Goal: Answer question/provide support

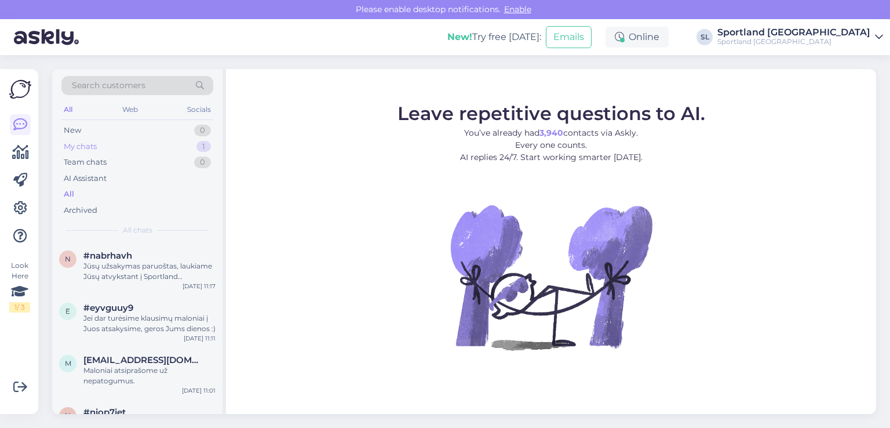
click at [123, 145] on div "My chats 1" at bounding box center [137, 147] width 152 height 16
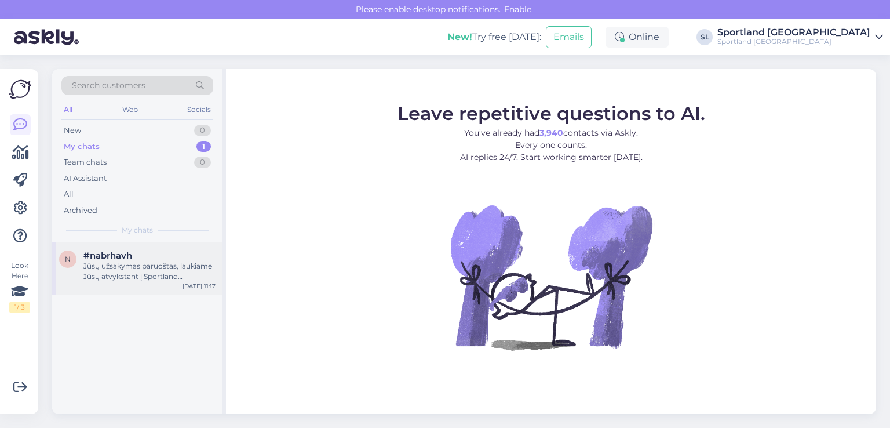
click at [137, 253] on div "#nabrhavh" at bounding box center [149, 255] width 132 height 10
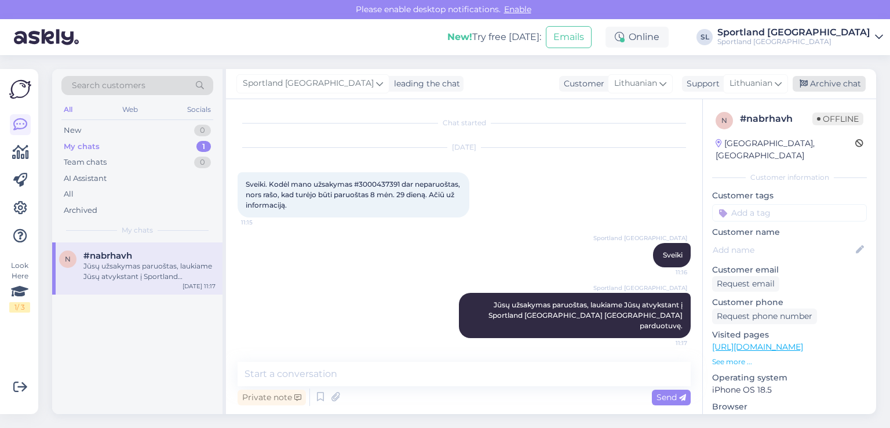
click at [824, 82] on div "Archive chat" at bounding box center [829, 84] width 73 height 16
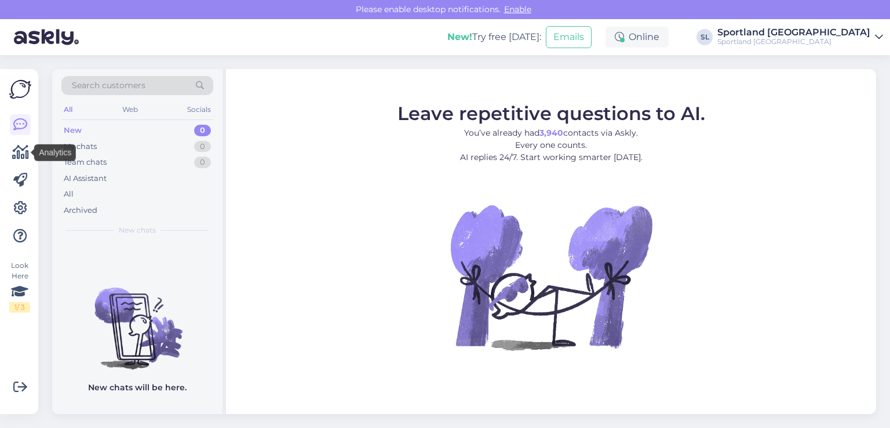
click at [23, 152] on icon at bounding box center [20, 152] width 17 height 14
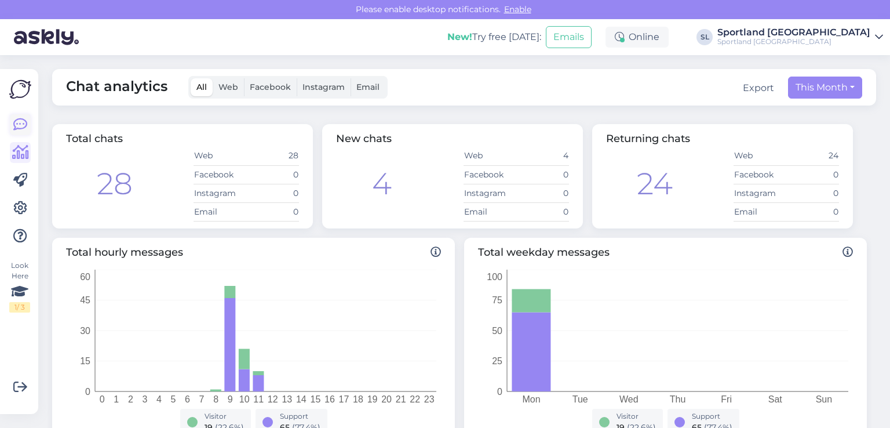
click at [17, 131] on icon at bounding box center [20, 125] width 14 height 14
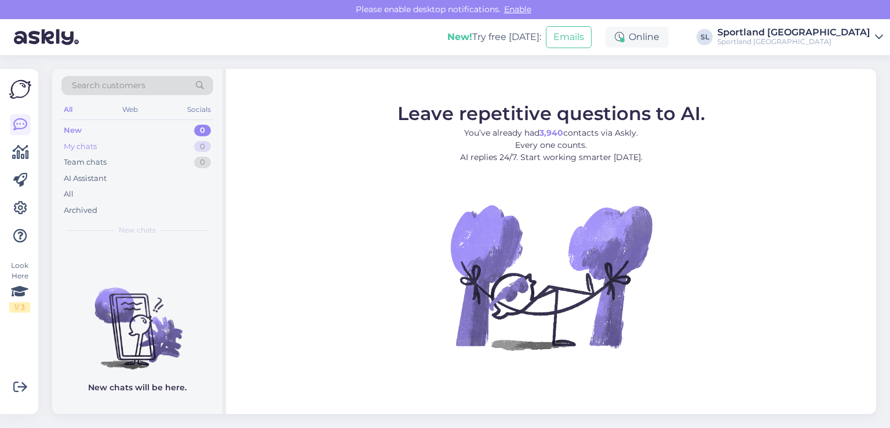
click at [111, 142] on div "My chats 0" at bounding box center [137, 147] width 152 height 16
click at [86, 198] on div "All" at bounding box center [137, 194] width 152 height 16
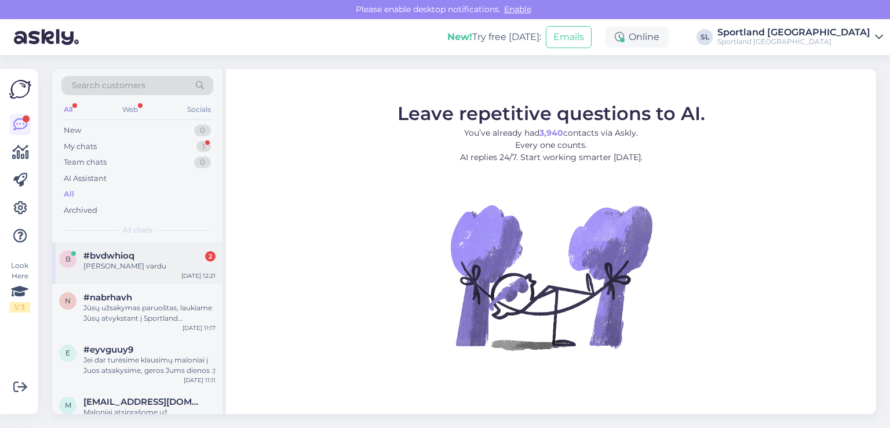
click at [146, 262] on div "Justė Marcinkevičiūtė vardu" at bounding box center [149, 266] width 132 height 10
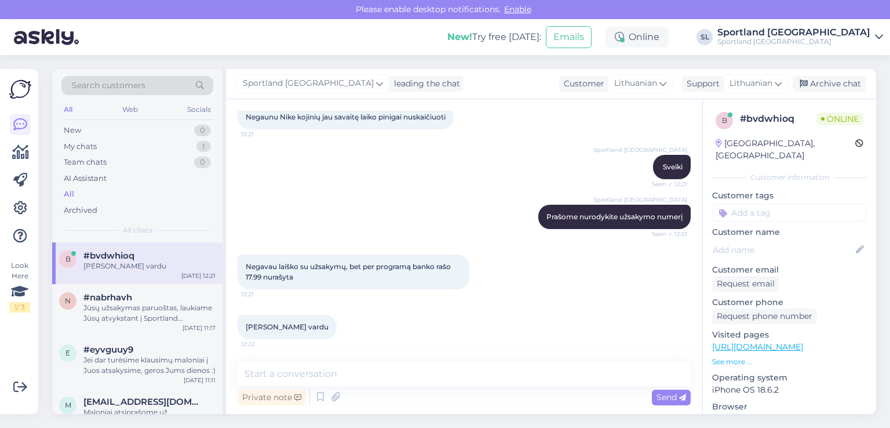
scroll to position [68, 0]
drag, startPoint x: 321, startPoint y: 327, endPoint x: 238, endPoint y: 320, distance: 83.2
click at [238, 320] on div "Justė Marcinkevičiūtė vardu 12:22" at bounding box center [287, 326] width 99 height 24
copy span "Justė Marcinkevičiūtė"
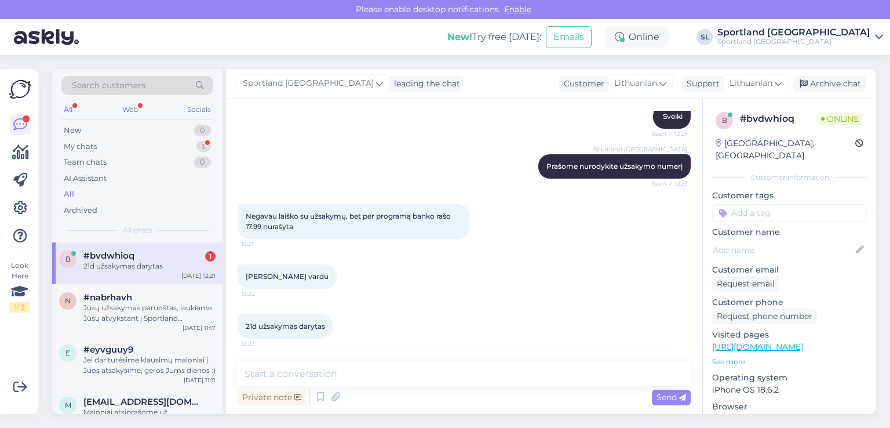
scroll to position [118, 0]
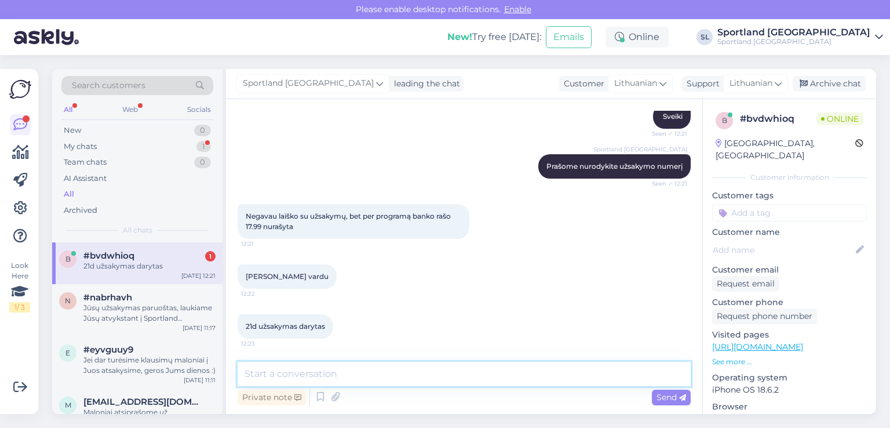
click at [345, 372] on textarea at bounding box center [464, 374] width 453 height 24
paste textarea "3000434409"
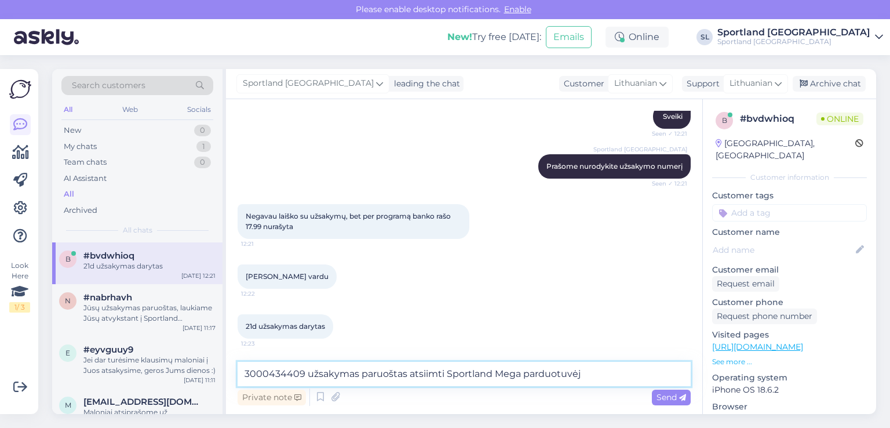
type textarea "3000434409 užsakymas paruoštas atsiimti Sportland Mega parduotuvėje"
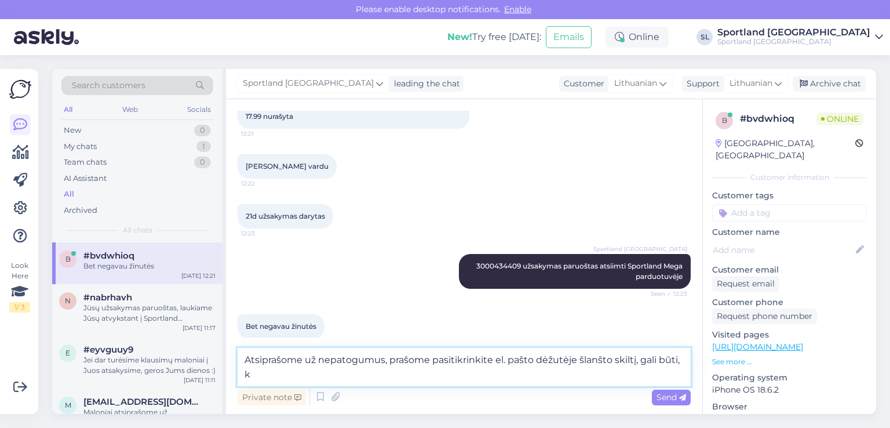
scroll to position [240, 0]
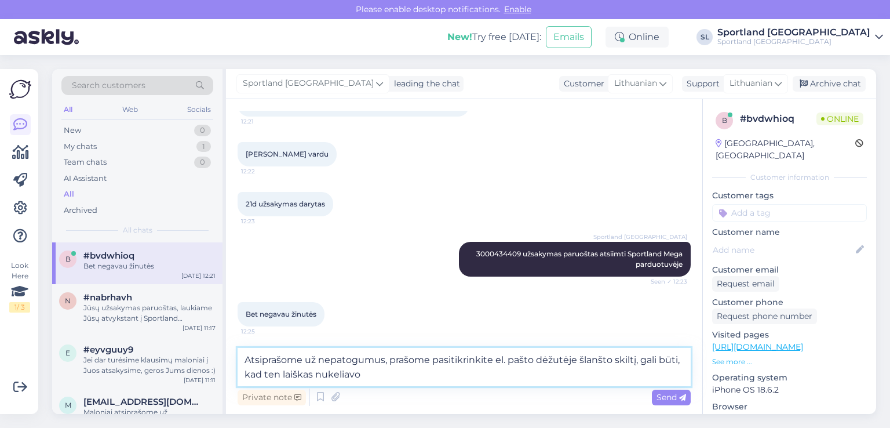
type textarea "Atsiprašome už nepatogumus, prašome pasitikrinkite el. pašto dėžutėje šlanšto s…"
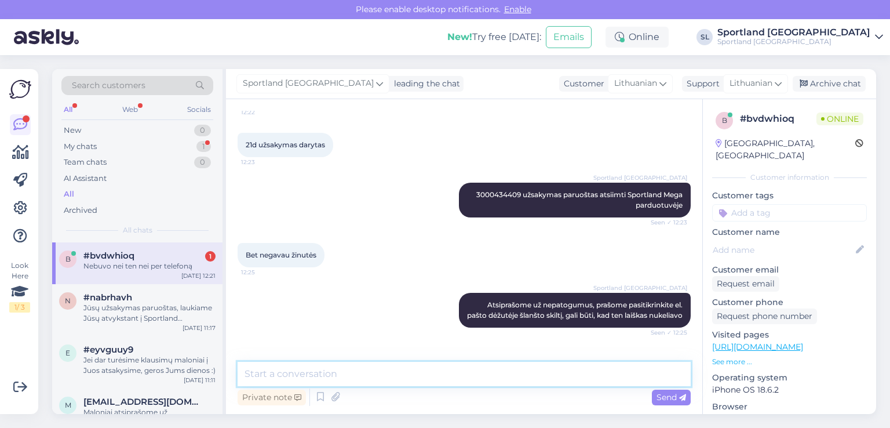
scroll to position [348, 0]
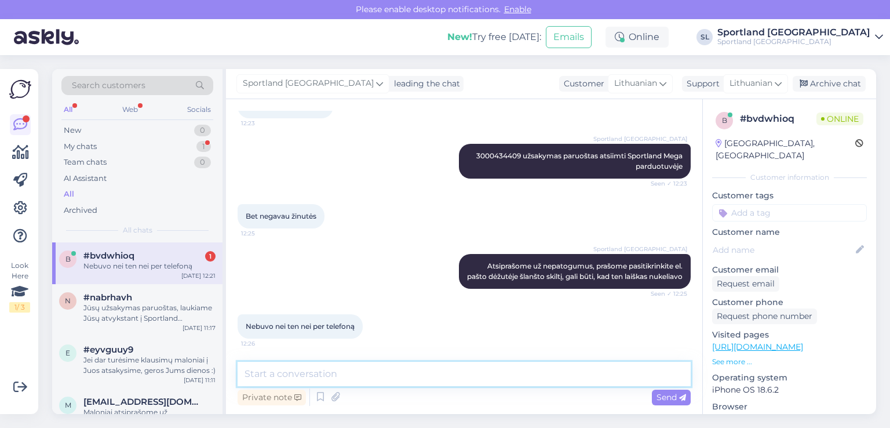
paste textarea "justite99@gmail.com"
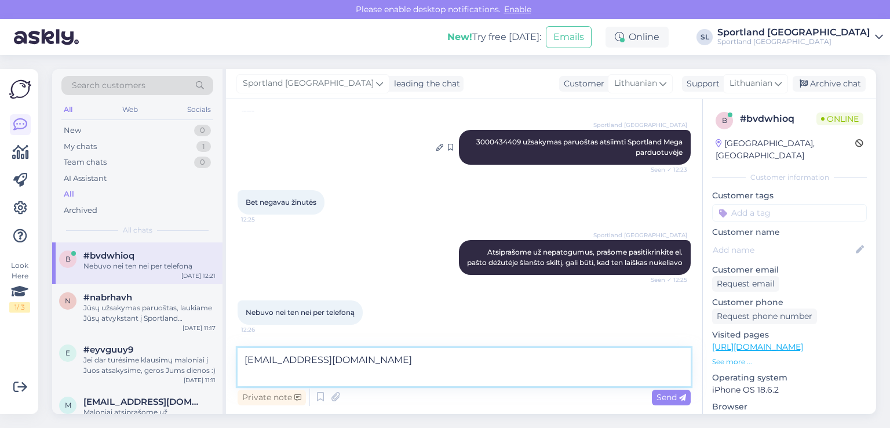
paste textarea "37060698239"
type textarea "justite99@gmail.com 37060698239"
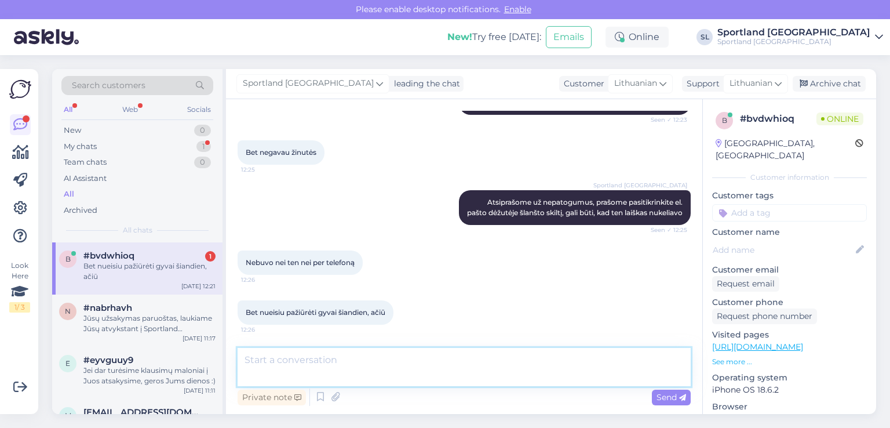
scroll to position [459, 0]
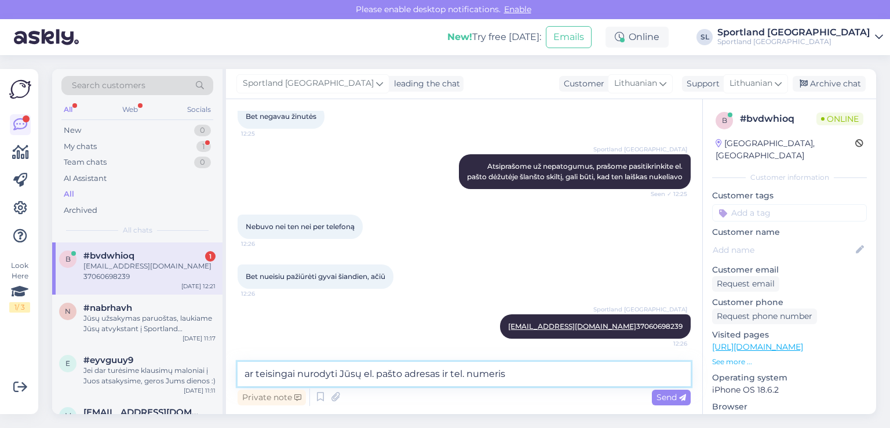
type textarea "ar teisingai nurodyti Jūsų el. pašto adresas ir tel. numeris?"
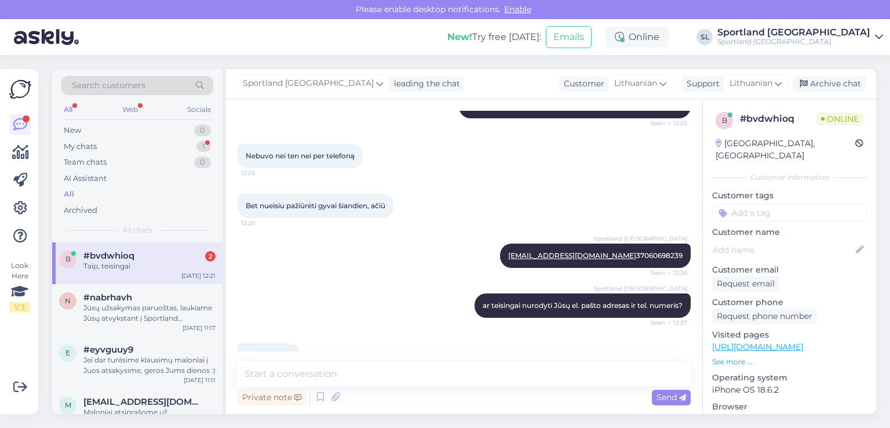
scroll to position [559, 0]
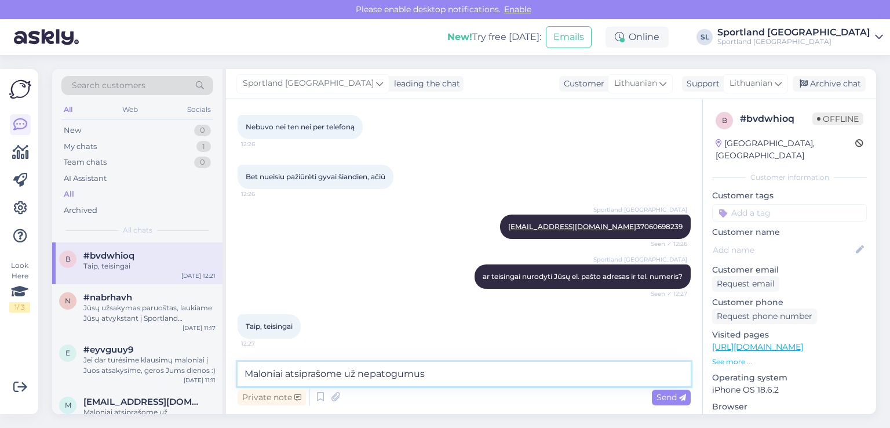
type textarea "Maloniai atsiprašome už nepatogumus"
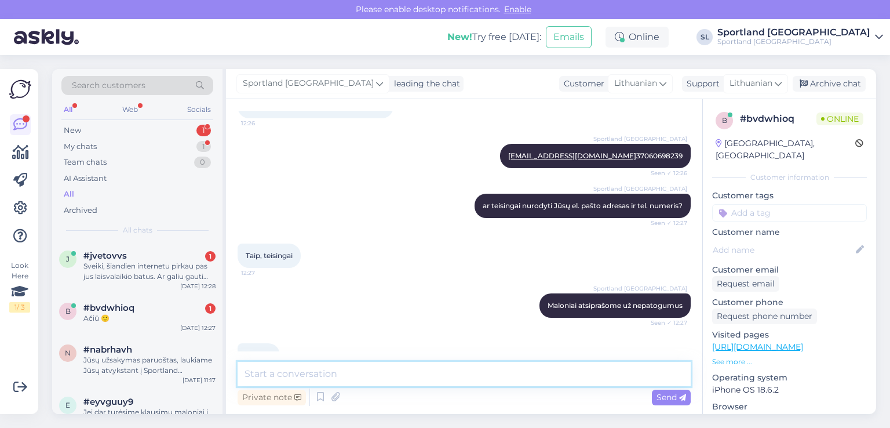
scroll to position [658, 0]
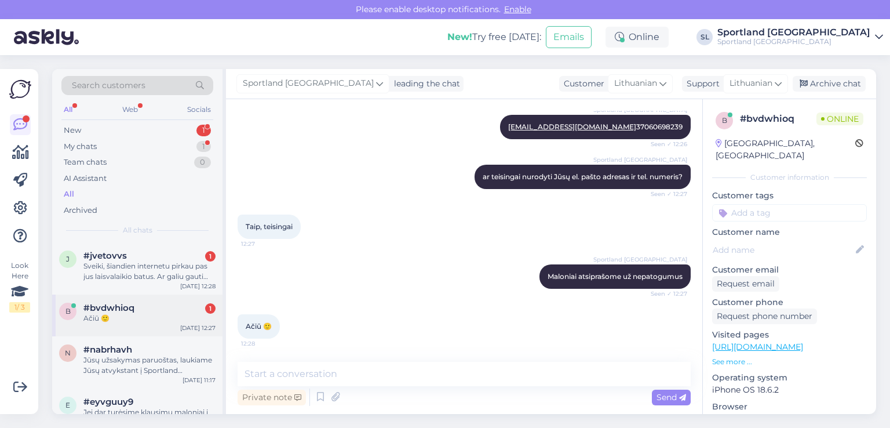
click at [99, 322] on div "Ačiū 🙂" at bounding box center [149, 318] width 132 height 10
click at [112, 279] on div "Sveiki, šiandien internetu pirkau pas jus laisvalaikio batus. Ar galiu gauti są…" at bounding box center [149, 271] width 132 height 21
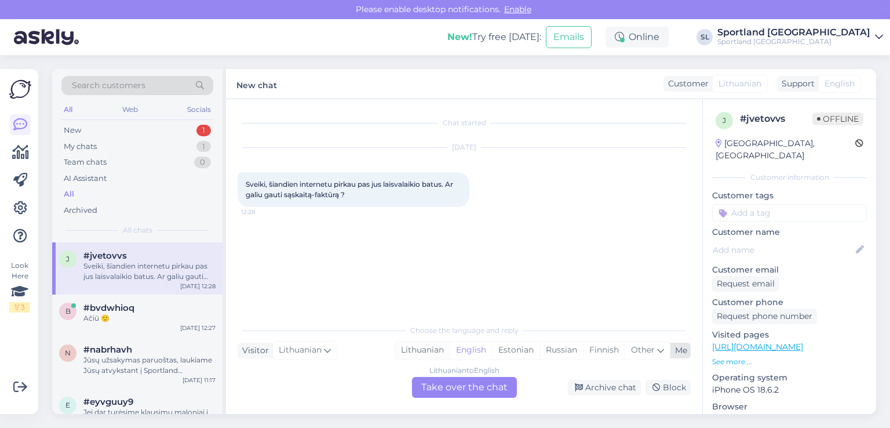
click at [406, 350] on div "Lithuanian" at bounding box center [422, 349] width 54 height 17
click at [429, 388] on div "Lithuanian to Lithuanian Take over the chat" at bounding box center [464, 387] width 105 height 21
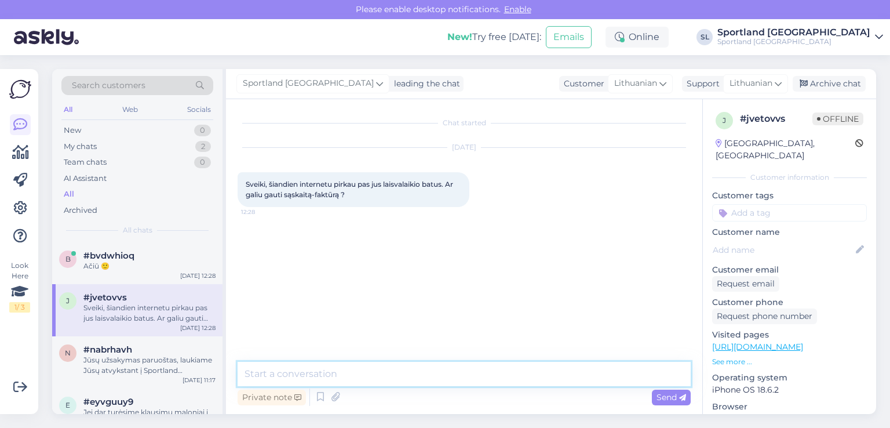
click at [388, 371] on textarea at bounding box center [464, 374] width 453 height 24
type textarea "Sveiki"
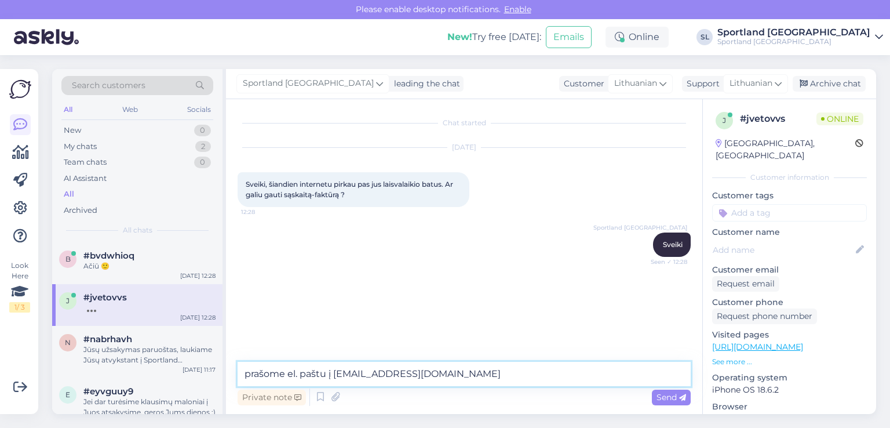
type textarea "prašome el. paštu į aptarnavimas@sportland.lt"
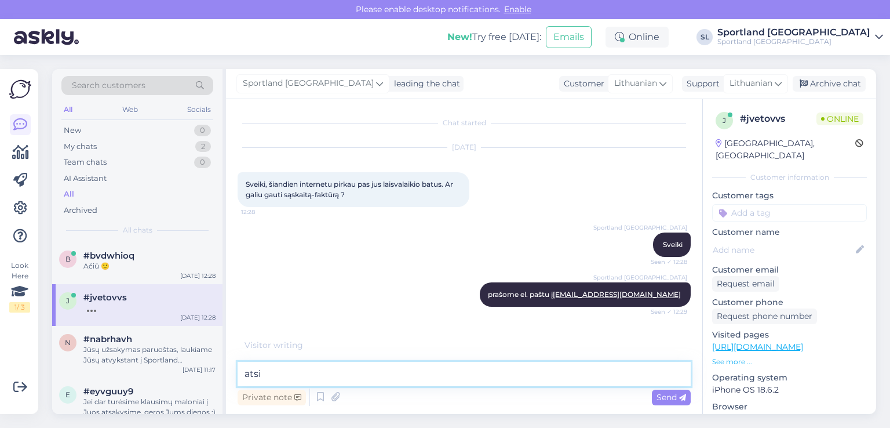
click at [276, 374] on textarea "atsi" at bounding box center [464, 374] width 453 height 24
type textarea "atsiųskite užsakymo numerį ir įmonės rekvizitus"
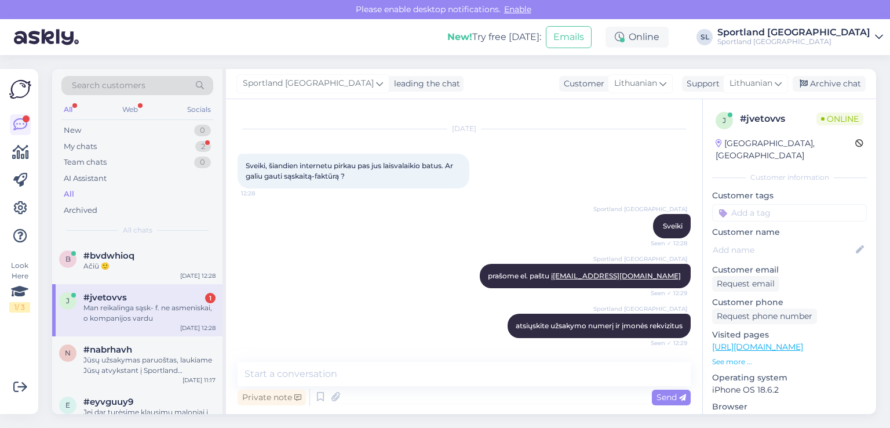
scroll to position [68, 0]
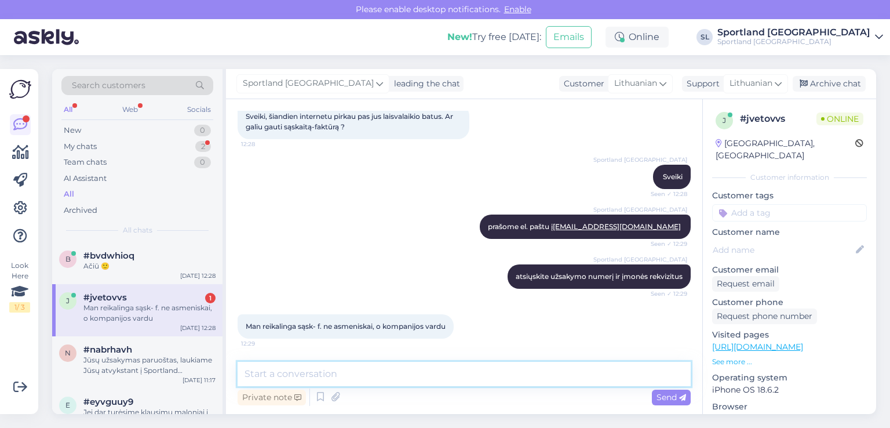
click at [325, 376] on textarea at bounding box center [464, 374] width 453 height 24
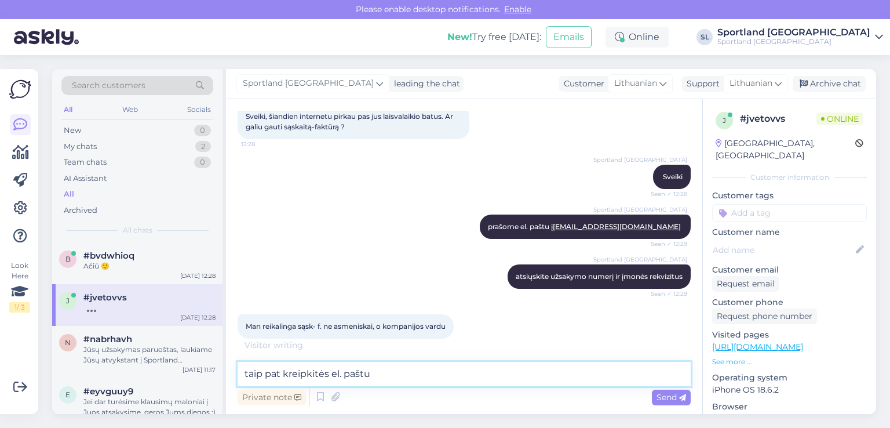
type textarea "taip pat kreipkitės el. paštu"
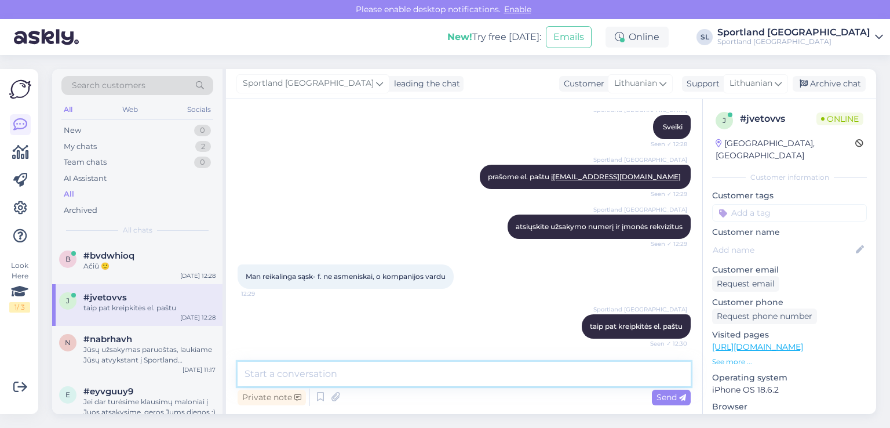
scroll to position [168, 0]
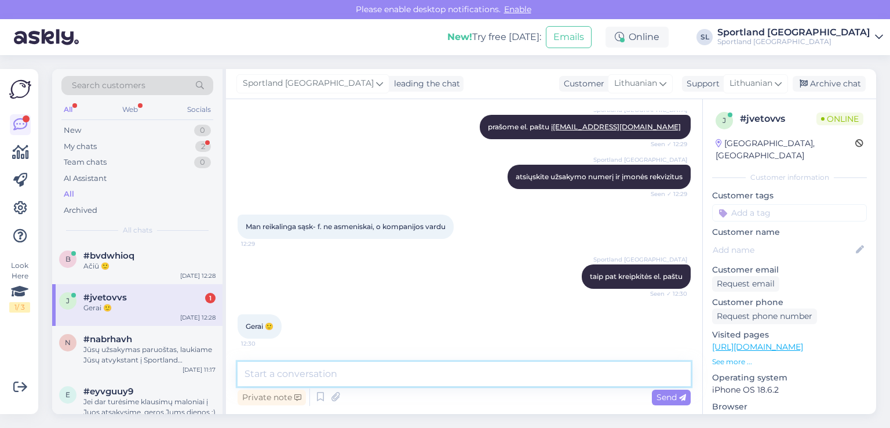
click at [325, 376] on textarea at bounding box center [464, 374] width 453 height 24
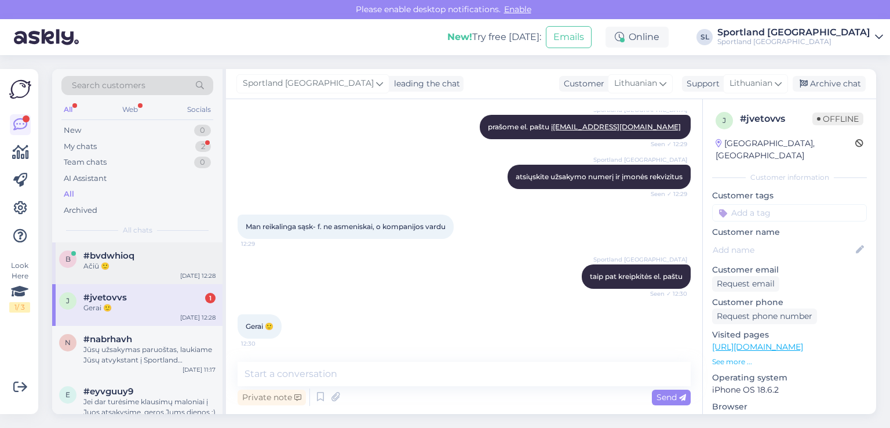
click at [121, 264] on div "Ačiū 🙂" at bounding box center [149, 266] width 132 height 10
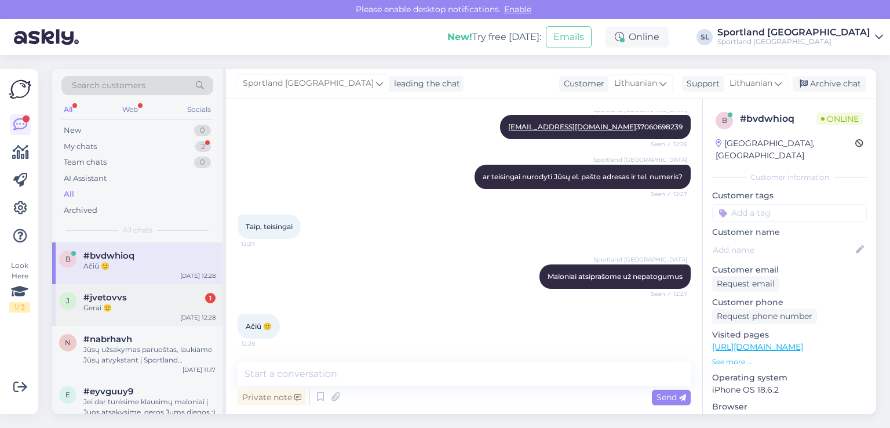
click at [127, 299] on div "#jvetovvs 1" at bounding box center [149, 297] width 132 height 10
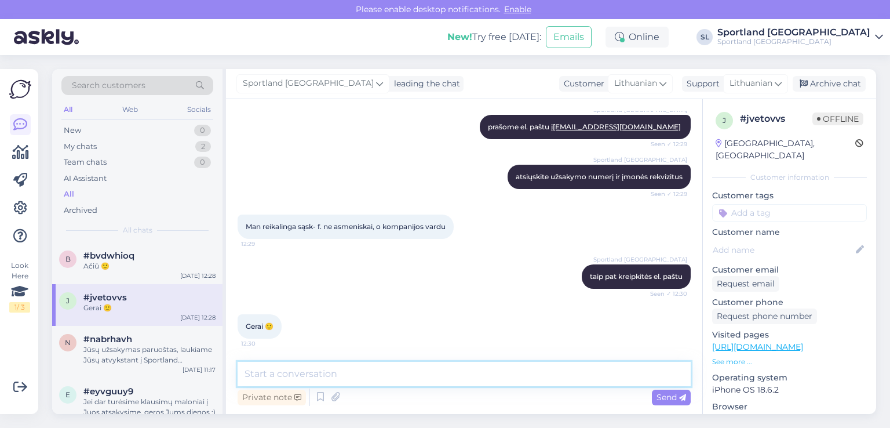
click at [348, 373] on textarea at bounding box center [464, 374] width 453 height 24
type textarea "Geros Jums dienos :)"
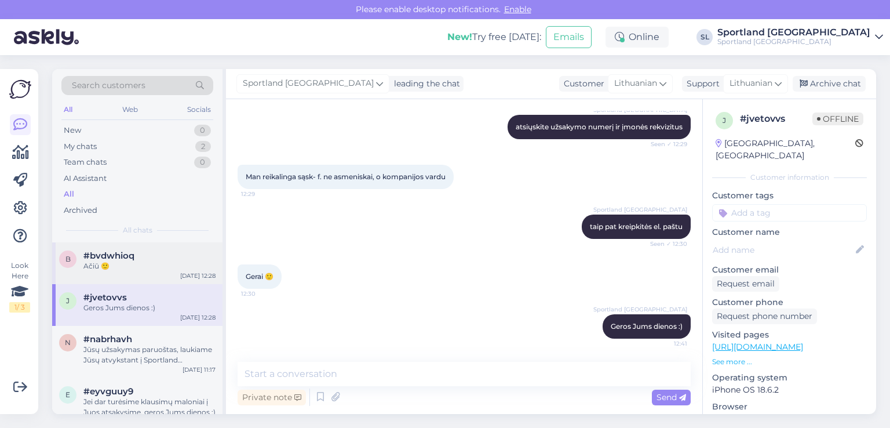
click at [161, 263] on div "Ačiū 🙂" at bounding box center [149, 266] width 132 height 10
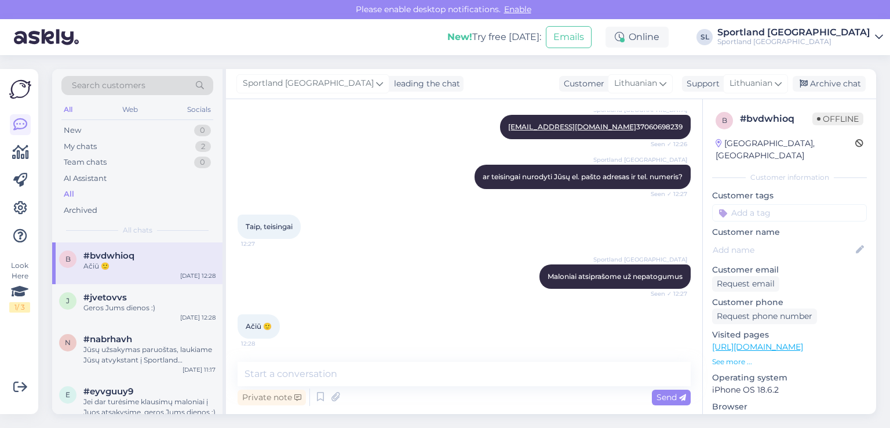
click at [354, 386] on div "Private note Send" at bounding box center [464, 397] width 453 height 22
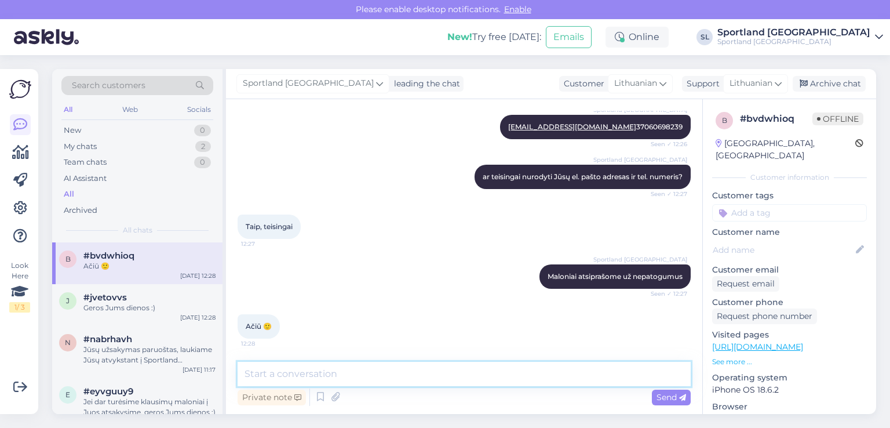
click at [352, 381] on textarea at bounding box center [464, 374] width 453 height 24
type textarea "Geros Jums dienos :)"
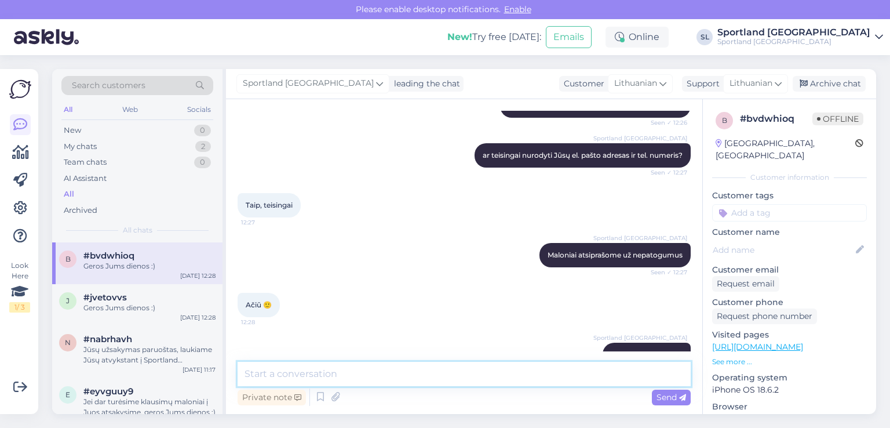
scroll to position [708, 0]
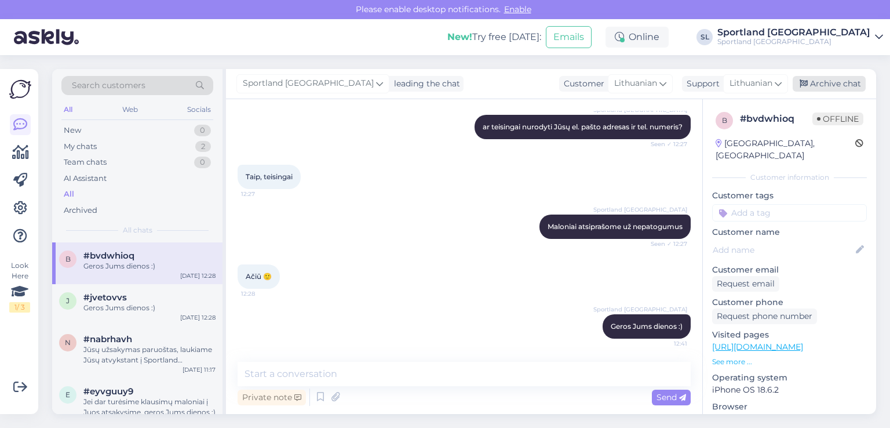
click at [822, 82] on div "Archive chat" at bounding box center [829, 84] width 73 height 16
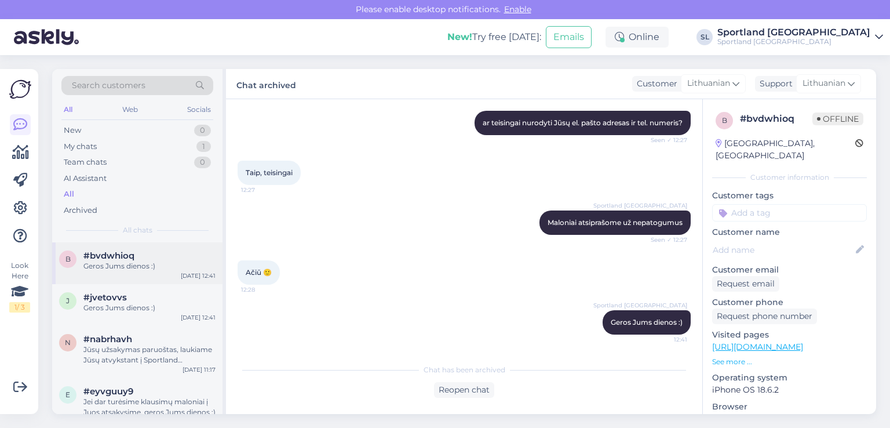
click at [125, 263] on div "Geros Jums dienos :)" at bounding box center [149, 266] width 132 height 10
click at [109, 303] on div "Geros Jums dienos :)" at bounding box center [149, 308] width 132 height 10
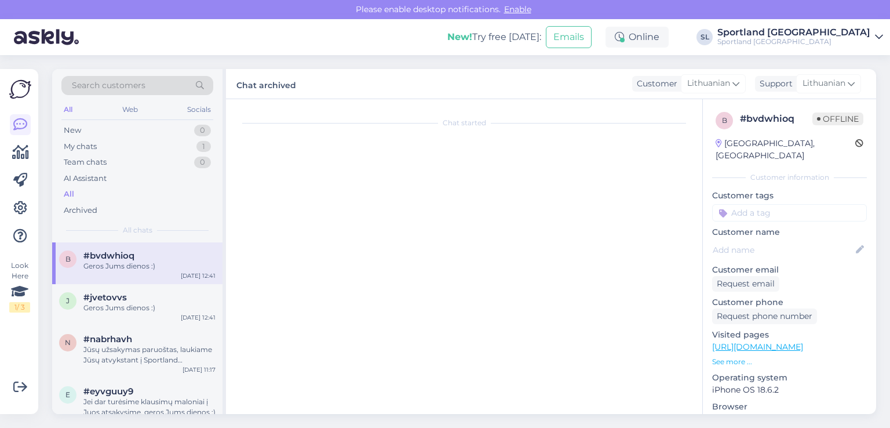
scroll to position [218, 0]
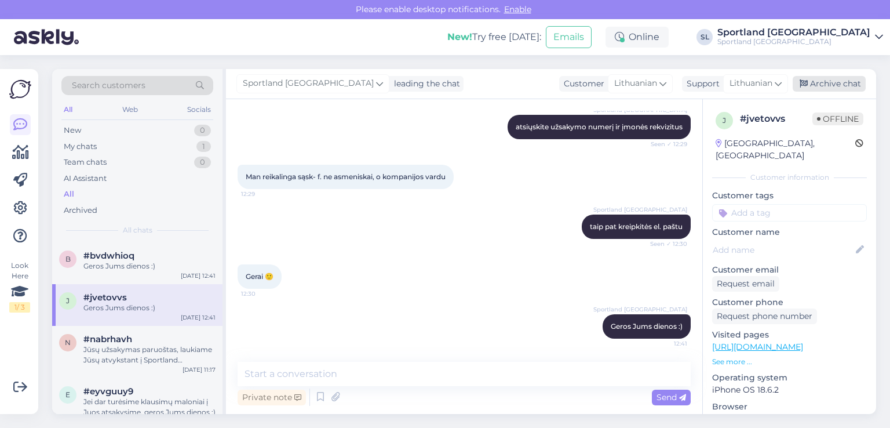
click at [846, 79] on div "Archive chat" at bounding box center [829, 84] width 73 height 16
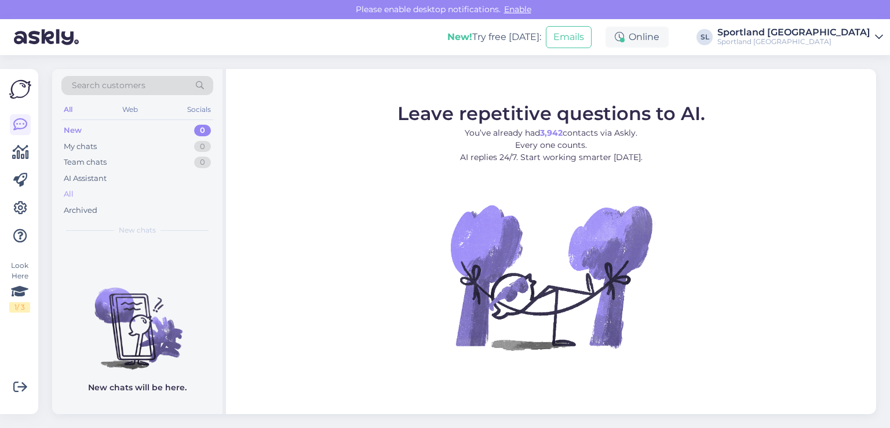
click at [82, 188] on div "All" at bounding box center [137, 194] width 152 height 16
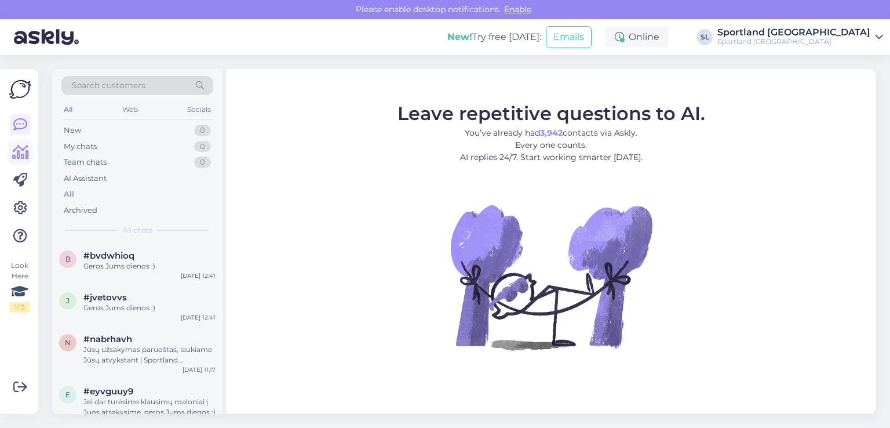
click at [26, 144] on link at bounding box center [20, 152] width 21 height 21
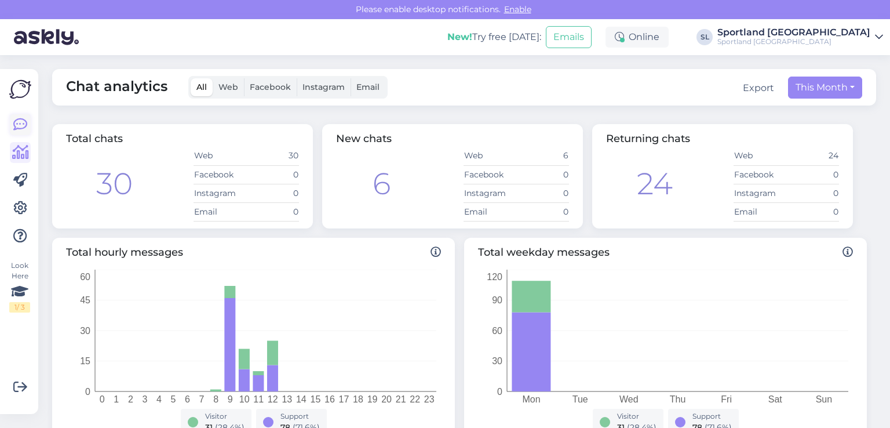
click at [15, 125] on icon at bounding box center [20, 125] width 14 height 14
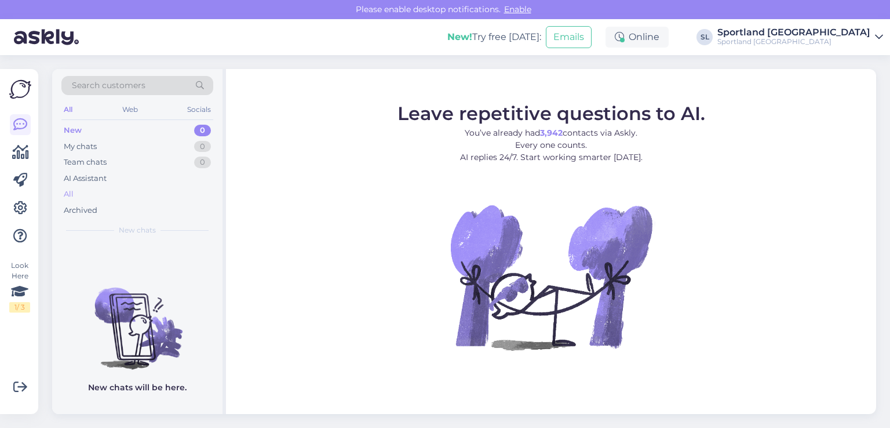
click at [75, 194] on div "All" at bounding box center [137, 194] width 152 height 16
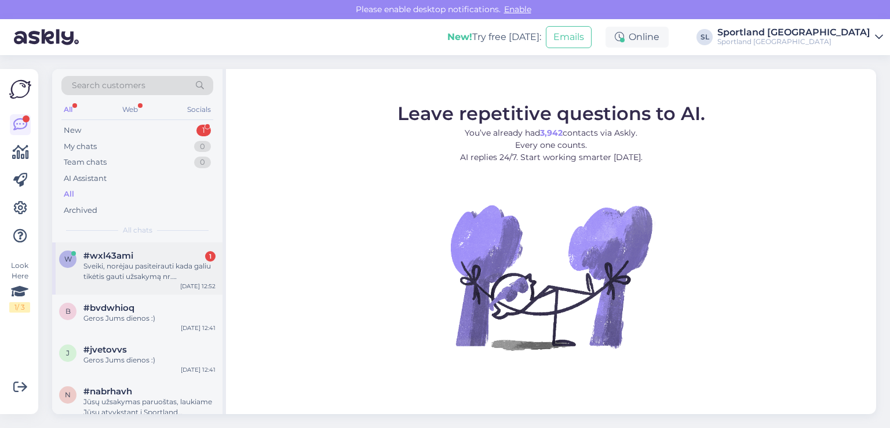
click at [97, 263] on div "Sveiki, norėjau pasiteirauti kada galiu tikėtis gauti užsakymą nr. 3000437233? …" at bounding box center [149, 271] width 132 height 21
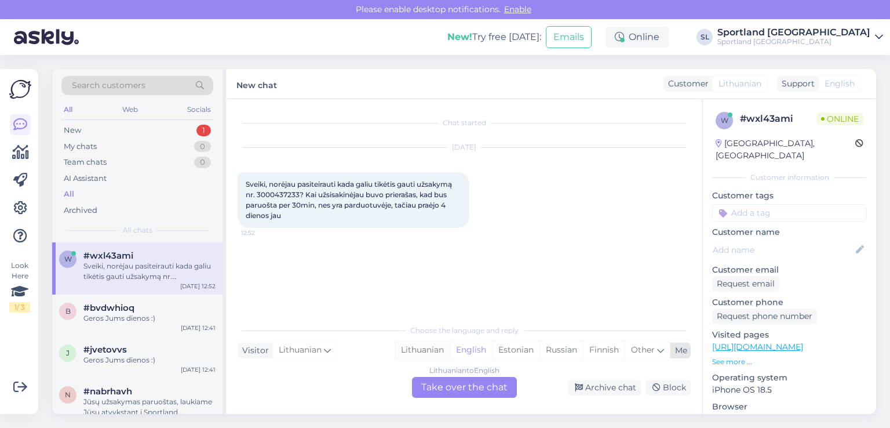
click at [418, 351] on div "Lithuanian" at bounding box center [422, 349] width 54 height 17
click at [447, 390] on div "Lithuanian to Lithuanian Take over the chat" at bounding box center [464, 387] width 105 height 21
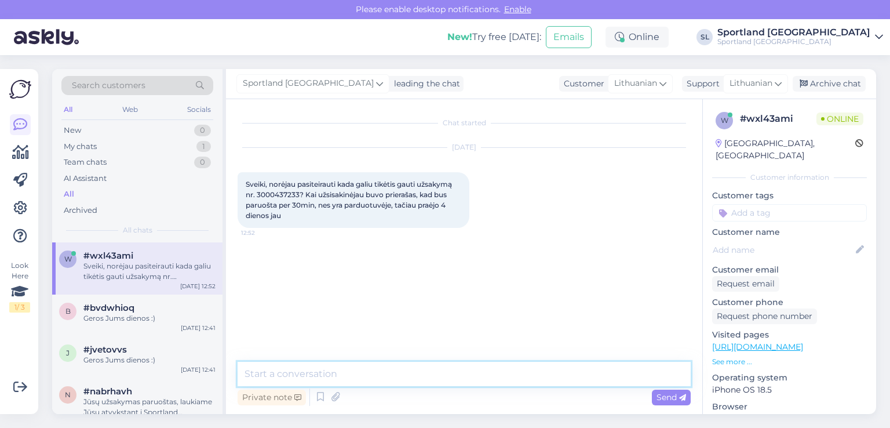
click at [406, 377] on textarea at bounding box center [464, 374] width 453 height 24
type textarea "Sveiki"
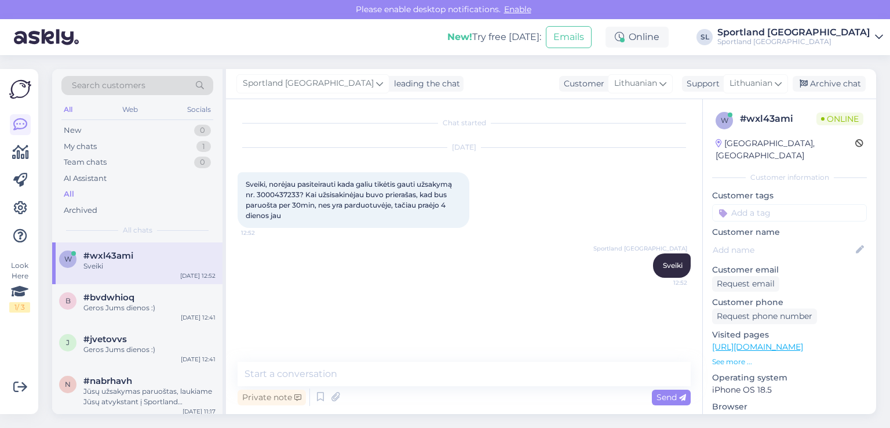
click at [288, 188] on span "Sveiki, norėjau pasiteirauti kada galiu tikėtis gauti užsakymą nr. 3000437233? …" at bounding box center [350, 200] width 208 height 40
click at [287, 194] on span "Sveiki, norėjau pasiteirauti kada galiu tikėtis gauti užsakymą nr. 3000437233? …" at bounding box center [350, 200] width 208 height 40
copy span "3000437233"
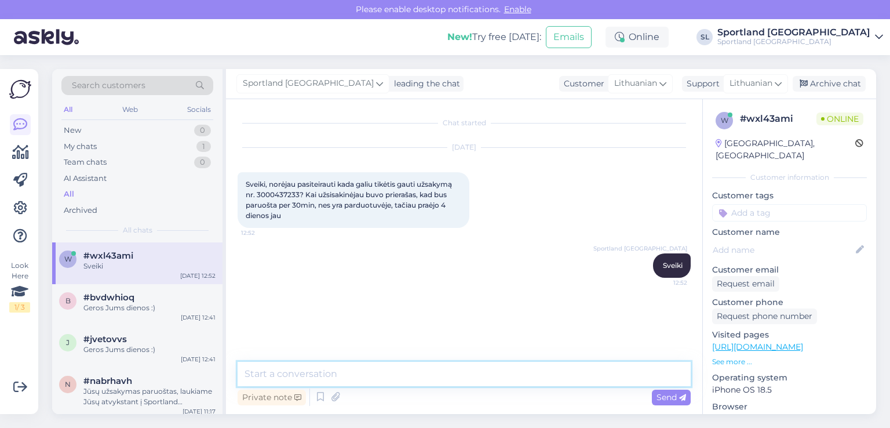
click at [304, 380] on textarea at bounding box center [464, 374] width 453 height 24
paste textarea "adidas Kaunas Akropolis"
click at [447, 373] on textarea "Jūsų užsakymas paruoštas, laukiame Jūsų adidas Kaunas Akropolis" at bounding box center [464, 374] width 453 height 24
click at [563, 376] on textarea "Jūsų užsakymas paruoštas, laukiame Jūsų Adidas Kaunas Akropolis" at bounding box center [464, 374] width 453 height 24
click at [444, 372] on textarea "Jūsų užsakymas paruoštas, laukiame Jūsų Adidas Kaunas Akropolis" at bounding box center [464, 374] width 453 height 24
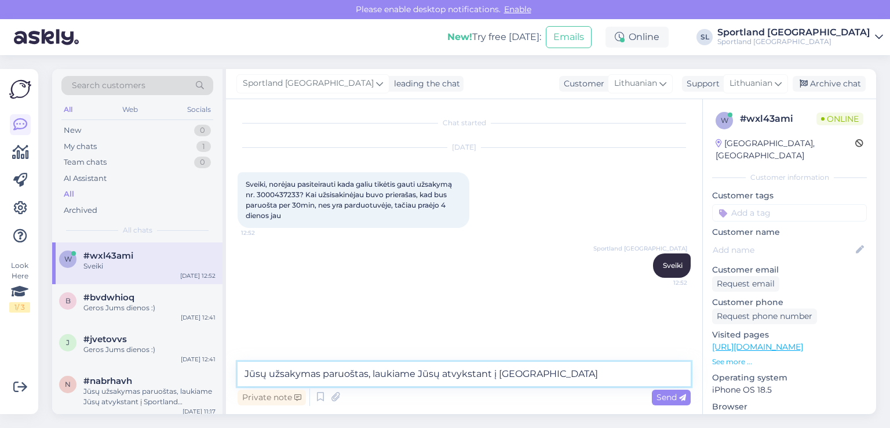
click at [631, 367] on textarea "Jūsų užsakymas paruoštas, laukiame Jūsų atvykstant į Adidas Kaunas Akropolis" at bounding box center [464, 374] width 453 height 24
type textarea "Jūsų užsakymas paruoštas, laukiame Jūsų atvykstant į Adidas Kaunas Akropolis pa…"
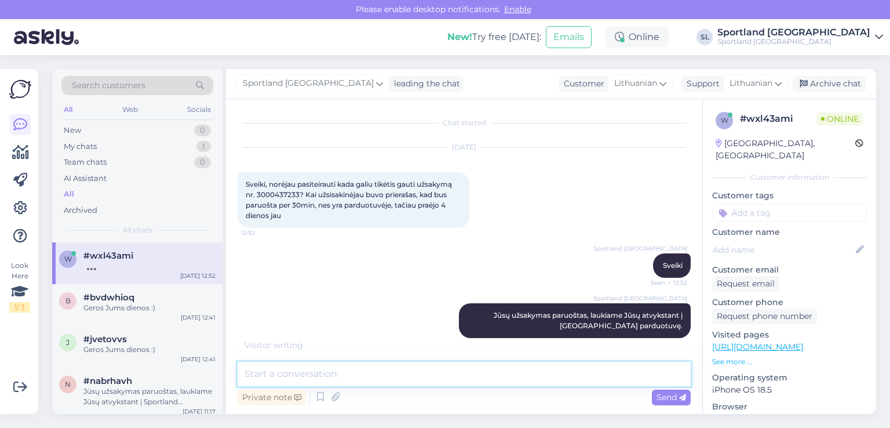
scroll to position [49, 0]
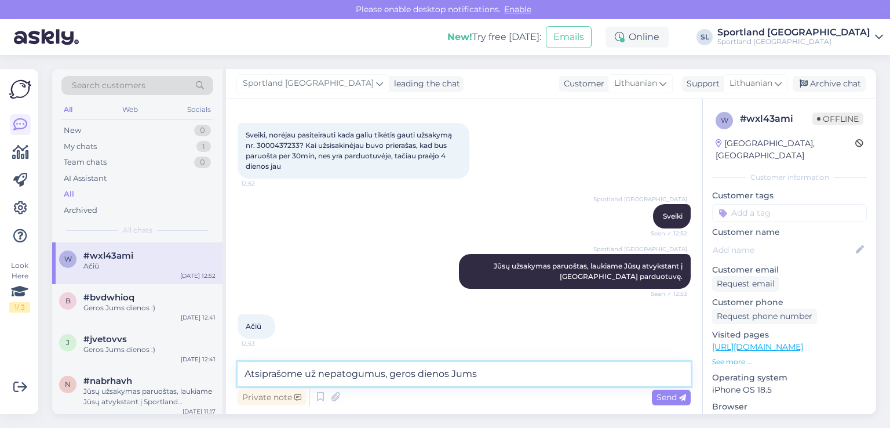
type textarea "Atsiprašome už nepatogumus, geros dienos Jums."
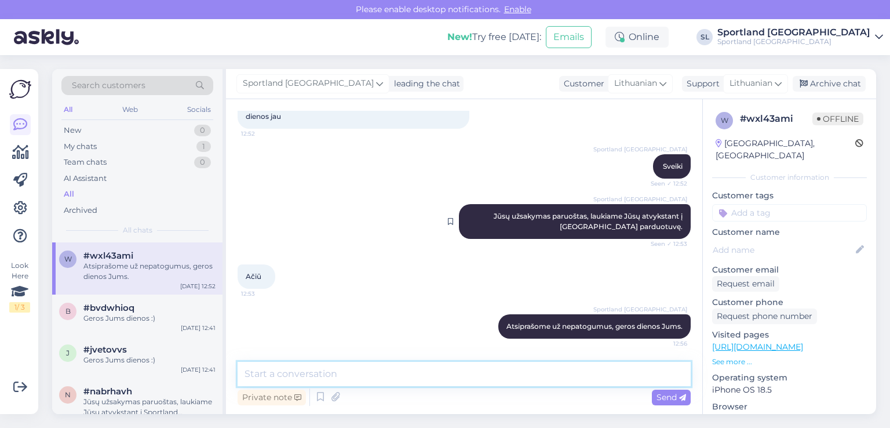
scroll to position [99, 0]
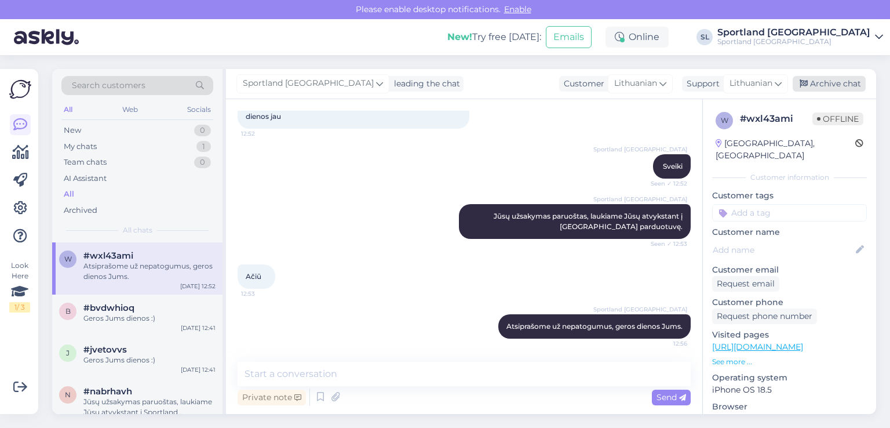
click at [829, 88] on div "Archive chat" at bounding box center [829, 84] width 73 height 16
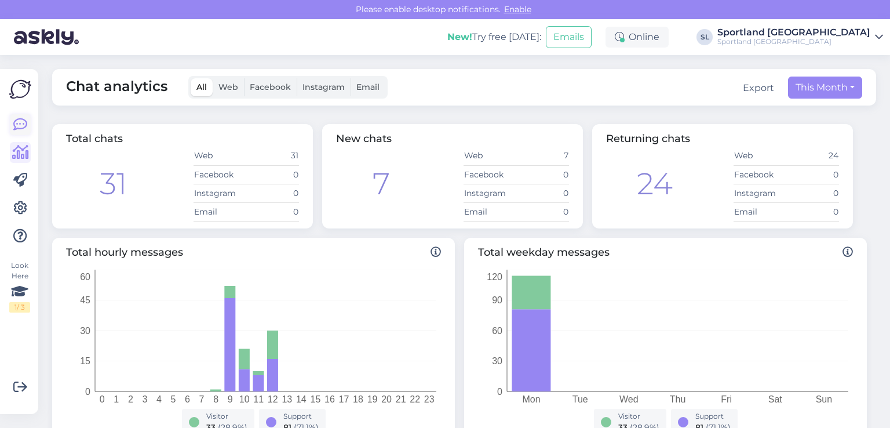
click at [26, 126] on icon at bounding box center [20, 125] width 14 height 14
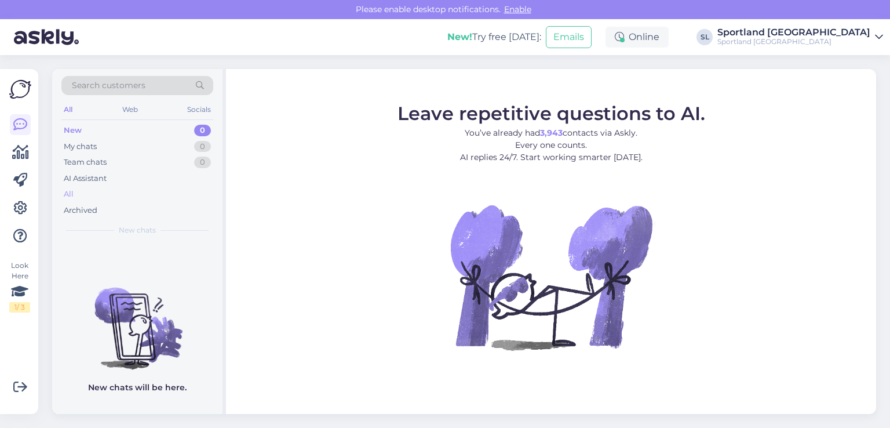
click at [86, 197] on div "All" at bounding box center [137, 194] width 152 height 16
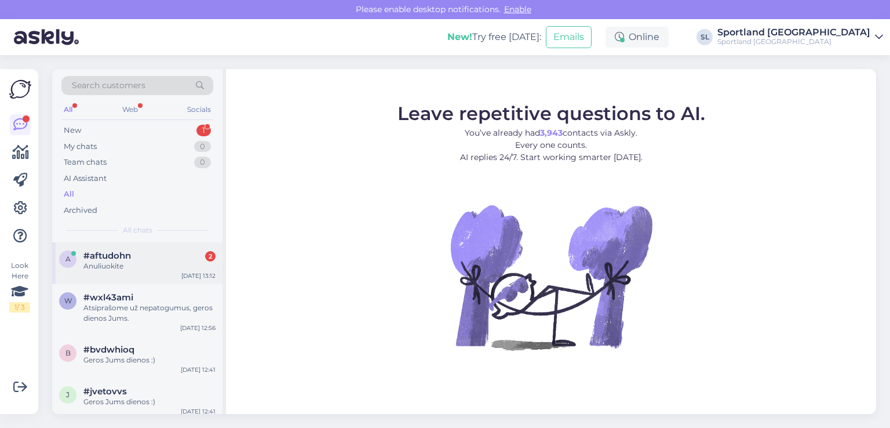
click at [144, 253] on div "#aftudohn 2" at bounding box center [149, 255] width 132 height 10
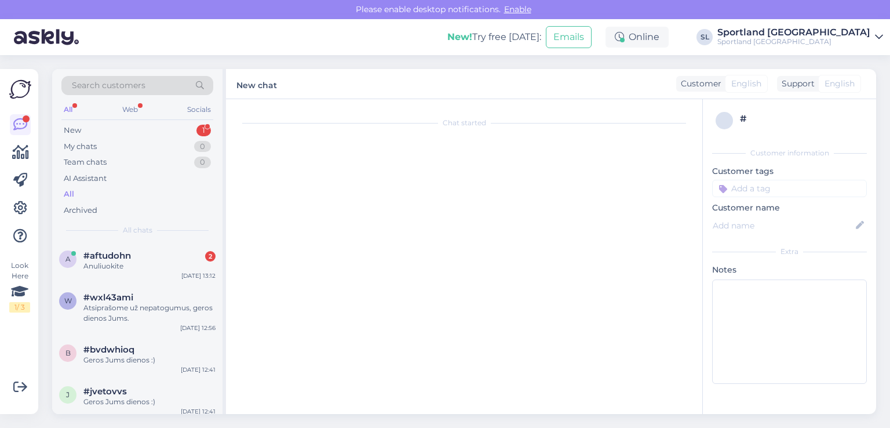
scroll to position [3763, 0]
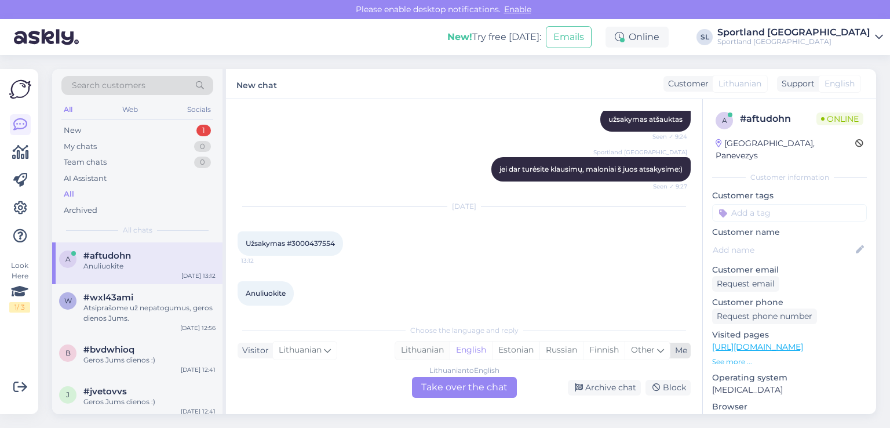
click at [428, 351] on div "Lithuanian" at bounding box center [422, 349] width 54 height 17
drag, startPoint x: 452, startPoint y: 388, endPoint x: 446, endPoint y: 382, distance: 9.0
click at [452, 388] on div "Lithuanian to Lithuanian Take over the chat" at bounding box center [464, 387] width 105 height 21
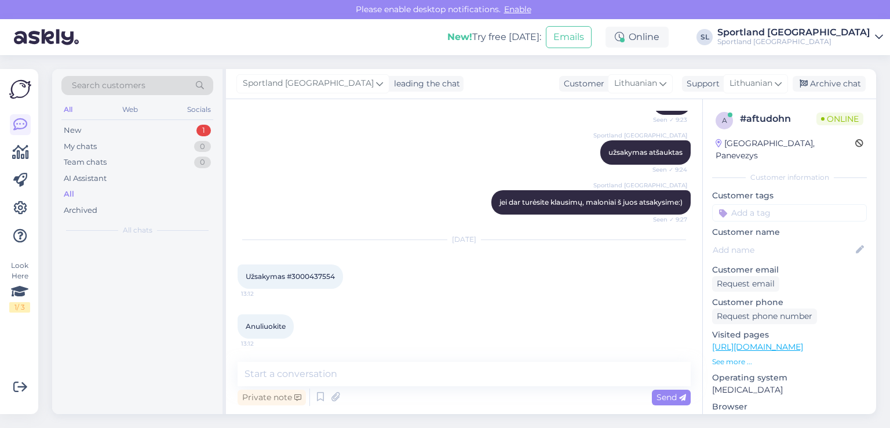
scroll to position [3719, 0]
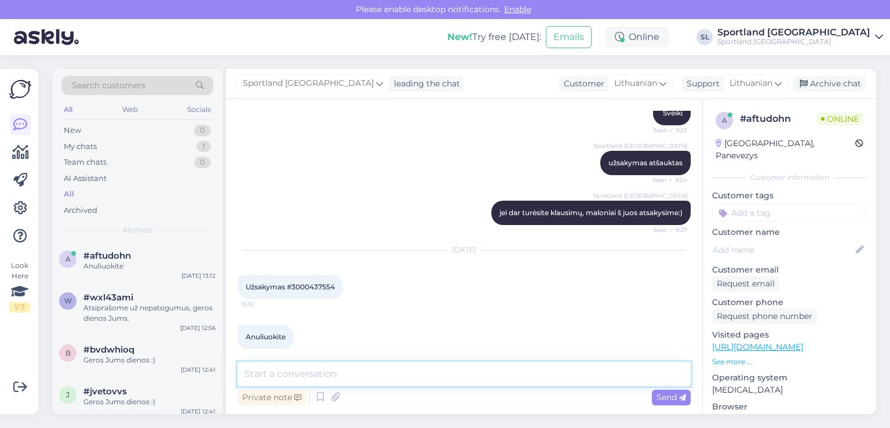
click at [410, 369] on textarea at bounding box center [464, 374] width 453 height 24
type textarea "Sveiki"
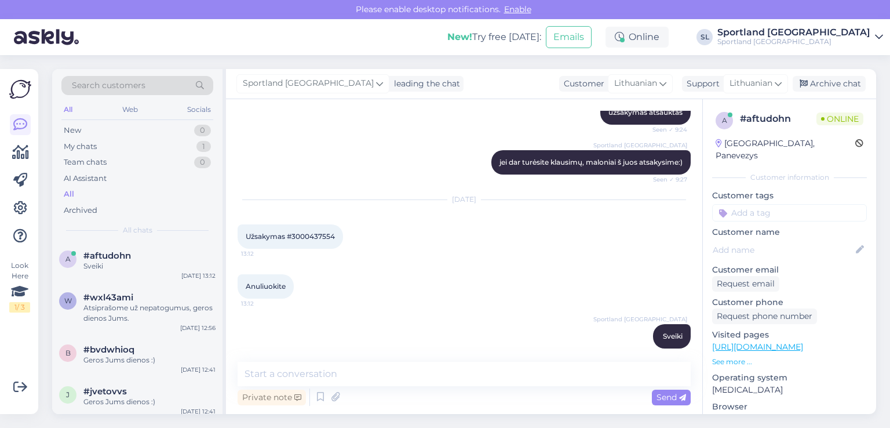
click at [316, 232] on span "Užsakymas #3000437554" at bounding box center [290, 236] width 89 height 9
copy div "3000437554 13:12"
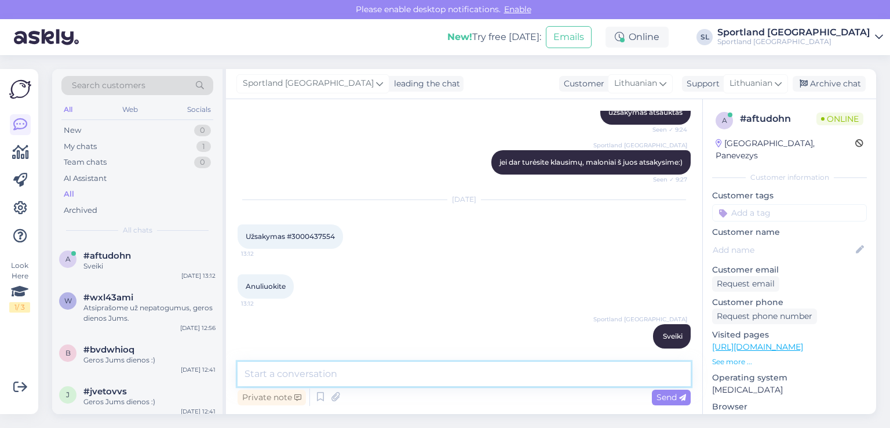
click at [354, 371] on textarea at bounding box center [464, 374] width 453 height 24
type textarea "užsakymas atšauktas"
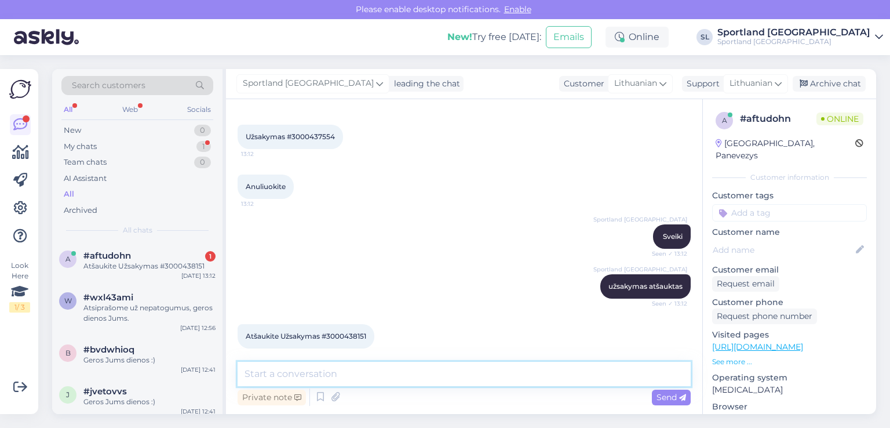
scroll to position [3869, 0]
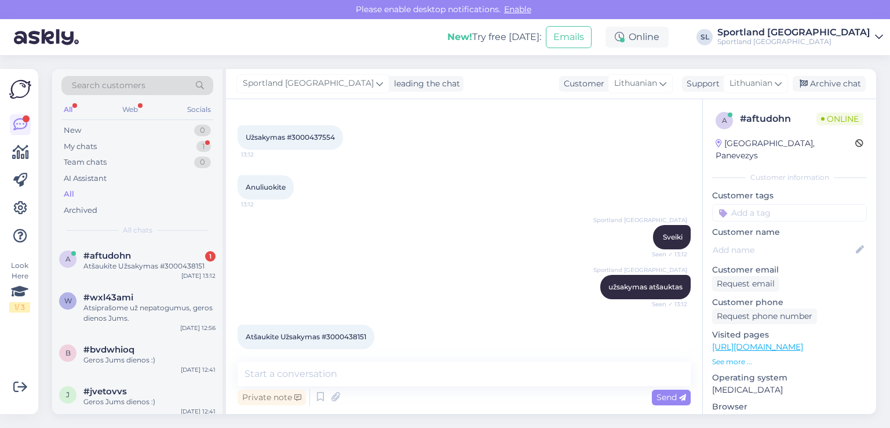
click at [356, 332] on span "Atšaukite Užsakymas #3000438151" at bounding box center [306, 336] width 121 height 9
copy div "3000438151 13:17"
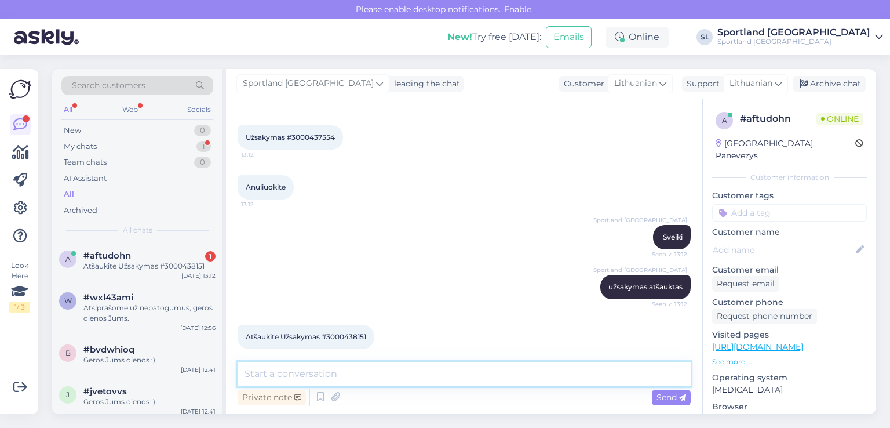
click at [340, 368] on textarea at bounding box center [464, 374] width 453 height 24
type textarea "užsakymas atšauktas"
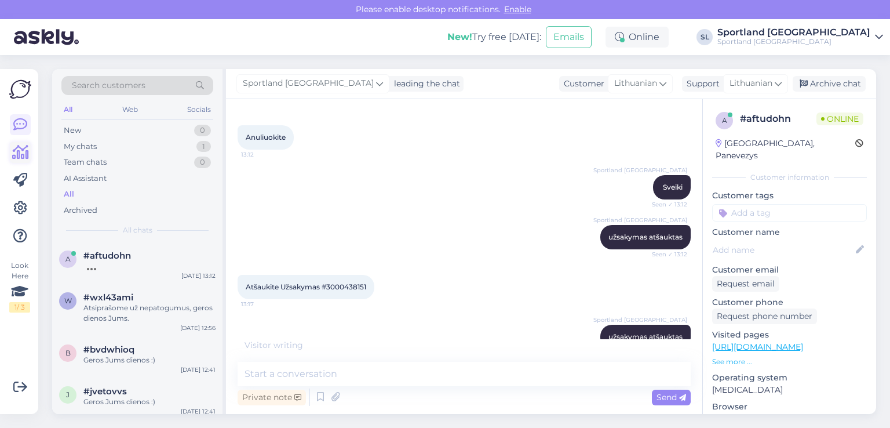
click at [23, 154] on icon at bounding box center [20, 152] width 17 height 14
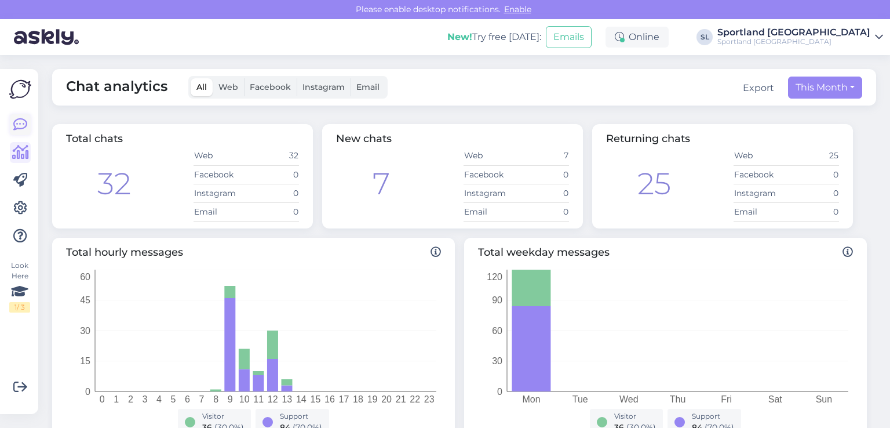
click at [28, 114] on link at bounding box center [20, 124] width 21 height 21
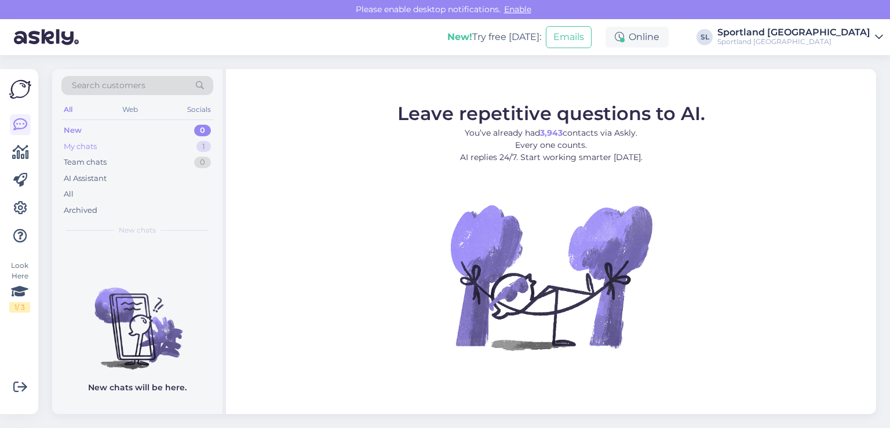
click at [110, 146] on div "My chats 1" at bounding box center [137, 147] width 152 height 16
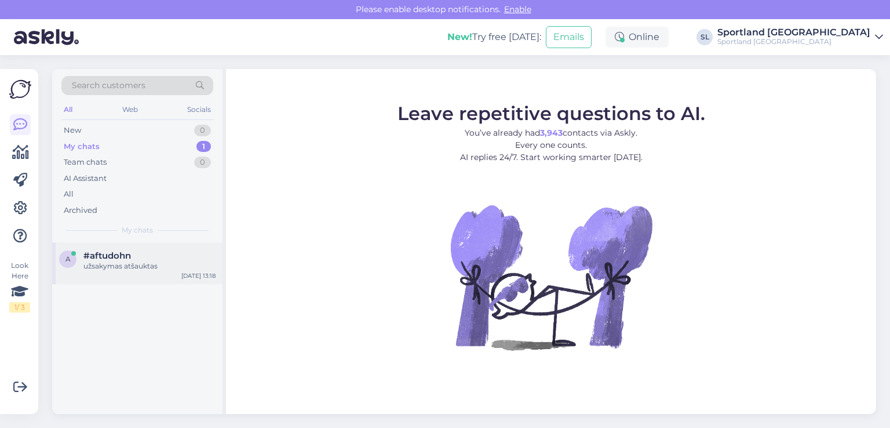
click at [123, 256] on span "#aftudohn" at bounding box center [107, 255] width 48 height 10
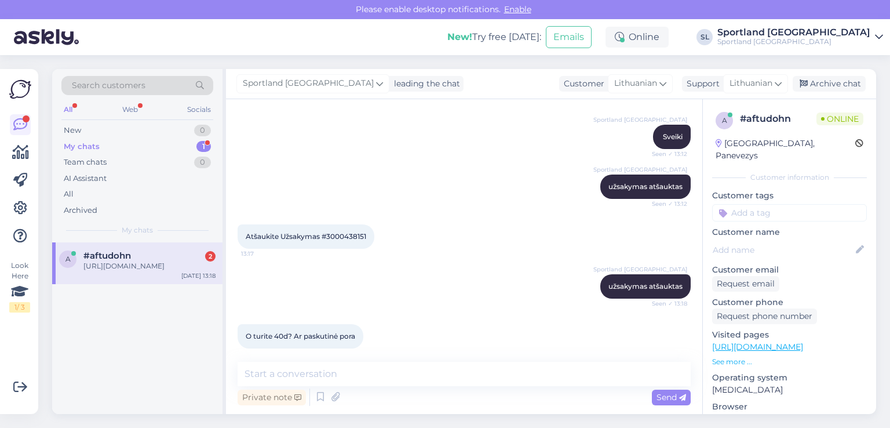
scroll to position [4030, 0]
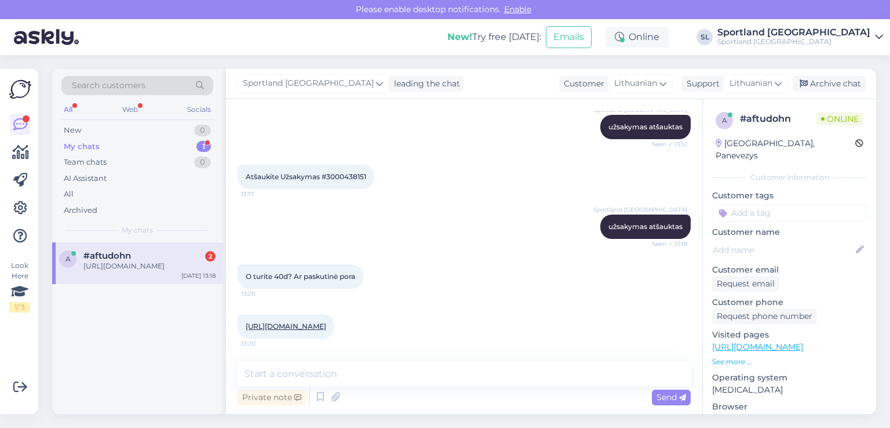
click at [326, 322] on link "[URL][DOMAIN_NAME]" at bounding box center [286, 326] width 81 height 9
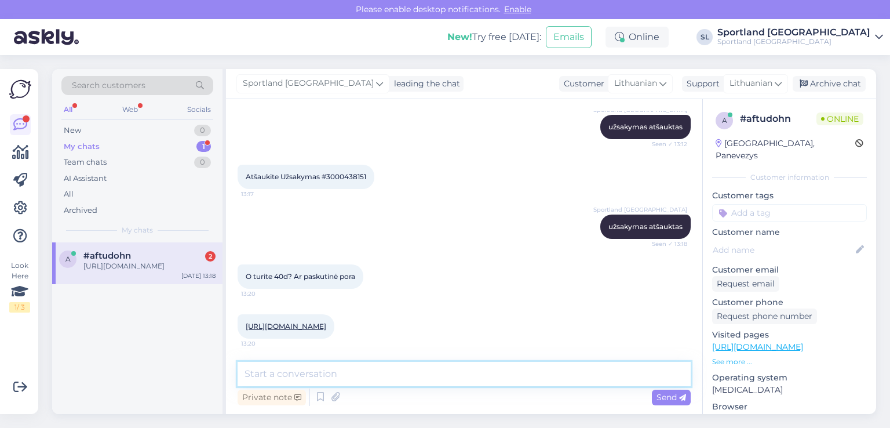
click at [425, 367] on textarea at bounding box center [464, 374] width 453 height 24
type textarea "m"
type textarea "matome, kad turime turėti"
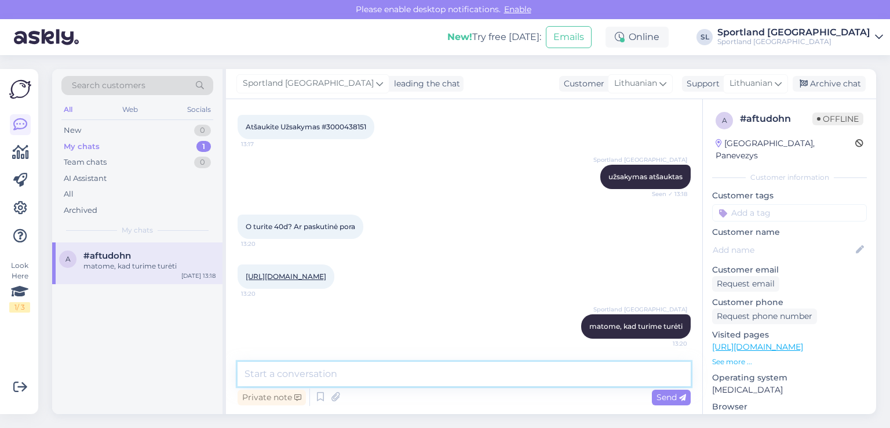
click at [441, 382] on textarea at bounding box center [464, 374] width 453 height 24
type textarea "n"
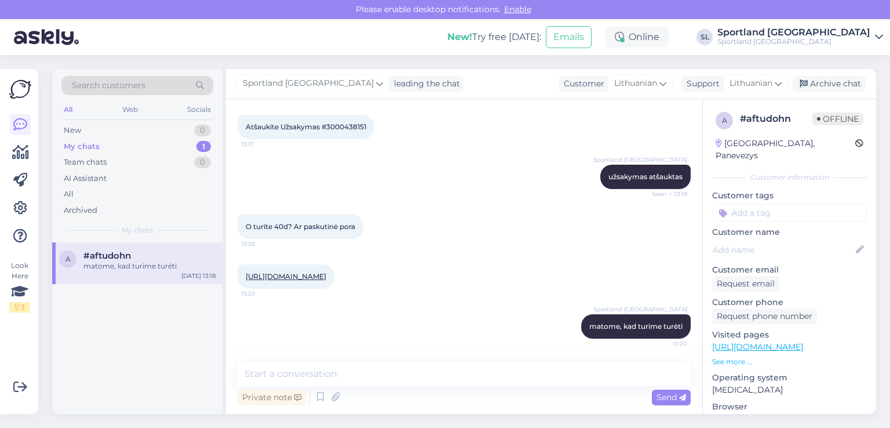
click at [81, 373] on div "a #aftudohn matome, kad turime turėti Sep 1 13:18" at bounding box center [137, 328] width 170 height 172
click at [837, 85] on div "Archive chat" at bounding box center [829, 84] width 73 height 16
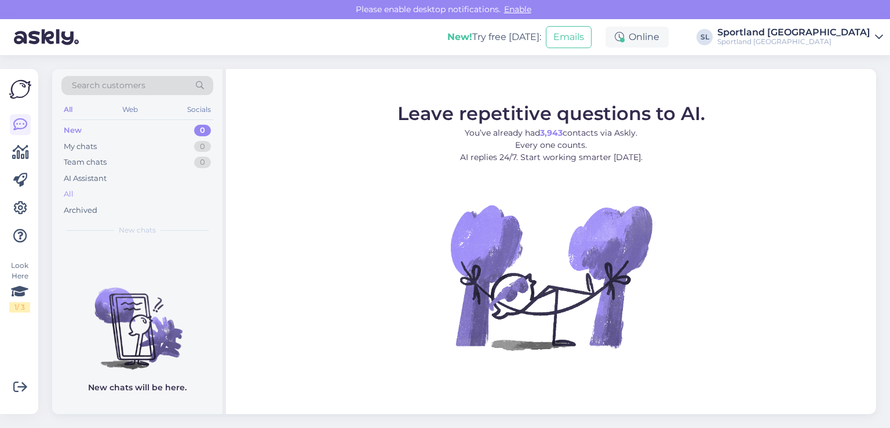
click at [101, 193] on div "All" at bounding box center [137, 194] width 152 height 16
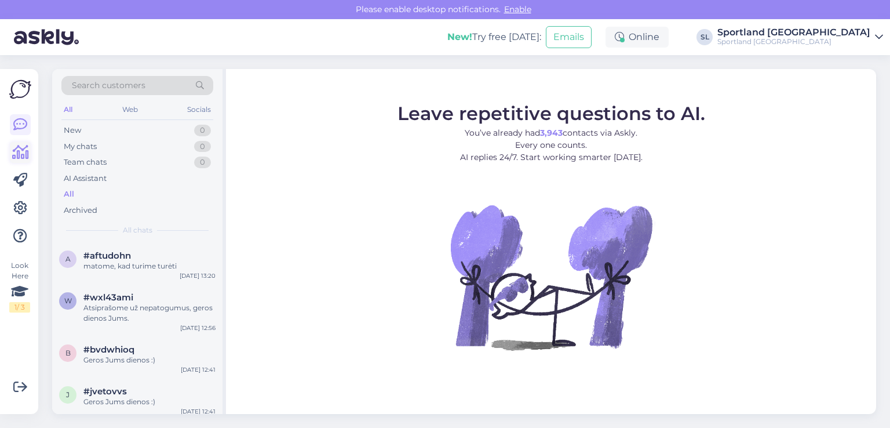
click at [20, 154] on icon at bounding box center [20, 152] width 17 height 14
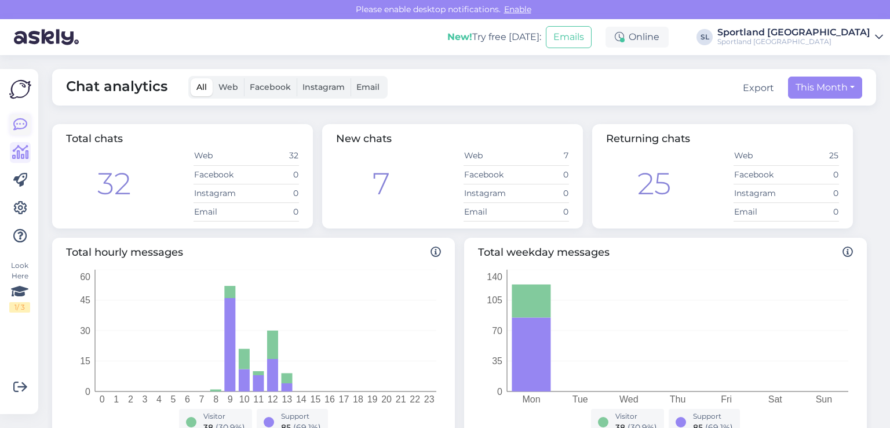
click at [21, 129] on icon at bounding box center [20, 125] width 14 height 14
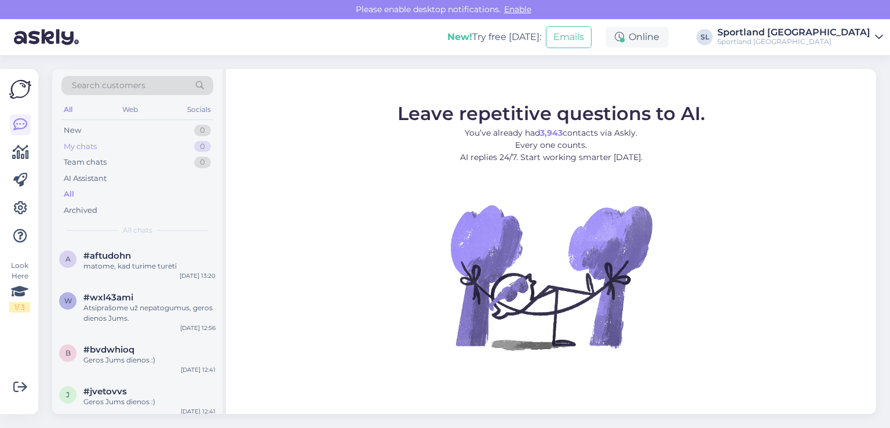
click at [105, 145] on div "My chats 0" at bounding box center [137, 147] width 152 height 16
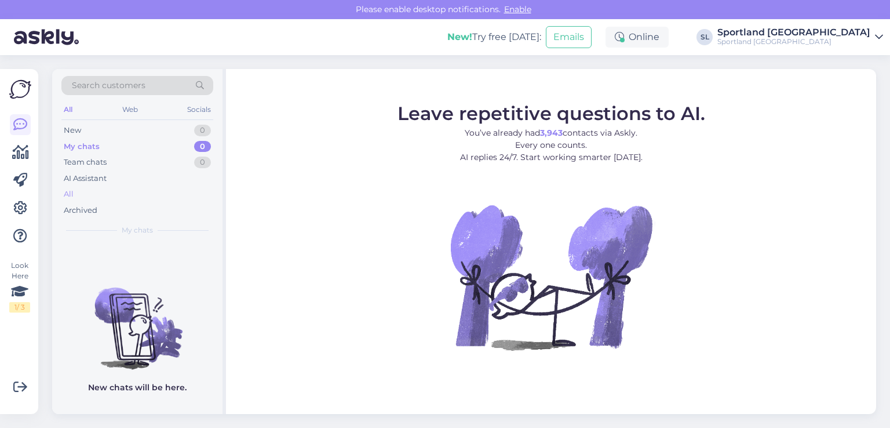
click at [94, 192] on div "All" at bounding box center [137, 194] width 152 height 16
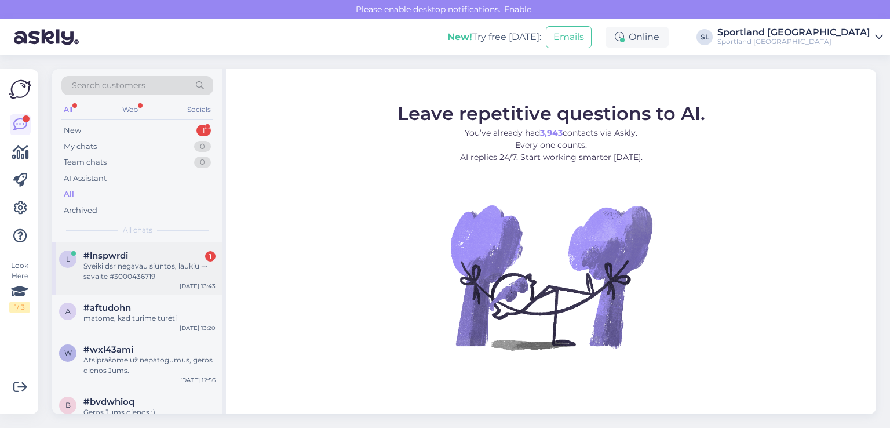
click at [176, 257] on div "#lnspwrdi 1" at bounding box center [149, 255] width 132 height 10
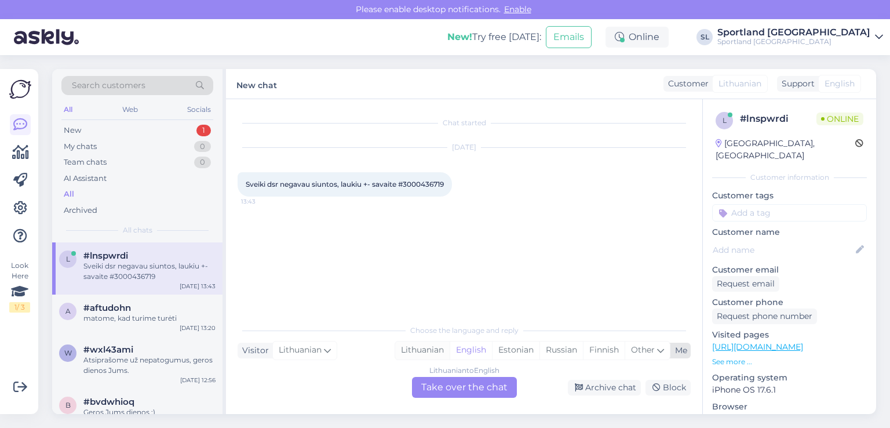
click at [417, 349] on div "Lithuanian" at bounding box center [422, 349] width 54 height 17
click at [456, 383] on div "Lithuanian to Lithuanian Take over the chat" at bounding box center [464, 387] width 105 height 21
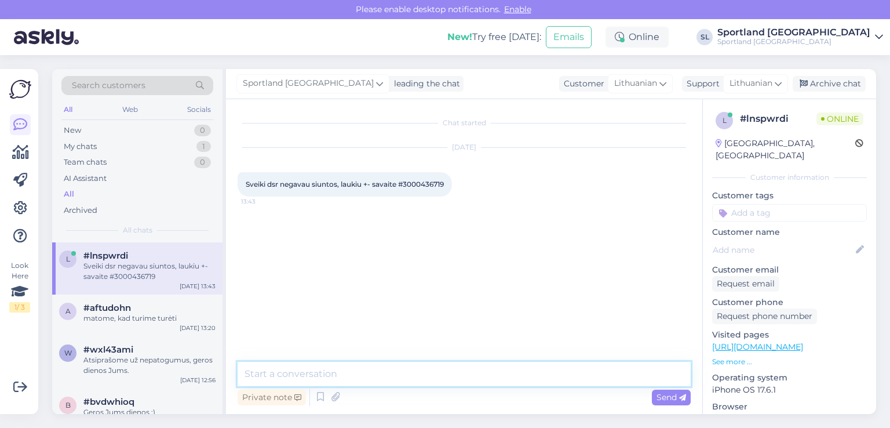
click at [422, 374] on textarea at bounding box center [464, 374] width 453 height 24
type textarea "Sveiki"
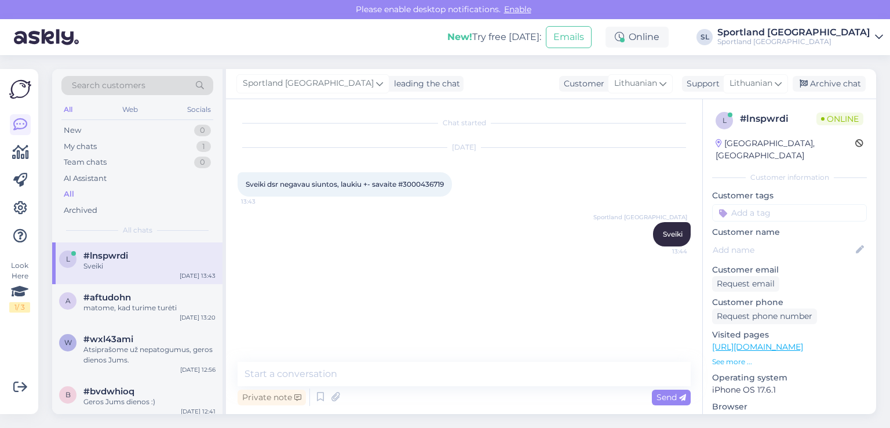
click at [415, 187] on span "Sveiki dsr negavau siuntos, laukiu +- savaite #3000436719" at bounding box center [345, 184] width 198 height 9
copy div "3000436719 13:43"
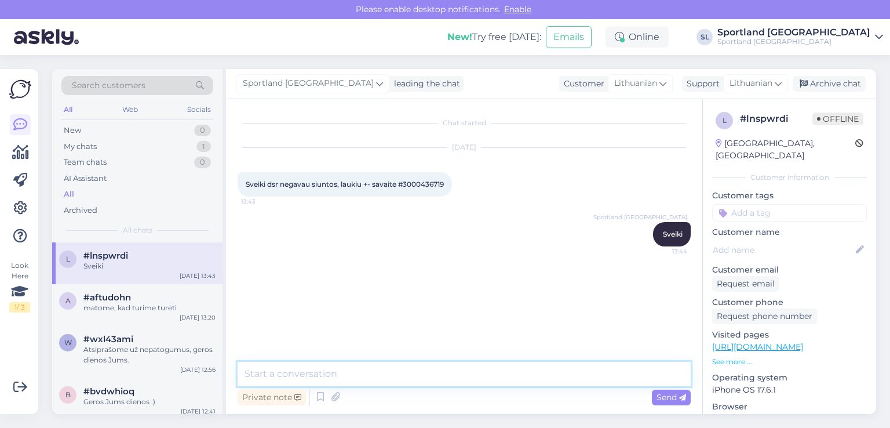
click at [306, 378] on textarea at bounding box center [464, 374] width 453 height 24
type textarea "P"
paste textarea "CC834296173EE"
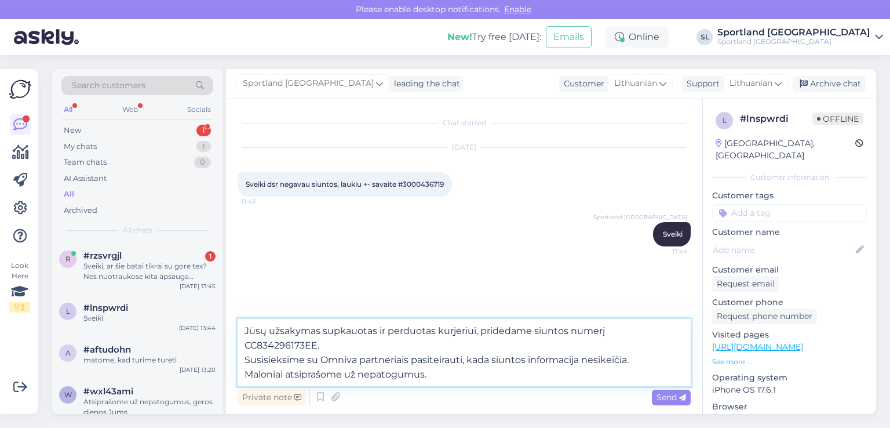
type textarea "Jūsų užsakymas supkauotas ir perduotas kurjeriui, pridedame siuntos numerį CC83…"
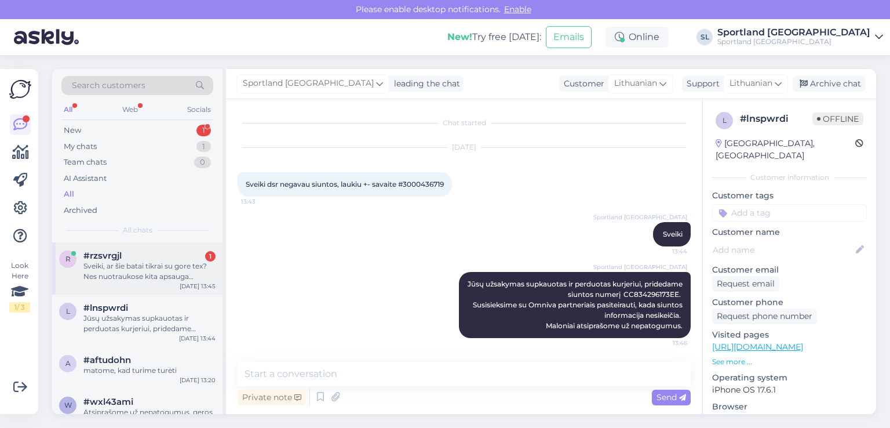
click at [111, 278] on div "Sveiki, ar šie batai tikrai su gore tex? Nes nuotraukose kita apsauga nurodyta.…" at bounding box center [149, 271] width 132 height 21
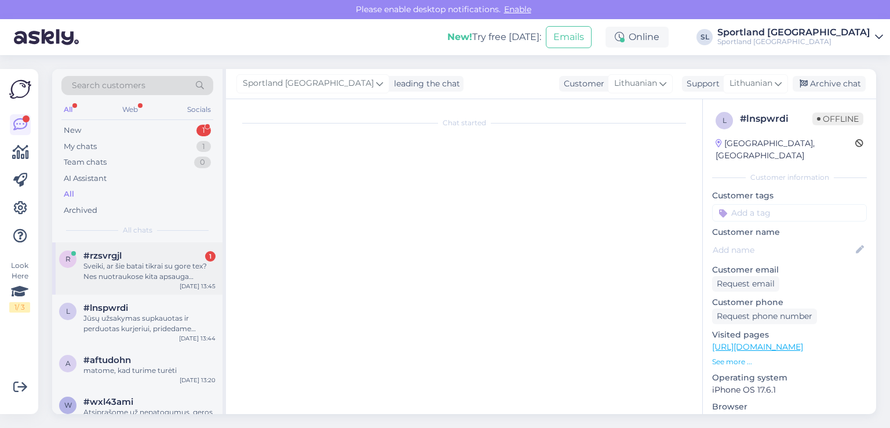
scroll to position [439, 0]
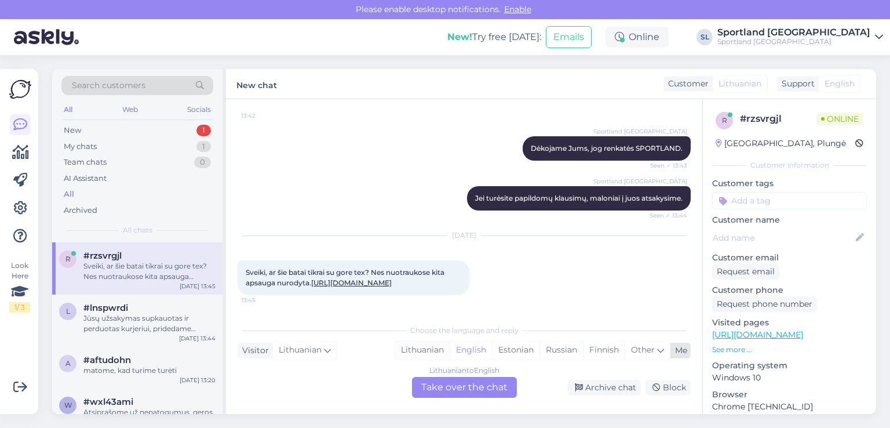
click at [408, 351] on div "Lithuanian" at bounding box center [422, 349] width 54 height 17
click at [452, 381] on div "Lithuanian to Lithuanian Take over the chat" at bounding box center [464, 387] width 105 height 21
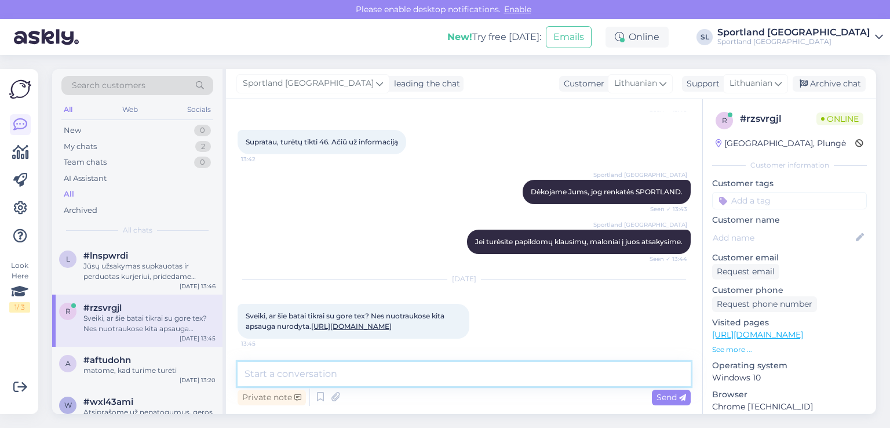
click at [420, 382] on textarea at bounding box center [464, 374] width 453 height 24
type textarea "Sveiki"
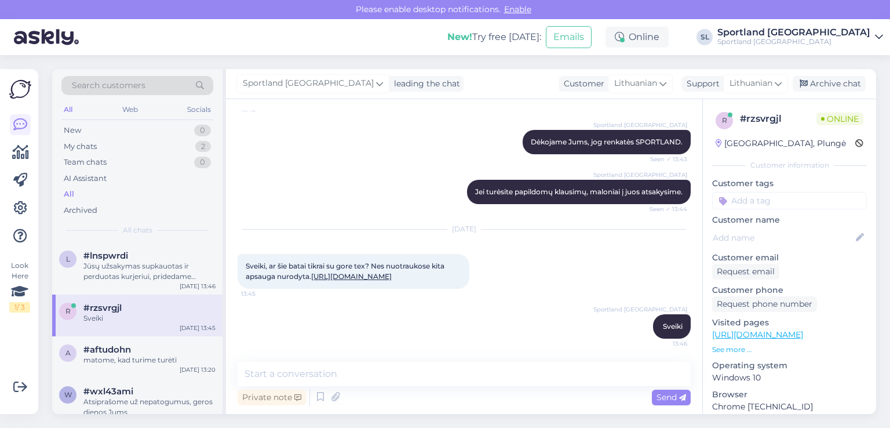
click at [327, 272] on link "https://sportland.lt/product/salomon_mens_x_adventure_recon_mid_gore_tex_hiking…" at bounding box center [351, 276] width 81 height 9
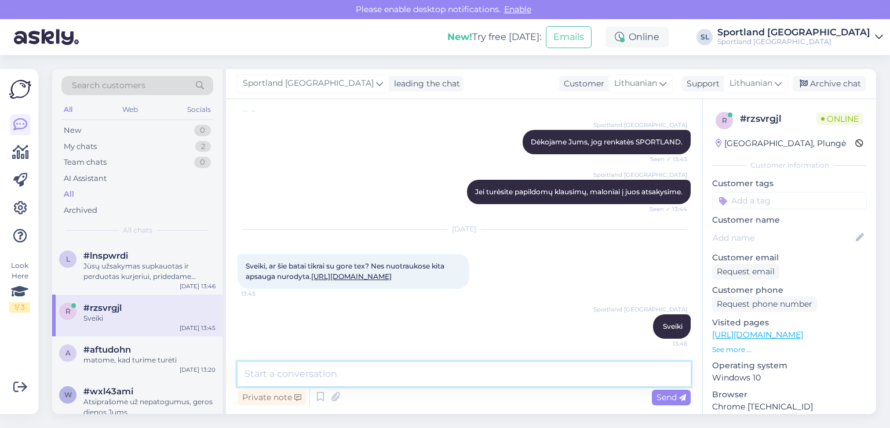
click at [305, 367] on textarea at bounding box center [464, 374] width 453 height 24
paste textarea "GORE-TEX"
type textarea "taip ši prekė su GORE-TEX"
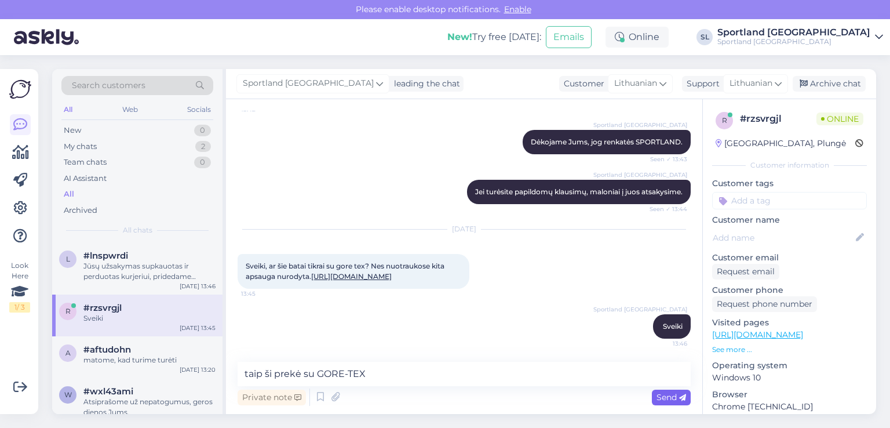
click at [679, 399] on span "Send" at bounding box center [672, 397] width 30 height 10
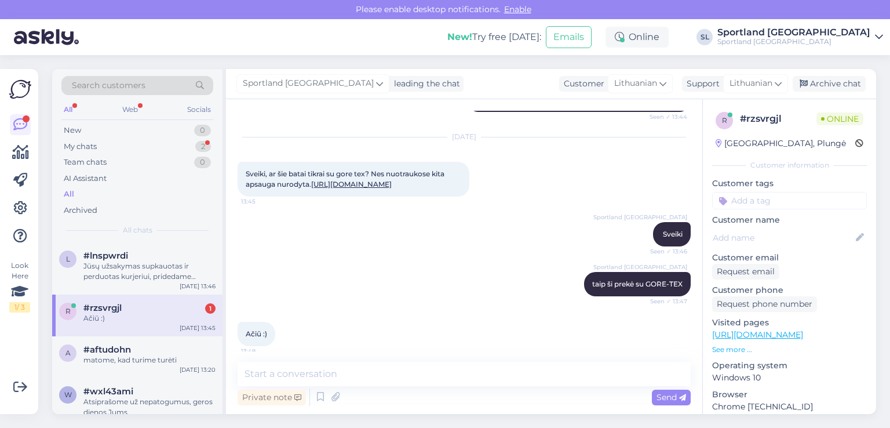
scroll to position [545, 0]
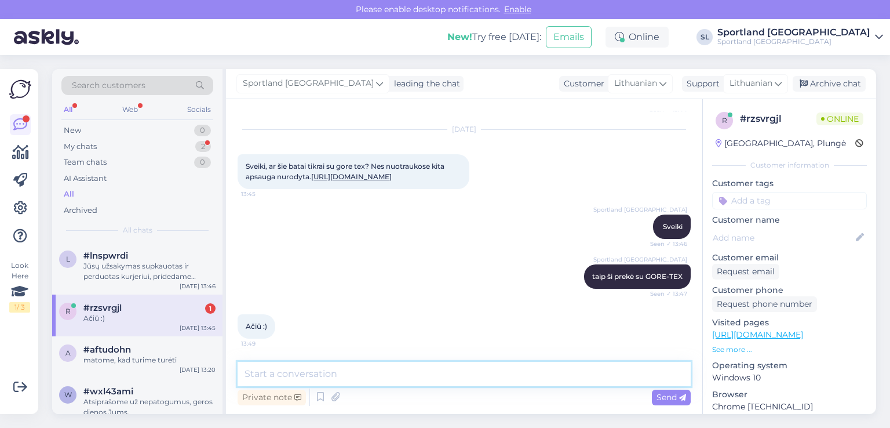
click at [356, 374] on textarea at bounding box center [464, 374] width 453 height 24
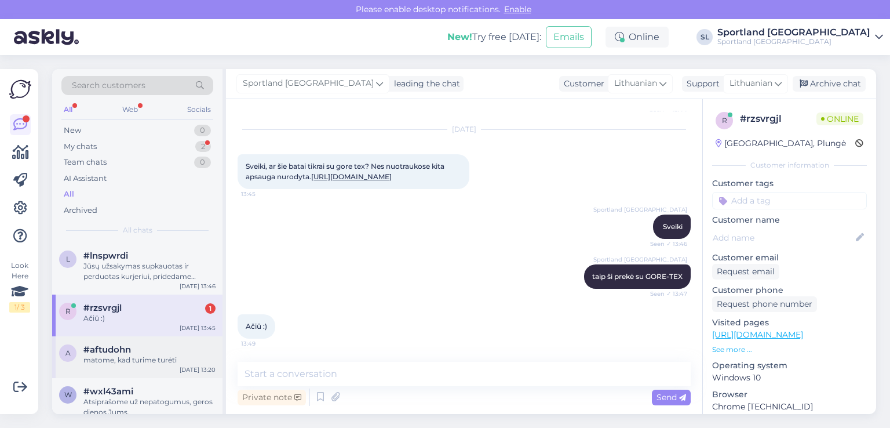
click at [165, 362] on div "matome, kad turime turėti" at bounding box center [149, 360] width 132 height 10
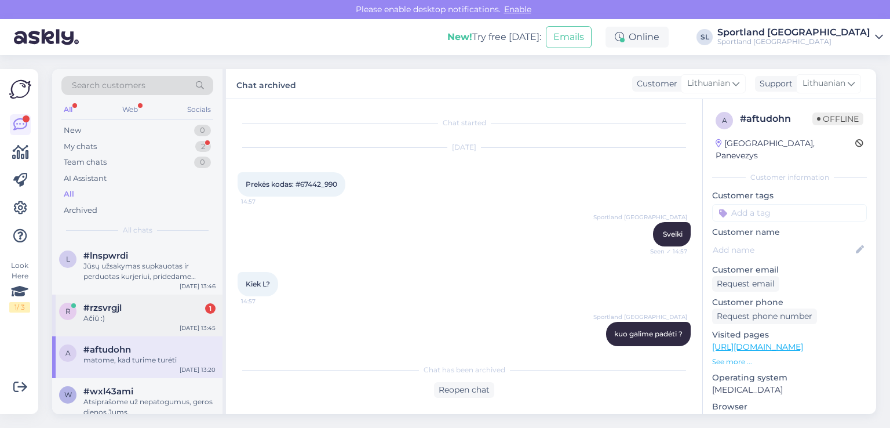
scroll to position [4083, 0]
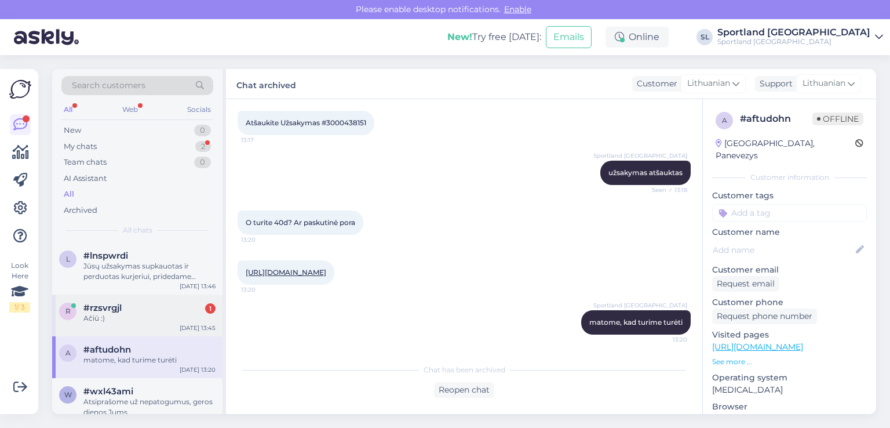
click at [159, 328] on div "r #rzsvrgjl 1 Ačiū :) Sep 1 13:45" at bounding box center [137, 315] width 170 height 42
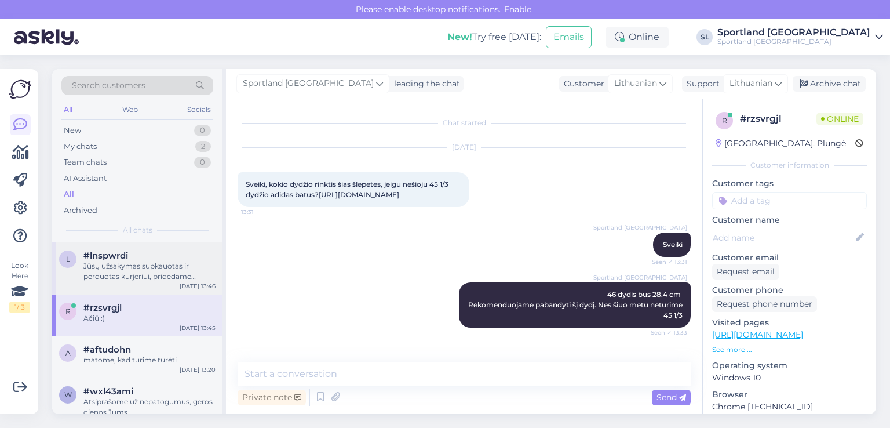
scroll to position [531, 0]
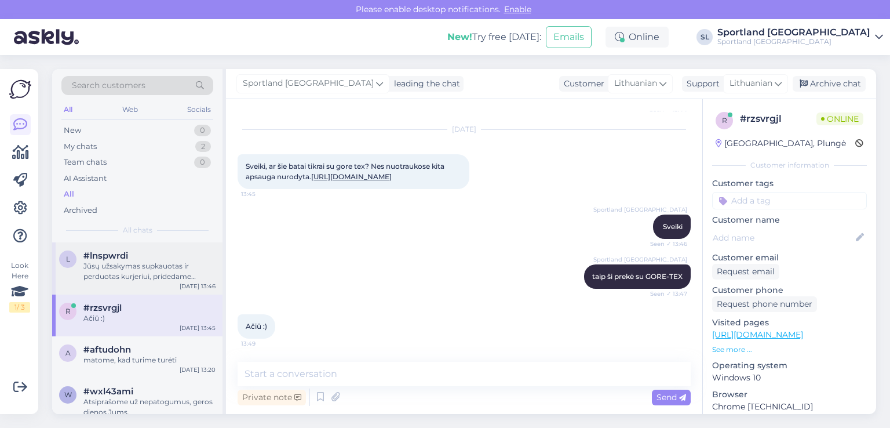
click at [148, 279] on div "Jūsų užsakymas supkauotas ir perduotas kurjeriui, pridedame siuntos numerį CC83…" at bounding box center [149, 271] width 132 height 21
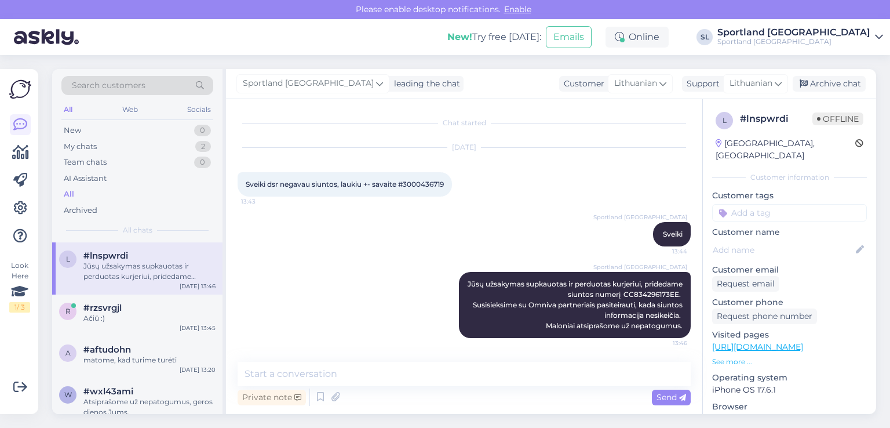
scroll to position [0, 0]
click at [156, 303] on div "#rzsvrgjl" at bounding box center [149, 308] width 132 height 10
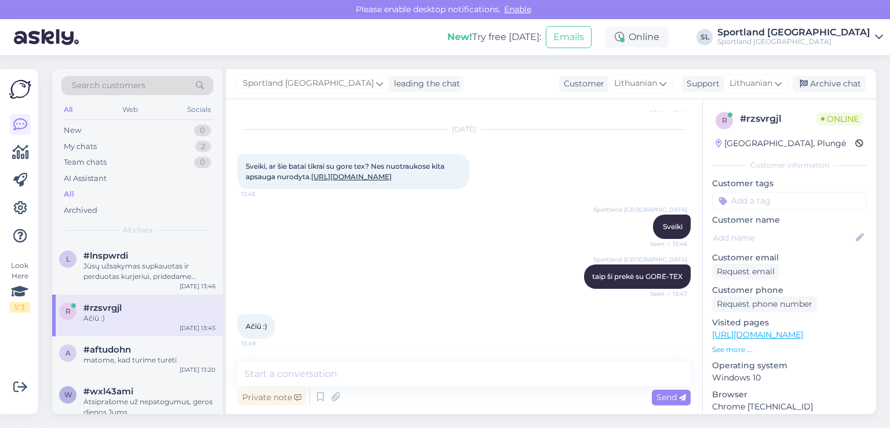
scroll to position [545, 0]
click at [129, 275] on div "Jūsų užsakymas supkauotas ir perduotas kurjeriui, pridedame siuntos numerį CC83…" at bounding box center [149, 271] width 132 height 21
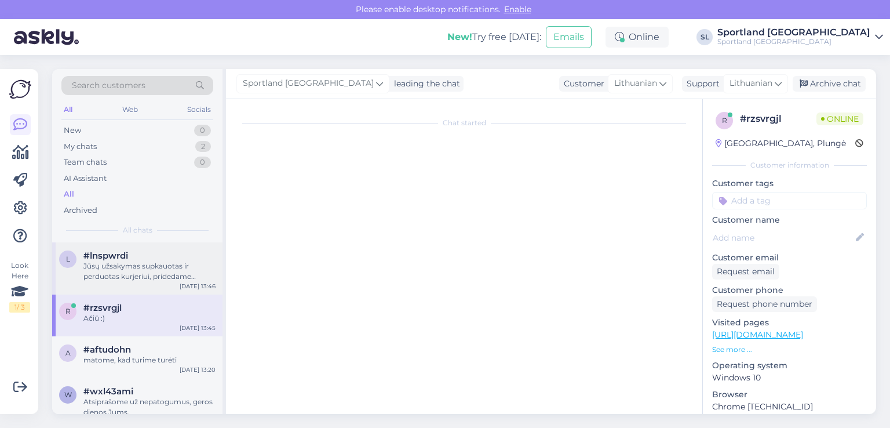
scroll to position [0, 0]
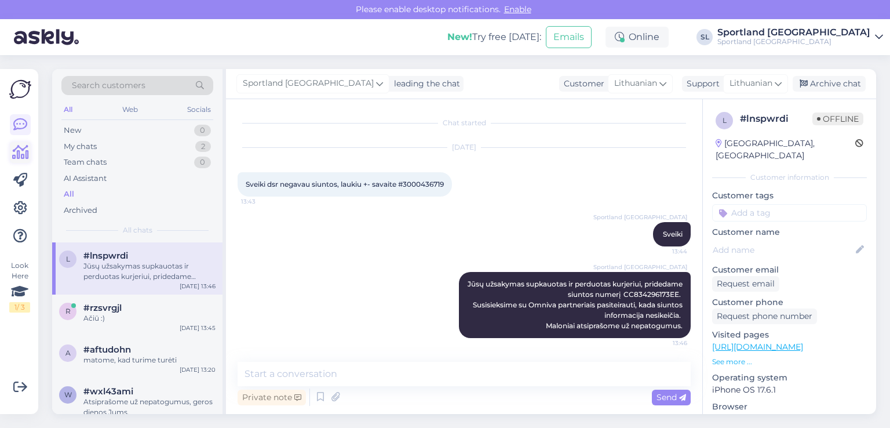
click at [19, 162] on link at bounding box center [20, 152] width 21 height 21
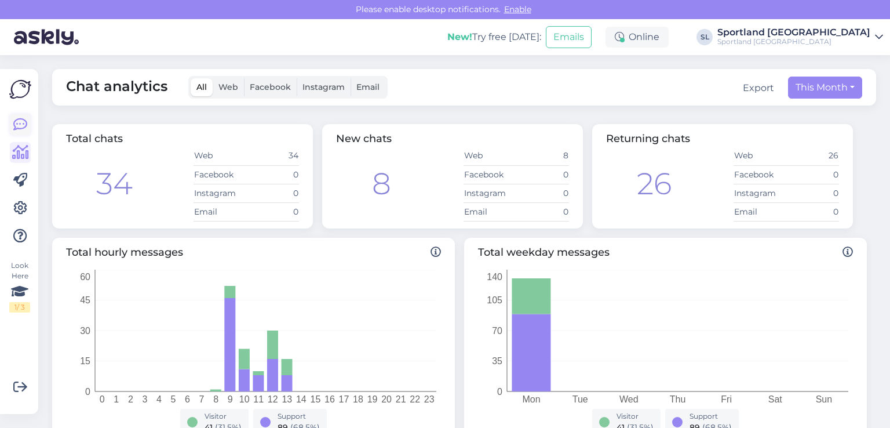
click at [28, 130] on link at bounding box center [20, 124] width 21 height 21
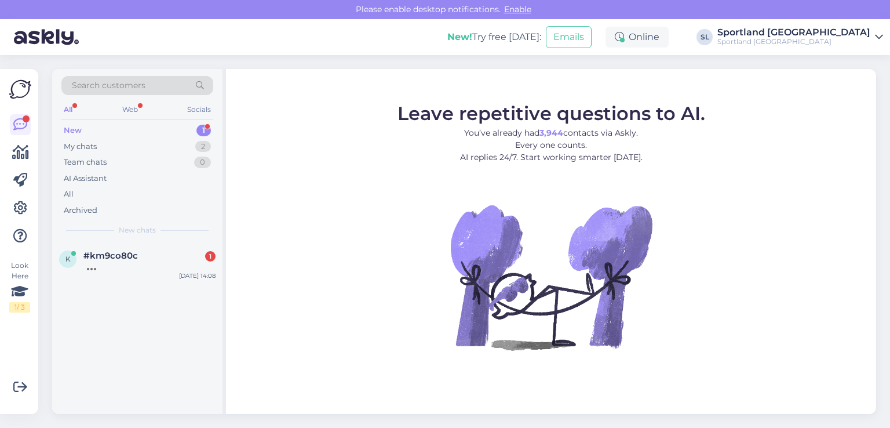
click at [163, 123] on div "New 1" at bounding box center [137, 130] width 152 height 16
click at [116, 253] on span "#km9co80c" at bounding box center [110, 255] width 54 height 10
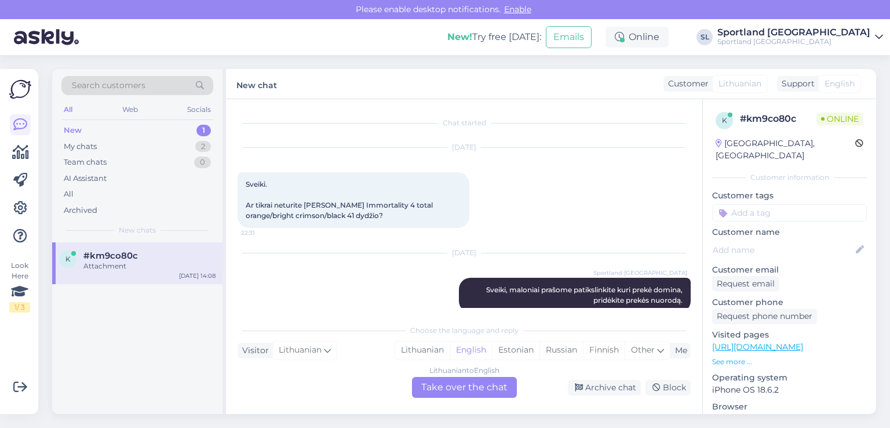
scroll to position [90, 0]
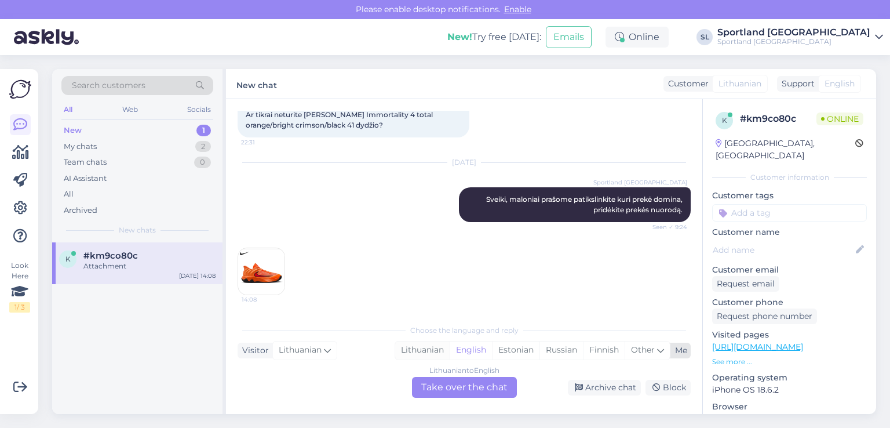
click at [438, 347] on div "Lithuanian" at bounding box center [422, 349] width 54 height 17
click at [452, 392] on div "Lithuanian to Lithuanian Take over the chat" at bounding box center [464, 387] width 105 height 21
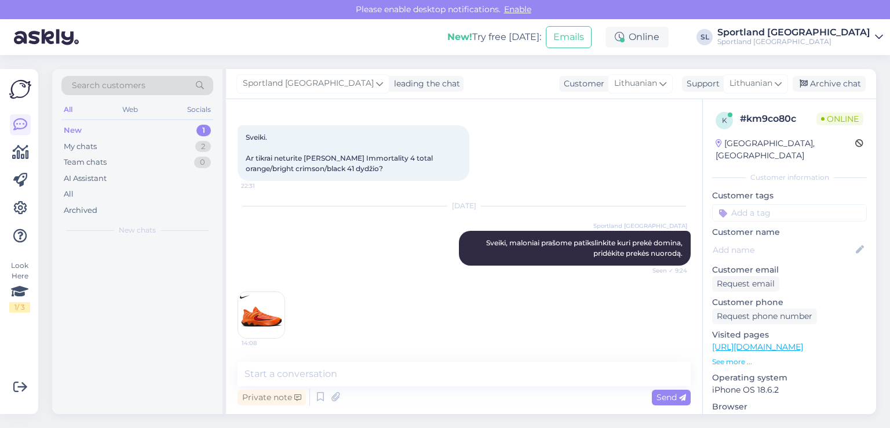
scroll to position [47, 0]
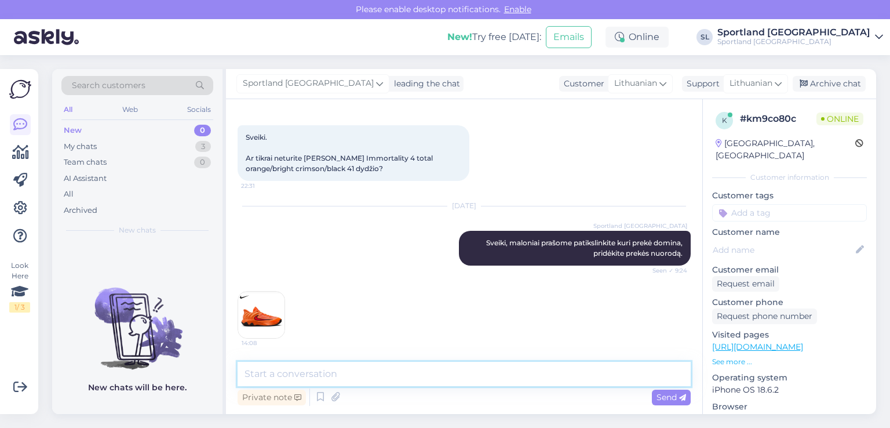
click at [414, 373] on textarea at bounding box center [464, 374] width 453 height 24
type textarea "Sveiki"
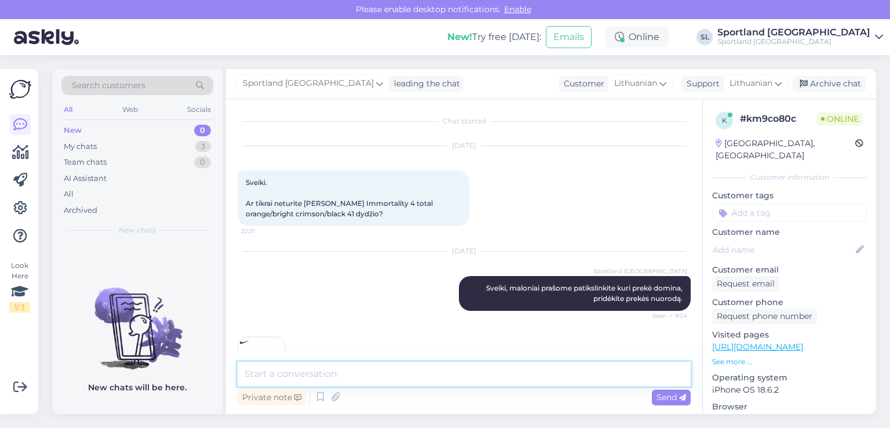
scroll to position [0, 0]
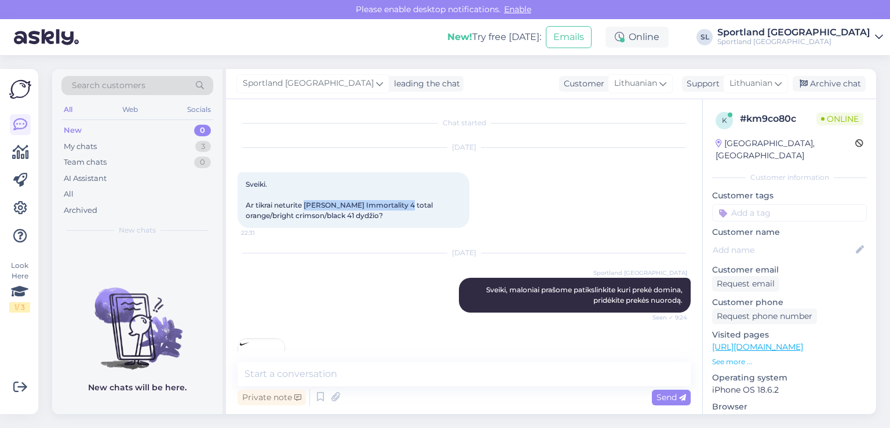
drag, startPoint x: 305, startPoint y: 203, endPoint x: 399, endPoint y: 208, distance: 94.0
click at [399, 208] on span "Sveiki. Ar tikrai neturite Giannis Immortality 4 total orange/bright crimson/bl…" at bounding box center [340, 200] width 189 height 40
copy span "Giannis Immortality 4 total"
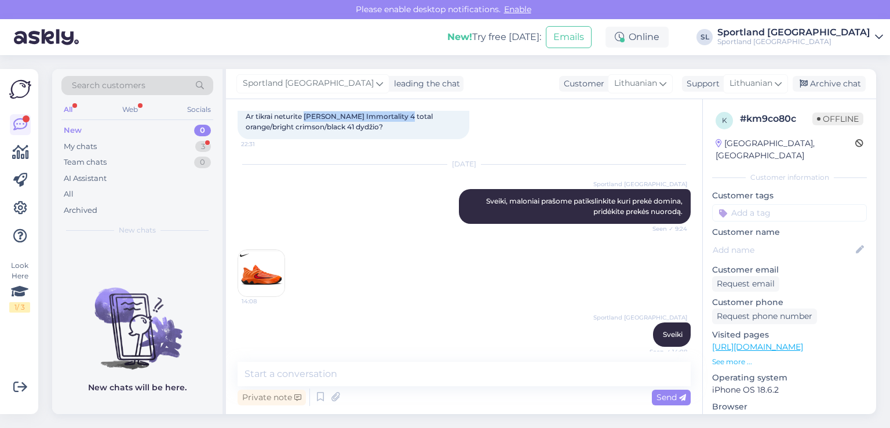
scroll to position [207, 0]
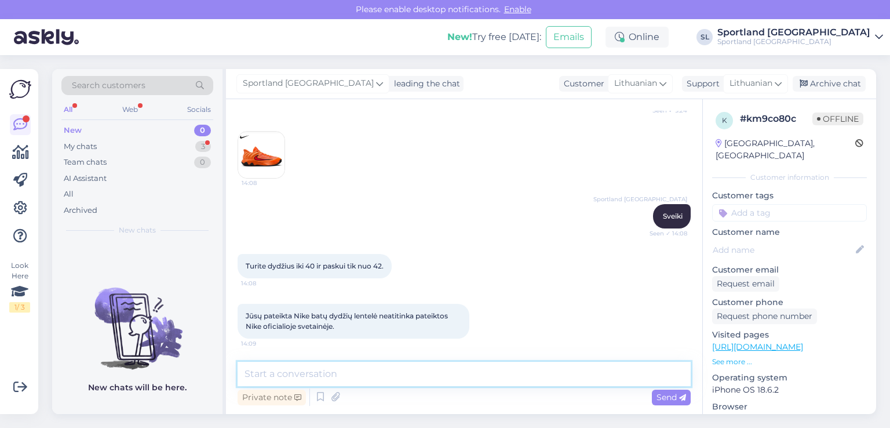
click at [407, 372] on textarea at bounding box center [464, 374] width 453 height 24
type textarea "2"
type textarea "41 dydžio neturime"
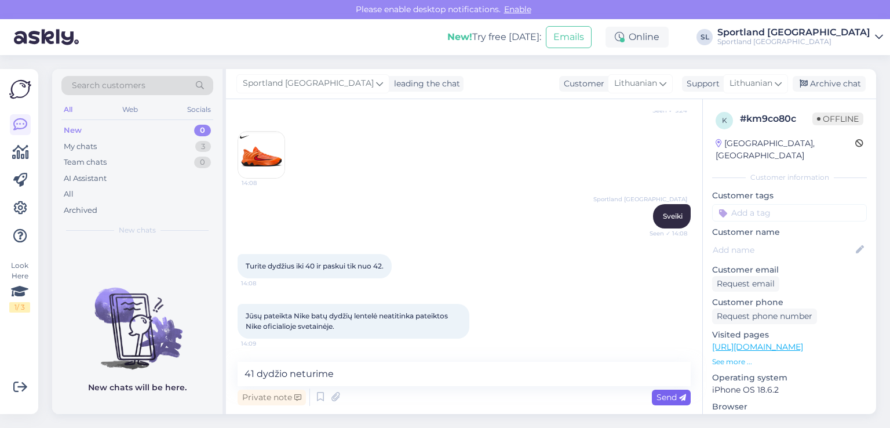
click at [668, 396] on span "Send" at bounding box center [672, 397] width 30 height 10
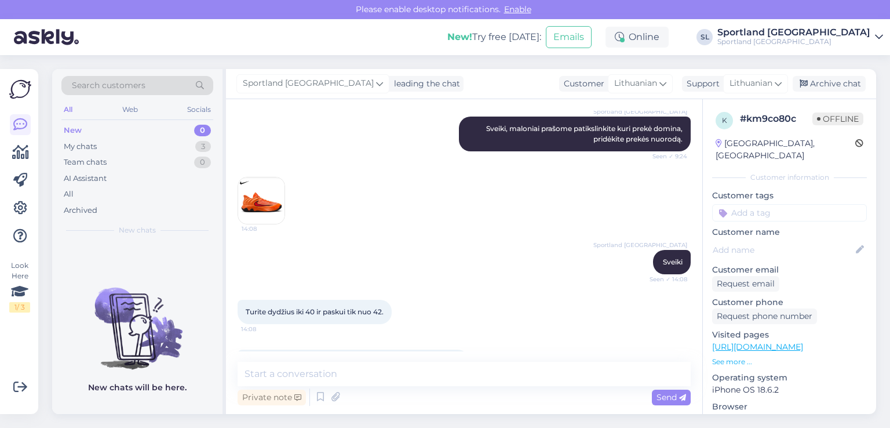
scroll to position [199, 0]
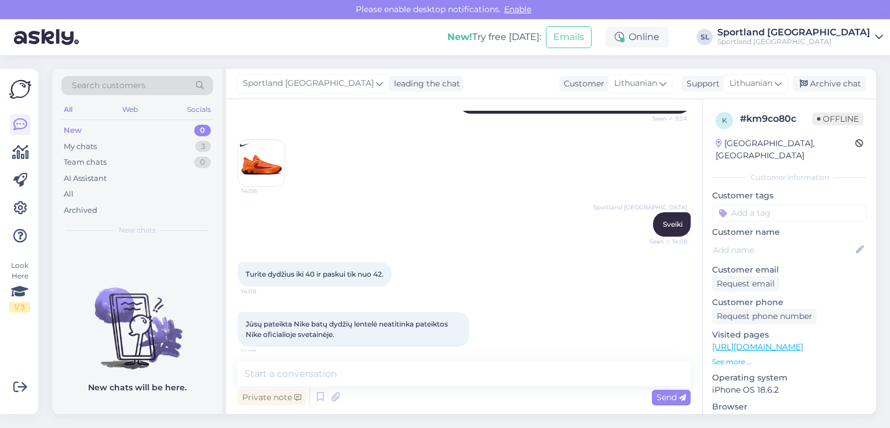
click at [245, 158] on img at bounding box center [261, 163] width 46 height 46
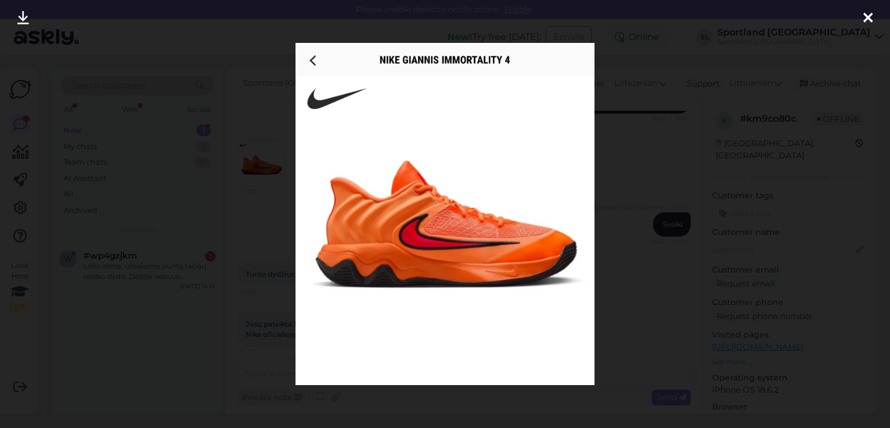
click at [872, 22] on icon at bounding box center [868, 18] width 9 height 15
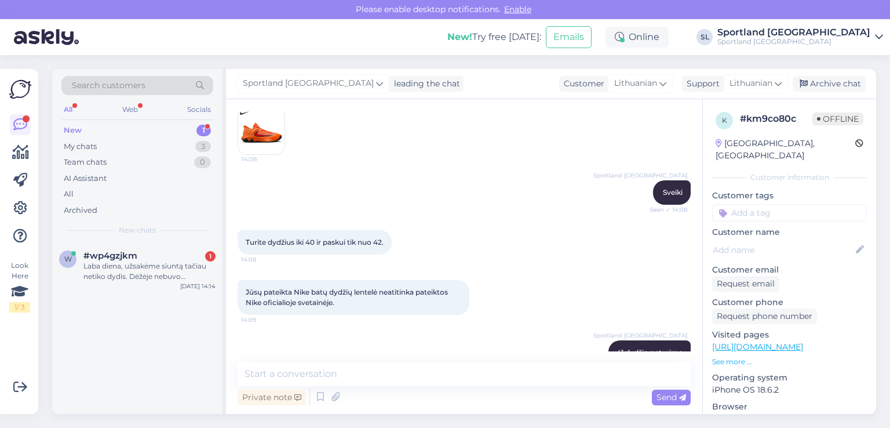
scroll to position [257, 0]
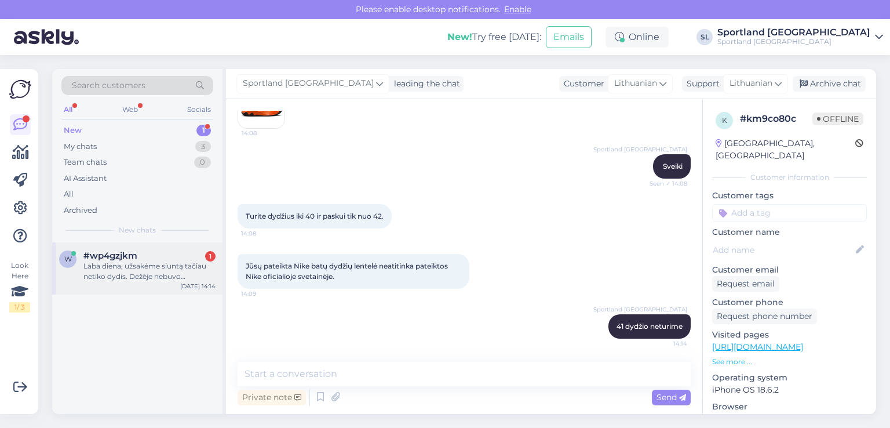
click at [116, 279] on div "Laba diena, užsakėme siuntą tačiau netiko dydis. Dėžėje nebuvo grąžinimo lapo, …" at bounding box center [149, 271] width 132 height 21
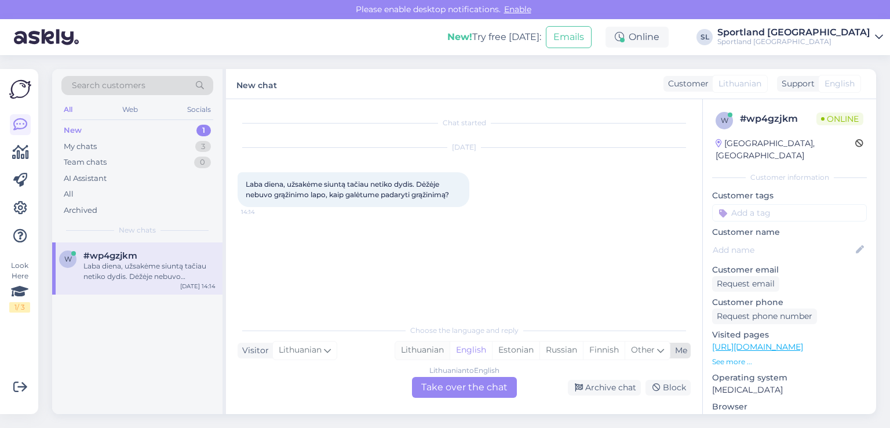
click at [437, 354] on div "Lithuanian" at bounding box center [422, 349] width 54 height 17
drag, startPoint x: 447, startPoint y: 388, endPoint x: 435, endPoint y: 387, distance: 11.6
click at [444, 388] on div "Lithuanian to Lithuanian Take over the chat" at bounding box center [464, 387] width 105 height 21
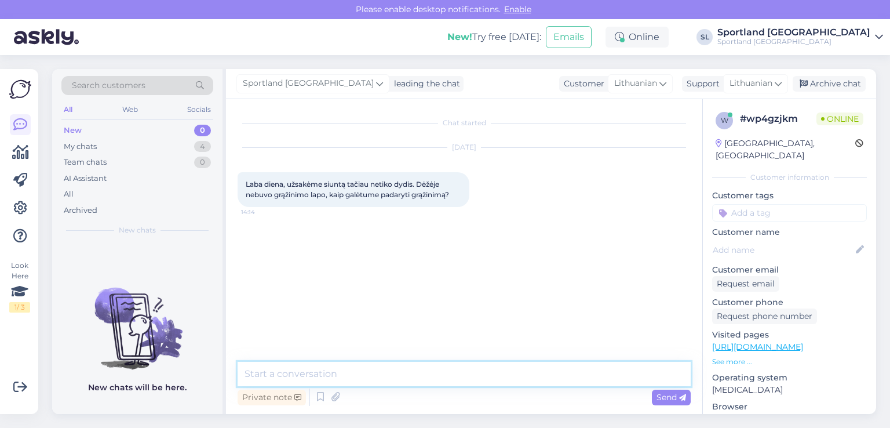
click at [370, 374] on textarea at bounding box center [464, 374] width 453 height 24
type textarea "Sveiki"
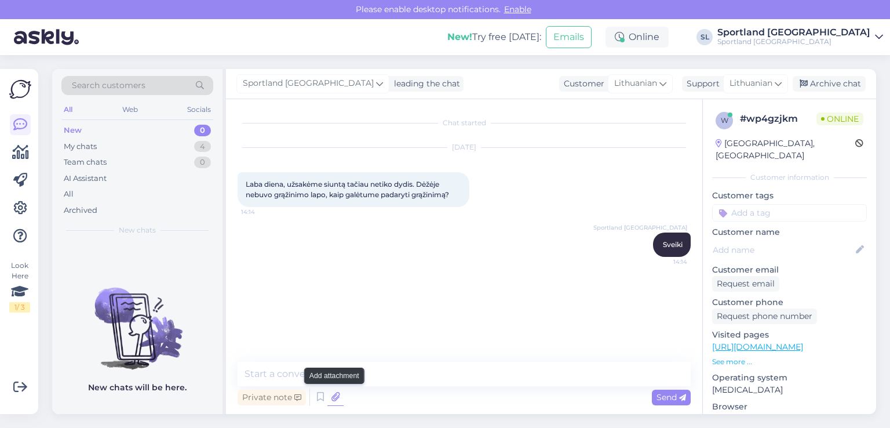
click at [333, 400] on icon at bounding box center [335, 396] width 16 height 17
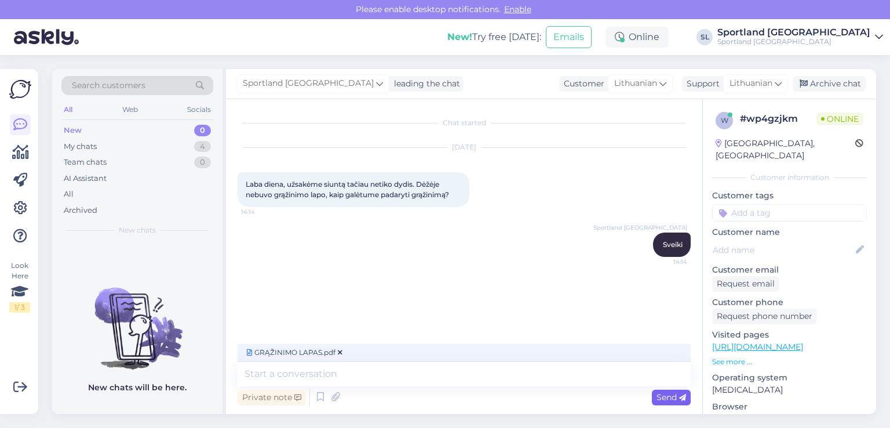
click at [661, 399] on span "Send" at bounding box center [672, 397] width 30 height 10
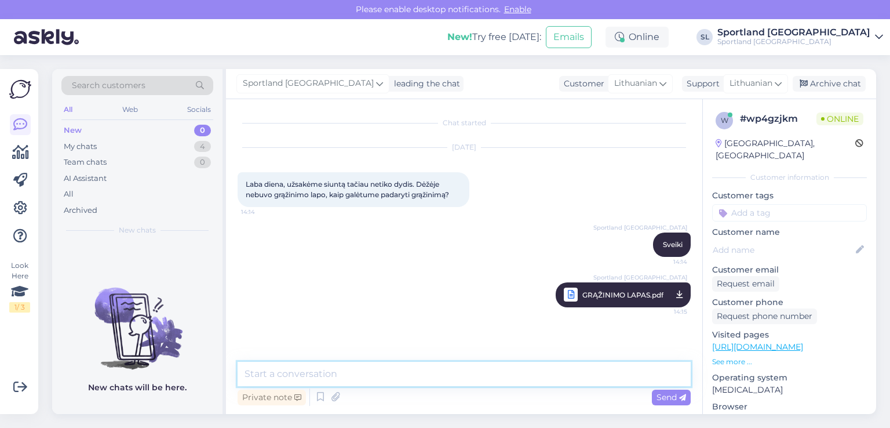
click at [392, 375] on textarea at bounding box center [464, 374] width 453 height 24
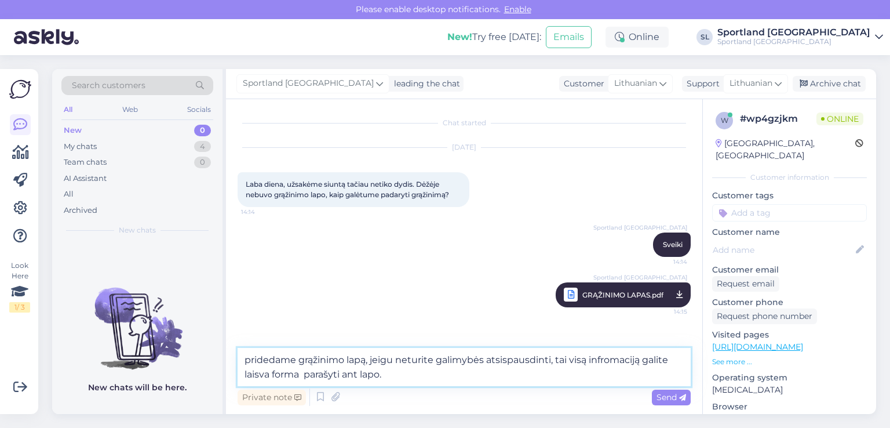
type textarea "pridedame grąžinimo lapą, jeigu neturite galimybės atsispausdinti, tai visą inf…"
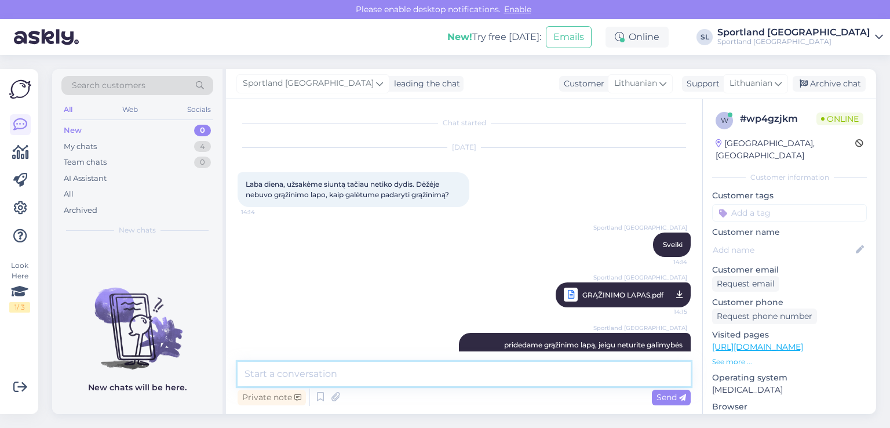
scroll to position [39, 0]
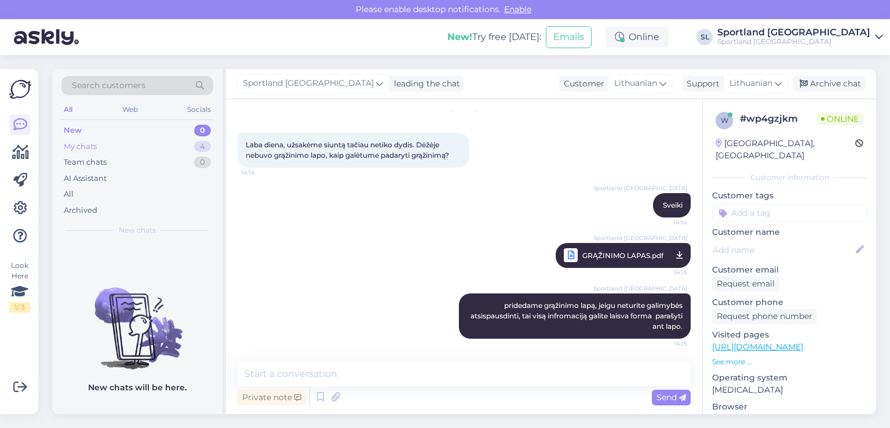
click at [98, 145] on div "My chats 4" at bounding box center [137, 147] width 152 height 16
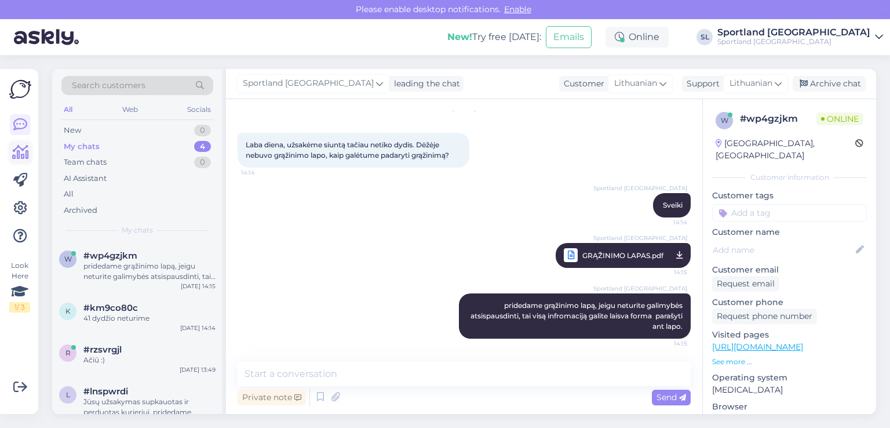
click at [11, 158] on link at bounding box center [20, 152] width 21 height 21
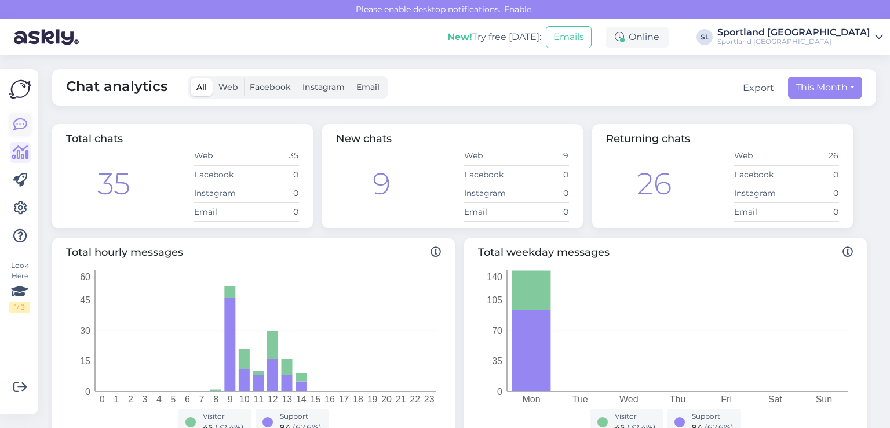
click at [13, 123] on icon at bounding box center [20, 125] width 14 height 14
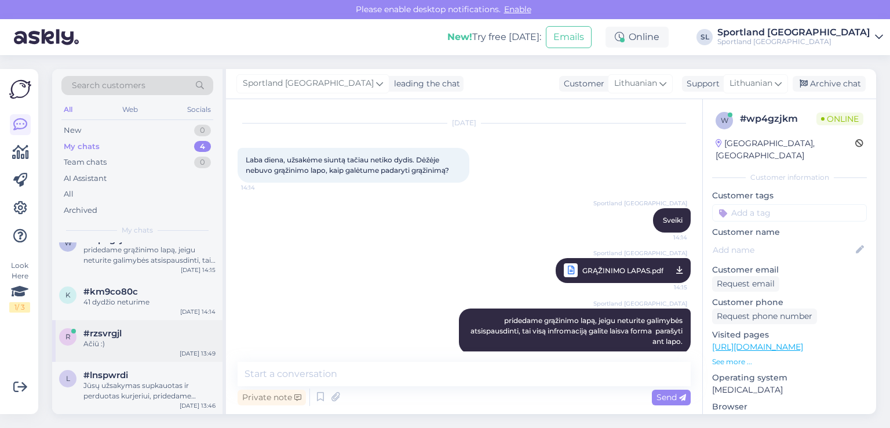
scroll to position [6, 0]
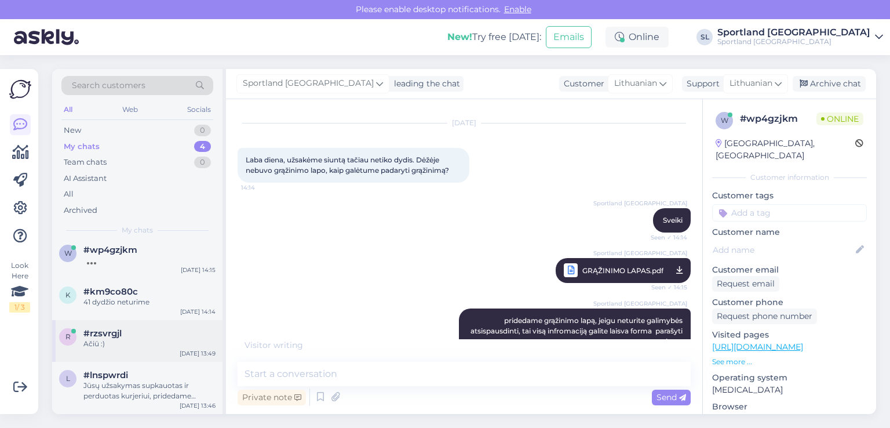
click at [130, 344] on div "Ačiū :)" at bounding box center [149, 343] width 132 height 10
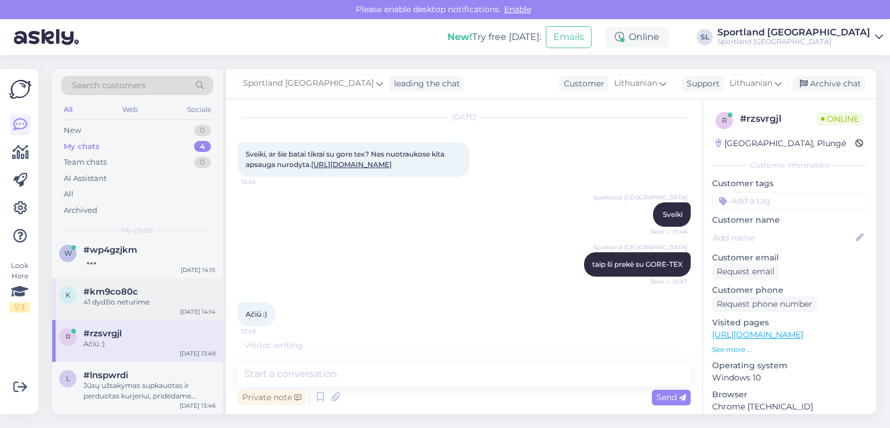
click at [128, 307] on div "k #km9co80c 41 dydžio neturime Sep 1 14:14" at bounding box center [137, 299] width 170 height 42
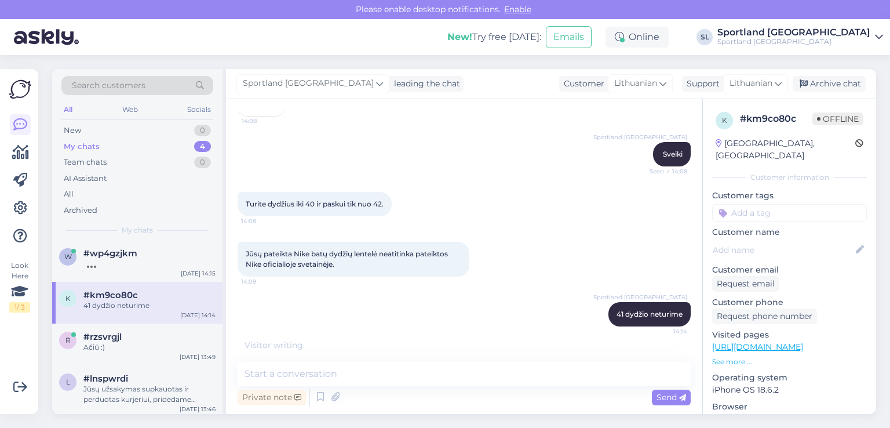
scroll to position [0, 0]
click at [125, 271] on div "w #wp4gzjkm Sep 1 14:15" at bounding box center [137, 263] width 170 height 42
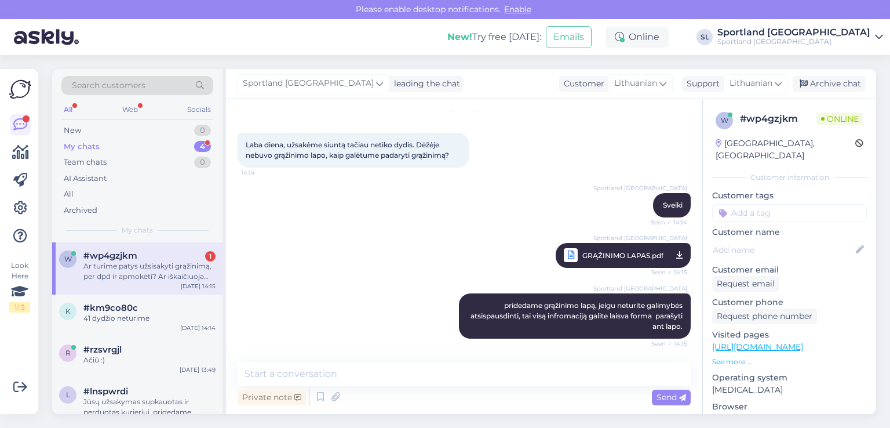
scroll to position [100, 0]
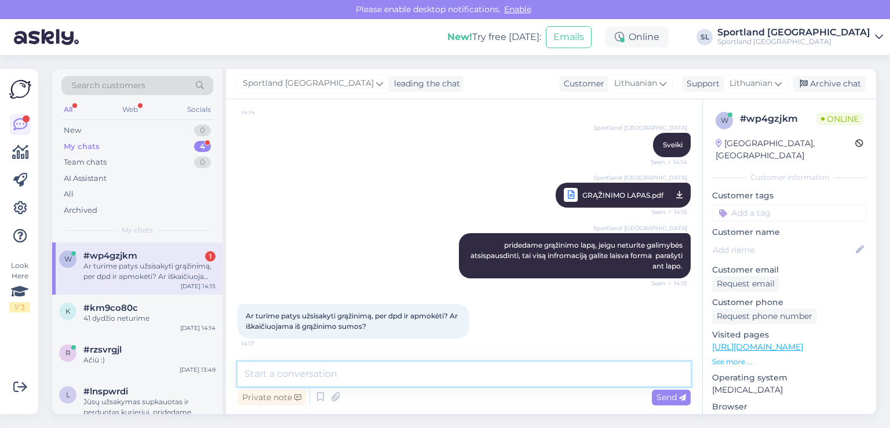
click at [392, 384] on textarea at bounding box center [464, 374] width 453 height 24
click at [432, 376] on textarea at bounding box center [464, 374] width 453 height 24
type textarea "p"
type textarea "s"
type textarea "P"
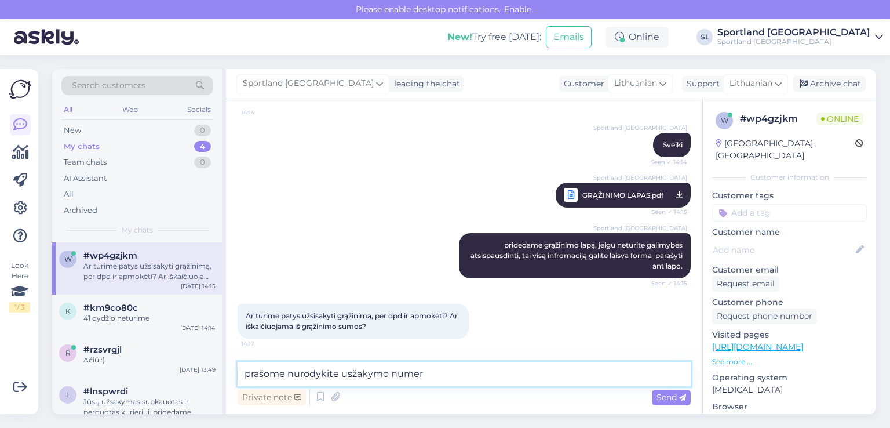
type textarea "prašome nurodykite usžakymo numerį"
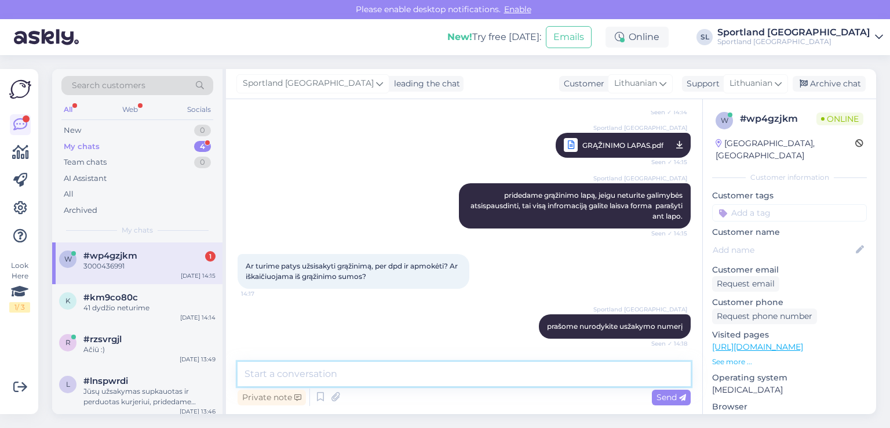
scroll to position [199, 0]
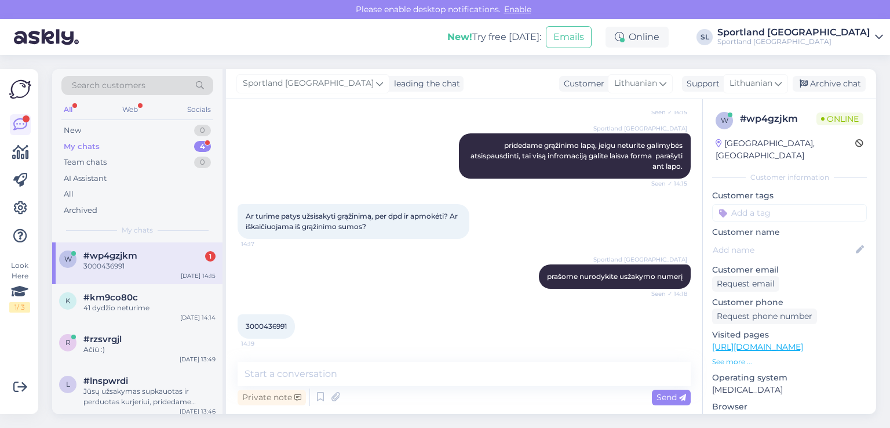
click at [271, 326] on span "3000436991" at bounding box center [266, 326] width 41 height 9
copy div "3000436991 14:19"
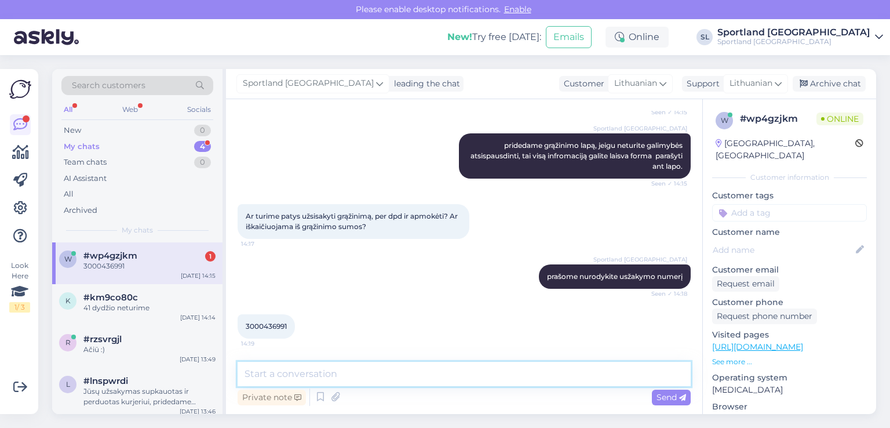
click at [427, 370] on textarea at bounding box center [464, 374] width 453 height 24
type textarea "k"
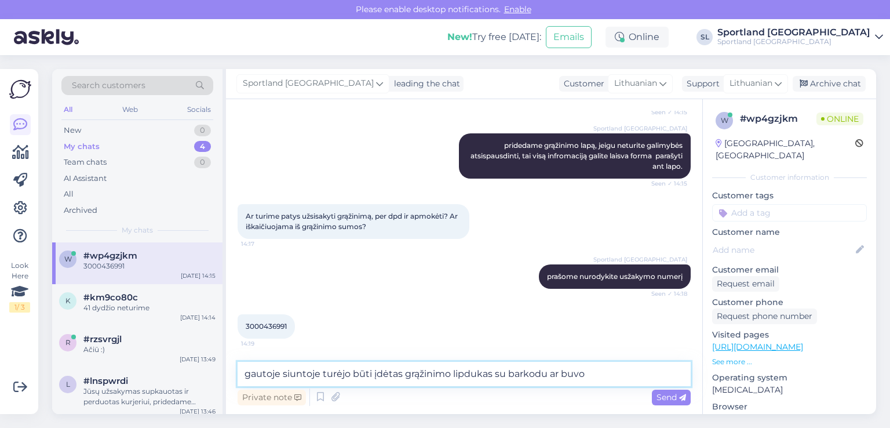
type textarea "gautoje siuntoje turėjo būti įdėtas grąžinimo lipdukas su barkodu ar buvo?"
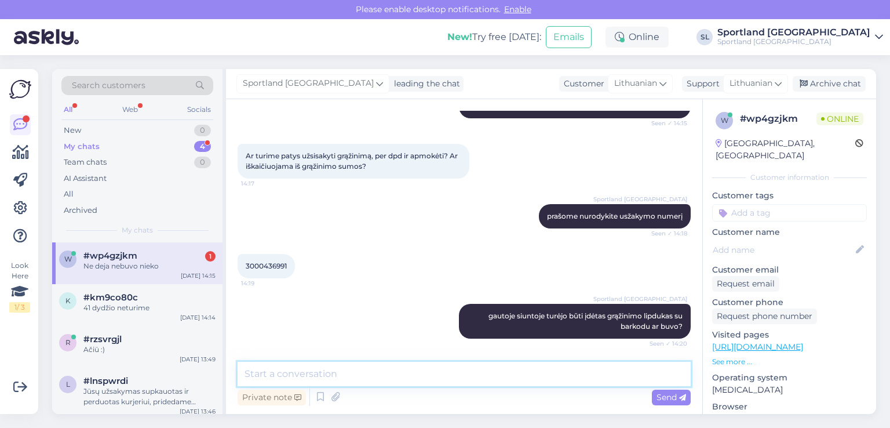
scroll to position [310, 0]
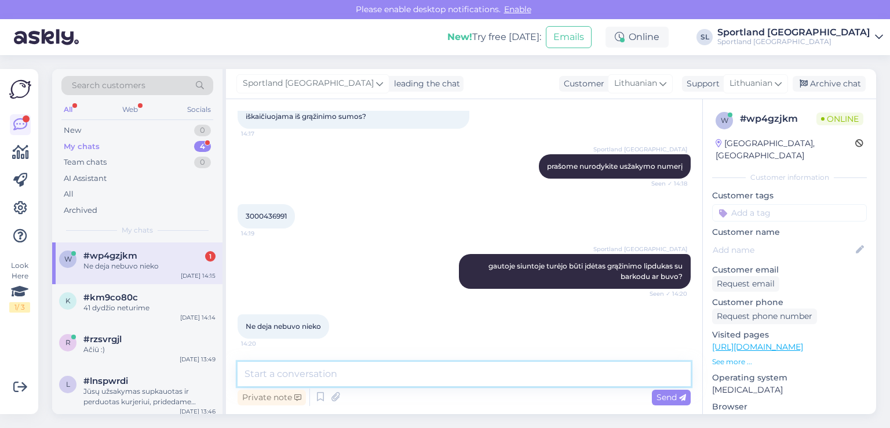
click at [484, 369] on textarea at bounding box center [464, 374] width 453 height 24
type textarea "tada galime pasiūlyti Omniva paštomato grąžinimo kodą"
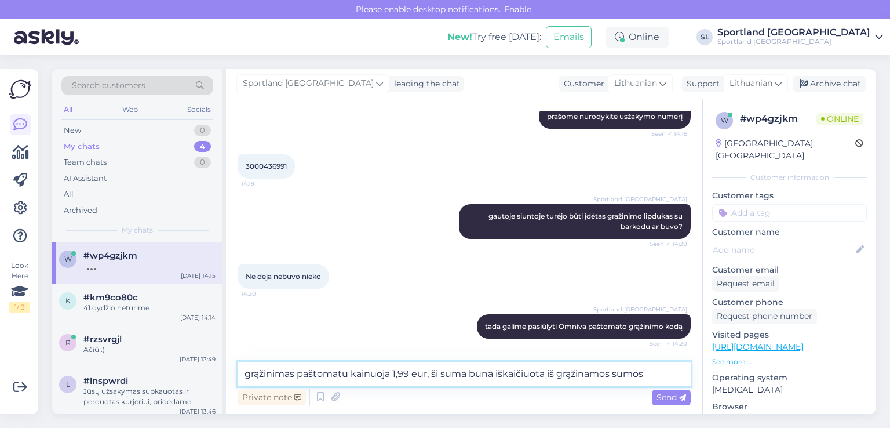
type textarea "grąžinimas paštomatu kainuoja 1,99 eur, ši suma būna iškaičiuota iš grąžinamos …"
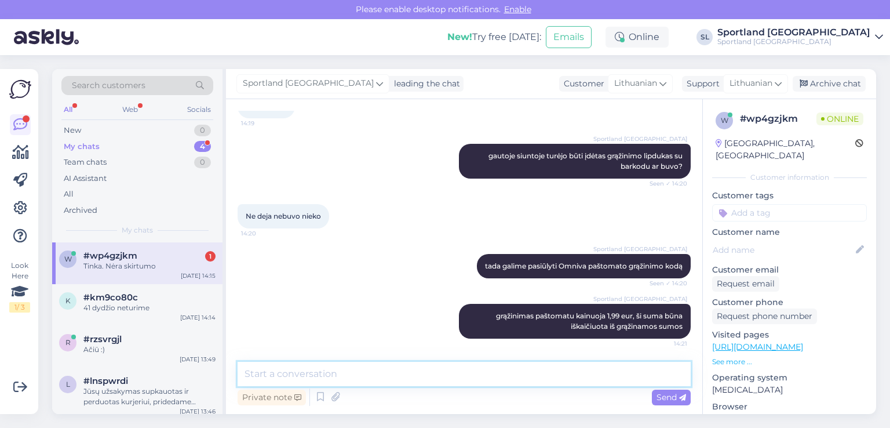
scroll to position [469, 0]
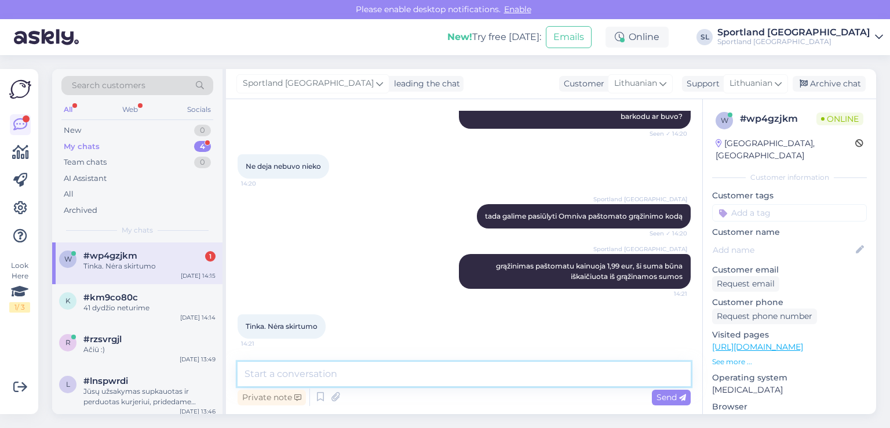
click at [379, 371] on textarea at bounding box center [464, 374] width 453 height 24
type textarea "t"
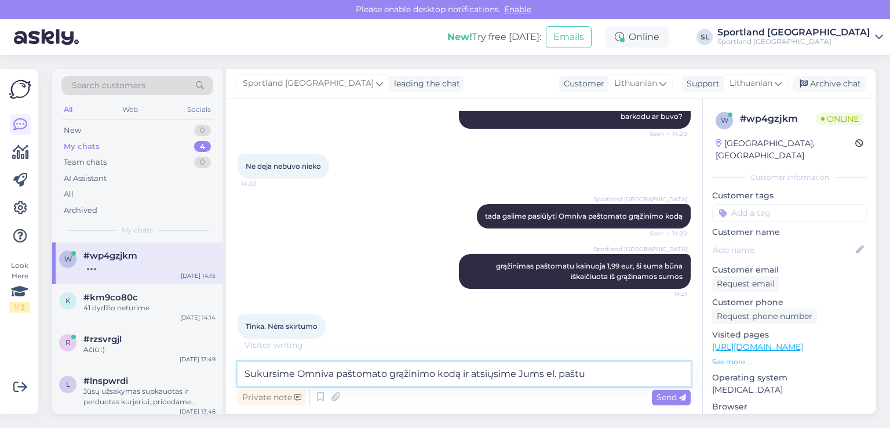
type textarea "Sukursime Omniva paštomato grąžinimo kodą ir atsiųsime Jums el. paštu"
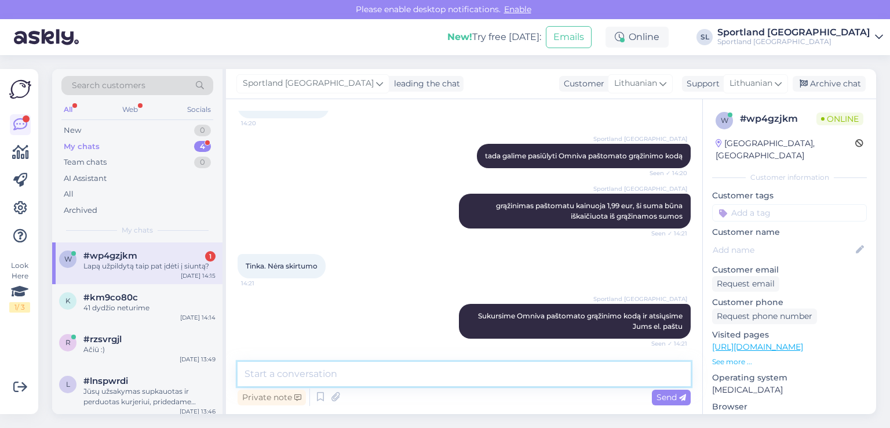
scroll to position [580, 0]
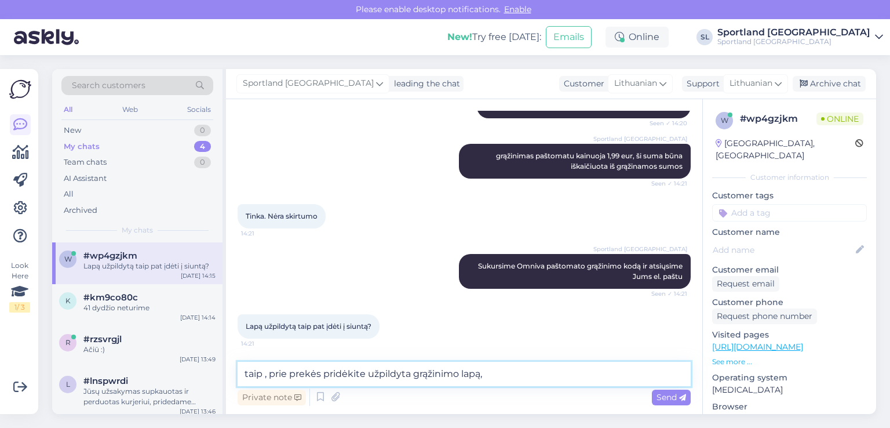
type textarea "taip , prie prekės pridėkite užpildyta grąžinimo lapą"
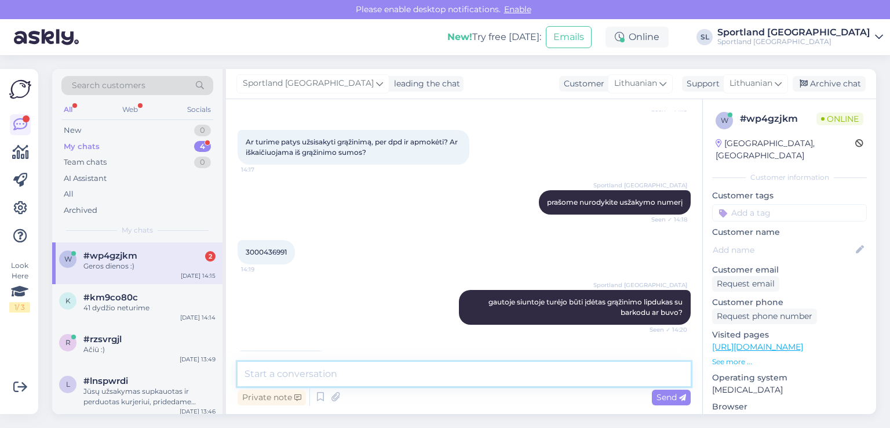
scroll to position [729, 0]
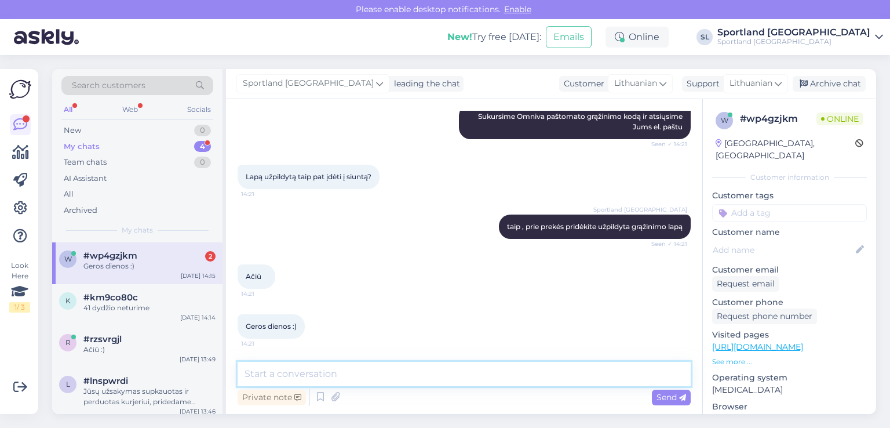
click at [385, 376] on textarea at bounding box center [464, 374] width 453 height 24
type textarea "J"
type textarea "Dėkojame, Jums taip pat :)"
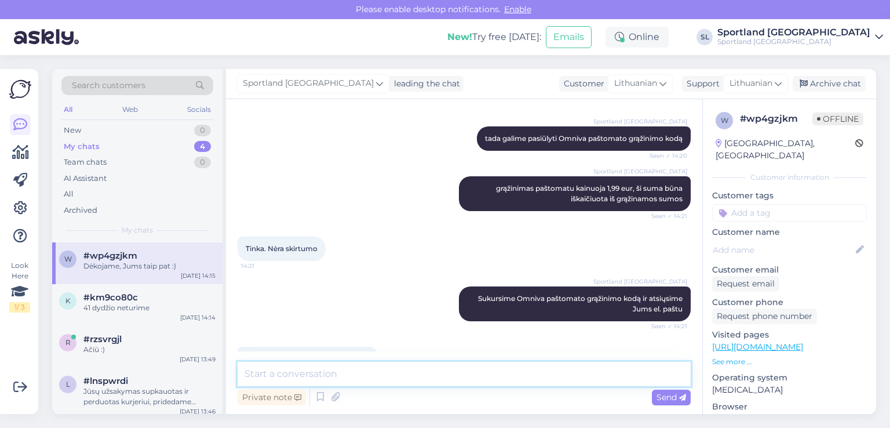
scroll to position [779, 0]
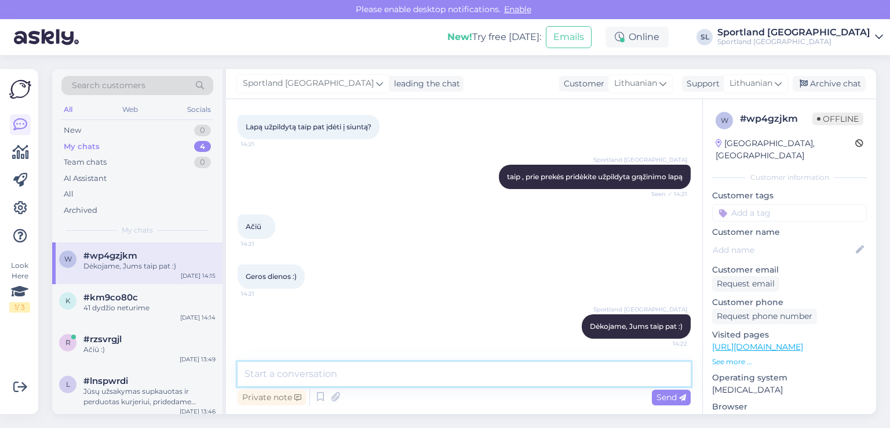
click at [401, 374] on textarea at bounding box center [464, 374] width 453 height 24
type textarea "Išsiuntėme Jums el. laišką."
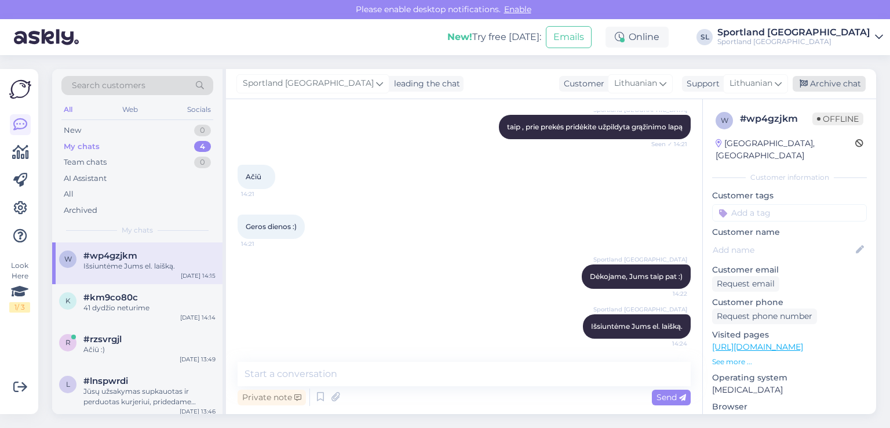
click at [835, 85] on div "Archive chat" at bounding box center [829, 84] width 73 height 16
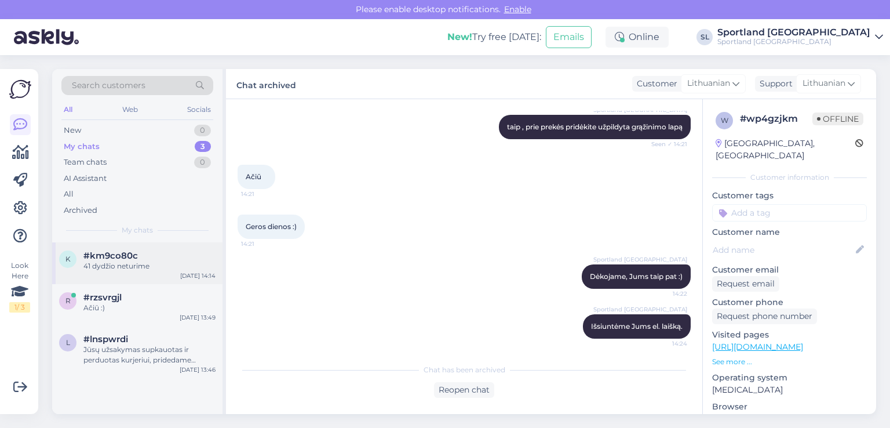
click at [121, 259] on span "#km9co80c" at bounding box center [110, 255] width 54 height 10
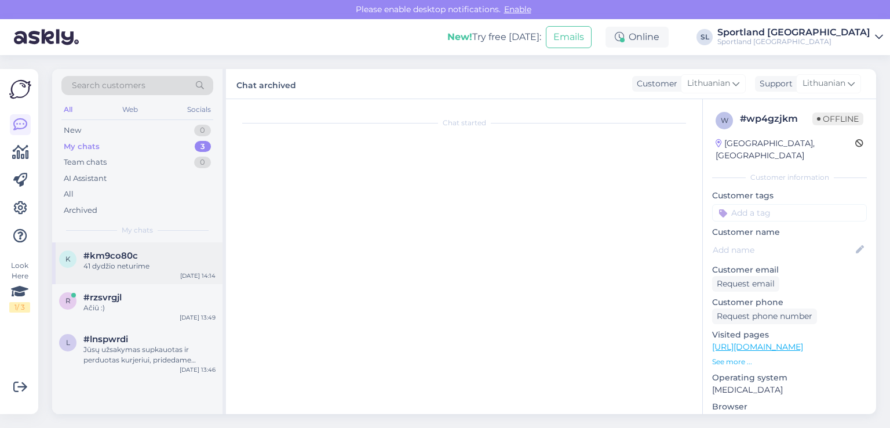
scroll to position [0, 0]
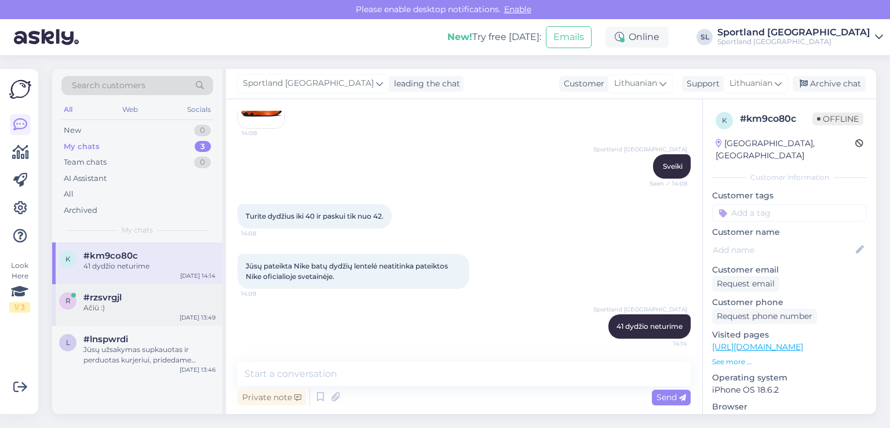
click at [129, 297] on div "#rzsvrgjl" at bounding box center [149, 297] width 132 height 10
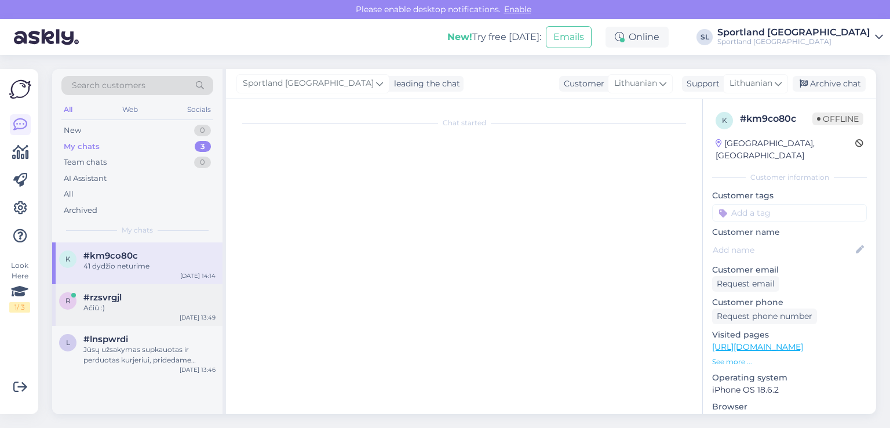
scroll to position [545, 0]
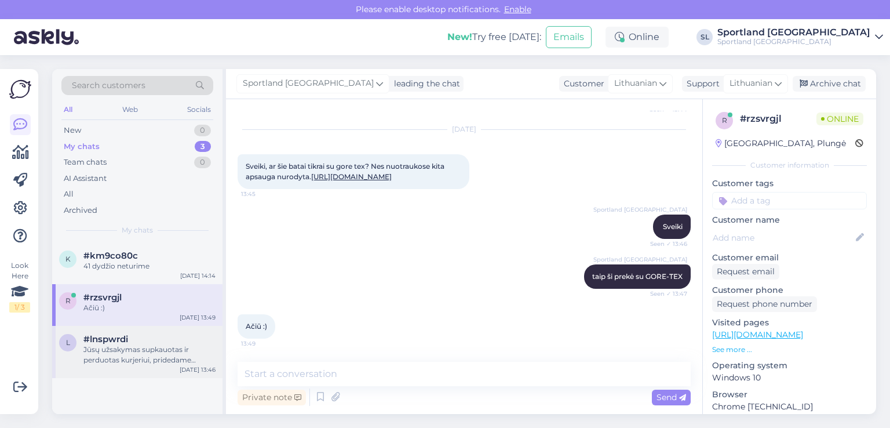
click at [114, 354] on div "Jūsų užsakymas supkauotas ir perduotas kurjeriui, pridedame siuntos numerį CC83…" at bounding box center [149, 354] width 132 height 21
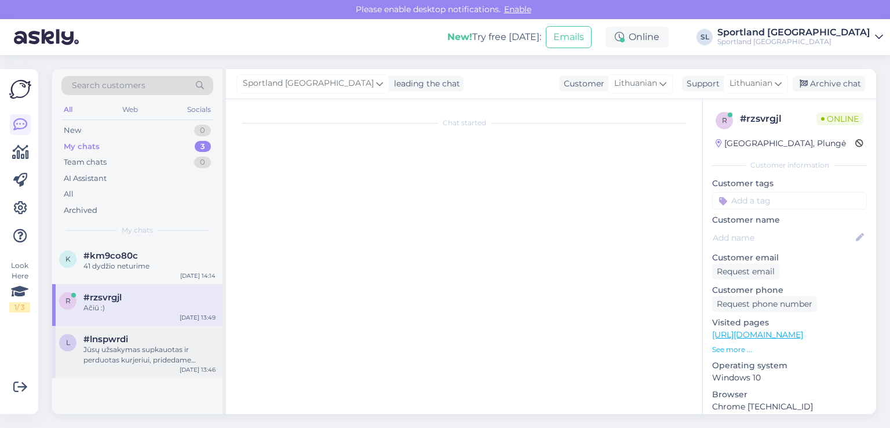
scroll to position [0, 0]
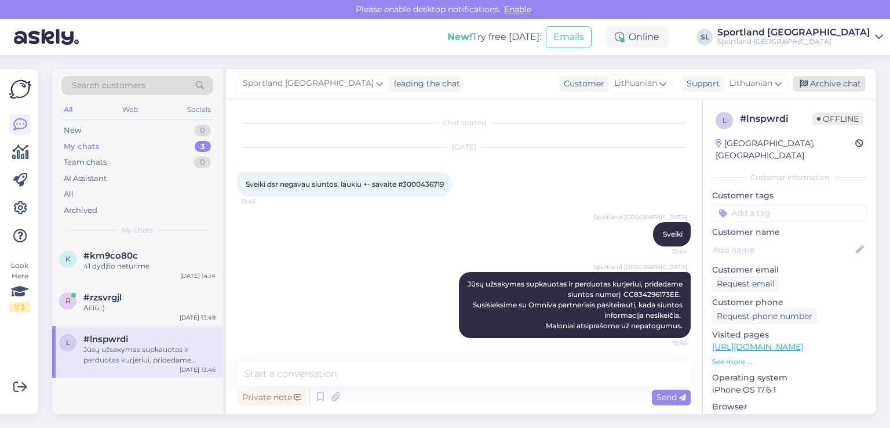
click at [842, 91] on div "Archive chat" at bounding box center [829, 84] width 73 height 16
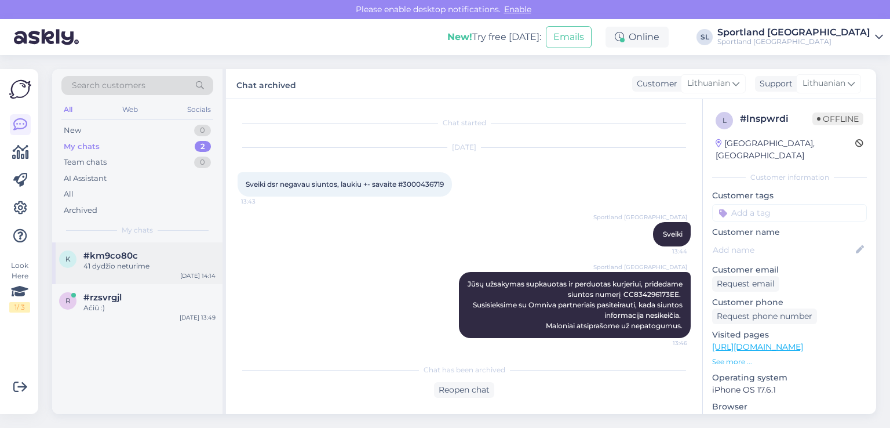
click at [118, 263] on div "41 dydžio neturime" at bounding box center [149, 266] width 132 height 10
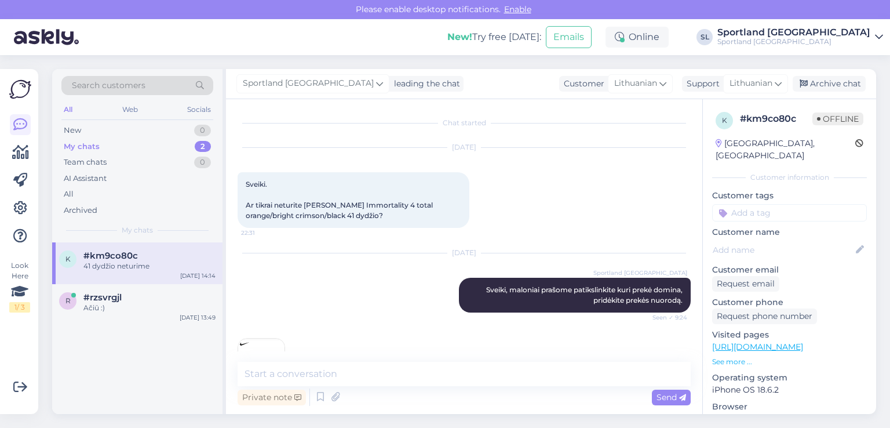
scroll to position [257, 0]
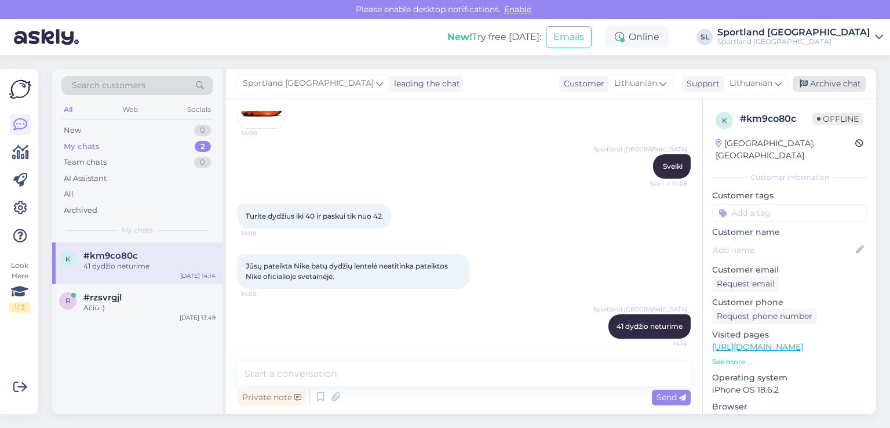
click at [848, 90] on div "Archive chat" at bounding box center [829, 84] width 73 height 16
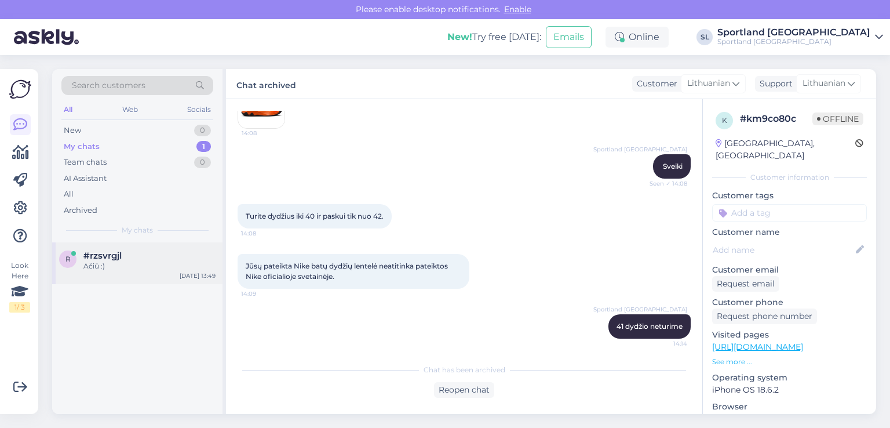
click at [100, 261] on div "Ačiū :)" at bounding box center [149, 266] width 132 height 10
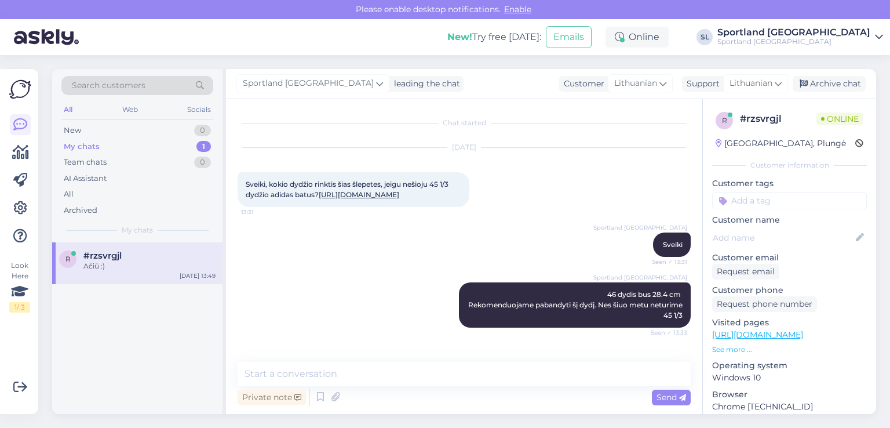
scroll to position [545, 0]
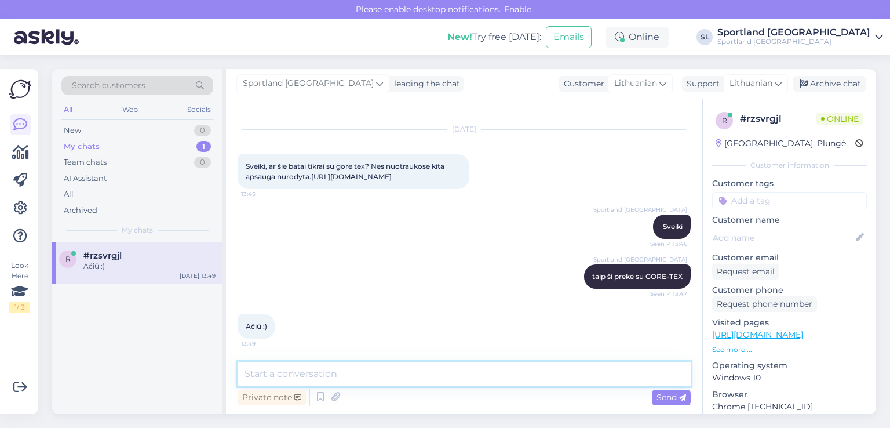
click at [327, 376] on textarea at bounding box center [464, 374] width 453 height 24
type textarea "Geros Jums dien"
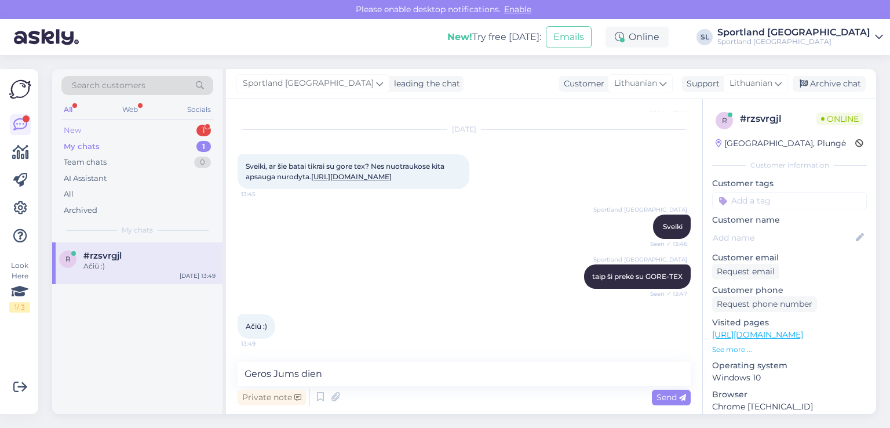
click at [119, 128] on div "New 1" at bounding box center [137, 130] width 152 height 16
click at [150, 267] on div "Ar turit Nike tech Alytuje" at bounding box center [149, 266] width 132 height 10
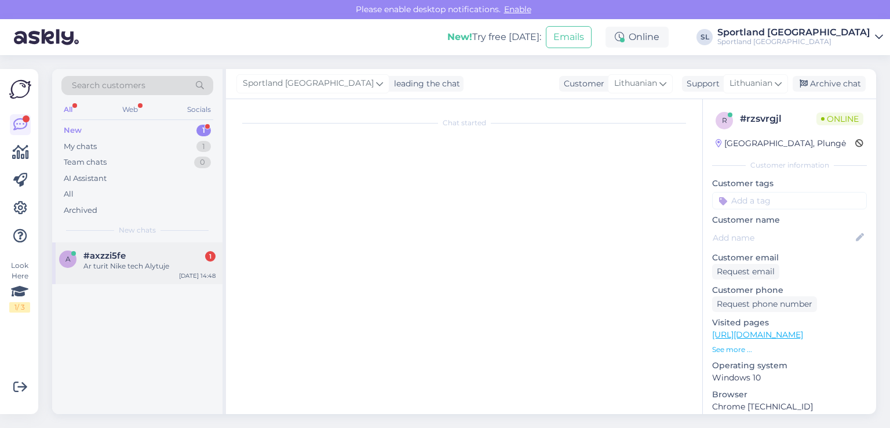
scroll to position [0, 0]
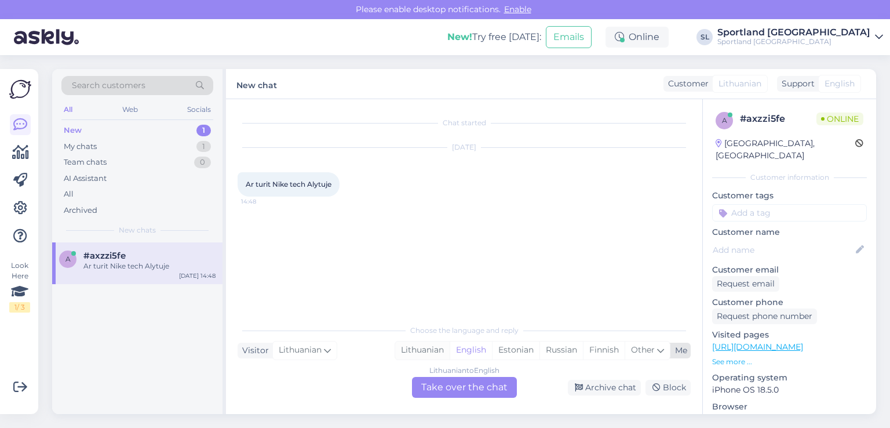
click at [422, 350] on div "Lithuanian" at bounding box center [422, 349] width 54 height 17
click at [452, 387] on div "Lithuanian to Lithuanian Take over the chat" at bounding box center [464, 387] width 105 height 21
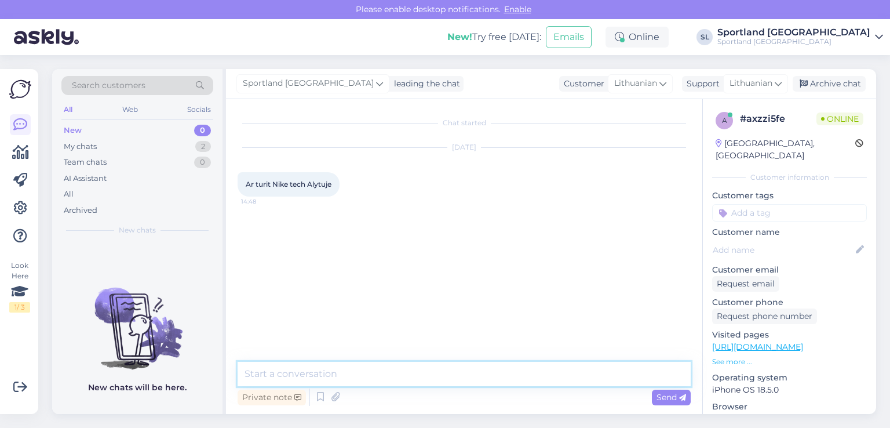
click at [417, 378] on textarea at bounding box center [464, 374] width 453 height 24
type textarea "Sveiki"
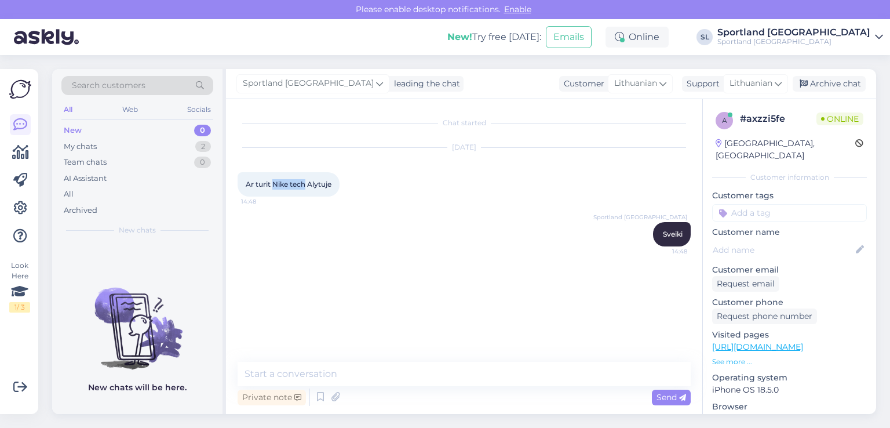
drag, startPoint x: 272, startPoint y: 183, endPoint x: 306, endPoint y: 186, distance: 34.3
click at [306, 186] on span "Ar turit Nike tech Alytuje" at bounding box center [289, 184] width 86 height 9
copy span "Nike tech"
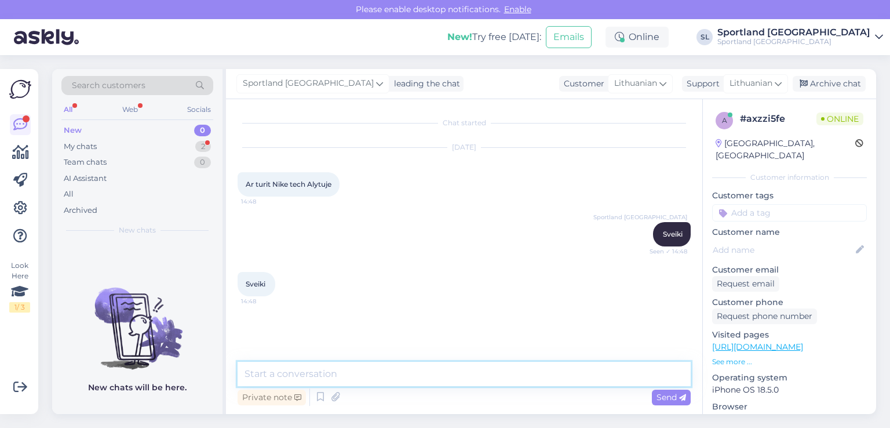
click at [410, 362] on textarea at bounding box center [464, 374] width 453 height 24
type textarea "k"
paste textarea "Peržiūrėti likučius"
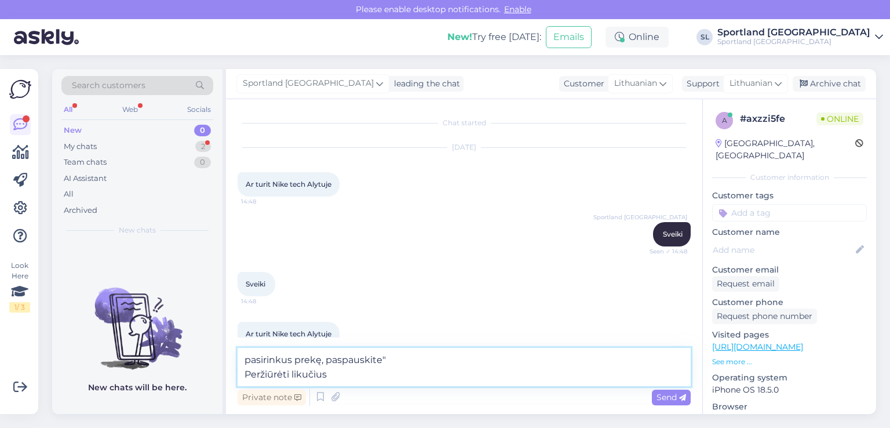
scroll to position [21, 0]
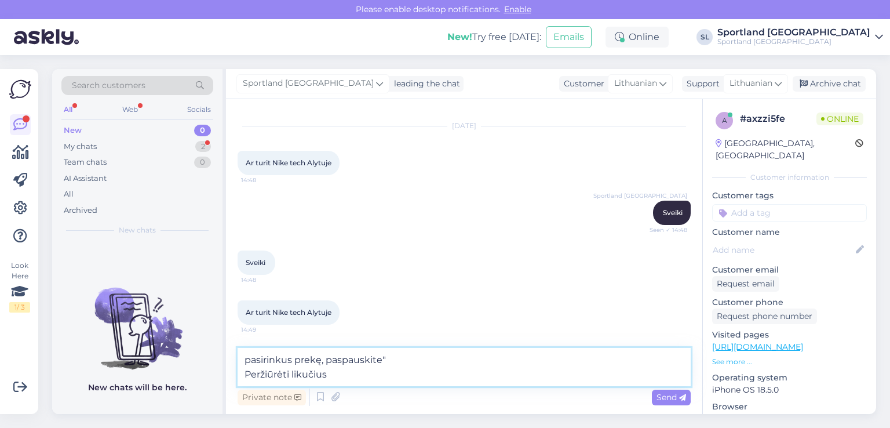
click at [378, 358] on textarea "pasirinkus prekę, paspauskite" Peržiūrėti likučius" at bounding box center [464, 367] width 453 height 38
click at [245, 372] on textarea "pasirinkus prekę, paspauskite " Peržiūrėti likučius" at bounding box center [464, 367] width 453 height 38
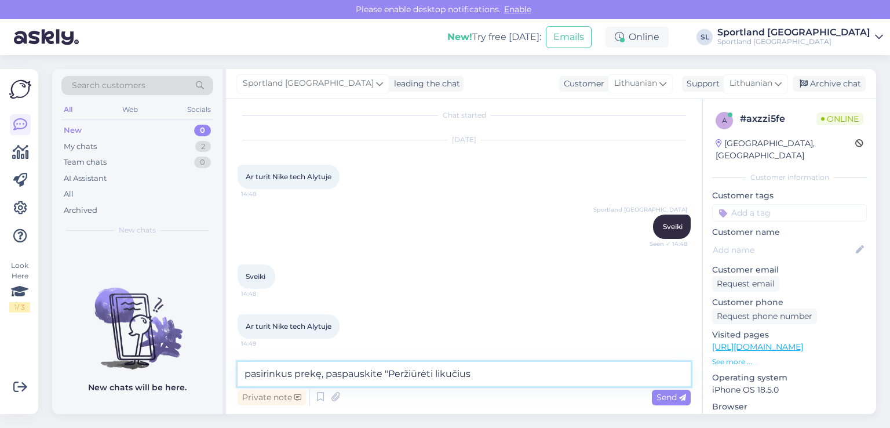
drag, startPoint x: 475, startPoint y: 378, endPoint x: 471, endPoint y: 370, distance: 9.3
click at [473, 372] on textarea "pasirinkus prekę, paspauskite "Peržiūrėti likučius" at bounding box center [464, 374] width 453 height 24
click at [321, 373] on textarea "pasirinkus prekę, paspauskite "Peržiūrėti likučius"" at bounding box center [464, 374] width 453 height 24
click at [552, 376] on textarea "pasirinkus prekę,prekės dydį, paspauskite "Peržiūrėti likučius"" at bounding box center [464, 374] width 453 height 24
type textarea "pasirinkus prekę,prekės dydį, paspauskite "Peržiūrėti likučius" ir matysite kur…"
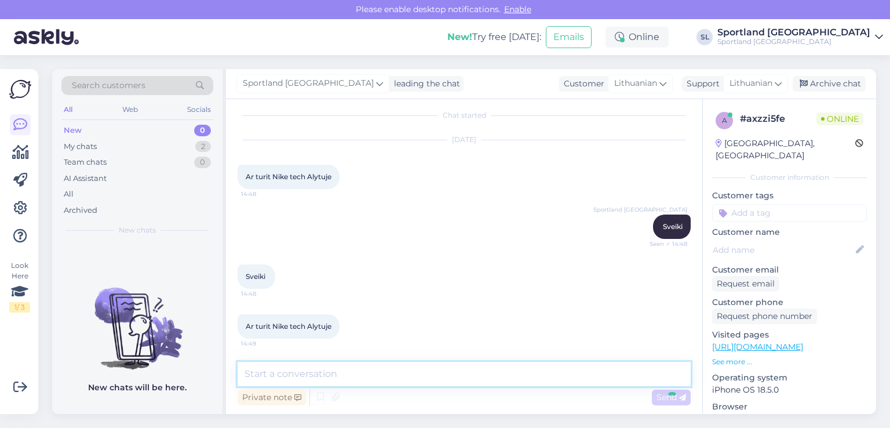
scroll to position [68, 0]
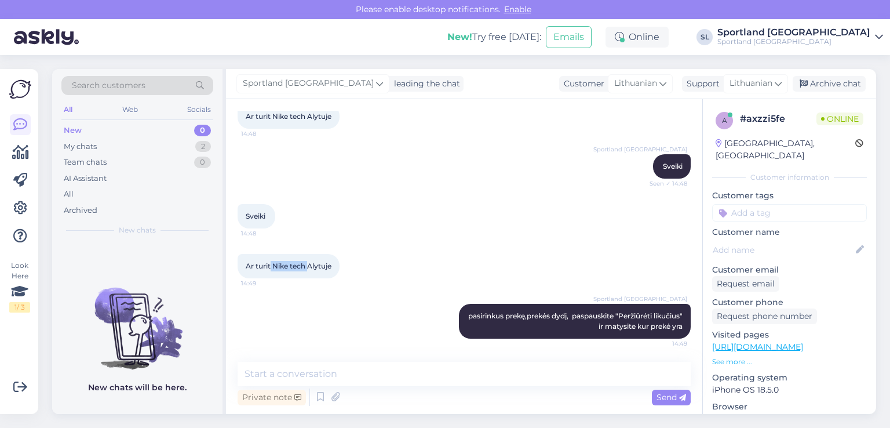
drag, startPoint x: 308, startPoint y: 267, endPoint x: 271, endPoint y: 263, distance: 37.9
click at [271, 263] on span "Ar turit Nike tech Alytuje" at bounding box center [289, 265] width 86 height 9
copy span "Nike tech"
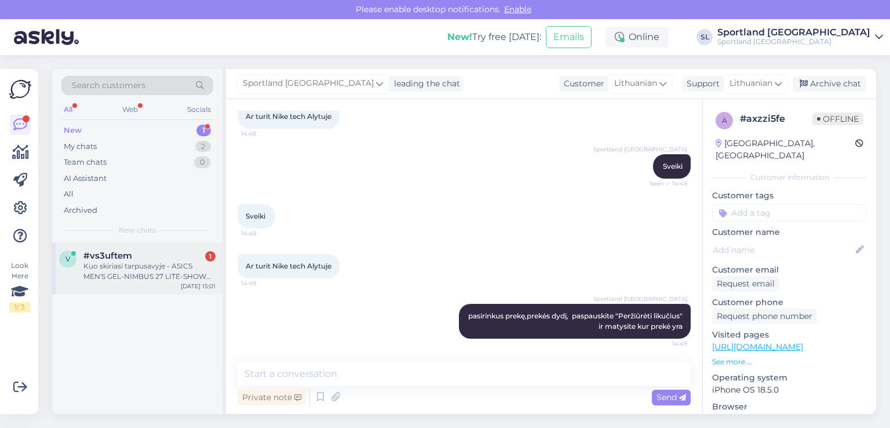
click at [74, 264] on div "v" at bounding box center [67, 258] width 17 height 17
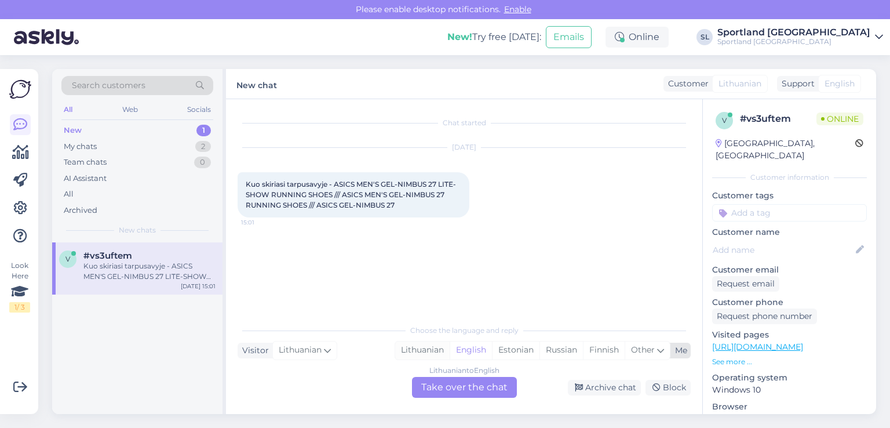
click at [433, 352] on div "Lithuanian" at bounding box center [422, 349] width 54 height 17
click at [447, 384] on div "Lithuanian to Lithuanian Take over the chat" at bounding box center [464, 387] width 105 height 21
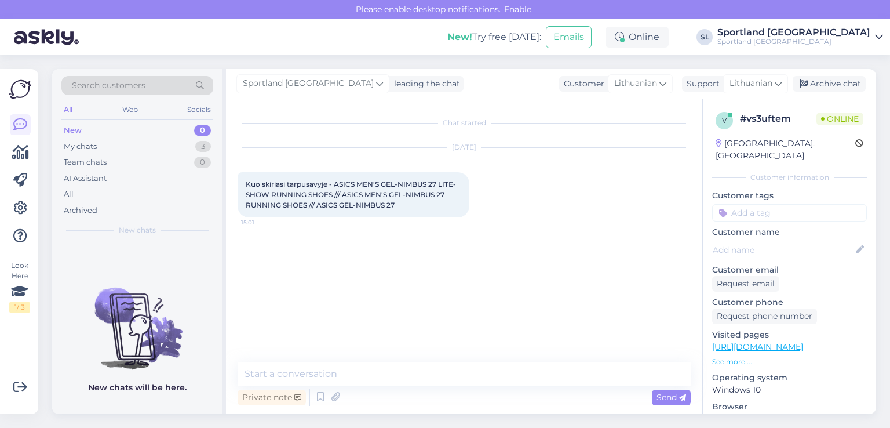
click at [401, 387] on div "Private note Send" at bounding box center [464, 397] width 453 height 22
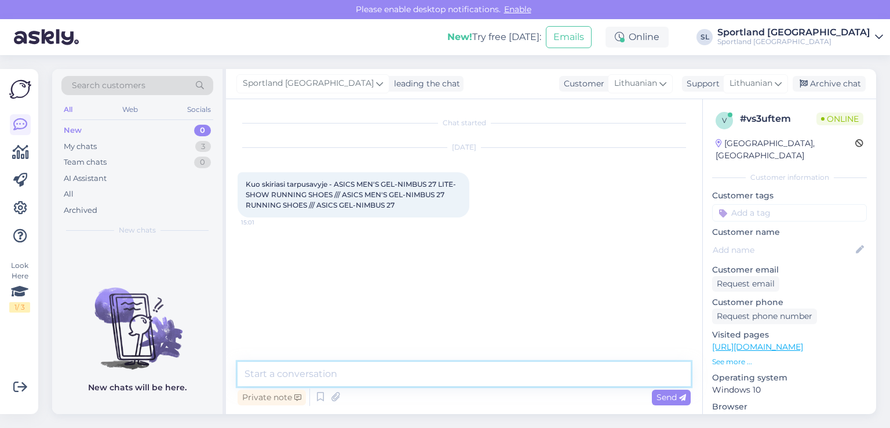
click at [392, 372] on textarea at bounding box center [464, 374] width 453 height 24
type textarea "Sveiki"
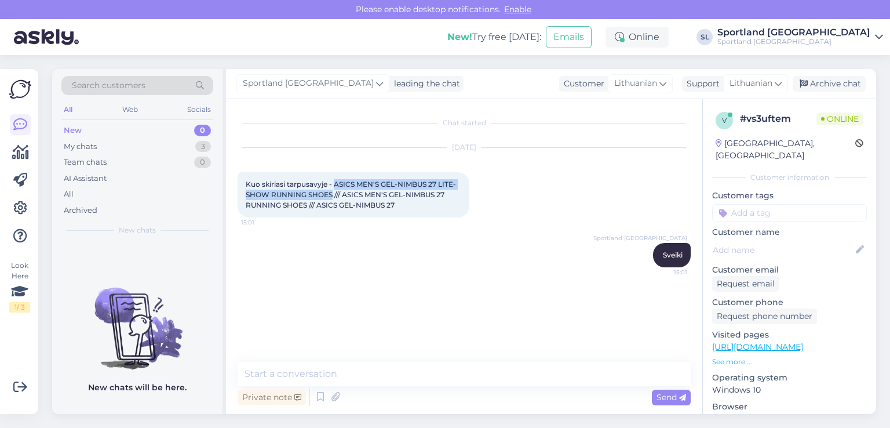
drag, startPoint x: 334, startPoint y: 181, endPoint x: 333, endPoint y: 191, distance: 10.0
click at [333, 191] on span "Kuo skiriasi tarpusavyje - ASICS MEN'S GEL-NIMBUS 27 LITE-SHOW RUNNING SHOES //…" at bounding box center [351, 195] width 210 height 30
copy span "ASICS MEN'S GEL-NIMBUS 27 LITE-SHOW RUNNING SHOES"
drag, startPoint x: 345, startPoint y: 198, endPoint x: 308, endPoint y: 205, distance: 37.6
click at [308, 205] on span "Kuo skiriasi tarpusavyje - ASICS MEN'S GEL-NIMBUS 27 LITE-SHOW RUNNING SHOES //…" at bounding box center [351, 195] width 210 height 30
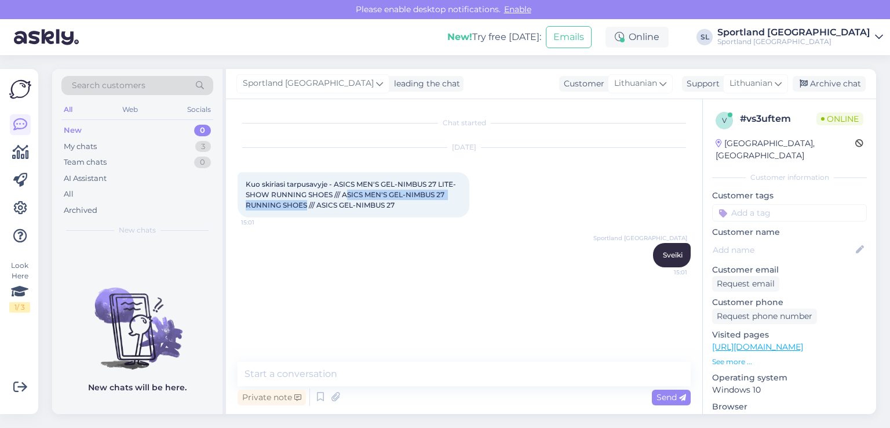
copy span "SICS MEN'S GEL-NIMBUS 27 RUNNING SHOES"
drag, startPoint x: 400, startPoint y: 203, endPoint x: 318, endPoint y: 202, distance: 82.3
click at [318, 202] on div "Kuo skiriasi tarpusavyje - ASICS MEN'S GEL-NIMBUS 27 LITE-SHOW RUNNING SHOES //…" at bounding box center [354, 194] width 232 height 45
copy span "ASICS GEL-NIMBUS 27"
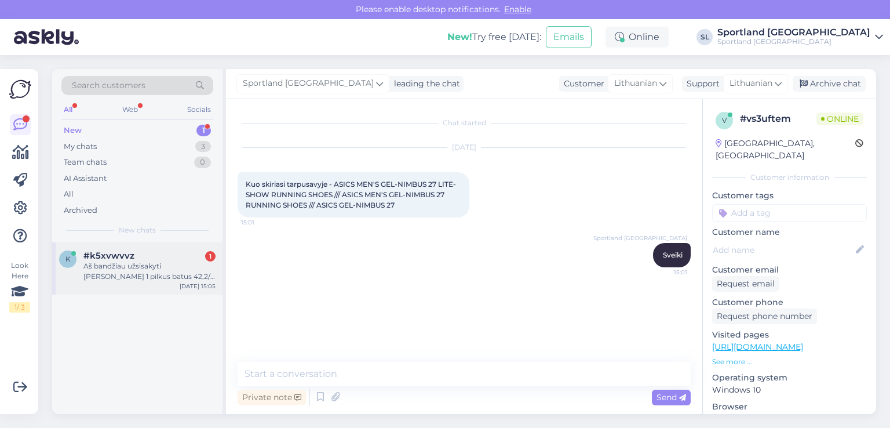
click at [120, 274] on div "Aš bandžiau užsisakyti anthony edwards 1 pilkus batus 42,2/3 dydi bankas neatsi…" at bounding box center [149, 271] width 132 height 21
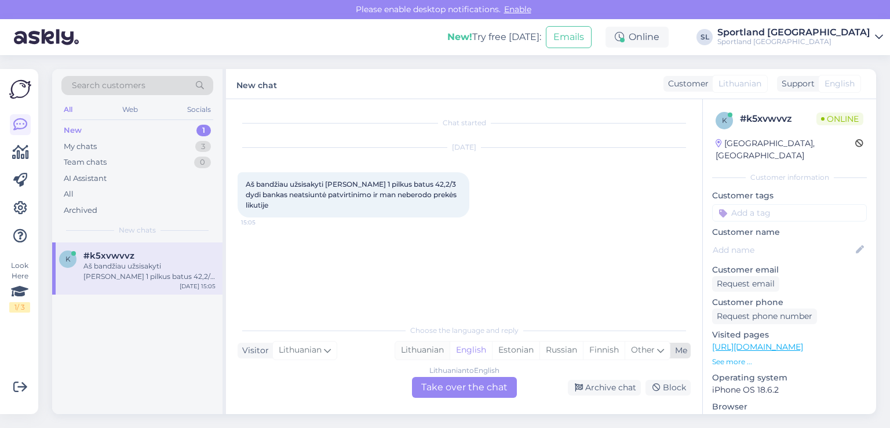
click at [423, 351] on div "Lithuanian" at bounding box center [422, 349] width 54 height 17
click at [443, 389] on div "Lithuanian to Lithuanian Take over the chat" at bounding box center [464, 387] width 105 height 21
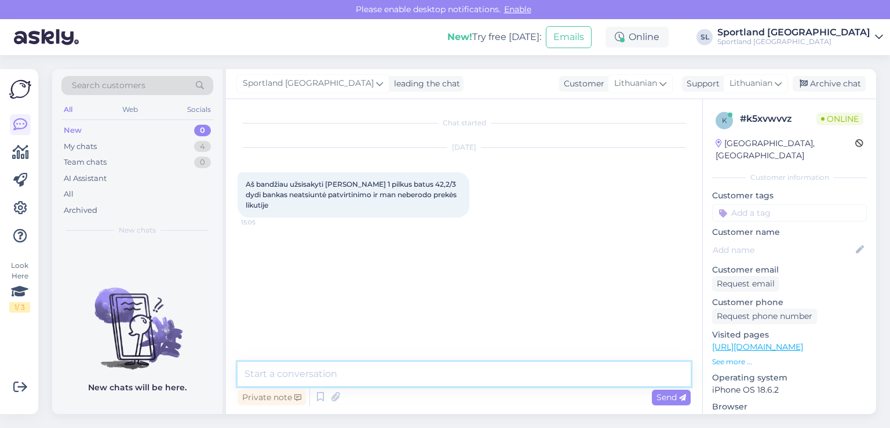
click at [418, 374] on textarea at bounding box center [464, 374] width 453 height 24
type textarea "Sveiki"
type textarea "a"
type textarea "prašome nurodykite kieno vardu atlikinėjote užsakymą"
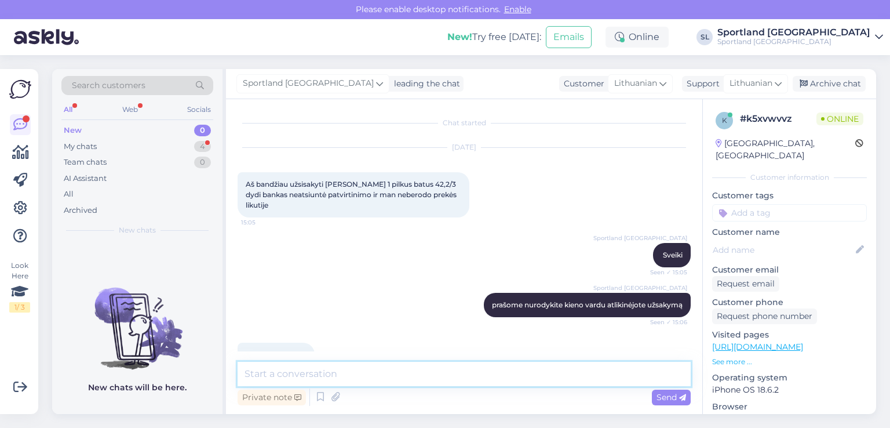
scroll to position [28, 0]
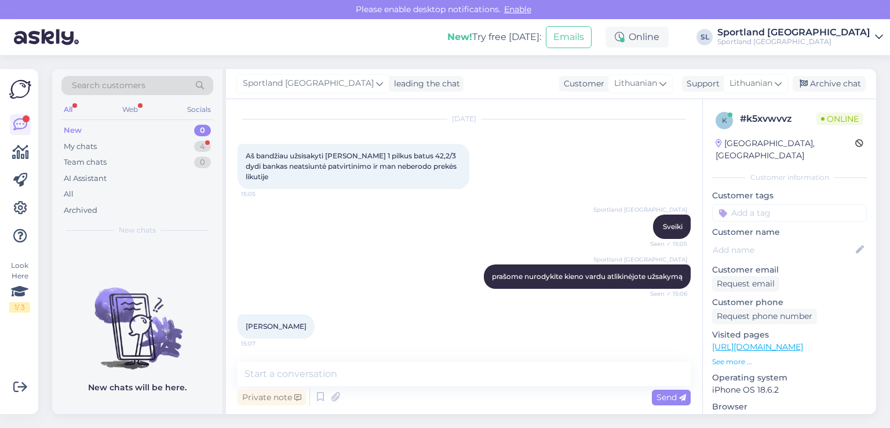
click at [265, 321] on div "Žygimantas Šimkus 15:07" at bounding box center [276, 326] width 77 height 24
drag, startPoint x: 313, startPoint y: 325, endPoint x: 255, endPoint y: 323, distance: 58.0
click at [255, 323] on span "Žygimantas Šimkus" at bounding box center [276, 326] width 61 height 9
drag, startPoint x: 321, startPoint y: 325, endPoint x: 243, endPoint y: 322, distance: 77.2
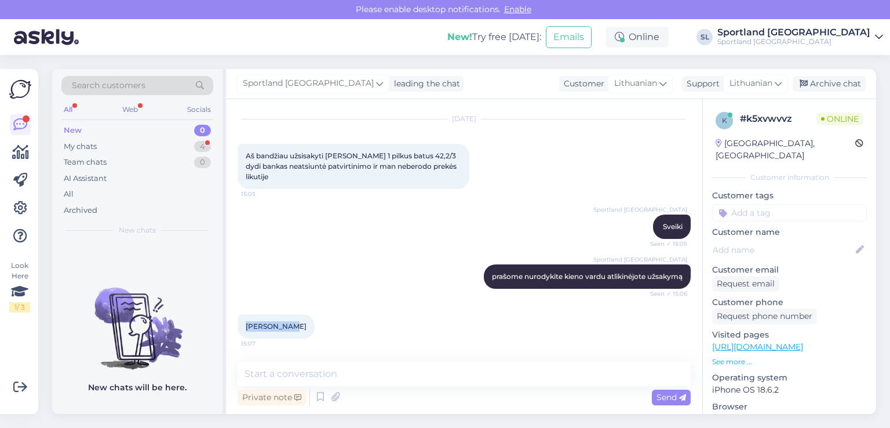
click at [243, 322] on div "Žygimantas Šimkus 15:07" at bounding box center [276, 326] width 77 height 24
copy span "Žygimantas Šimkus"
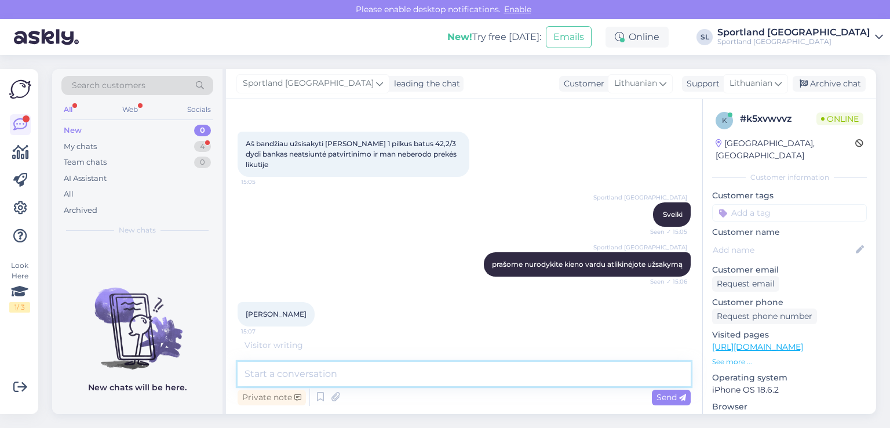
click at [436, 372] on textarea at bounding box center [464, 374] width 453 height 24
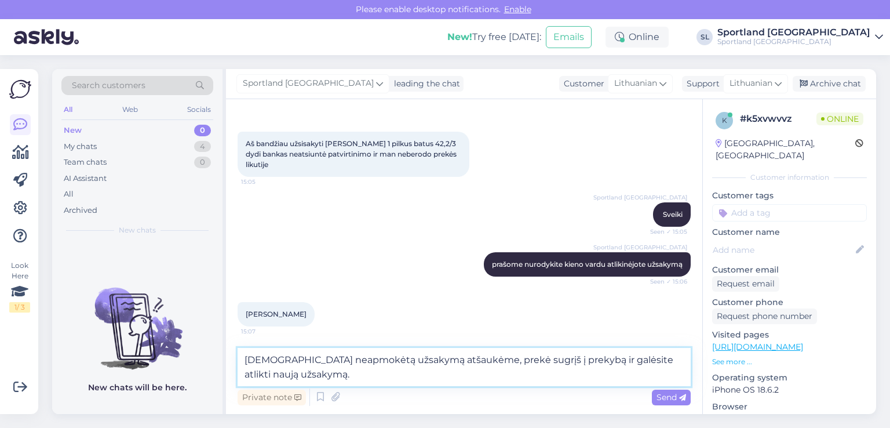
type textarea "Jūsų neapmokėtą užsakymą atšaukėme, prekė sugrįš į prekybą ir galėsite atlikti …"
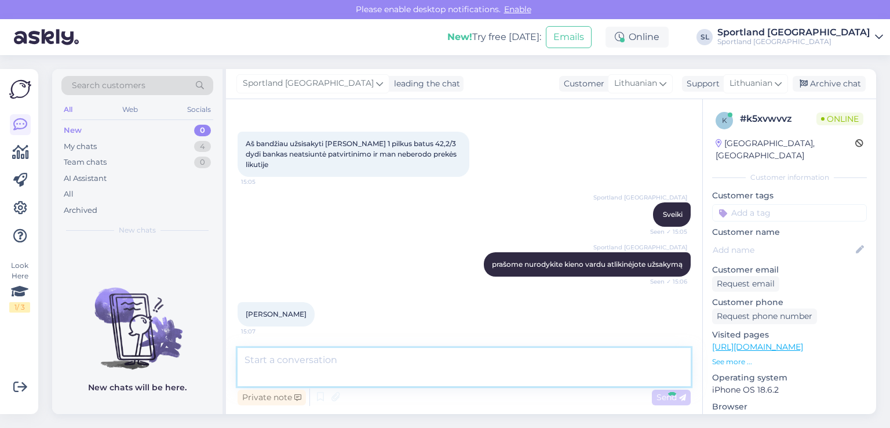
scroll to position [89, 0]
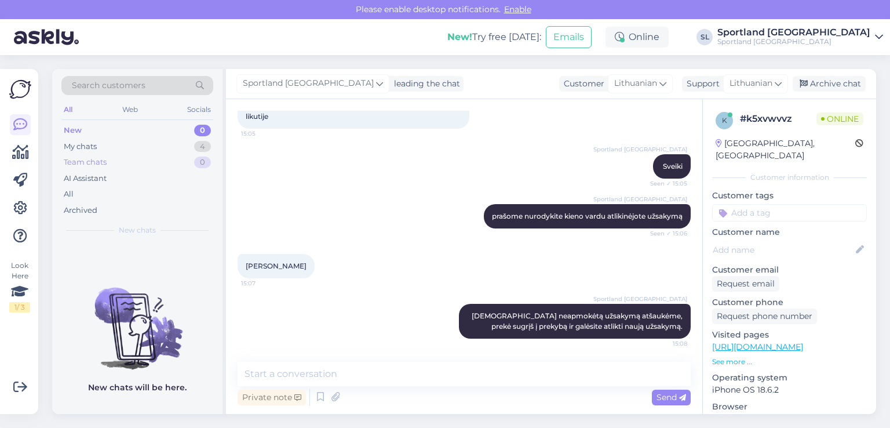
click at [135, 155] on div "Team chats 0" at bounding box center [137, 162] width 152 height 16
click at [134, 147] on div "My chats 4" at bounding box center [137, 147] width 152 height 16
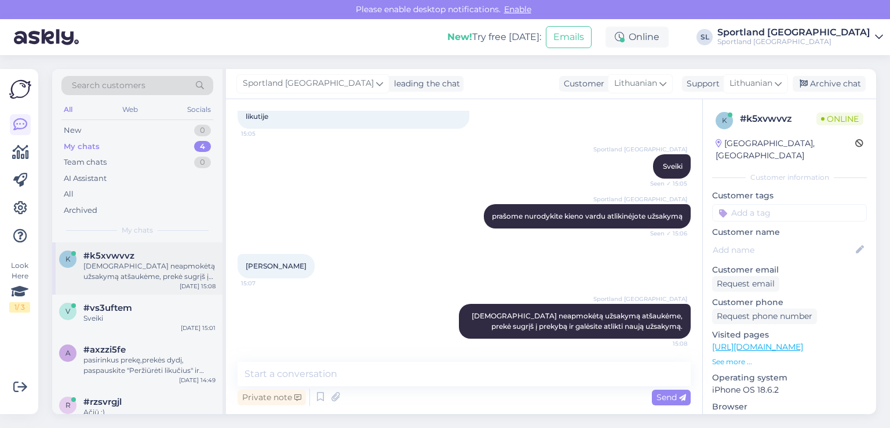
click at [144, 270] on div "Jūsų neapmokėtą užsakymą atšaukėme, prekė sugrįš į prekybą ir galėsite atlikti …" at bounding box center [149, 271] width 132 height 21
click at [137, 311] on div "#vs3uftem" at bounding box center [149, 308] width 132 height 10
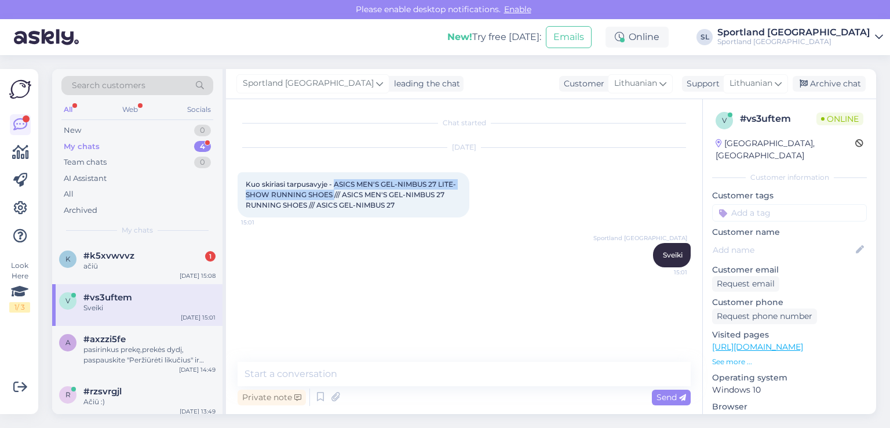
drag, startPoint x: 336, startPoint y: 183, endPoint x: 334, endPoint y: 193, distance: 10.0
click at [334, 193] on span "Kuo skiriasi tarpusavyje - ASICS MEN'S GEL-NIMBUS 27 LITE-SHOW RUNNING SHOES //…" at bounding box center [351, 195] width 210 height 30
copy span "ASICS MEN'S GEL-NIMBUS 27 LITE-SHOW RUNNING SHOES"
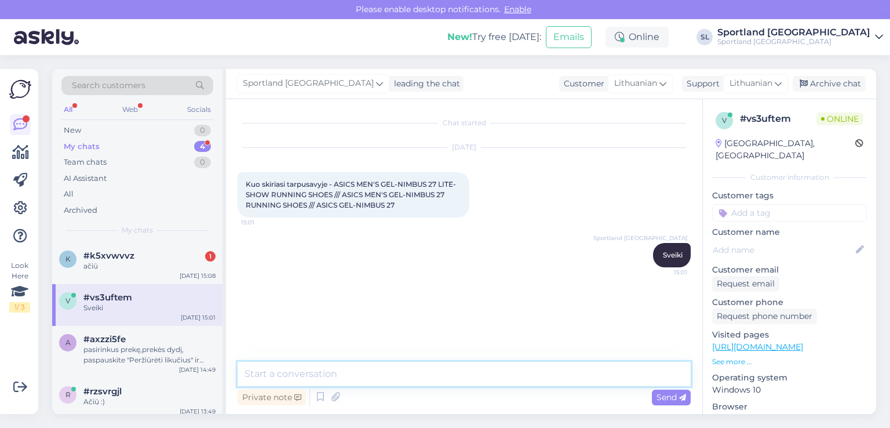
click at [320, 370] on textarea at bounding box center [464, 374] width 453 height 24
paste textarea "ASICS MEN'S GEL-NIMBUS 27 LITE-SHOW RUNNING SHOES"
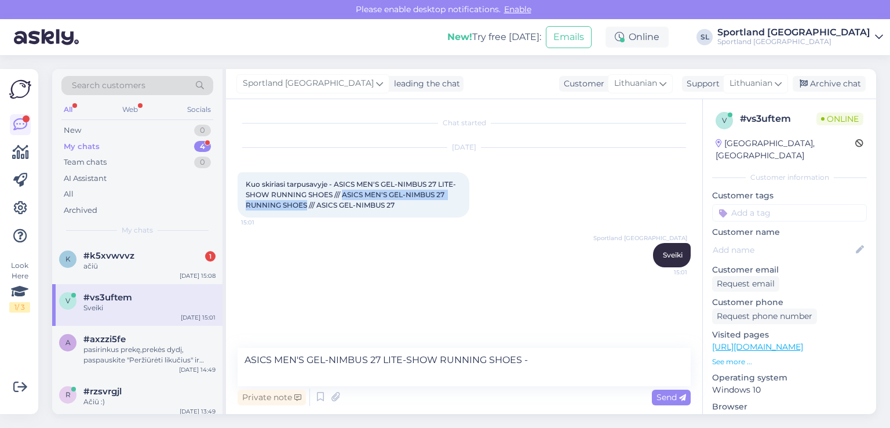
drag, startPoint x: 344, startPoint y: 194, endPoint x: 307, endPoint y: 201, distance: 37.2
click at [307, 201] on span "Kuo skiriasi tarpusavyje - ASICS MEN'S GEL-NIMBUS 27 LITE-SHOW RUNNING SHOES //…" at bounding box center [351, 195] width 210 height 30
copy span "ASICS MEN'S GEL-NIMBUS 27 RUNNING SHOES"
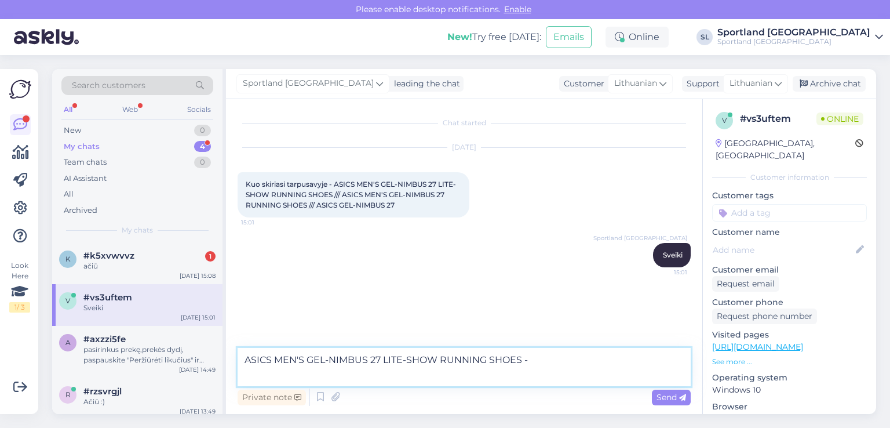
click at [256, 380] on textarea "ASICS MEN'S GEL-NIMBUS 27 LITE-SHOW RUNNING SHOES -" at bounding box center [464, 367] width 453 height 38
paste textarea "ASICS MEN'S GEL-NIMBUS 27 RUNNING SHOES"
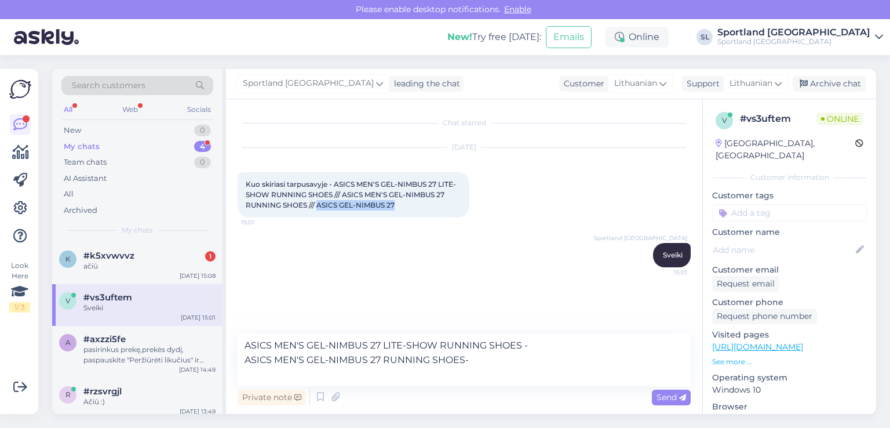
drag, startPoint x: 318, startPoint y: 205, endPoint x: 414, endPoint y: 212, distance: 96.4
click at [414, 212] on div "Kuo skiriasi tarpusavyje - ASICS MEN'S GEL-NIMBUS 27 LITE-SHOW RUNNING SHOES //…" at bounding box center [354, 194] width 232 height 45
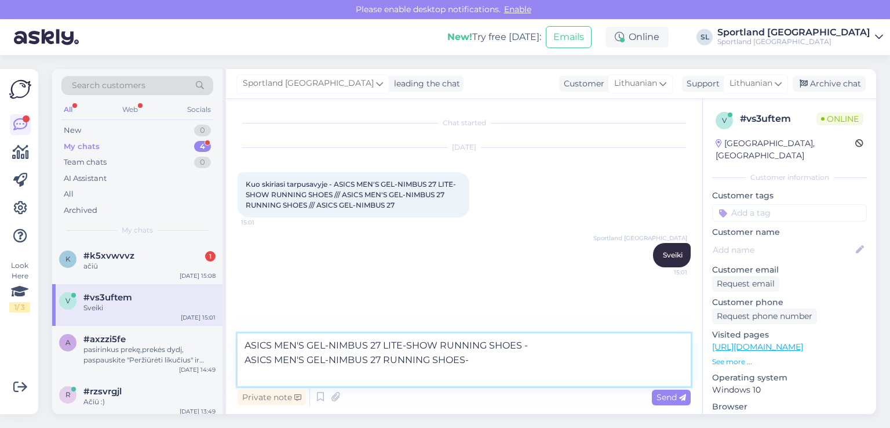
click at [261, 370] on textarea "ASICS MEN'S GEL-NIMBUS 27 LITE-SHOW RUNNING SHOES - ASICS MEN'S GEL-NIMBUS 27 R…" at bounding box center [464, 359] width 453 height 53
paste textarea "ASICS GEL-NIMBUS 27"
click at [547, 343] on textarea "ASICS MEN'S GEL-NIMBUS 27 LITE-SHOW RUNNING SHOES - ASICS MEN'S GEL-NIMBUS 27 R…" at bounding box center [464, 359] width 453 height 53
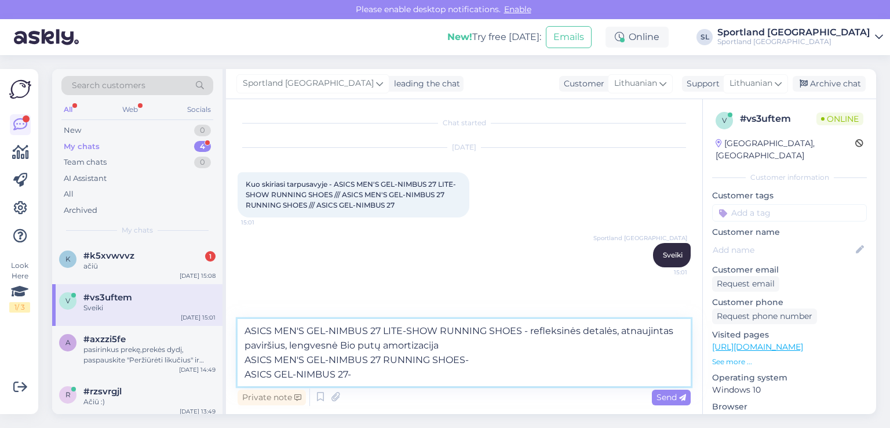
click at [378, 347] on textarea "ASICS MEN'S GEL-NIMBUS 27 LITE-SHOW RUNNING SHOES - refleksinės detalės, atnauj…" at bounding box center [464, 352] width 453 height 67
click at [434, 348] on textarea "ASICS MEN'S GEL-NIMBUS 27 LITE-SHOW RUNNING SHOES - refleksinės detalės, atnauj…" at bounding box center [464, 352] width 453 height 67
click at [483, 354] on textarea "ASICS MEN'S GEL-NIMBUS 27 LITE-SHOW RUNNING SHOES - refleksinės detalės, atnauj…" at bounding box center [464, 352] width 453 height 67
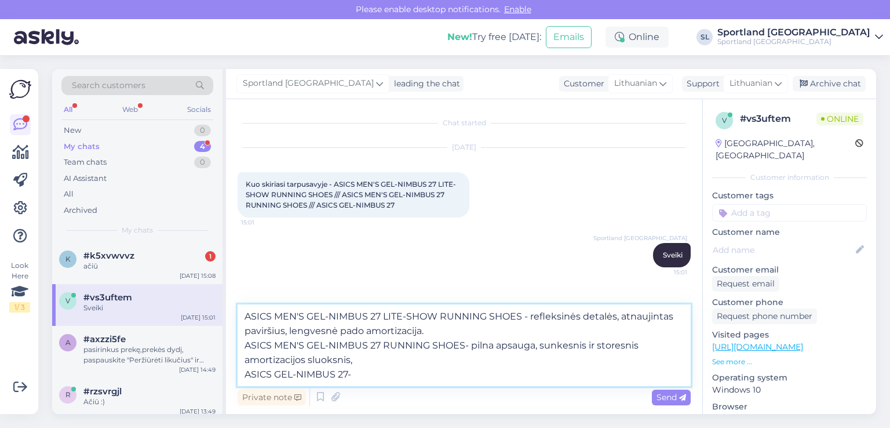
click at [473, 344] on textarea "ASICS MEN'S GEL-NIMBUS 27 LITE-SHOW RUNNING SHOES - refleksinės detalės, atnauj…" at bounding box center [464, 345] width 453 height 82
click at [463, 359] on textarea "ASICS MEN'S GEL-NIMBUS 27 LITE-SHOW RUNNING SHOES - refleksinės detalės, atnauj…" at bounding box center [464, 345] width 453 height 82
click at [378, 376] on textarea "ASICS MEN'S GEL-NIMBUS 27 LITE-SHOW RUNNING SHOES - refleksinės detalės, atnauj…" at bounding box center [464, 345] width 453 height 82
type textarea "ASICS MEN'S GEL-NIMBUS 27 LITE-SHOW RUNNING SHOES - refleksinės detalės, atnauj…"
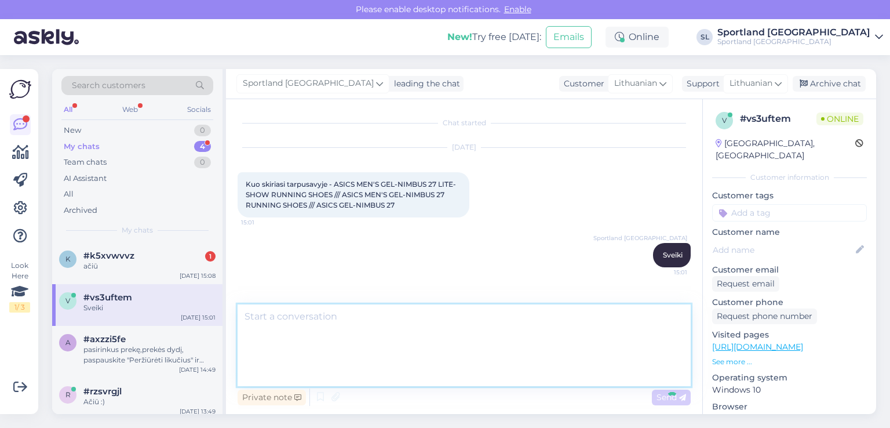
scroll to position [52, 0]
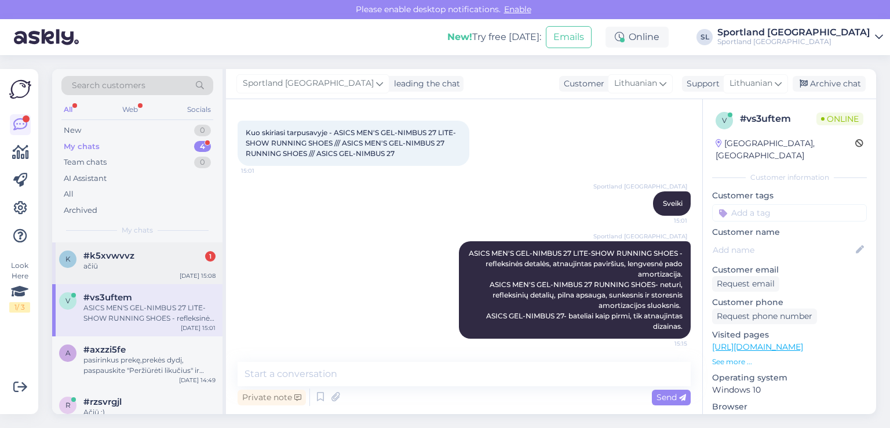
click at [109, 260] on span "#k5xvwvvz" at bounding box center [108, 255] width 51 height 10
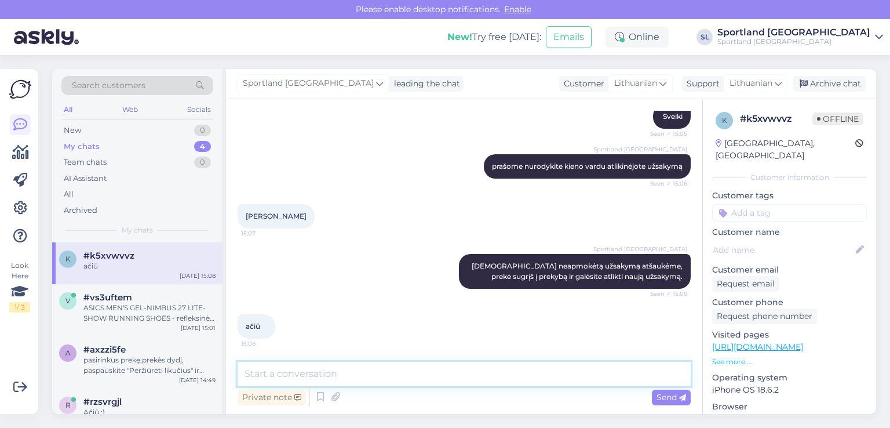
click at [380, 373] on textarea at bounding box center [464, 374] width 453 height 24
type textarea "n"
type textarea "Nėra už ką, geros dienos."
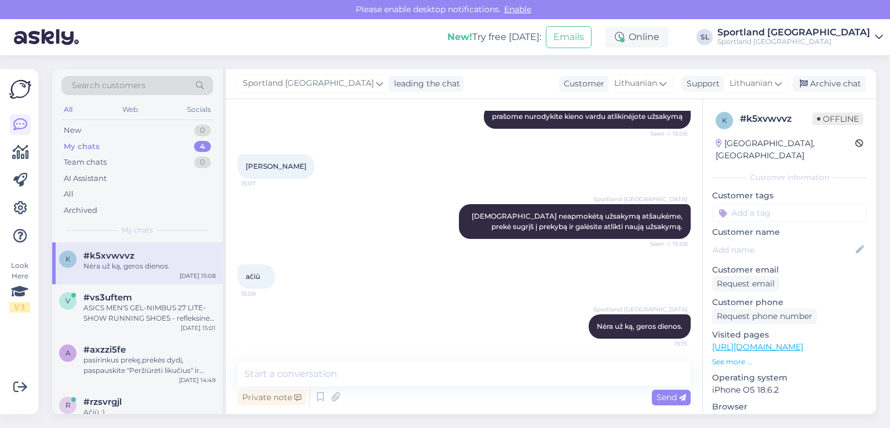
click at [99, 141] on div "My chats 4" at bounding box center [137, 147] width 152 height 16
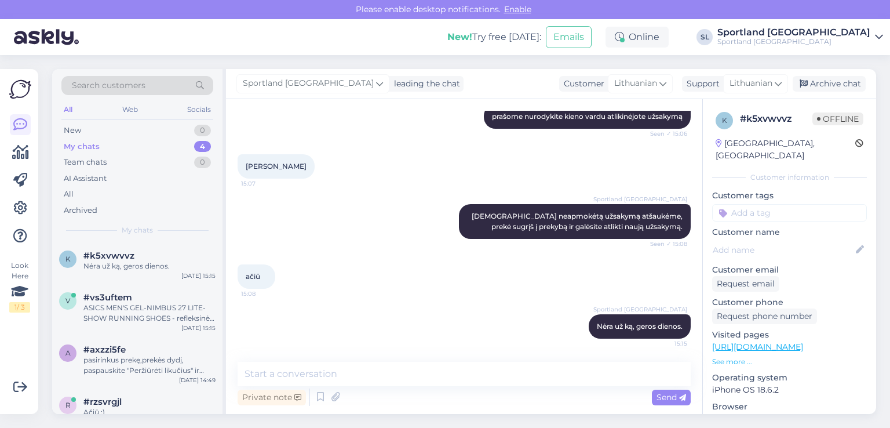
scroll to position [16, 0]
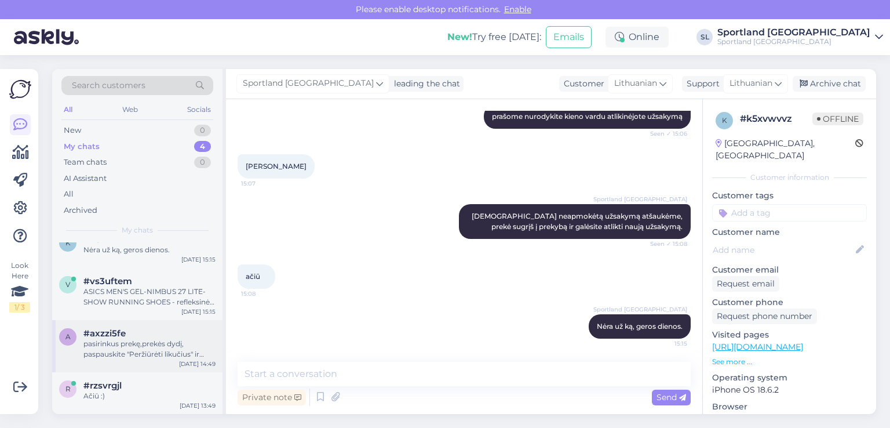
click at [122, 352] on div "pasirinkus prekę,prekės dydį, paspauskite "Peržiūrėti likučius" ir matysite kur…" at bounding box center [149, 348] width 132 height 21
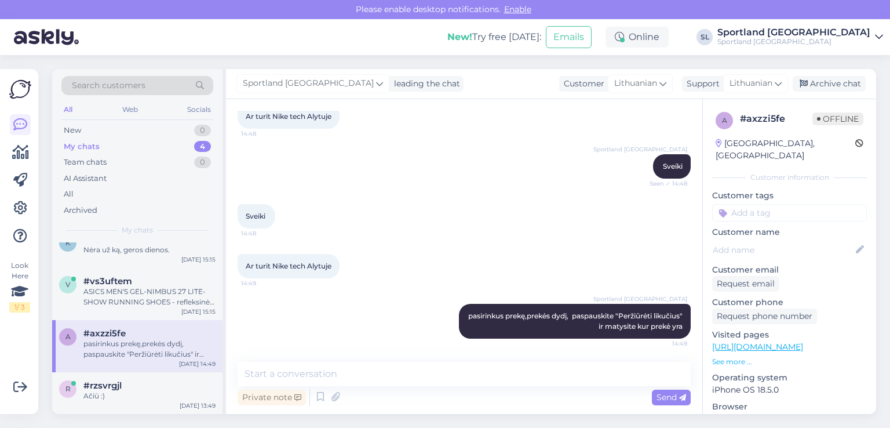
scroll to position [68, 0]
click at [827, 78] on div "Archive chat" at bounding box center [829, 84] width 73 height 16
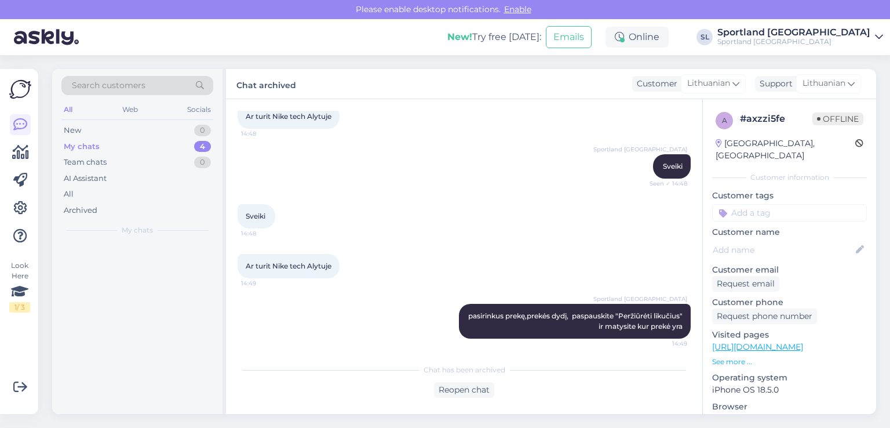
scroll to position [0, 0]
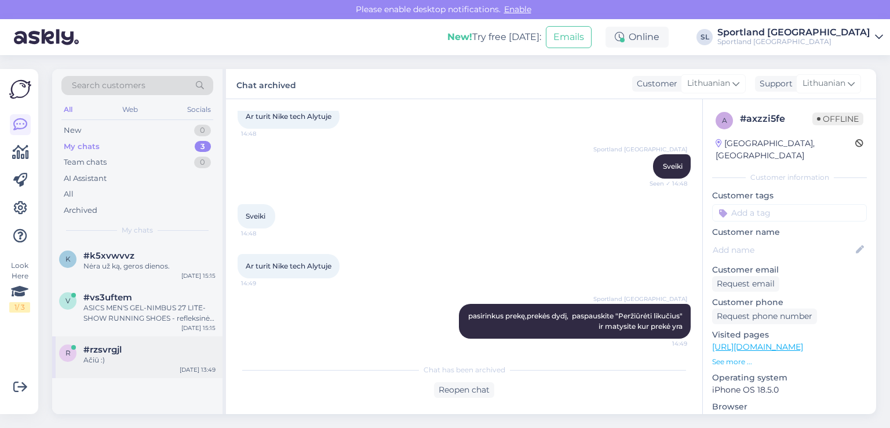
click at [152, 351] on div "#rzsvrgjl" at bounding box center [149, 349] width 132 height 10
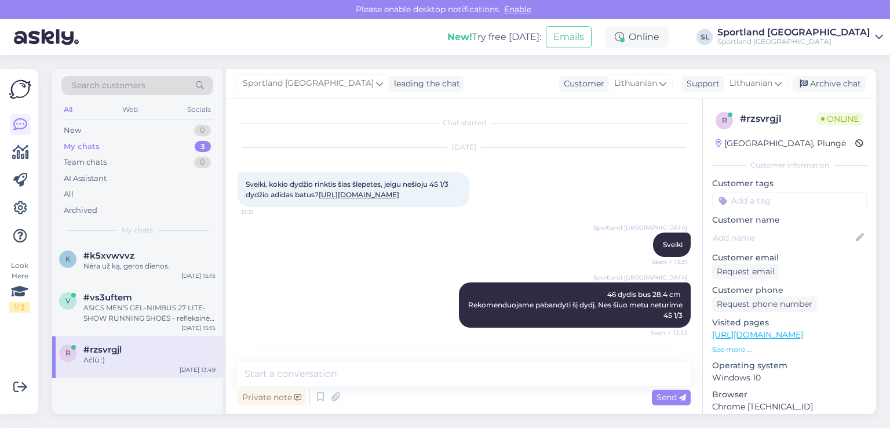
scroll to position [545, 0]
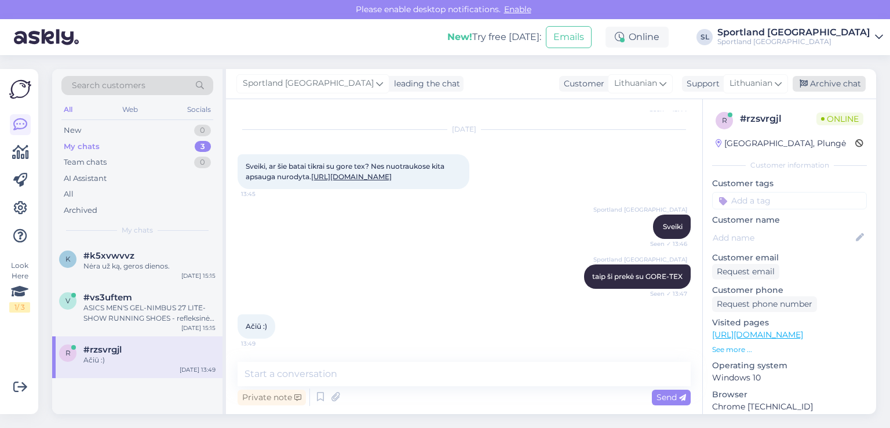
click at [814, 83] on div "Archive chat" at bounding box center [829, 84] width 73 height 16
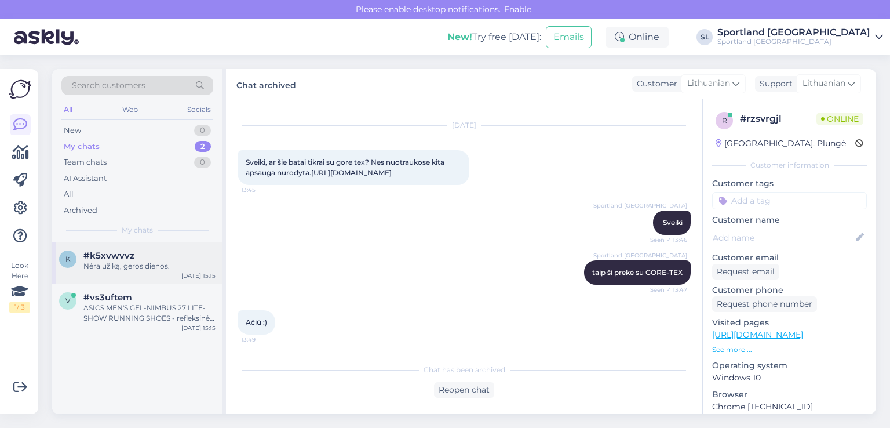
click at [118, 268] on div "Nėra už ką, geros dienos." at bounding box center [149, 266] width 132 height 10
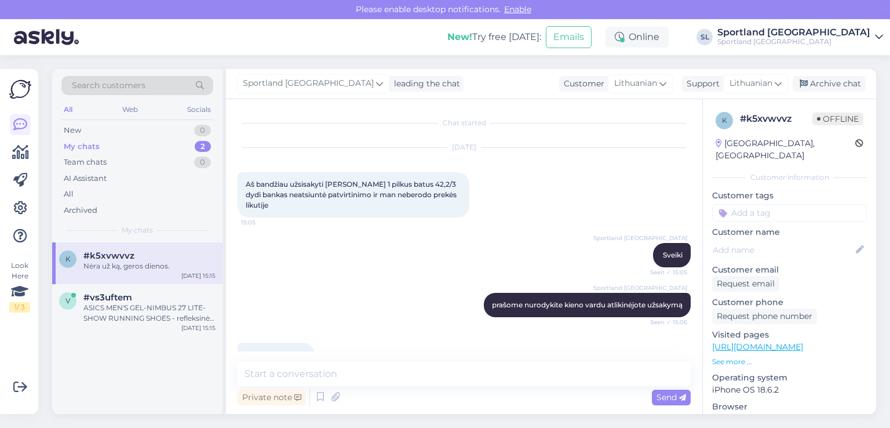
scroll to position [188, 0]
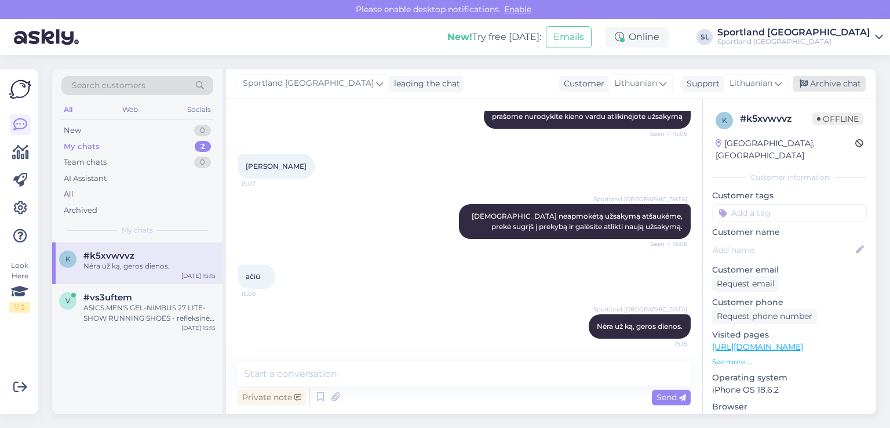
click at [820, 86] on div "Archive chat" at bounding box center [829, 84] width 73 height 16
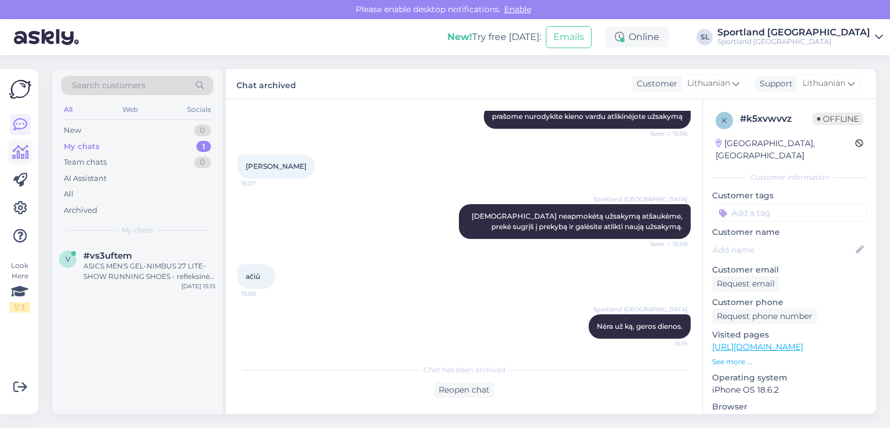
click at [17, 158] on icon at bounding box center [20, 152] width 17 height 14
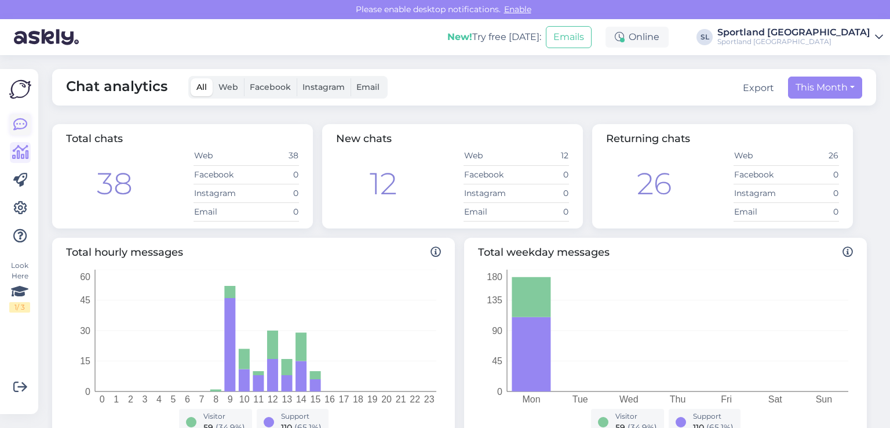
click at [17, 129] on icon at bounding box center [20, 125] width 14 height 14
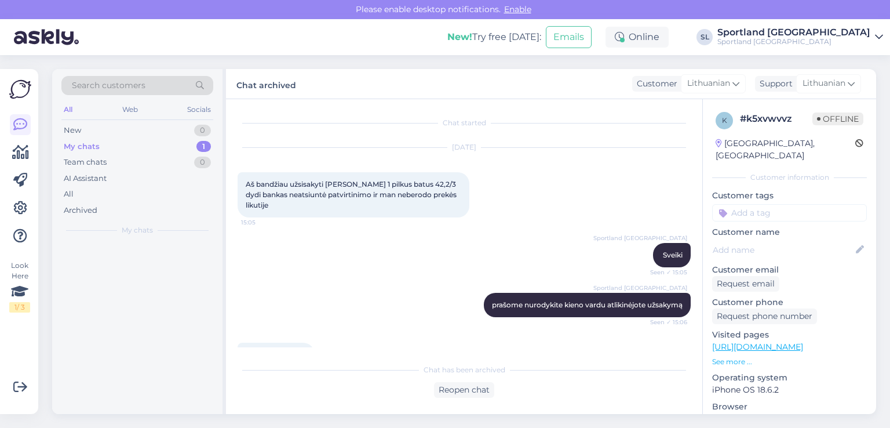
scroll to position [192, 0]
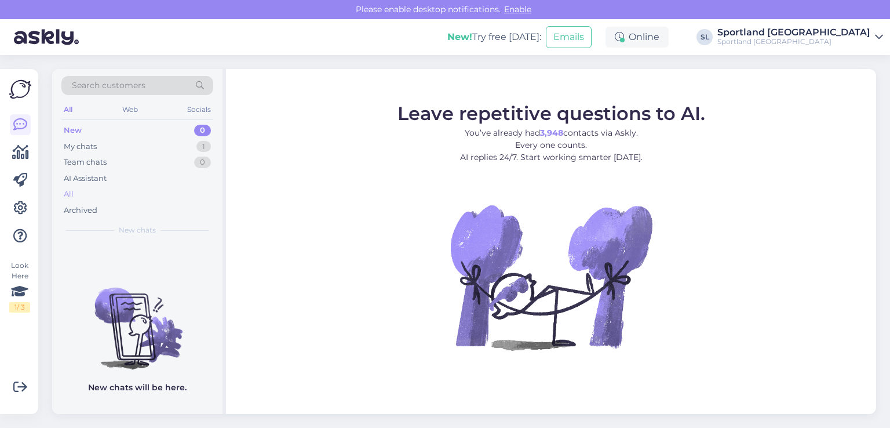
click at [85, 195] on div "All" at bounding box center [137, 194] width 152 height 16
click at [131, 141] on div "My chats 1" at bounding box center [137, 147] width 152 height 16
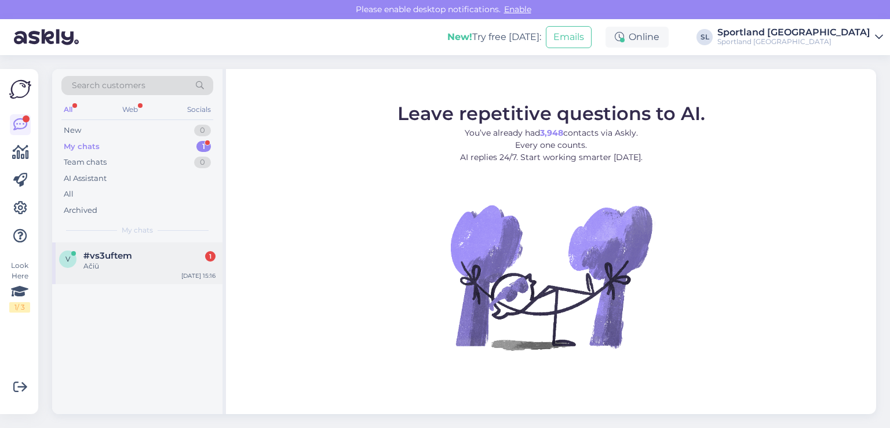
click at [155, 253] on div "#vs3uftem 1" at bounding box center [149, 255] width 132 height 10
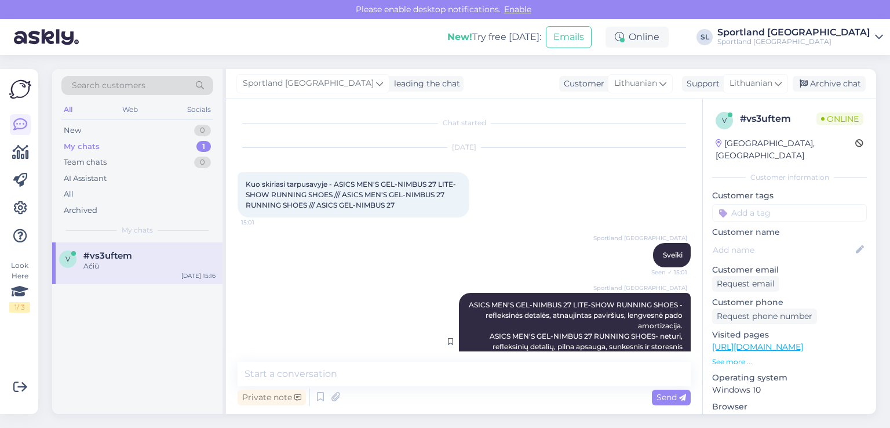
scroll to position [102, 0]
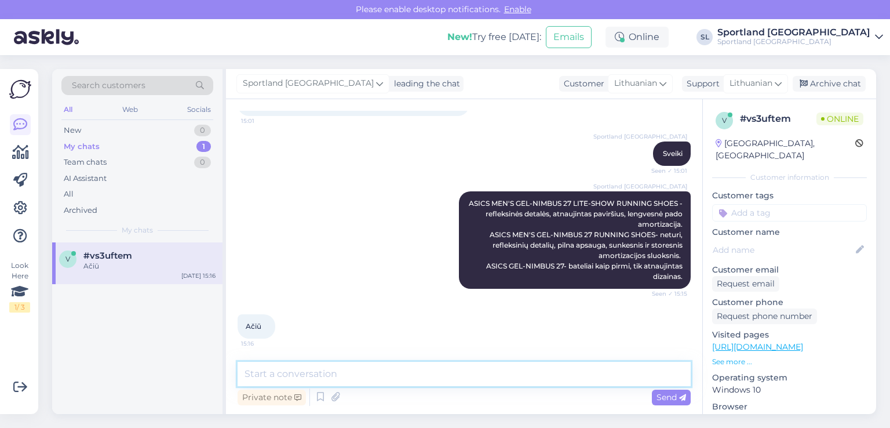
click at [468, 373] on textarea at bounding box center [464, 374] width 453 height 24
type textarea "Nėra už ką ;)"
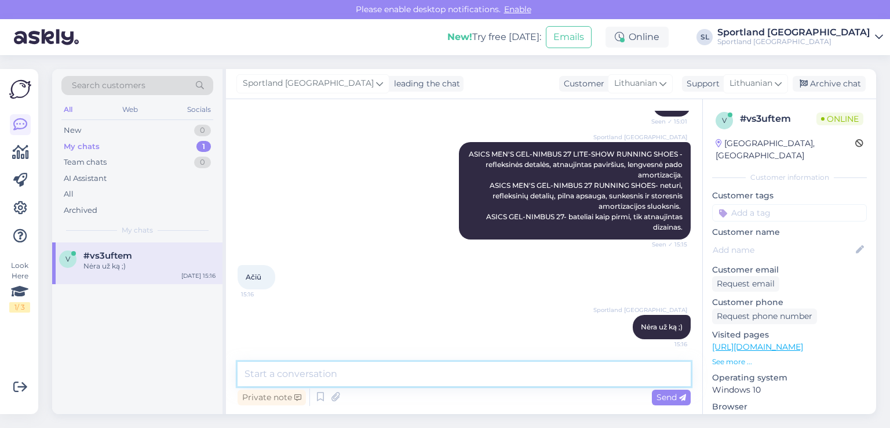
scroll to position [151, 0]
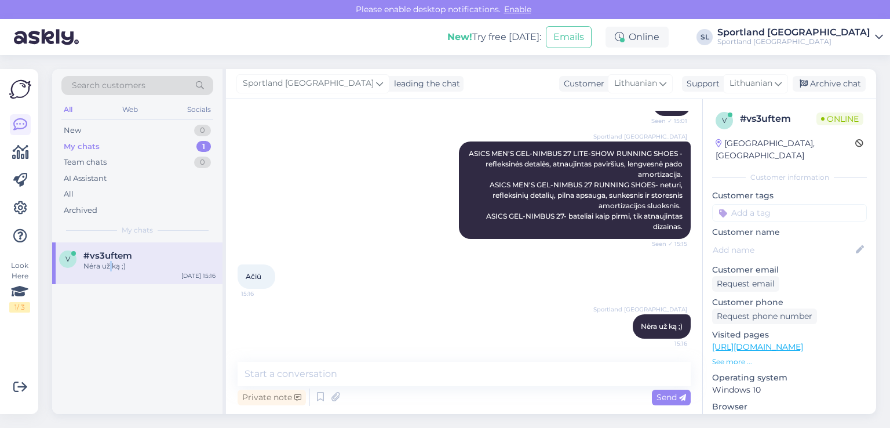
click at [111, 363] on div "v #vs3uftem Nėra už ką ;) [DATE] 15:16" at bounding box center [137, 328] width 170 height 172
click at [24, 151] on icon at bounding box center [20, 152] width 17 height 14
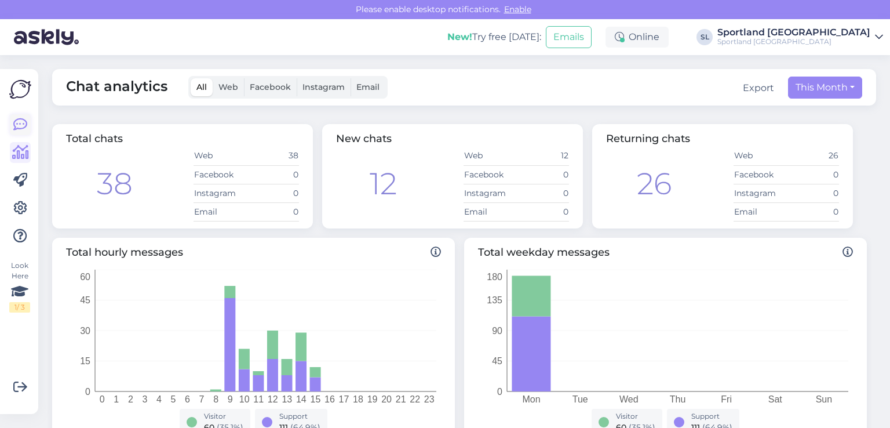
click at [23, 123] on icon at bounding box center [20, 125] width 14 height 14
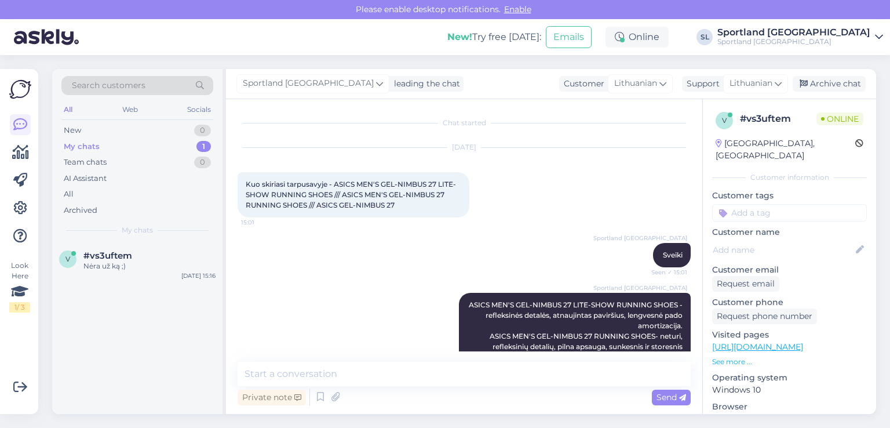
scroll to position [151, 0]
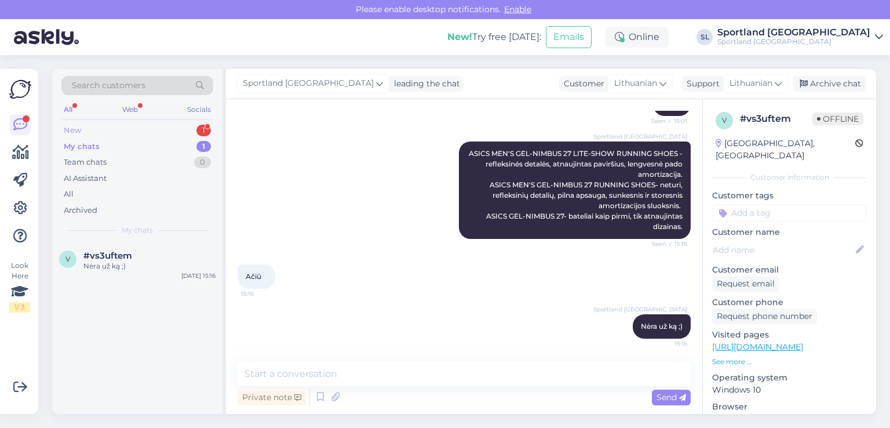
click at [110, 129] on div "New 1" at bounding box center [137, 130] width 152 height 16
click at [104, 252] on span "#ck3i2mbm" at bounding box center [110, 255] width 54 height 10
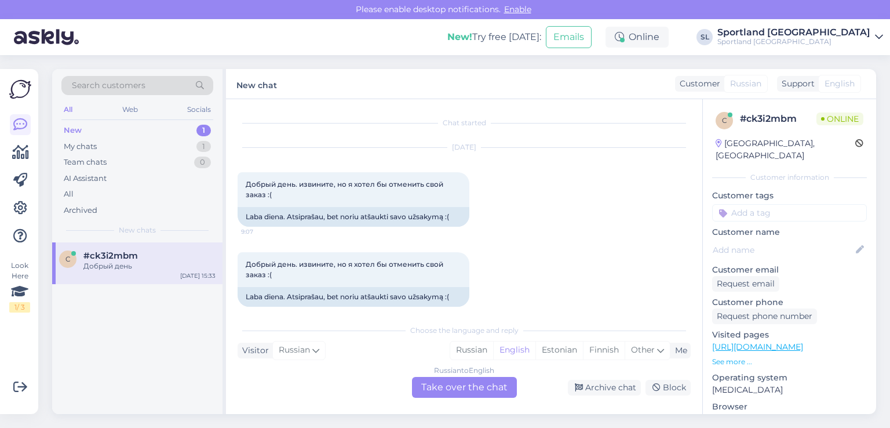
scroll to position [2317, 0]
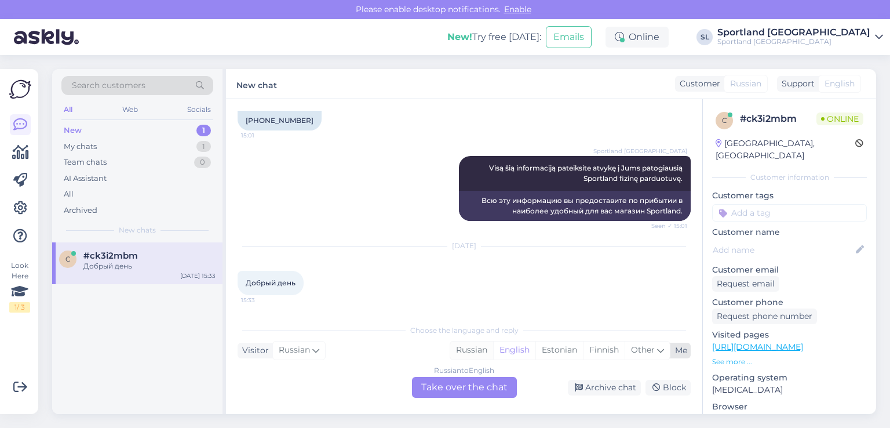
click at [473, 347] on div "Russian" at bounding box center [471, 349] width 43 height 17
click at [467, 385] on div "Russian to Russian Take over the chat" at bounding box center [464, 387] width 105 height 21
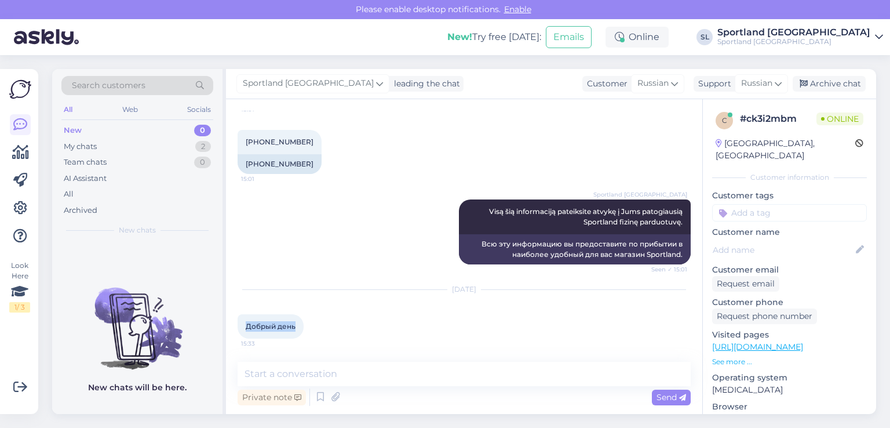
drag, startPoint x: 301, startPoint y: 329, endPoint x: 239, endPoint y: 333, distance: 61.6
click at [239, 333] on div "Добрый день 15:33" at bounding box center [271, 326] width 66 height 24
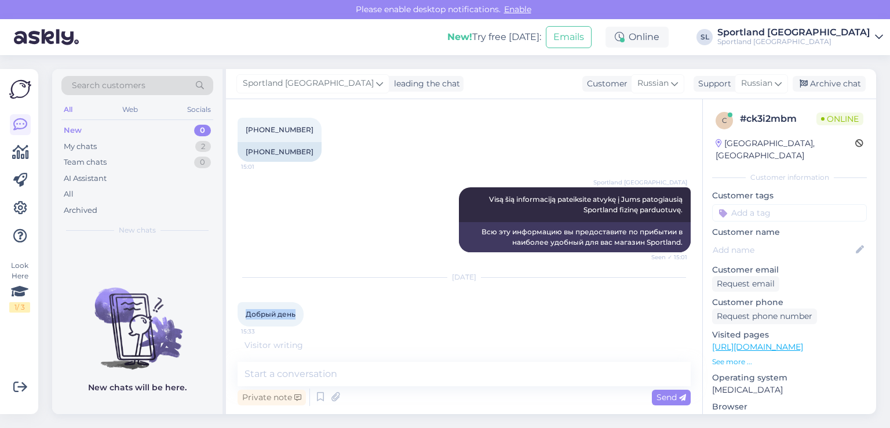
copy span "Добрый день"
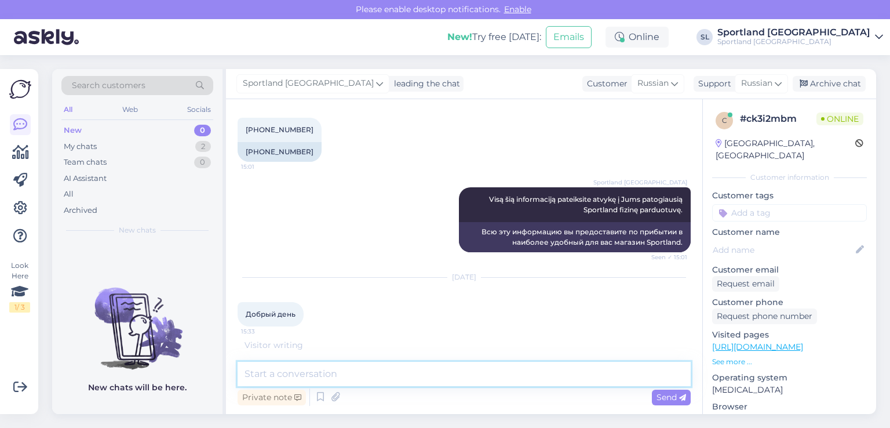
click at [341, 372] on textarea at bounding box center [464, 374] width 453 height 24
paste textarea "Добрый день"
type textarea "Добрый день"
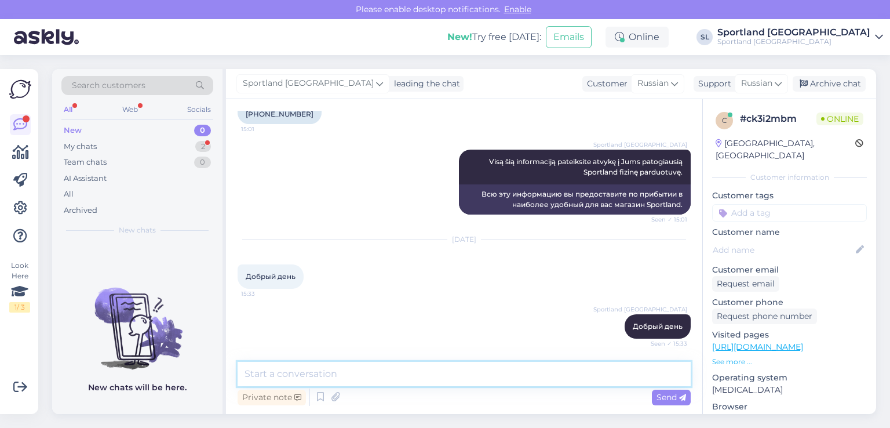
scroll to position [2405, 0]
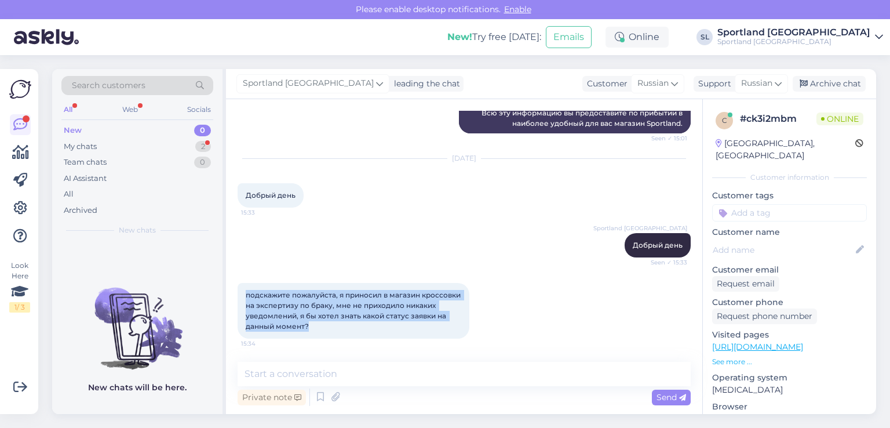
drag, startPoint x: 280, startPoint y: 315, endPoint x: 247, endPoint y: 290, distance: 40.9
click at [247, 290] on div "подскажите пожалуйста, я приносил в магазин кроссовки на экспертизу по браку, м…" at bounding box center [354, 311] width 232 height 56
copy span "подскажите пожалуйста, я приносил в магазин кроссовки на экспертизу по браку, м…"
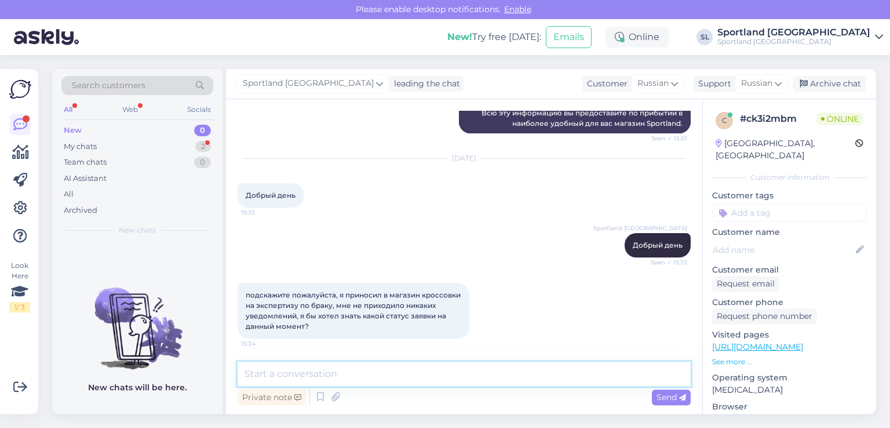
click at [339, 382] on textarea at bounding box center [464, 374] width 453 height 24
paste textarea "уточните, пожалуйста, когда вы привезли товар?"
type textarea "уточните, пожалуйста, когда вы привезли товар?"
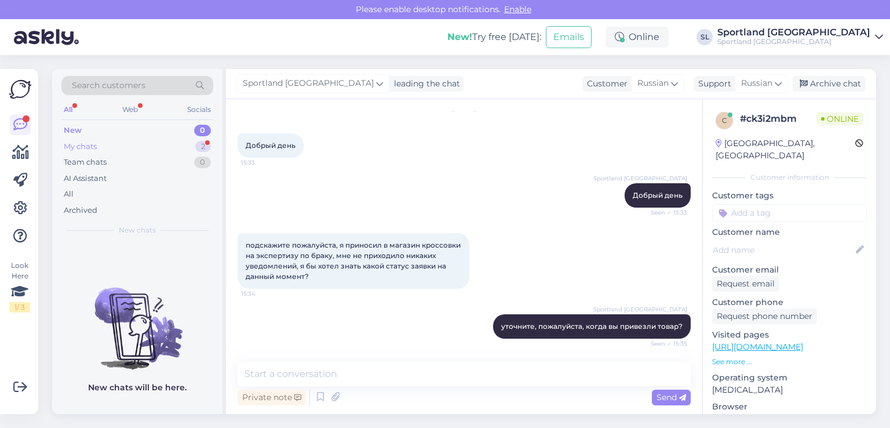
click at [156, 151] on div "My chats 2" at bounding box center [137, 147] width 152 height 16
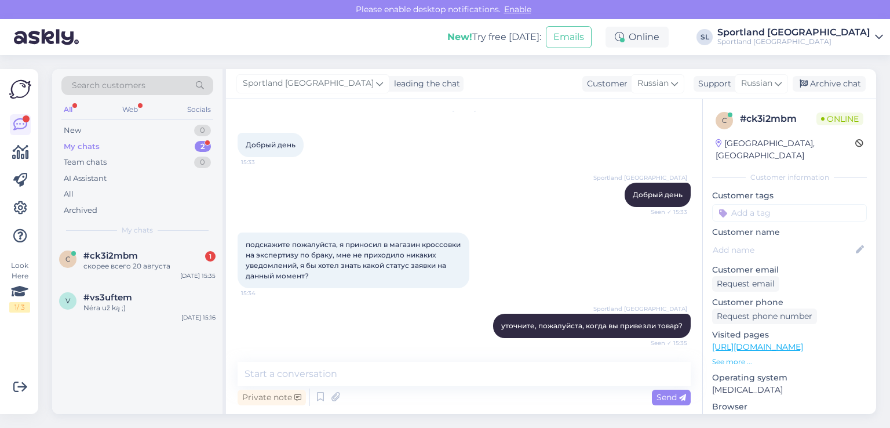
scroll to position [2505, 0]
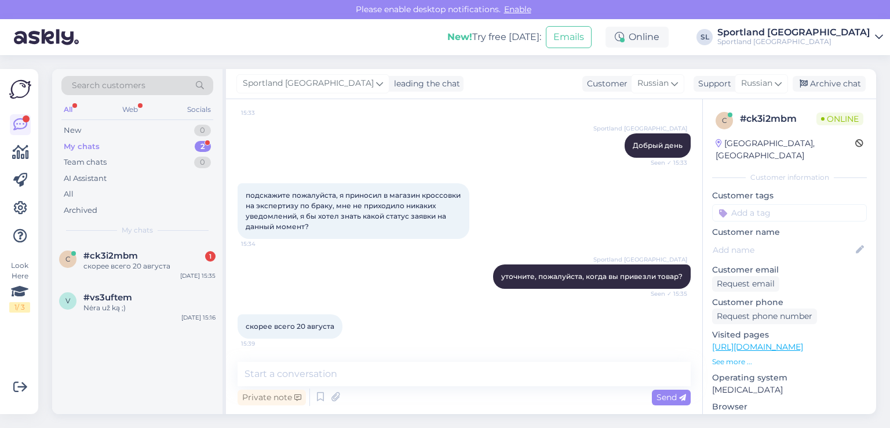
drag, startPoint x: 341, startPoint y: 325, endPoint x: 246, endPoint y: 327, distance: 95.1
click at [243, 330] on div "скорее всего 20 августа 15:39" at bounding box center [290, 326] width 105 height 24
copy span "скорее всего 20 августа"
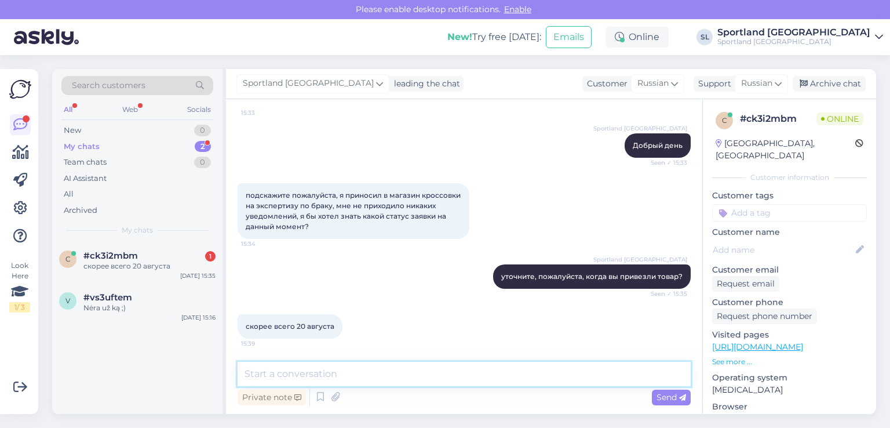
click at [299, 365] on textarea at bounding box center [464, 374] width 453 height 24
paste textarea "ответ дается в течение 14 дней с момента доставки товара."
type textarea "ответ дается в течение 14 дней с момента доставки товара."
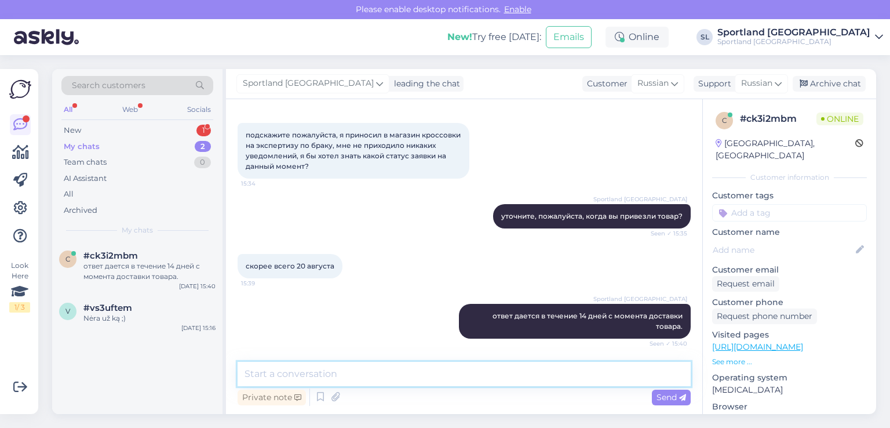
click at [320, 378] on textarea at bounding box center [464, 374] width 453 height 24
paste textarea "Подождите этого :)"
type textarea "Подождите этого :)"
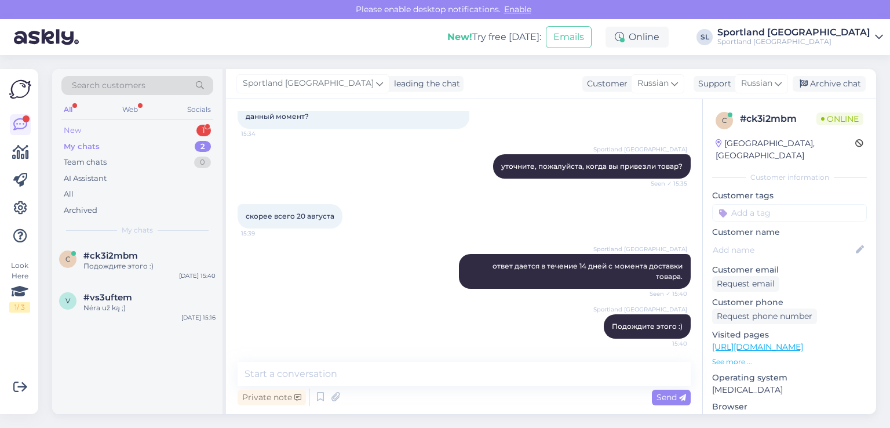
click at [111, 123] on div "New 1" at bounding box center [137, 130] width 152 height 16
click at [114, 250] on span "#hyhuaiqo" at bounding box center [107, 255] width 48 height 10
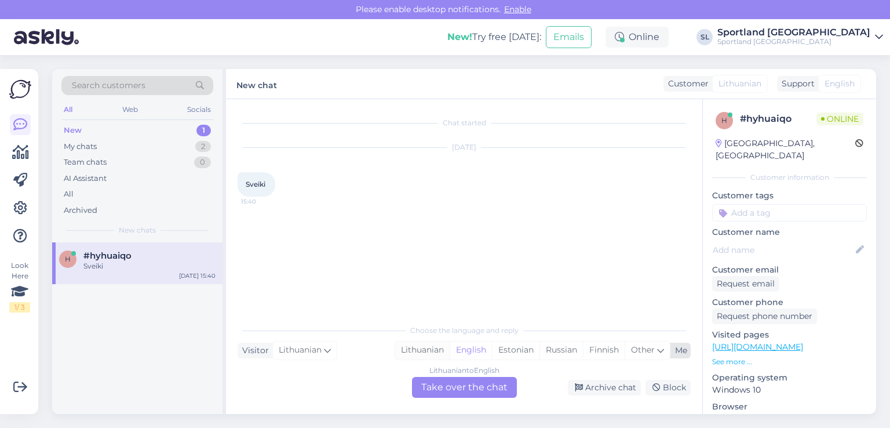
click at [436, 351] on div "Lithuanian" at bounding box center [422, 349] width 54 height 17
click at [454, 391] on div "Lithuanian to Lithuanian Take over the chat" at bounding box center [464, 387] width 105 height 21
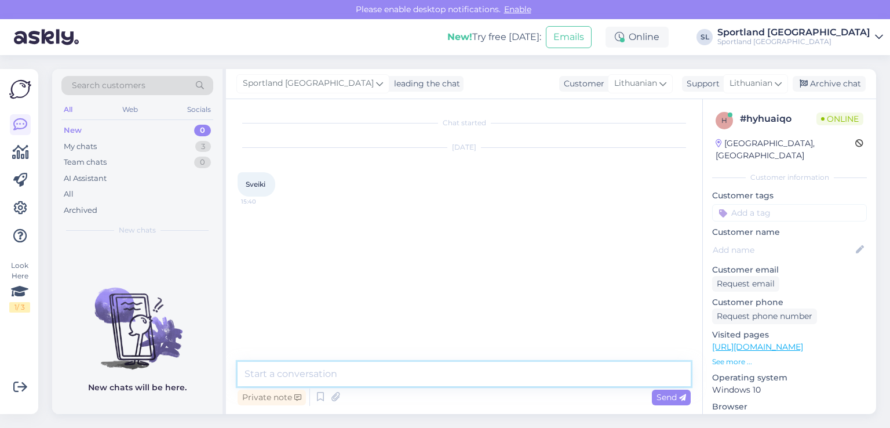
click at [416, 382] on textarea at bounding box center [464, 374] width 453 height 24
type textarea "Sveiki"
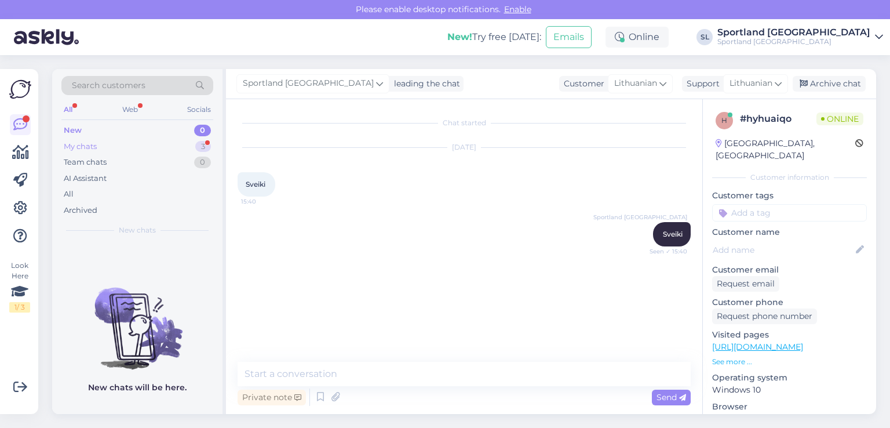
click at [88, 146] on div "My chats" at bounding box center [80, 147] width 33 height 12
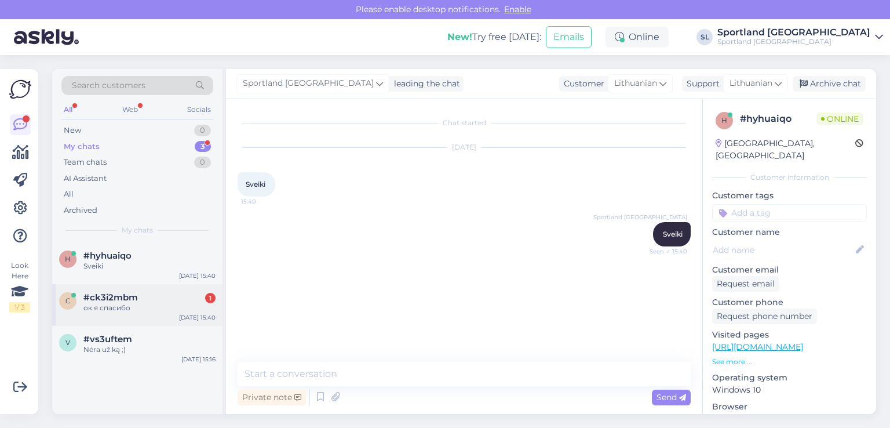
click at [115, 305] on div "ок я спасибо" at bounding box center [149, 308] width 132 height 10
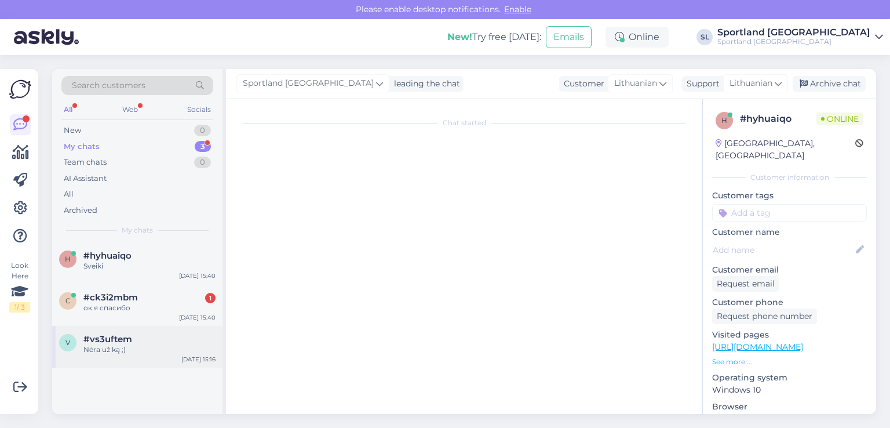
scroll to position [2665, 0]
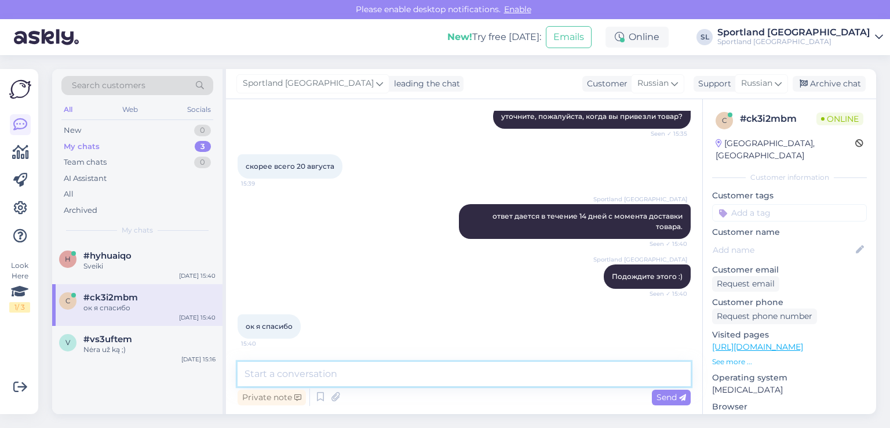
click at [302, 380] on textarea at bounding box center [464, 374] width 453 height 24
paste textarea "Хорошего дня."
type textarea "Хорошего дня. :)"
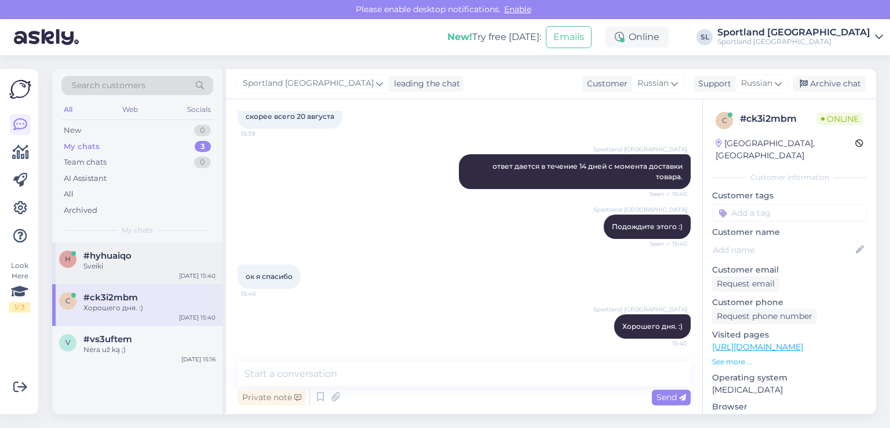
click at [104, 257] on span "#hyhuaiqo" at bounding box center [107, 255] width 48 height 10
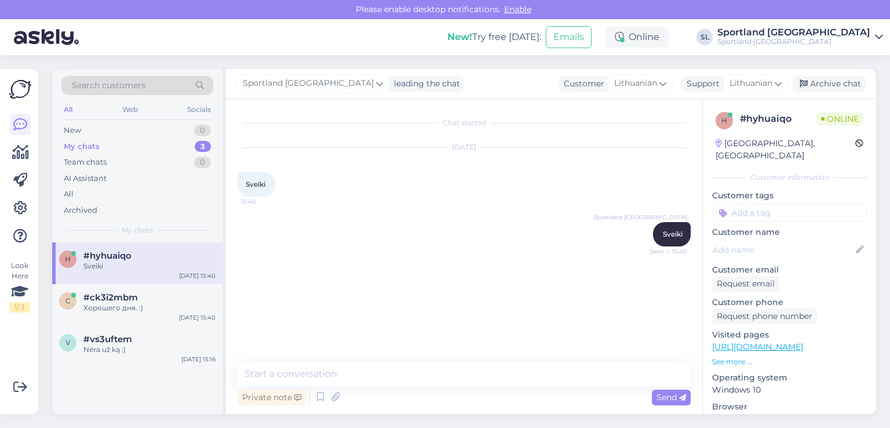
scroll to position [0, 0]
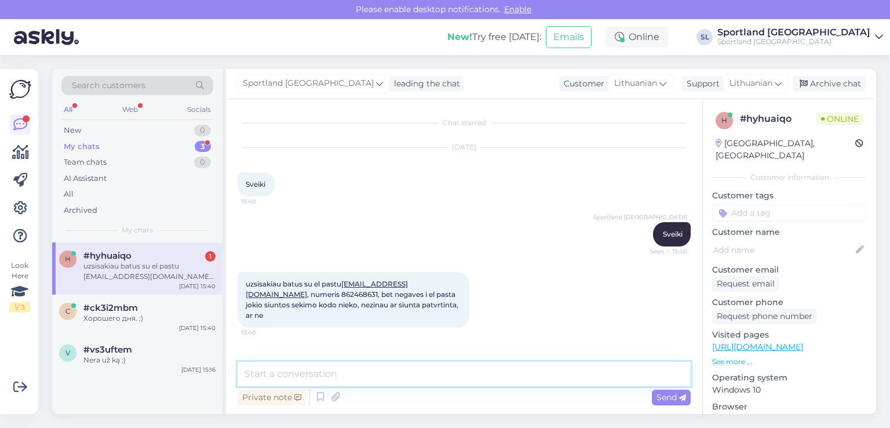
click at [366, 371] on textarea at bounding box center [464, 374] width 453 height 24
type textarea "užsakymo numerį turite?"
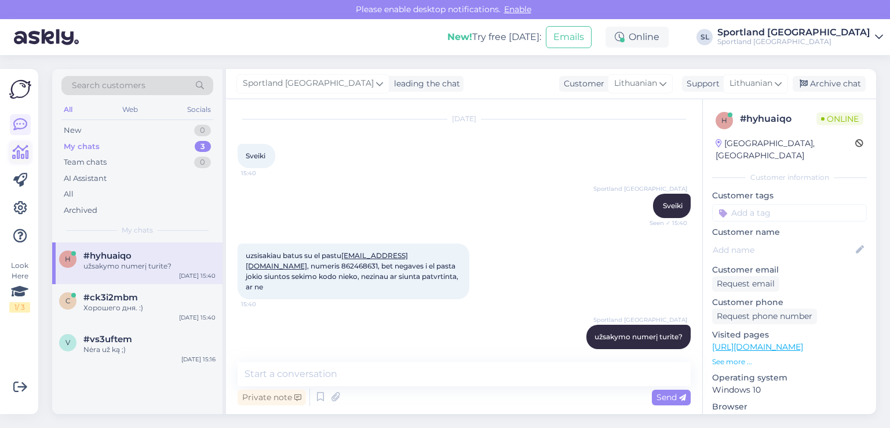
click at [23, 152] on icon at bounding box center [20, 152] width 17 height 14
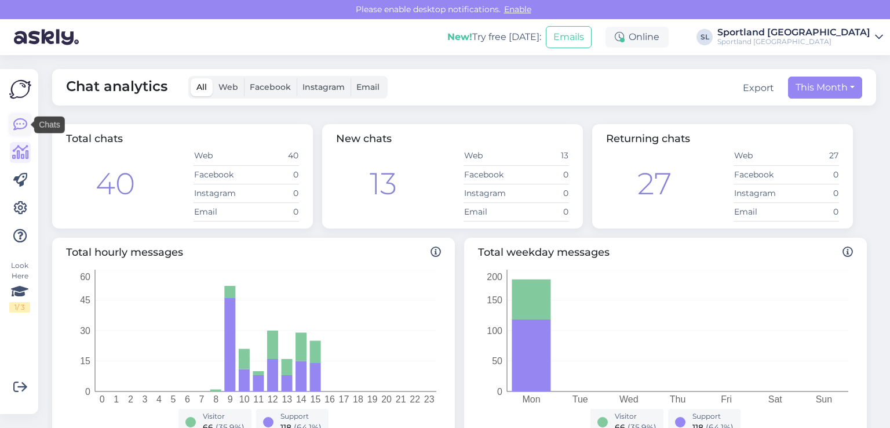
click at [13, 122] on icon at bounding box center [20, 125] width 14 height 14
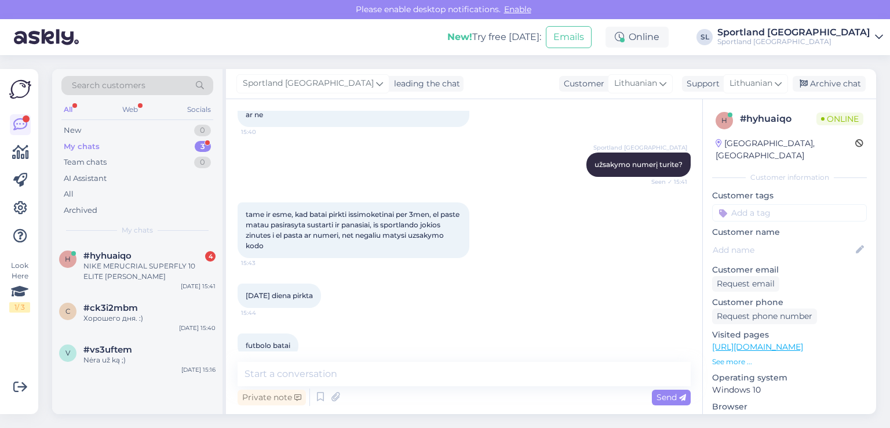
scroll to position [259, 0]
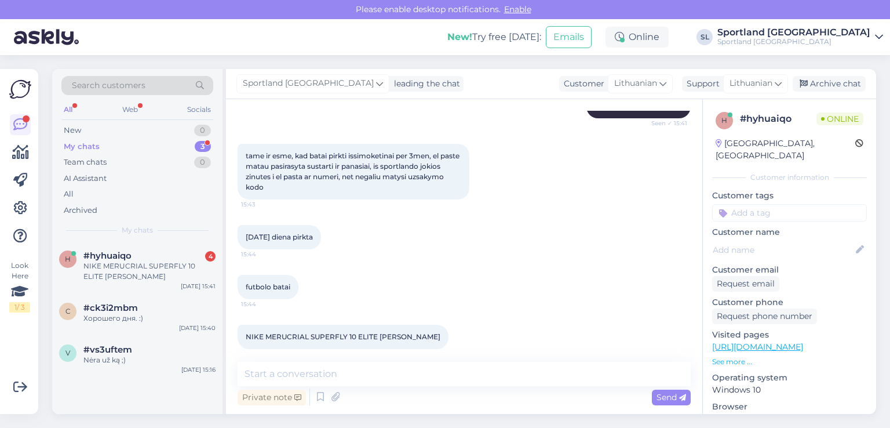
click at [536, 387] on div "Private note Send" at bounding box center [464, 397] width 453 height 22
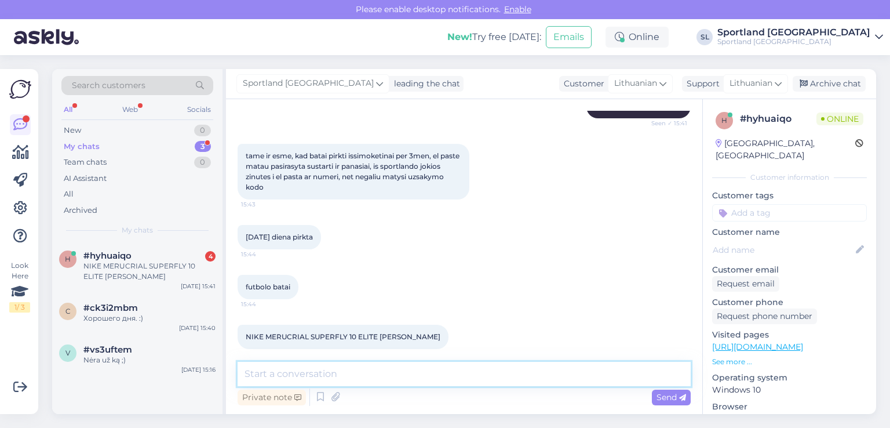
click at [536, 384] on textarea at bounding box center [464, 374] width 453 height 24
type textarea "pamėginsime paieškoti pagal el. pašto adresą"
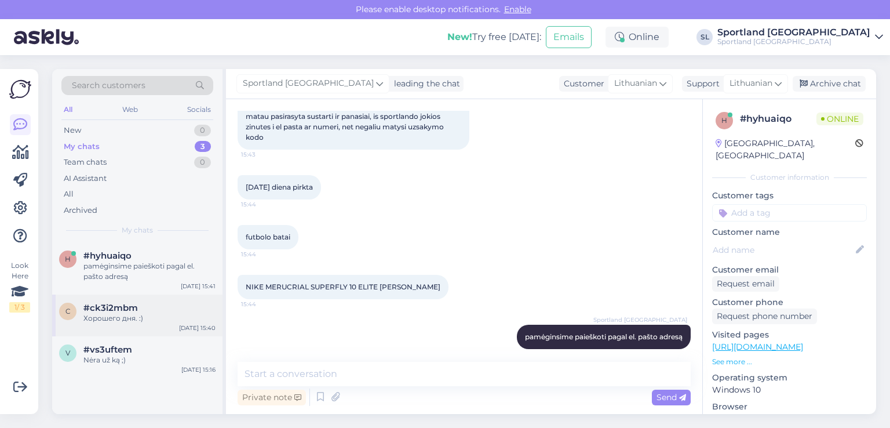
click at [119, 301] on div "c #ck3i2mbm Хорошего дня. :) Sep 1 15:40" at bounding box center [137, 315] width 170 height 42
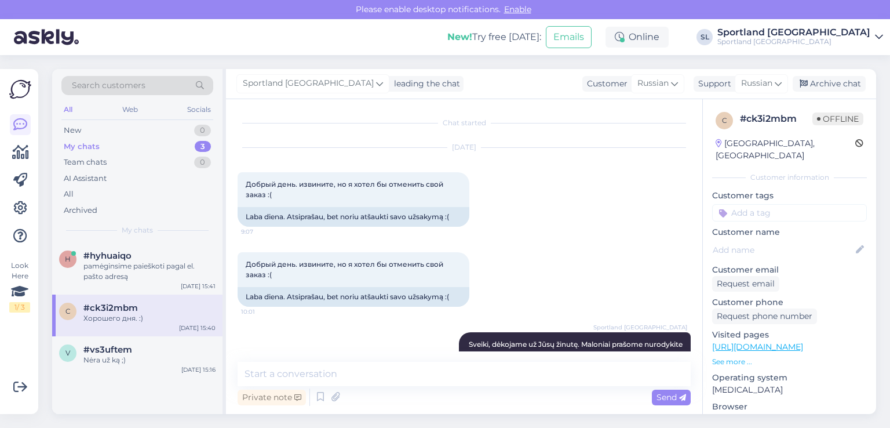
scroll to position [2715, 0]
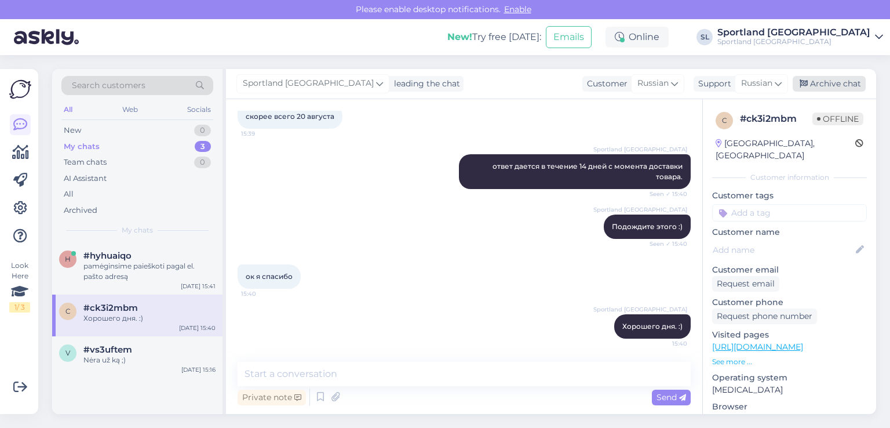
click at [854, 78] on div "Archive chat" at bounding box center [829, 84] width 73 height 16
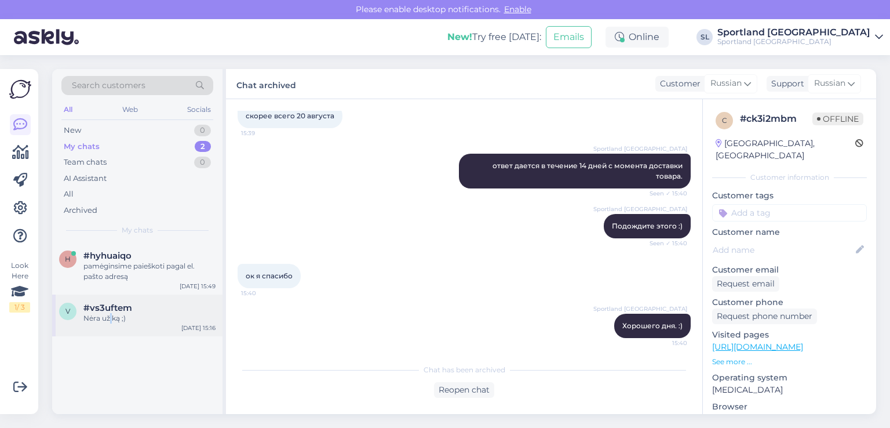
click at [111, 316] on div "Nėra už ką ;)" at bounding box center [149, 318] width 132 height 10
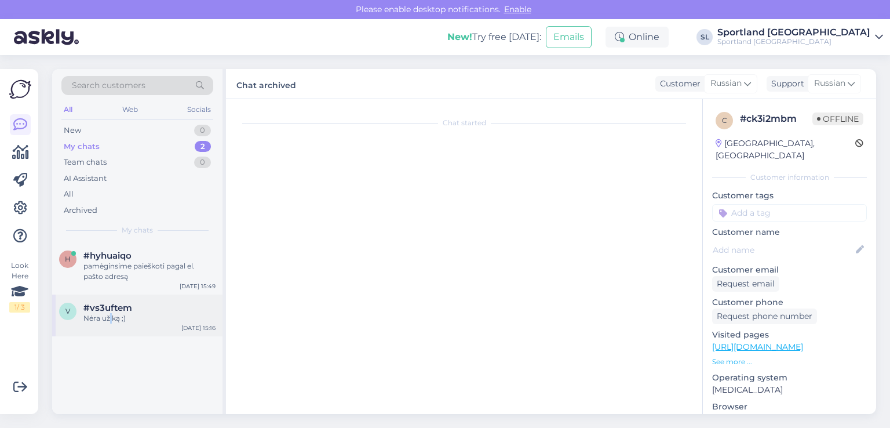
scroll to position [151, 0]
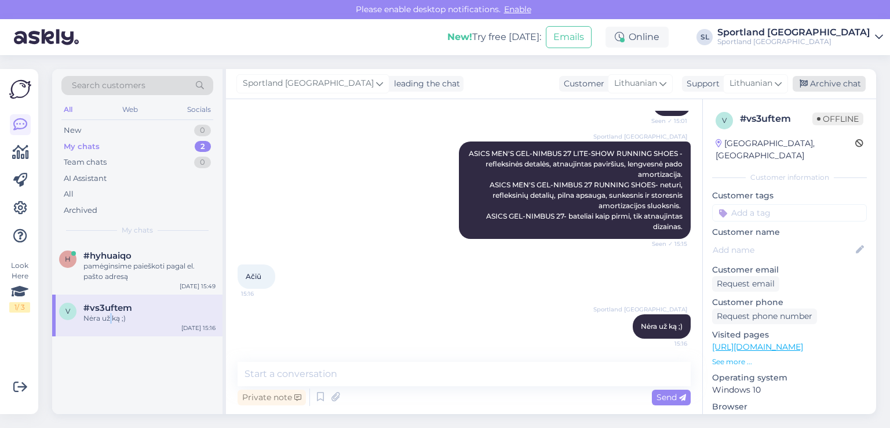
click at [828, 79] on div "Archive chat" at bounding box center [829, 84] width 73 height 16
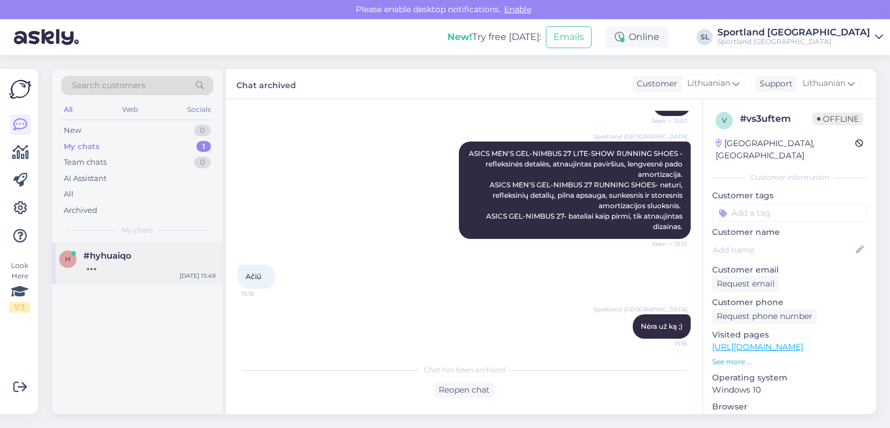
click at [108, 257] on span "#hyhuaiqo" at bounding box center [107, 255] width 48 height 10
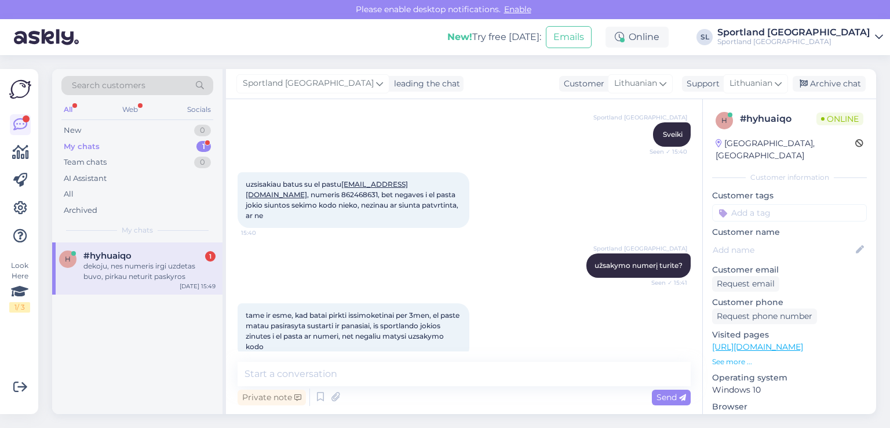
scroll to position [79, 0]
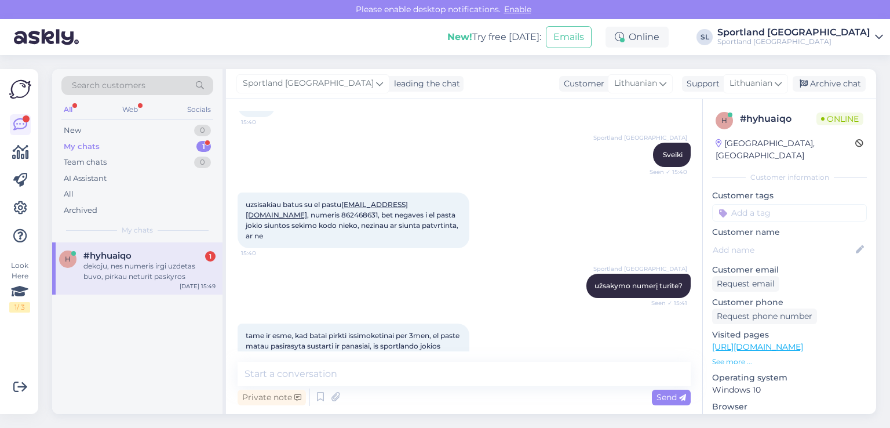
click at [345, 204] on link "Drpatrikas@gmail.com" at bounding box center [327, 209] width 162 height 19
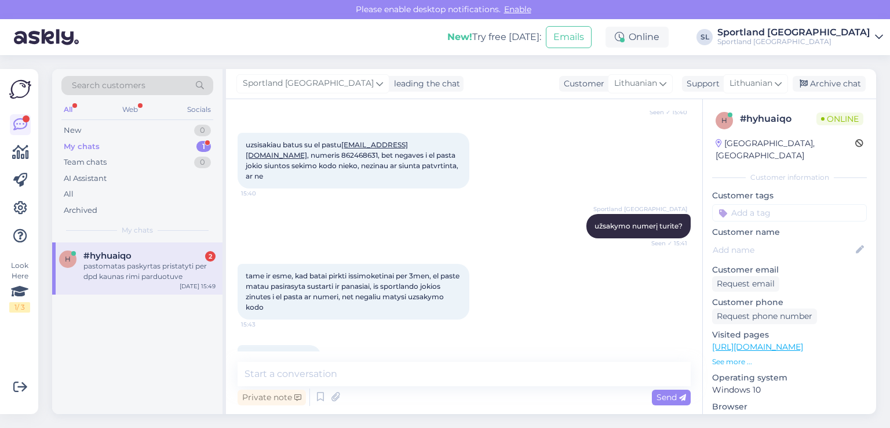
scroll to position [24, 0]
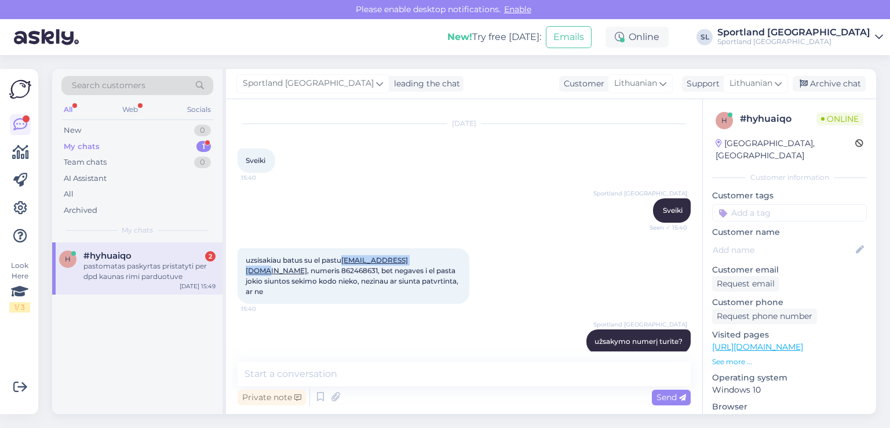
drag, startPoint x: 344, startPoint y: 257, endPoint x: 428, endPoint y: 257, distance: 83.5
click at [428, 257] on span "uzsisakiau batus su el pastu Drpatrikas@gmail.com , numeris 862468631, bet nega…" at bounding box center [353, 276] width 214 height 40
copy span "Drpatrikas@gmail.com"
click at [254, 264] on div "uzsisakiau batus su el pastu Drpatrikas@gmail.com , numeris 862468631, bet nega…" at bounding box center [354, 276] width 232 height 56
click at [253, 272] on span "uzsisakiau batus su el pastu Drpatrikas@gmail.com , numeris 862468631, bet nega…" at bounding box center [353, 276] width 214 height 40
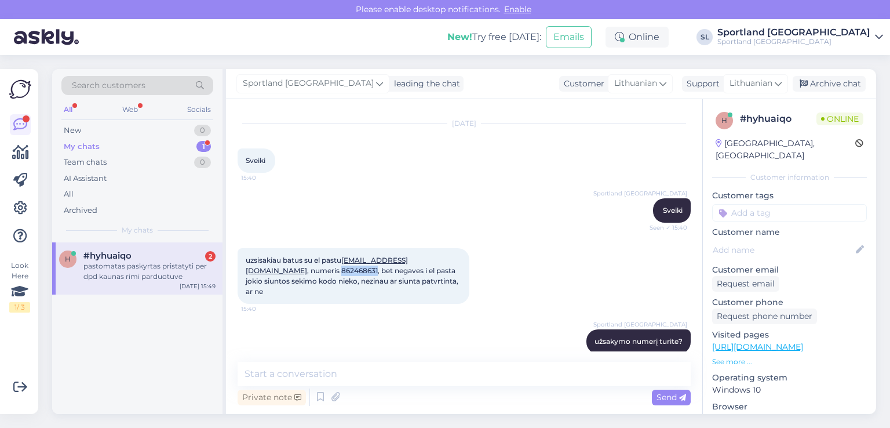
click at [253, 272] on span "uzsisakiau batus su el pastu Drpatrikas@gmail.com , numeris 862468631, bet nega…" at bounding box center [353, 276] width 214 height 40
copy span "862468631"
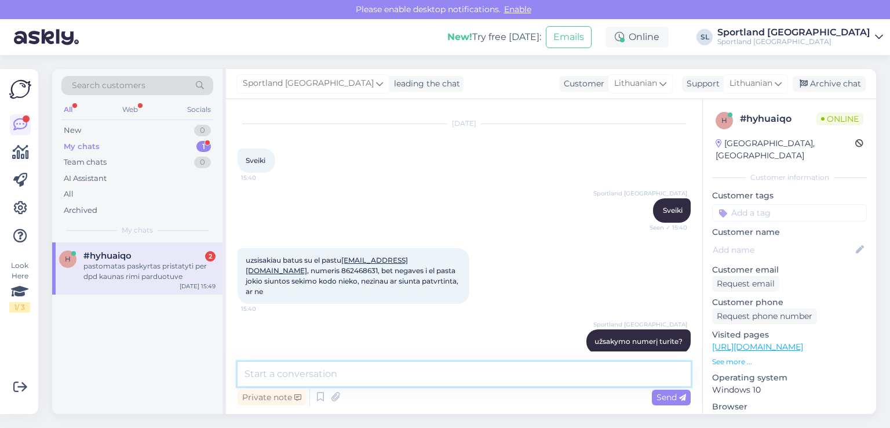
click at [324, 374] on textarea at bounding box center [464, 374] width 453 height 24
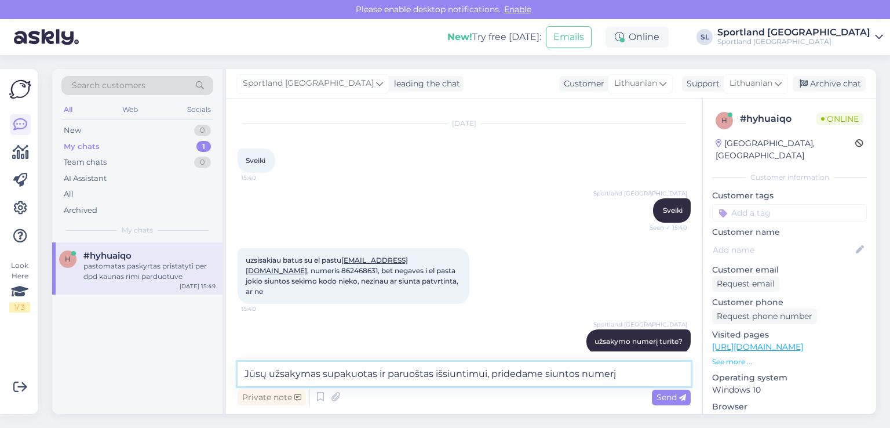
paste textarea "05757996430783"
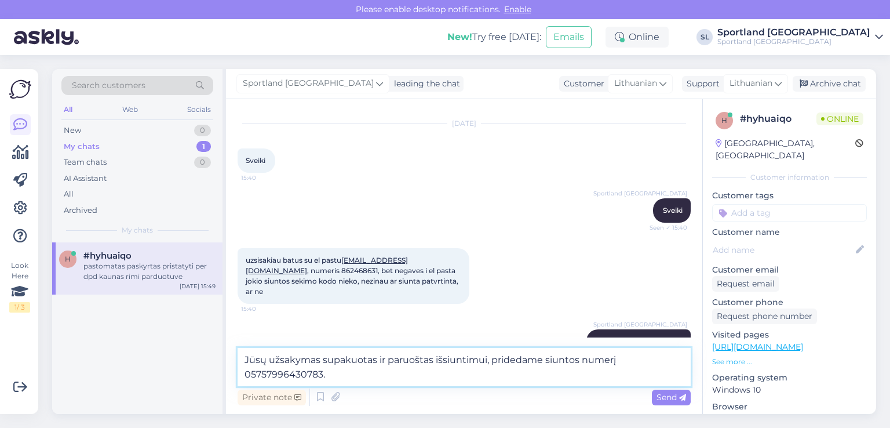
type textarea "Jūsų užsakymas supakuotas ir paruoštas išsiuntimui, pridedame siuntos numerį 05…"
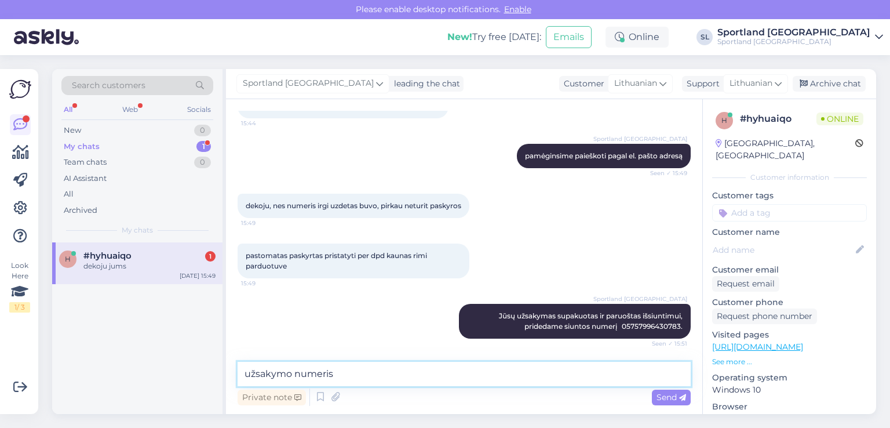
scroll to position [540, 0]
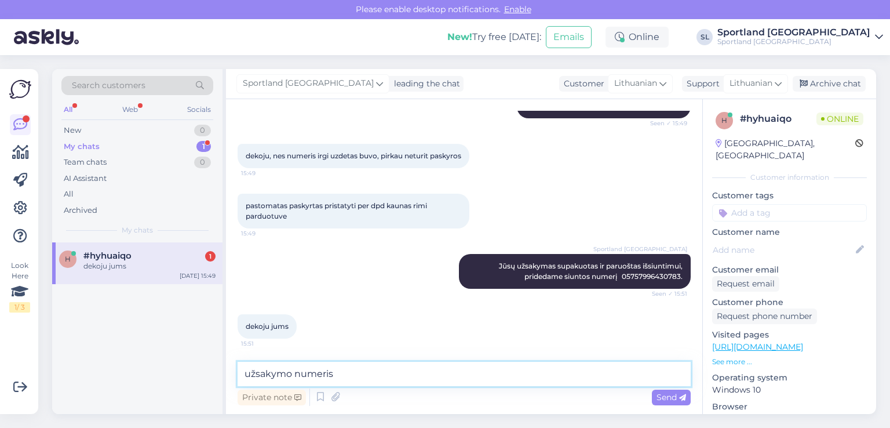
click at [394, 378] on textarea "užsakymo numeris" at bounding box center [464, 374] width 453 height 24
paste textarea "3000437636"
type textarea "užsakymo numeris 3000437636"
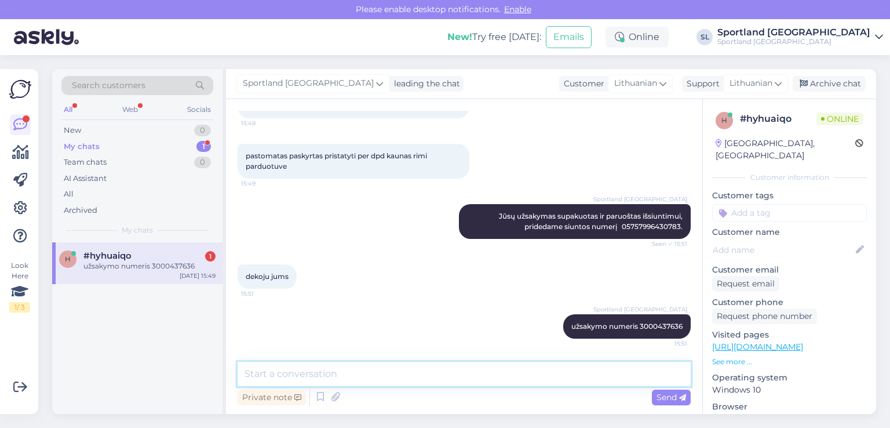
click at [468, 366] on textarea at bounding box center [464, 374] width 453 height 24
type textarea "jei dar turėsite klausimų, maloniai į Juos atsakysime"
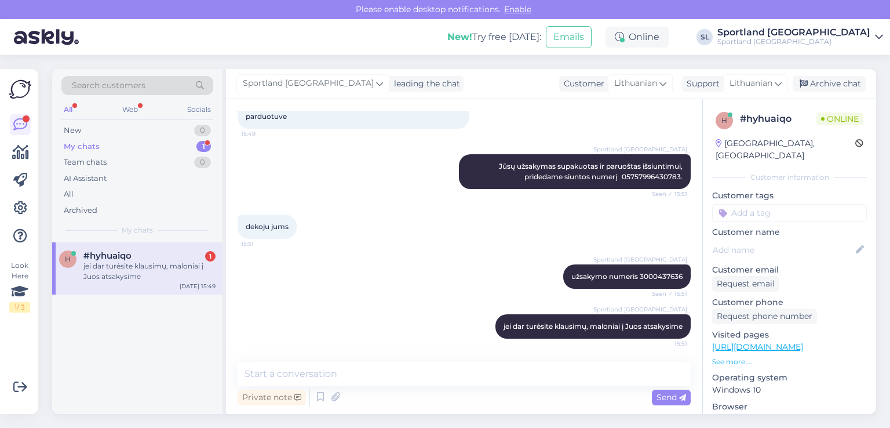
click at [120, 256] on span "#hyhuaiqo" at bounding box center [107, 255] width 48 height 10
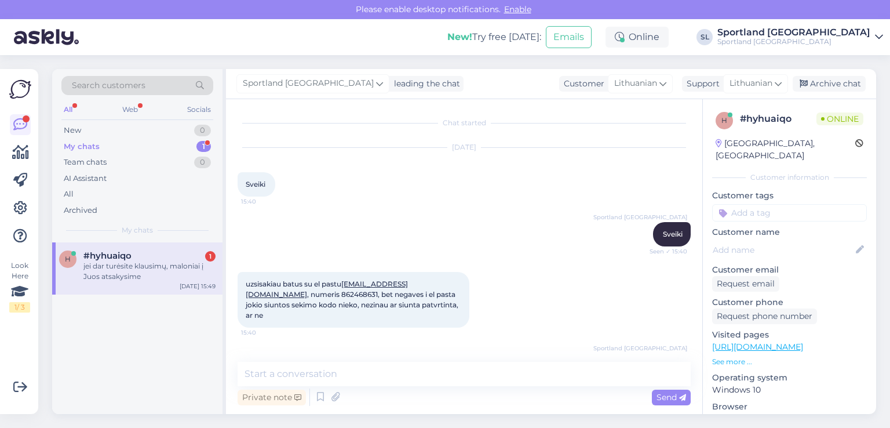
click at [93, 144] on div "My chats" at bounding box center [82, 147] width 36 height 12
click at [128, 274] on div "jei dar turėsite klausimų, maloniai į Juos atsakysime" at bounding box center [149, 271] width 132 height 21
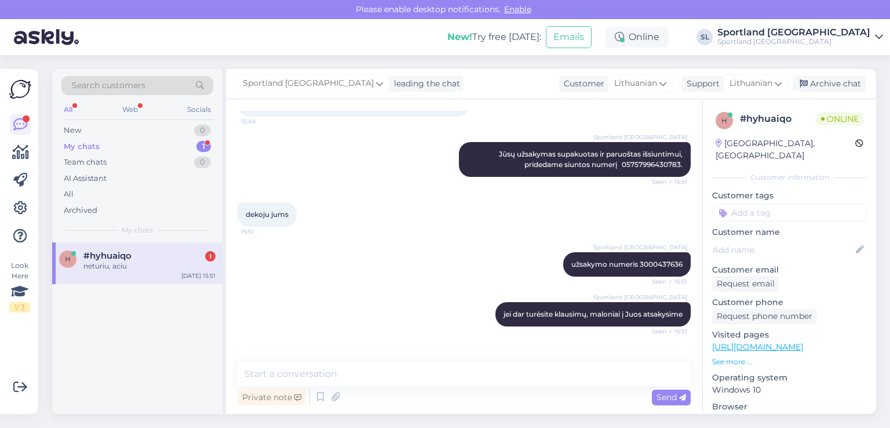
scroll to position [689, 0]
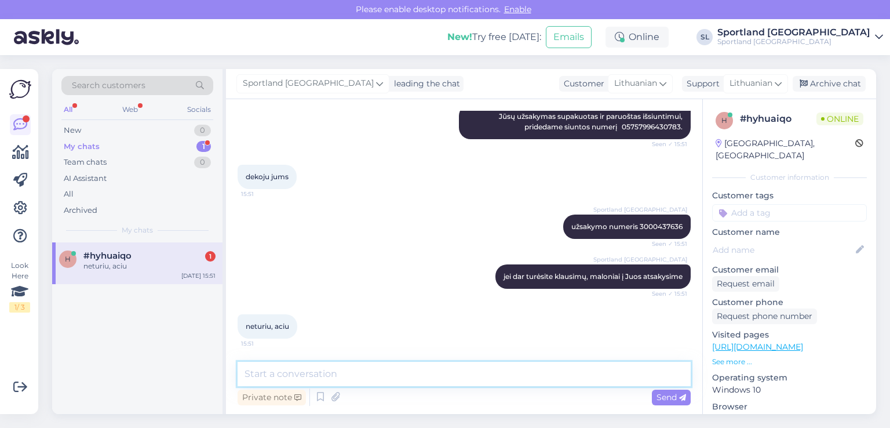
click at [399, 374] on textarea at bounding box center [464, 374] width 453 height 24
type textarea "Geros Jums dienos :)"
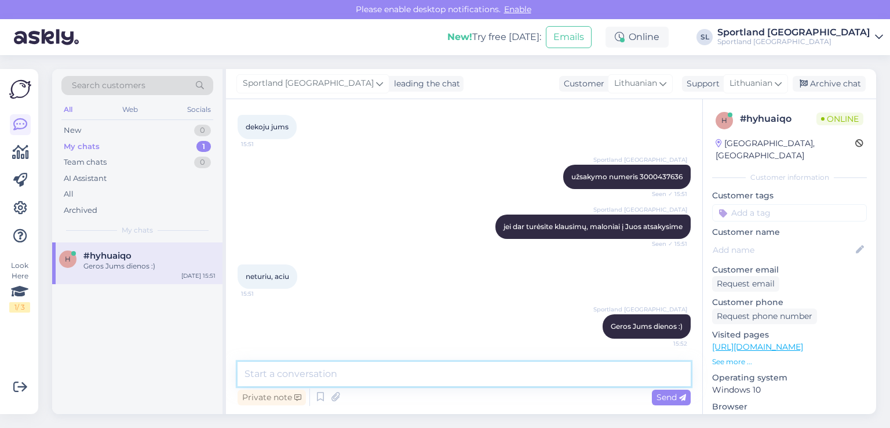
scroll to position [739, 0]
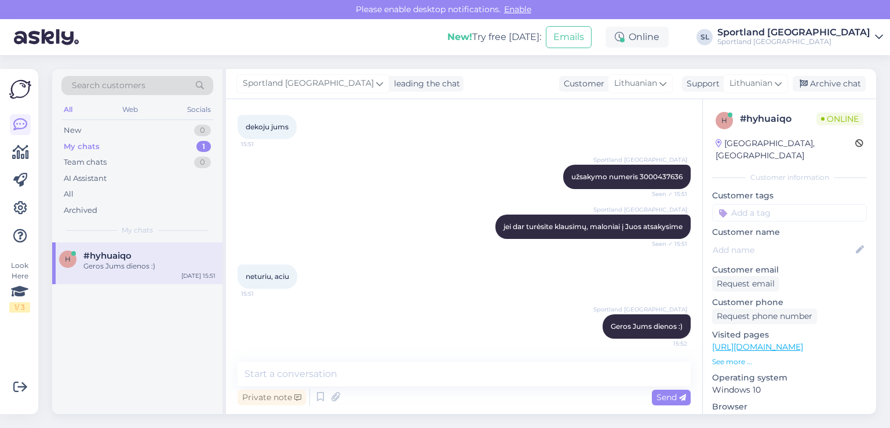
click at [8, 157] on div "Look Here 1 / 3 Get more Your checklist to get more value from Askly. Close Con…" at bounding box center [19, 241] width 38 height 345
click at [14, 154] on icon at bounding box center [20, 152] width 17 height 14
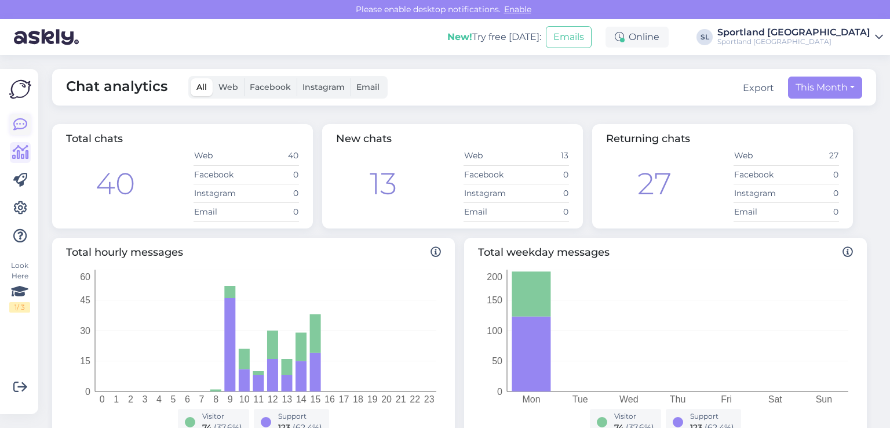
click at [18, 127] on icon at bounding box center [20, 125] width 14 height 14
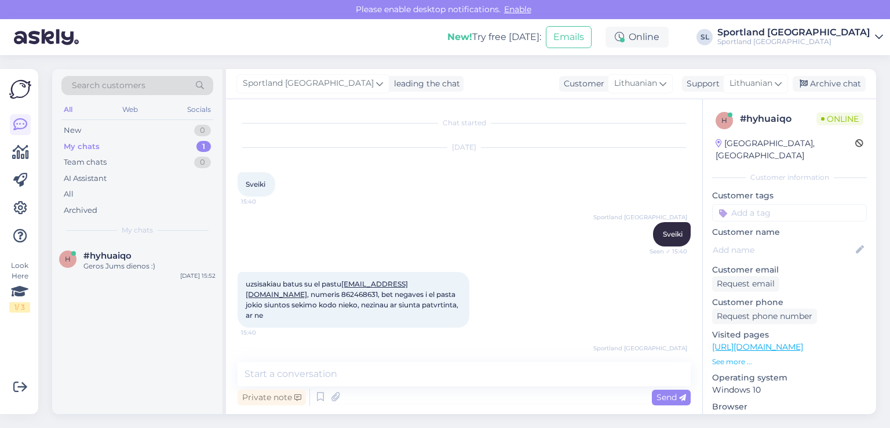
scroll to position [740, 0]
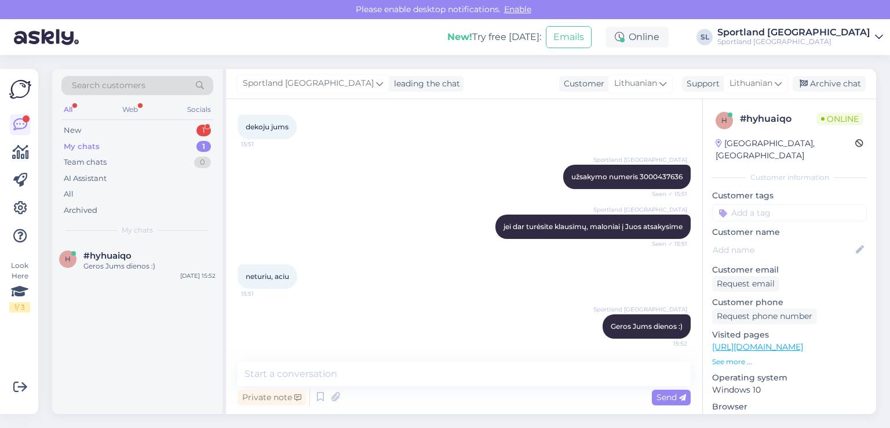
click at [112, 140] on div "My chats 1" at bounding box center [137, 147] width 152 height 16
click at [107, 128] on div "New 1" at bounding box center [137, 130] width 152 height 16
click at [135, 252] on span "[PERSON_NAME][EMAIL_ADDRESS][DOMAIN_NAME]" at bounding box center [143, 255] width 121 height 10
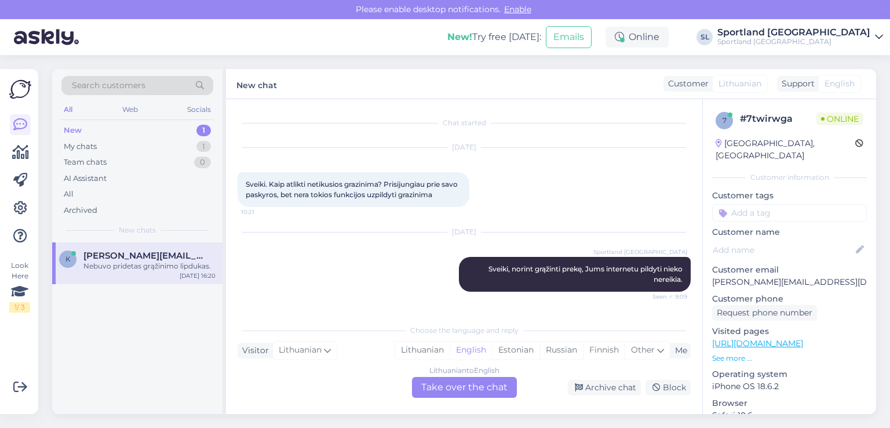
scroll to position [227, 0]
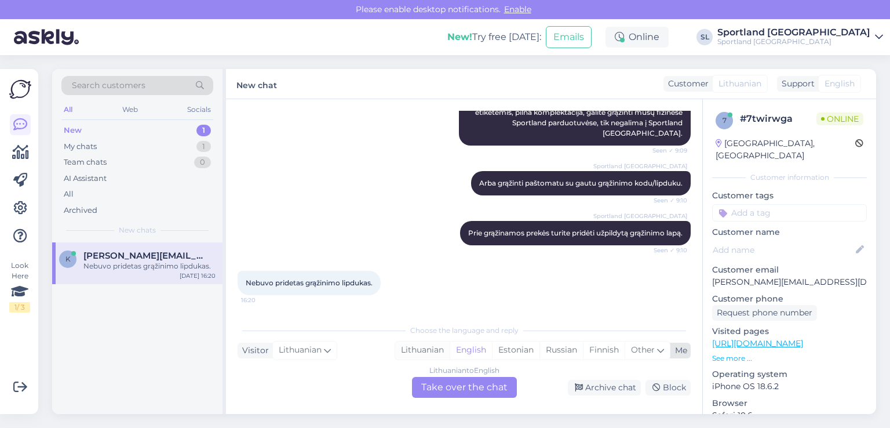
click at [428, 349] on div "Lithuanian" at bounding box center [422, 349] width 54 height 17
click at [445, 378] on div "Lithuanian to Lithuanian Take over the chat" at bounding box center [464, 387] width 105 height 21
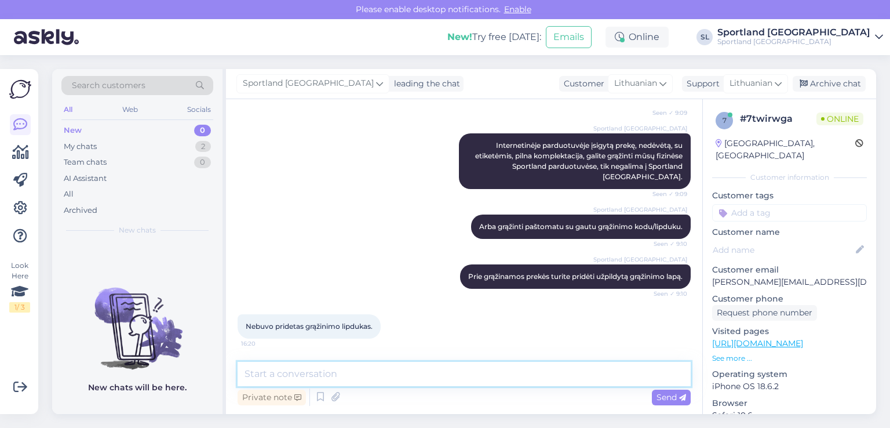
click at [419, 382] on textarea at bounding box center [464, 374] width 453 height 24
type textarea "D"
type textarea "s"
type textarea "Sveiki"
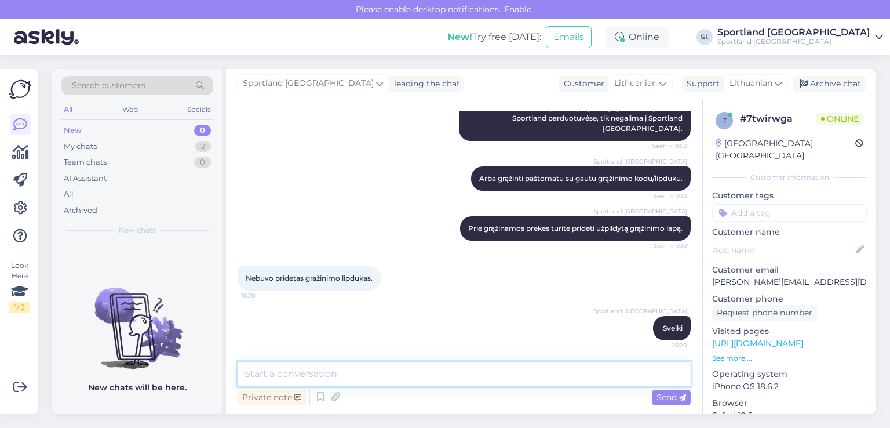
scroll to position [234, 0]
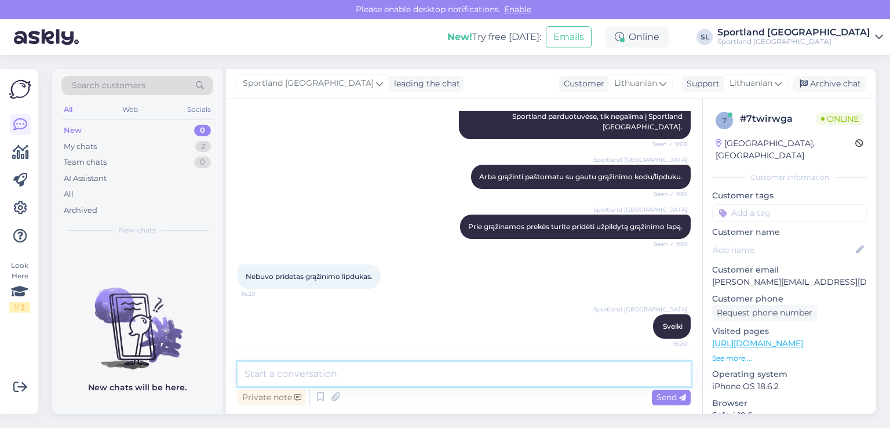
click at [471, 365] on textarea at bounding box center [464, 374] width 453 height 24
type textarea "prašome nurodykite užsakymo numerį"
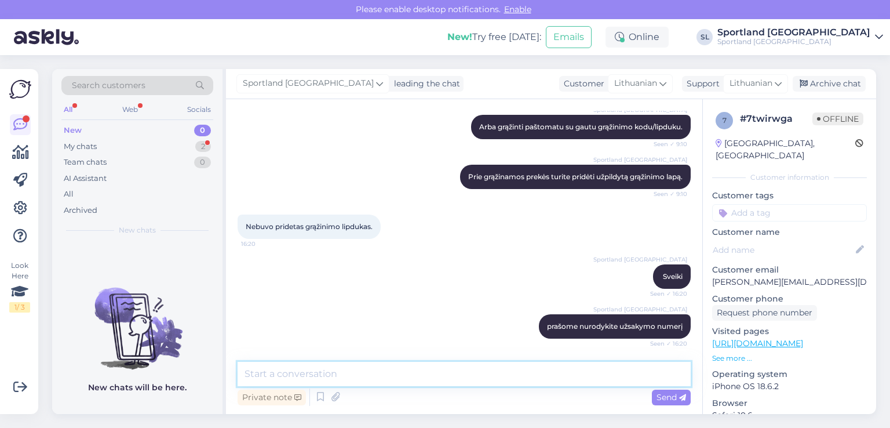
scroll to position [334, 0]
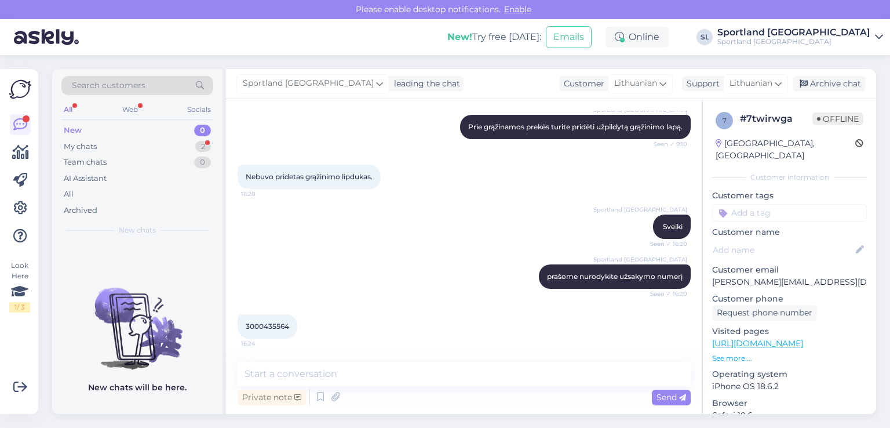
click at [268, 327] on span "3000435564" at bounding box center [267, 326] width 43 height 9
click at [268, 326] on span "3000435564" at bounding box center [267, 326] width 43 height 9
copy div "3000435564 16:24"
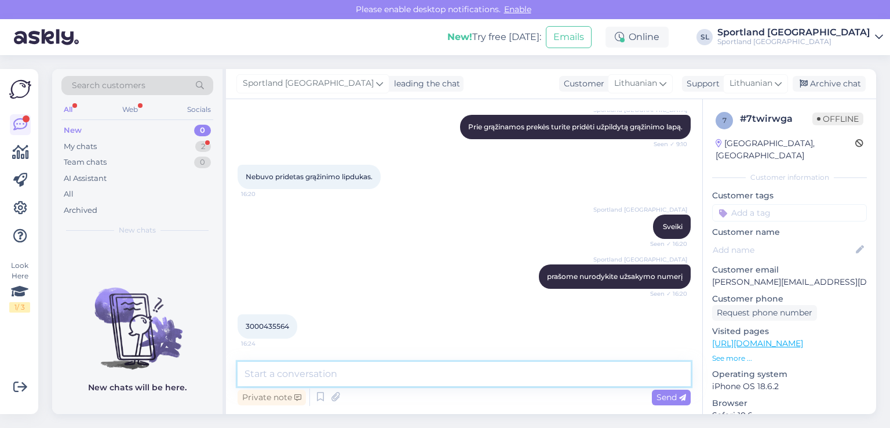
click at [374, 372] on textarea at bounding box center [464, 374] width 453 height 24
type textarea "galime Jums sukurti Omniva paštomato grąžinimo kodą"
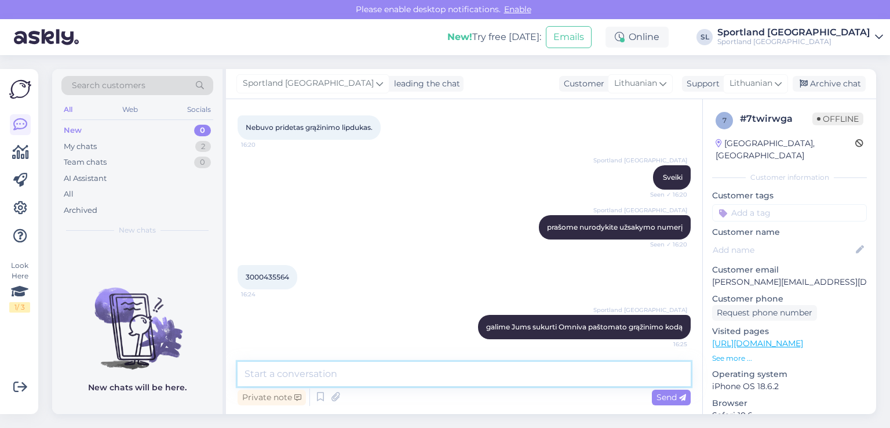
scroll to position [383, 0]
click at [443, 381] on textarea at bounding box center [464, 374] width 453 height 24
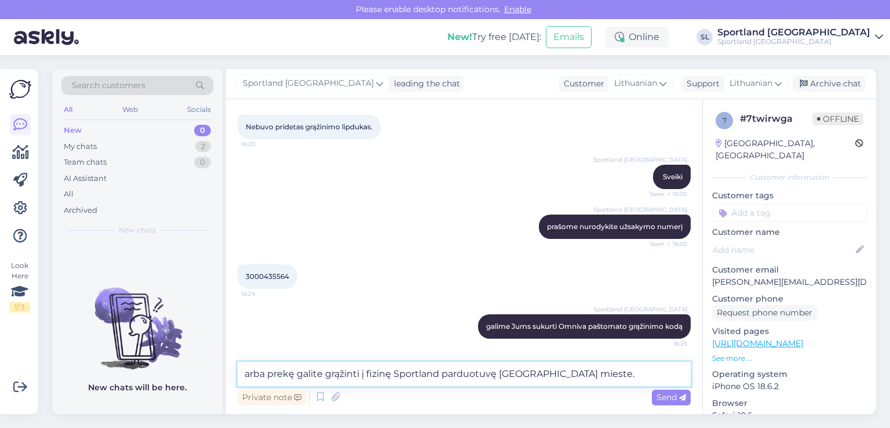
type textarea "arba prekę galite grąžinti į fizinę Sportland parduotuvę Klaipėdos mieste."
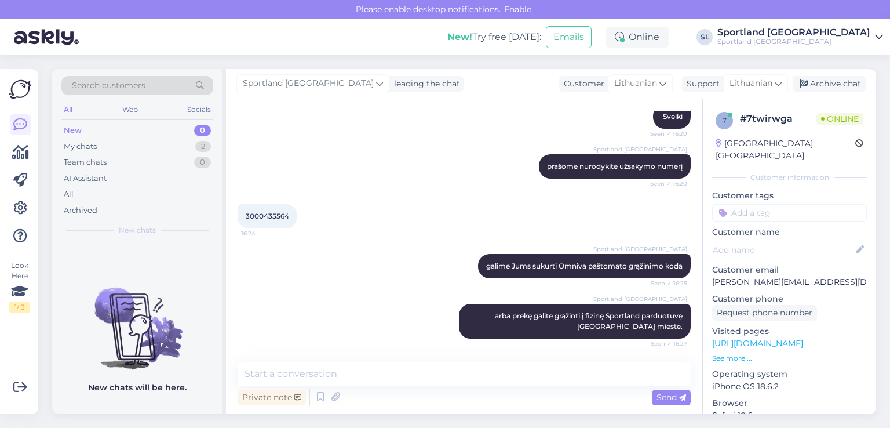
scroll to position [494, 0]
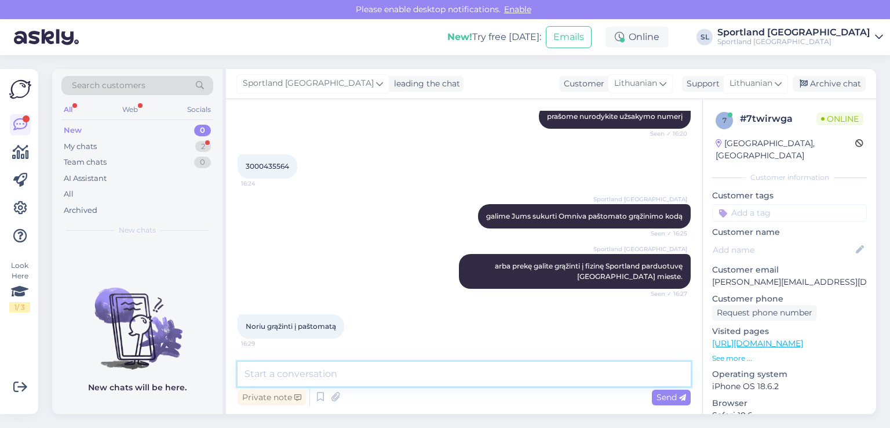
click at [389, 370] on textarea at bounding box center [464, 374] width 453 height 24
type textarea "Sukursime Omniva paštomato grąžinimo kodą ir atsiųsime el. paštu"
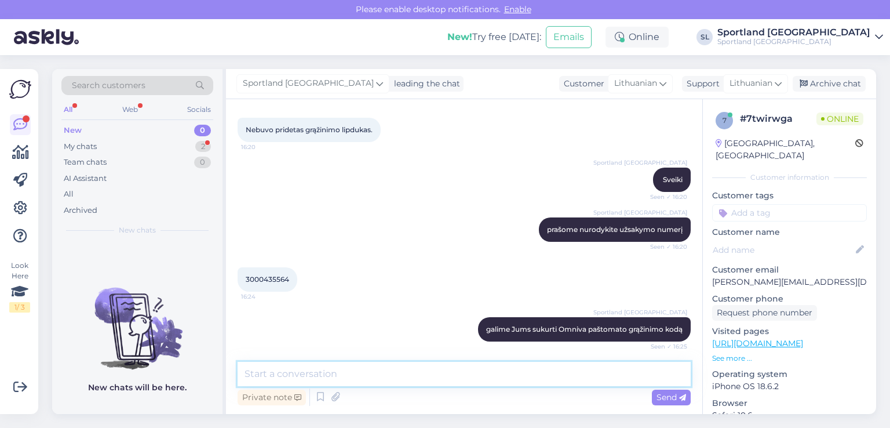
scroll to position [603, 0]
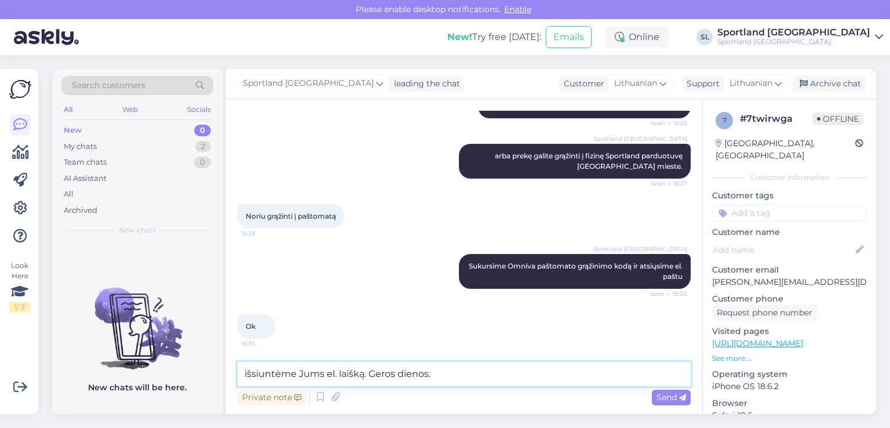
type textarea "išsiuntėme Jums el. laišką. Geros dienos."
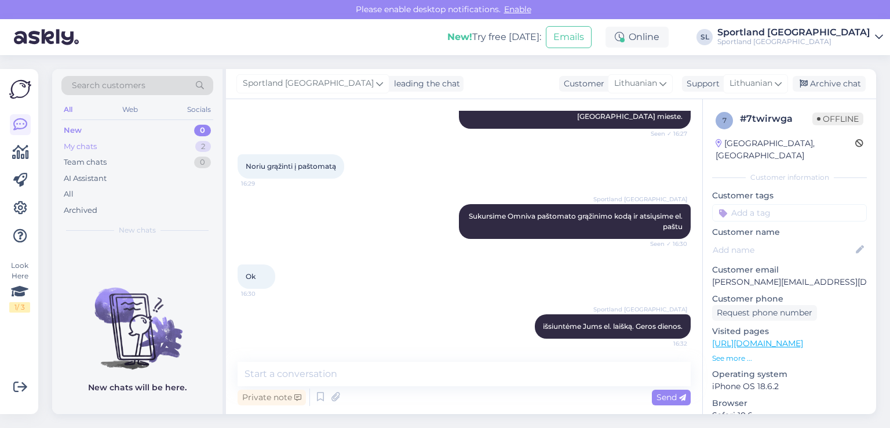
click at [100, 144] on div "My chats 2" at bounding box center [137, 147] width 152 height 16
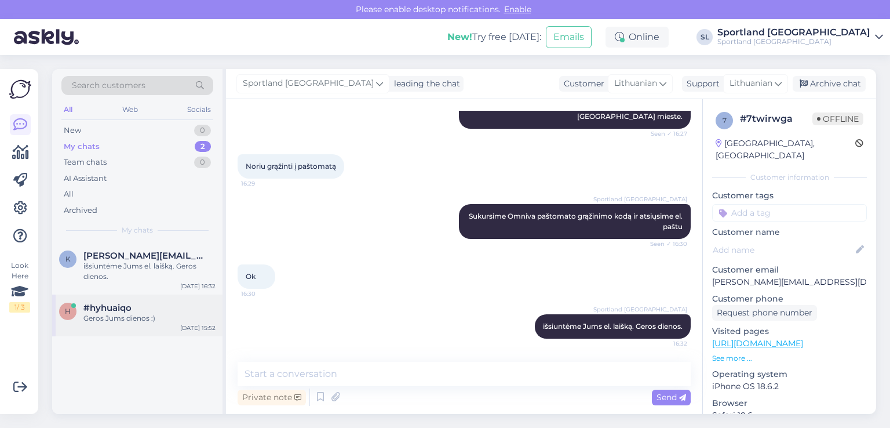
click at [116, 308] on span "#hyhuaiqo" at bounding box center [107, 308] width 48 height 10
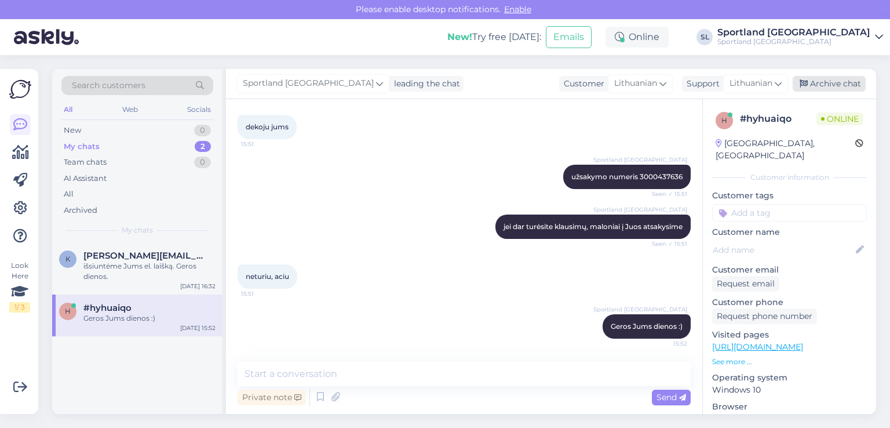
click at [855, 76] on div "Archive chat" at bounding box center [829, 84] width 73 height 16
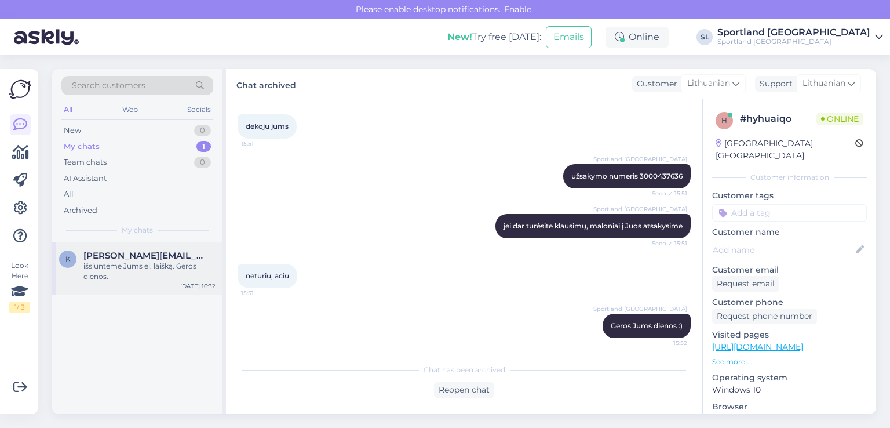
click at [139, 258] on span "karina@aurile.lt" at bounding box center [143, 255] width 121 height 10
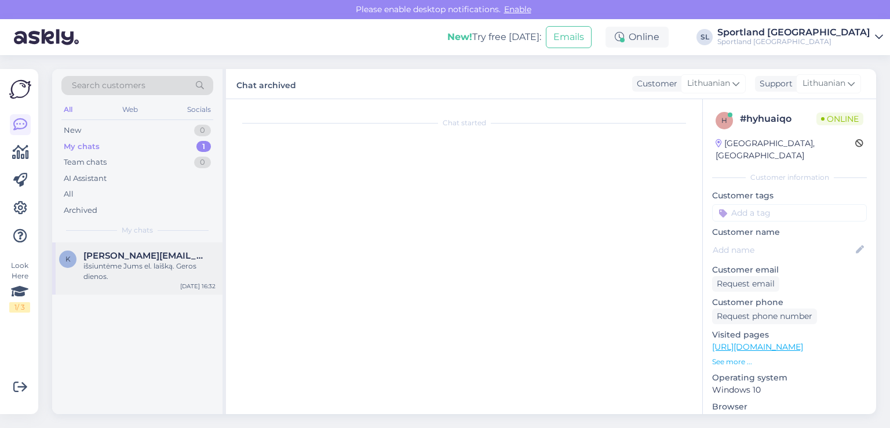
scroll to position [654, 0]
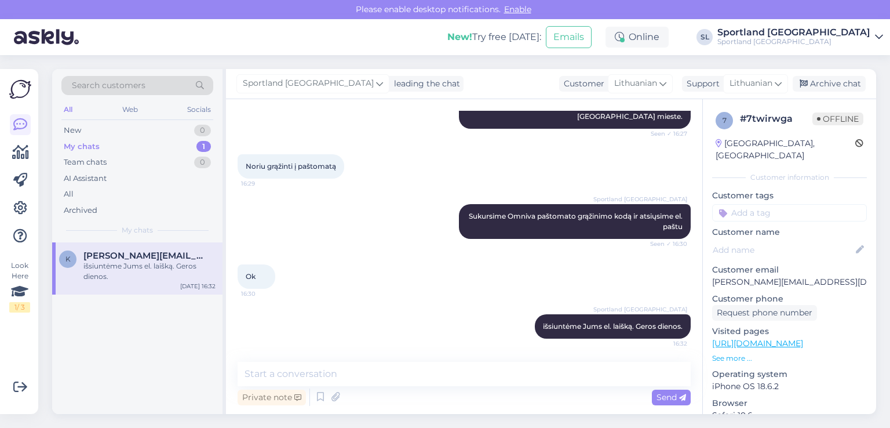
click at [9, 155] on div "Look Here 1 / 3 Get more Your checklist to get more value from Askly. Close Con…" at bounding box center [19, 241] width 38 height 345
click at [28, 149] on icon at bounding box center [20, 152] width 17 height 14
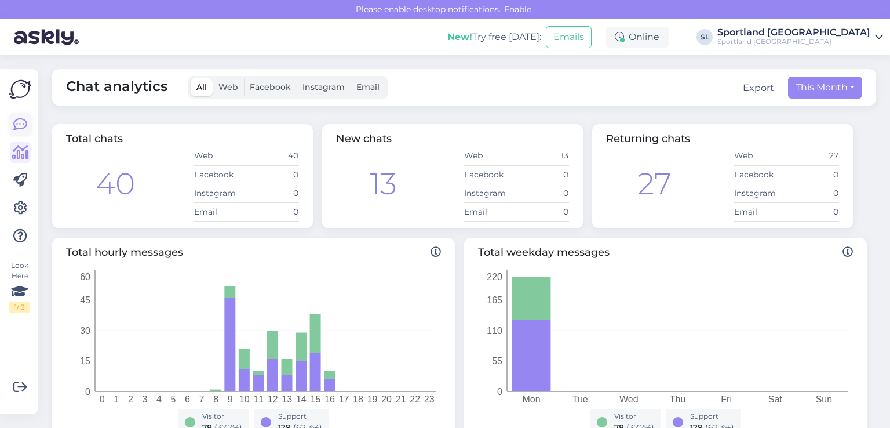
click at [20, 126] on icon at bounding box center [20, 125] width 14 height 14
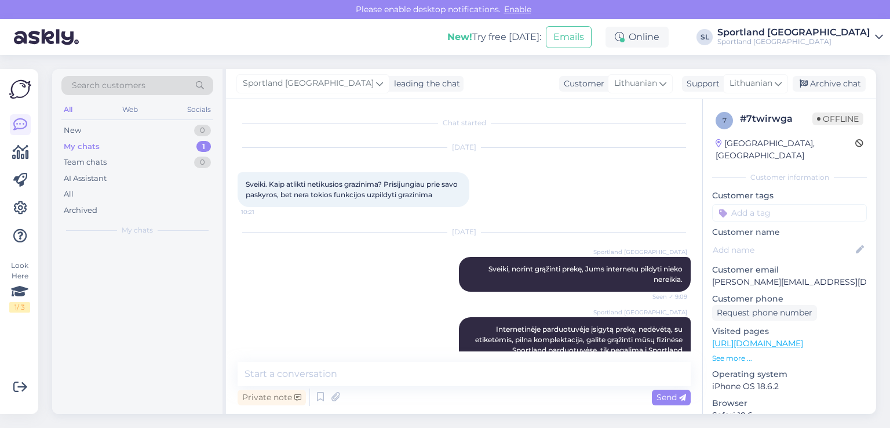
scroll to position [654, 0]
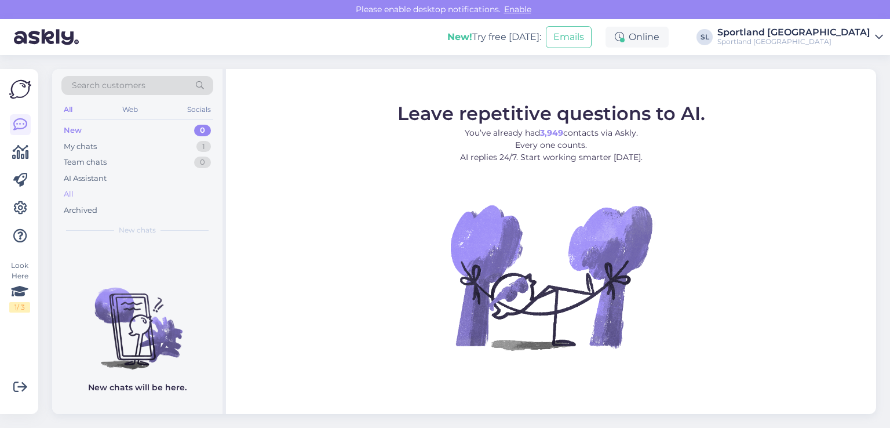
click at [90, 192] on div "All" at bounding box center [137, 194] width 152 height 16
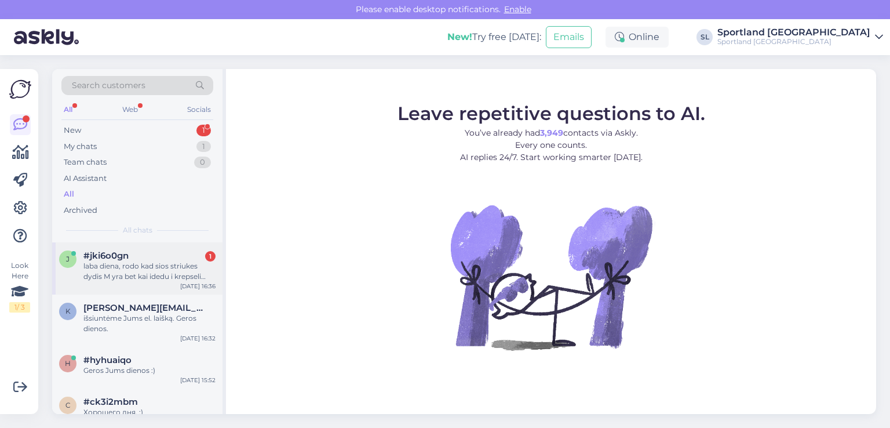
click at [141, 283] on div "j #jki6o0gn 1 laba diena, rodo kad sios striukes dydis M yra bet kai idedu i kr…" at bounding box center [137, 268] width 170 height 52
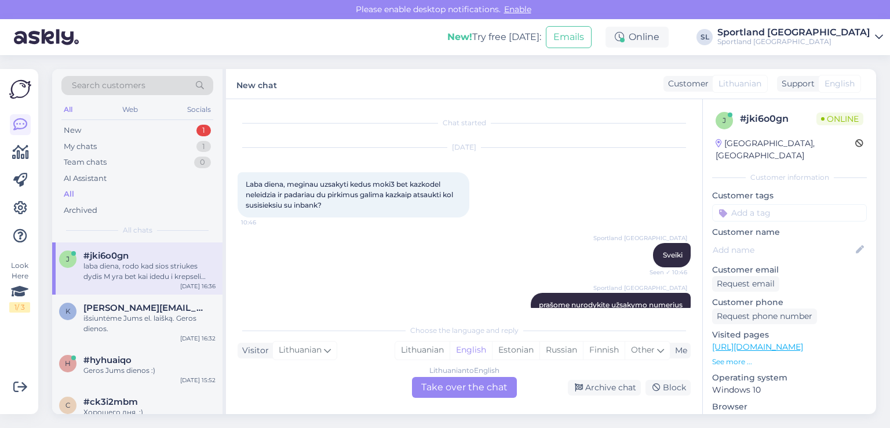
scroll to position [603, 0]
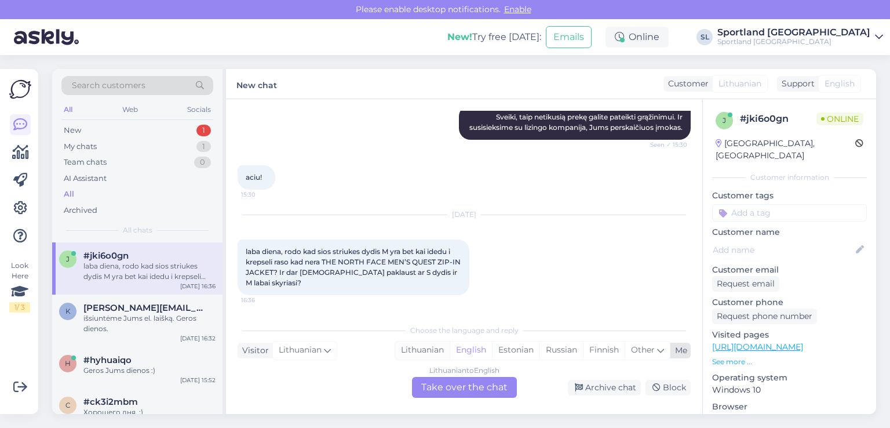
click at [417, 353] on div "Lithuanian" at bounding box center [422, 349] width 54 height 17
click at [446, 380] on div "Lithuanian to Lithuanian Take over the chat" at bounding box center [464, 387] width 105 height 21
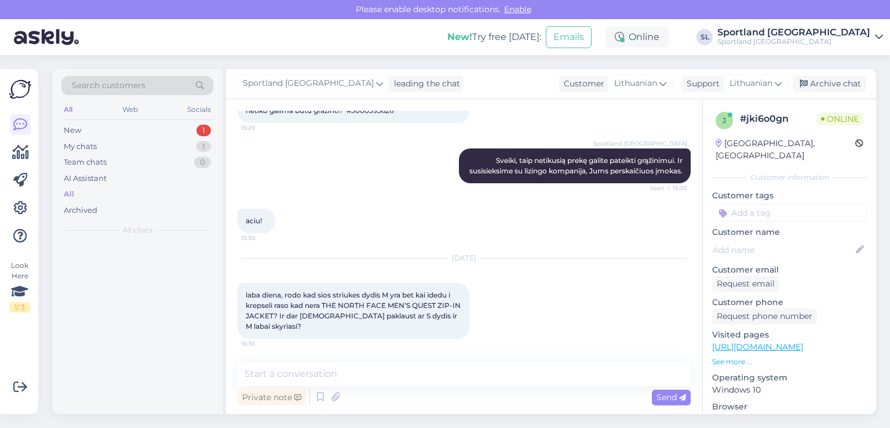
scroll to position [559, 0]
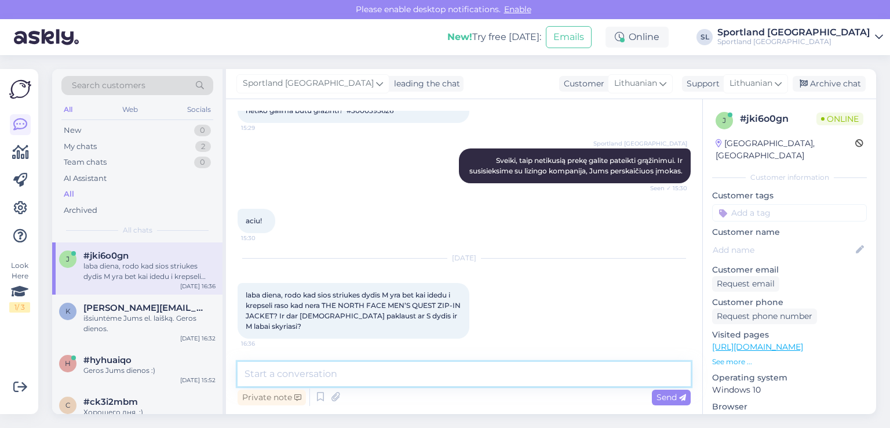
click at [429, 370] on textarea at bounding box center [464, 374] width 453 height 24
type textarea "Sveiki"
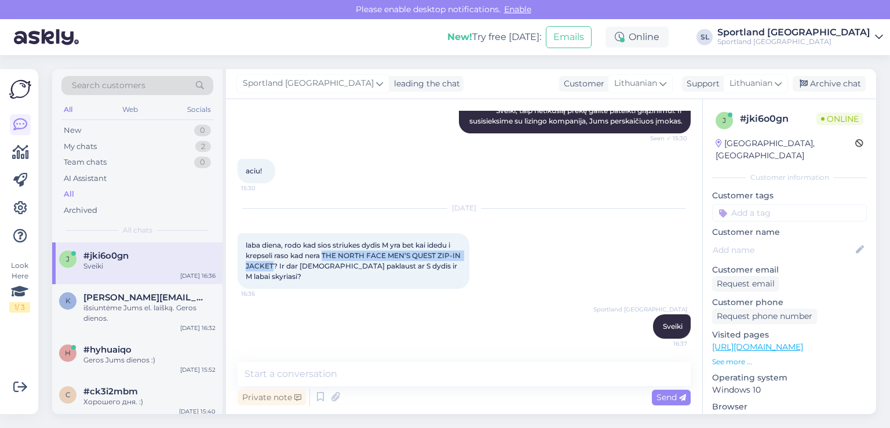
drag, startPoint x: 286, startPoint y: 259, endPoint x: 325, endPoint y: 254, distance: 39.6
click at [325, 254] on span "laba diena, rodo kad sios striukes dydis M yra bet kai idedu i krepseli raso ka…" at bounding box center [354, 261] width 217 height 40
copy span "THE NORTH FACE MEN’S QUEST ZIP-IN JACKET"
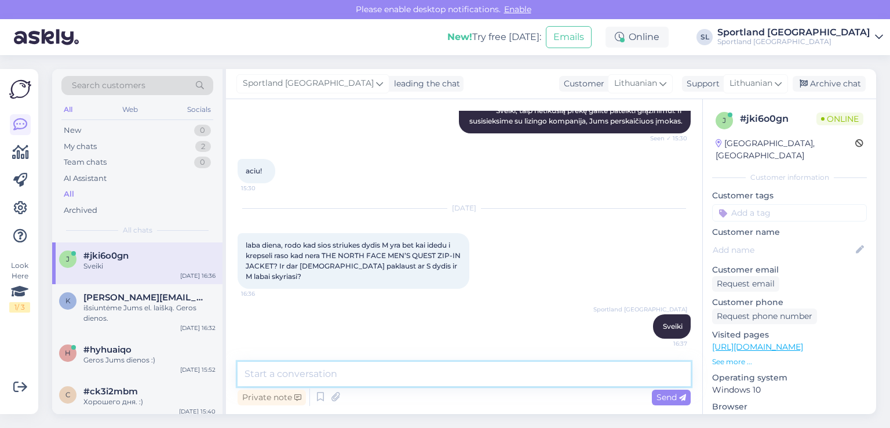
click at [413, 374] on textarea at bounding box center [464, 374] width 453 height 24
type textarea "prašome atsiųskite prekės nuorodą"
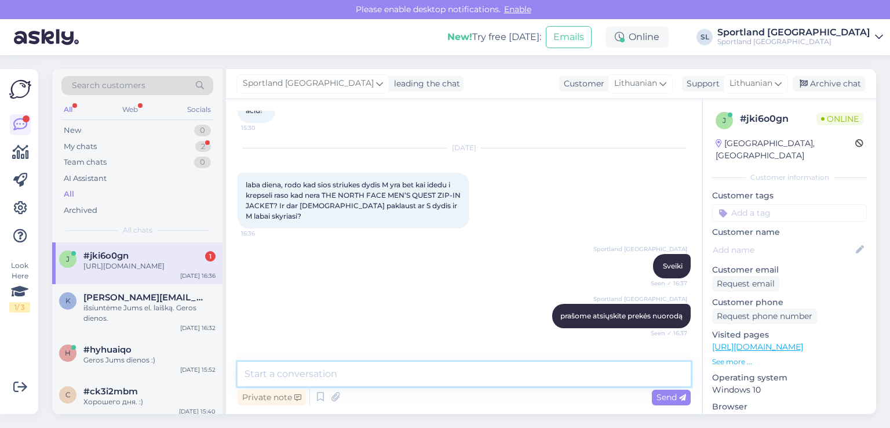
scroll to position [719, 0]
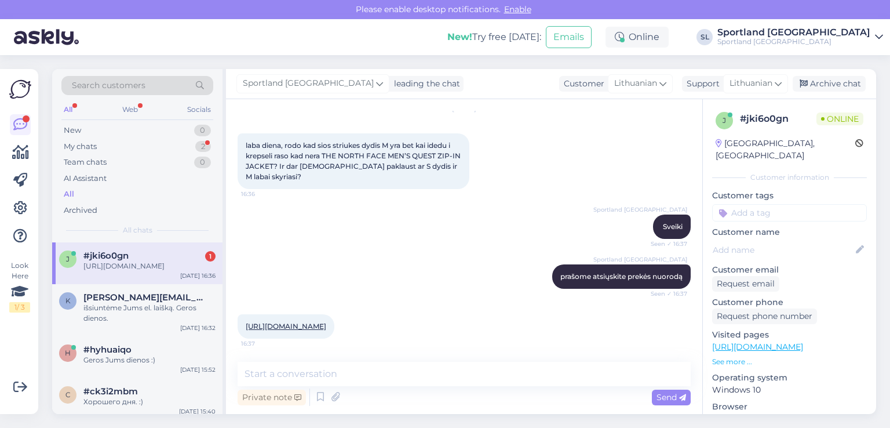
click at [315, 319] on div "https://sportland.lt/product/the_north_face_mens_quest_zip_in_jacket_nf0a3yfm_4…" at bounding box center [286, 326] width 97 height 24
click at [318, 322] on link "[URL][DOMAIN_NAME]" at bounding box center [286, 326] width 81 height 9
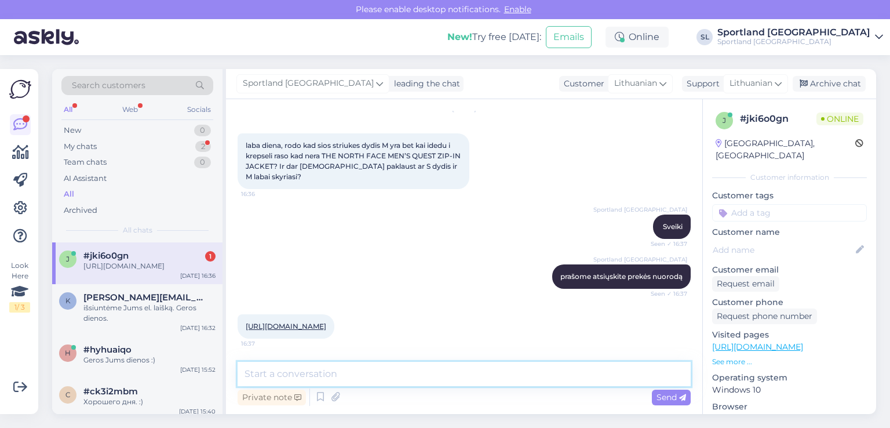
click at [318, 377] on textarea at bounding box center [464, 374] width 453 height 24
type textarea "Pamėginkite dabar atlikti užsakymą"
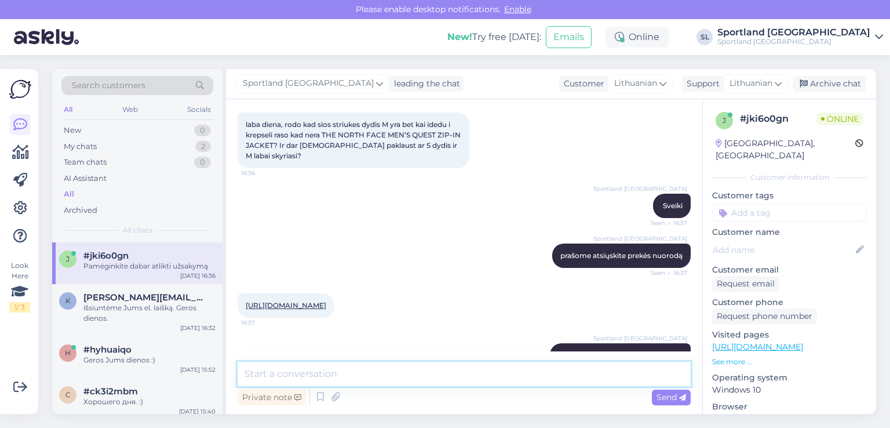
scroll to position [770, 0]
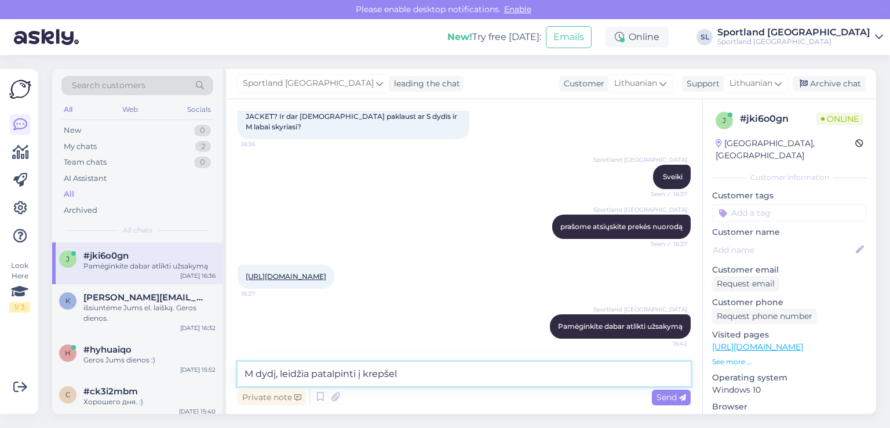
type textarea "M dydį, leidžia patalpinti į krepšelį"
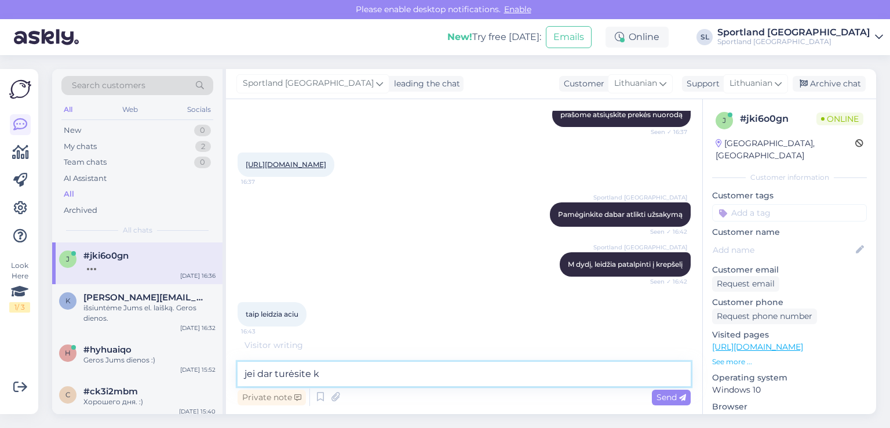
scroll to position [881, 0]
type textarea "j"
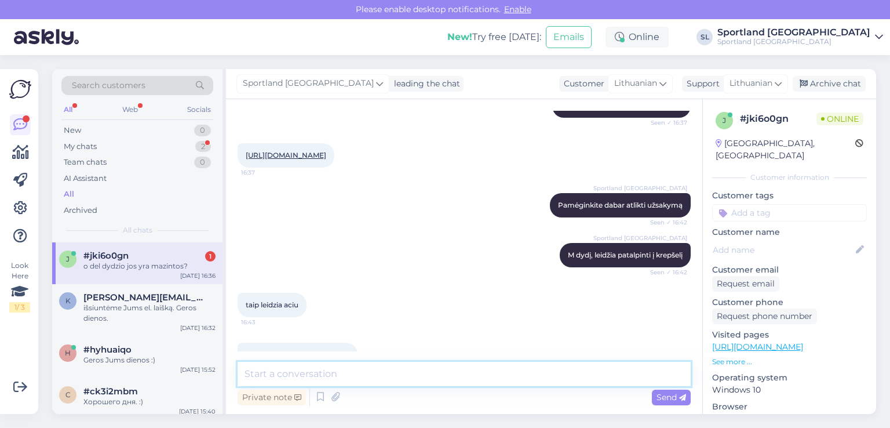
scroll to position [919, 0]
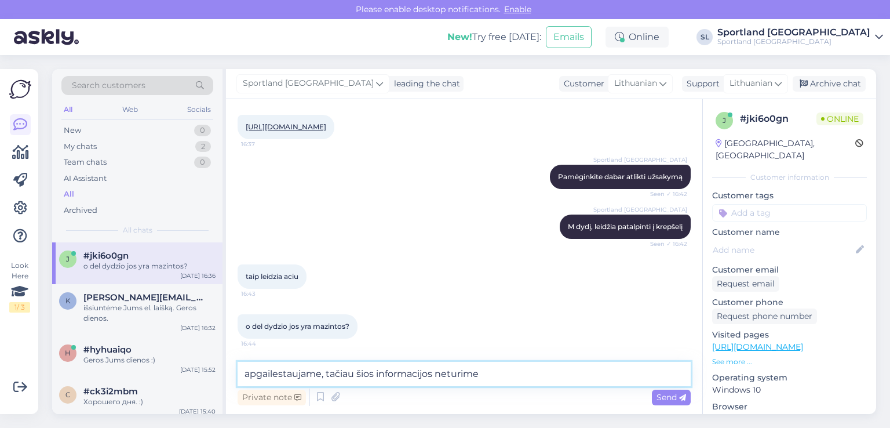
type textarea "apgailestaujame, tačiau šios informacijos neturime"
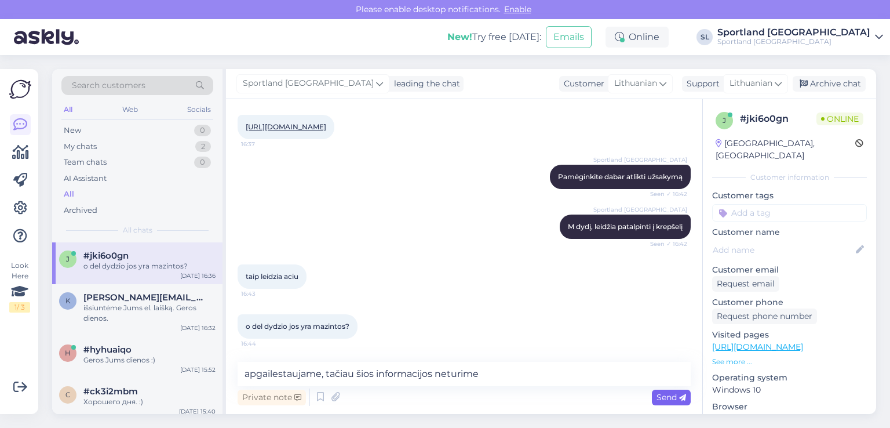
click at [675, 390] on div "Send" at bounding box center [671, 398] width 39 height 16
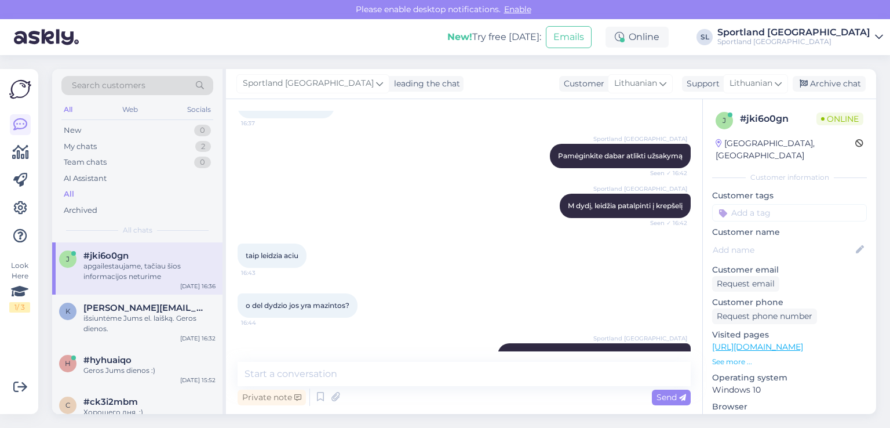
scroll to position [969, 0]
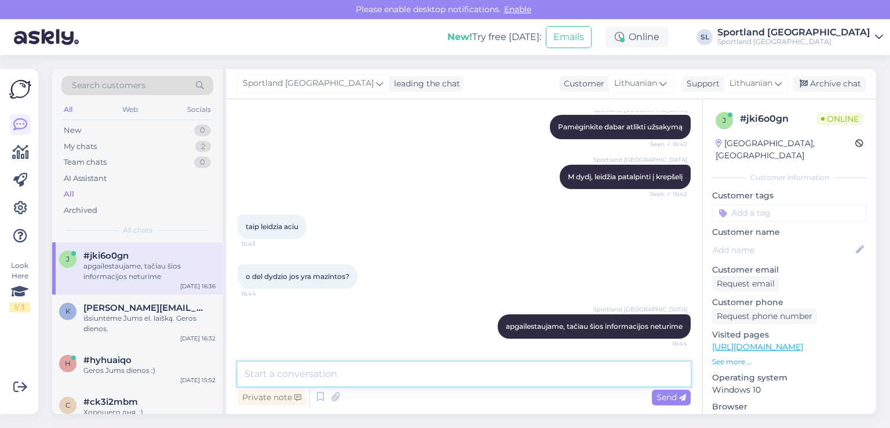
click at [331, 375] on textarea at bounding box center [464, 374] width 453 height 24
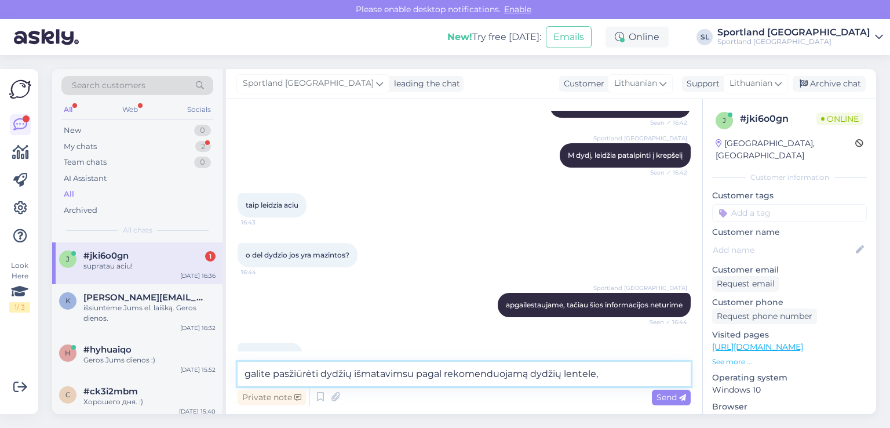
scroll to position [1018, 0]
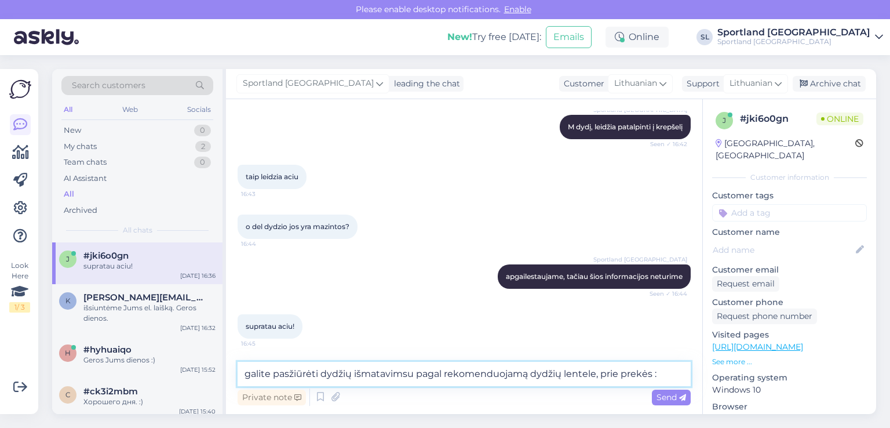
type textarea "galite pasžiūrėti dydžių išmatavimsu pagal rekomenduojamą dydžių lentele, prie …"
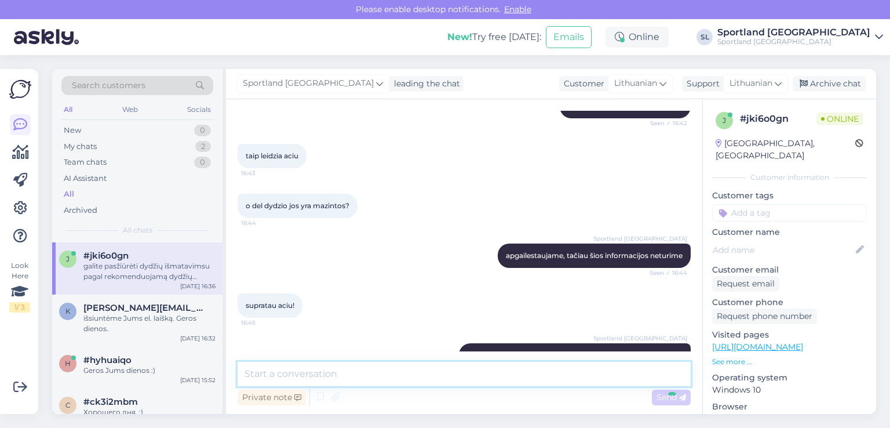
scroll to position [1079, 0]
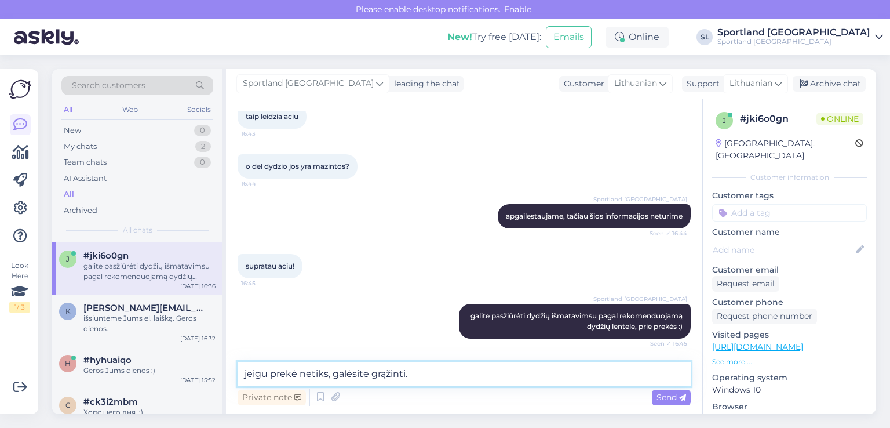
type textarea "jeigu prekė netiks, galėsite grąžinti"
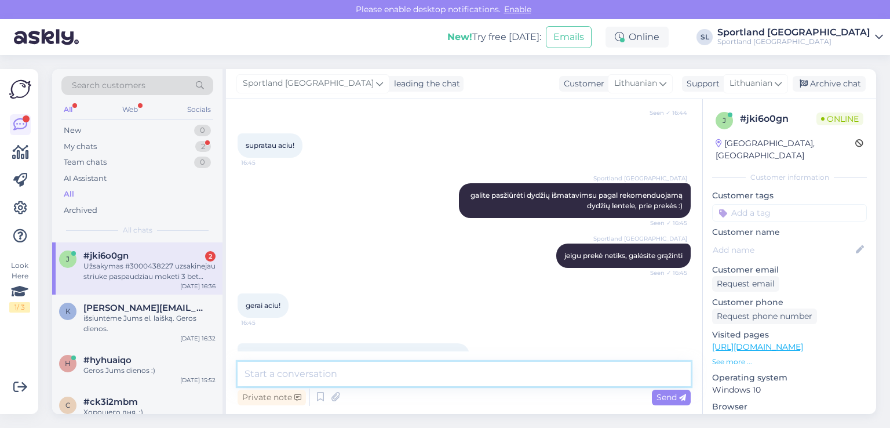
scroll to position [1250, 0]
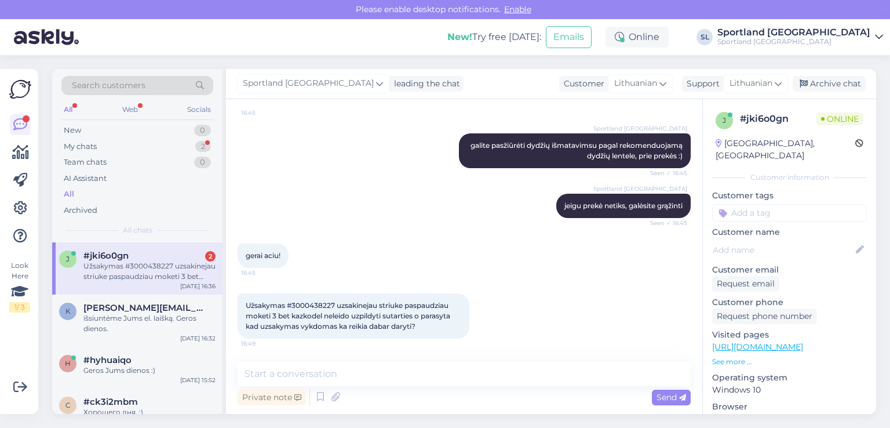
click at [315, 306] on span "Užsakymas #3000438227 uzsakinejau striuke paspaudziau moketi 3 bet kazkodel nel…" at bounding box center [349, 316] width 206 height 30
copy span "3000438227"
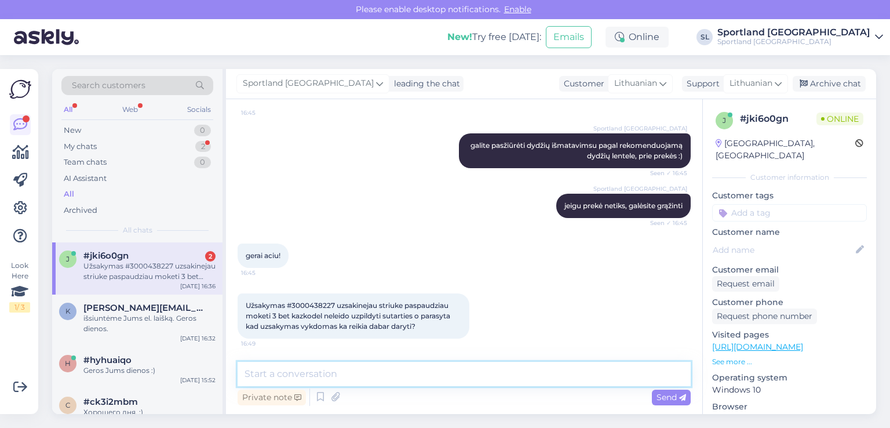
click at [398, 367] on textarea at bounding box center [464, 374] width 453 height 24
type textarea "Jūsų užsakymą atšaukėme, galėsite atlikti iš naujo"
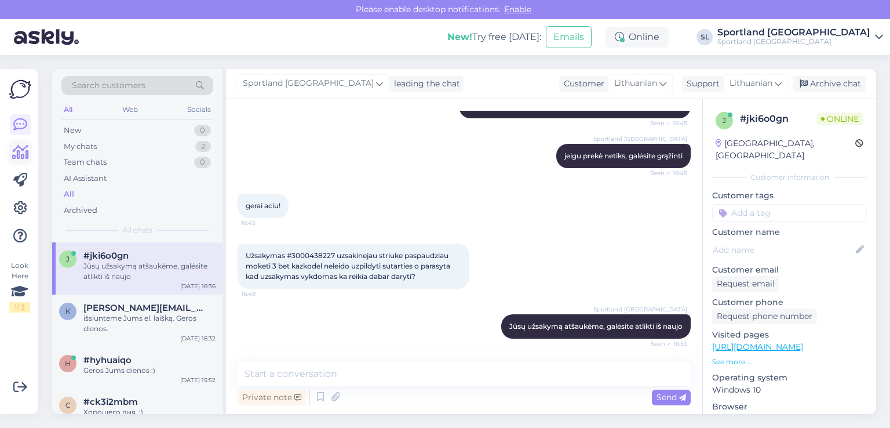
click at [26, 158] on icon at bounding box center [20, 152] width 17 height 14
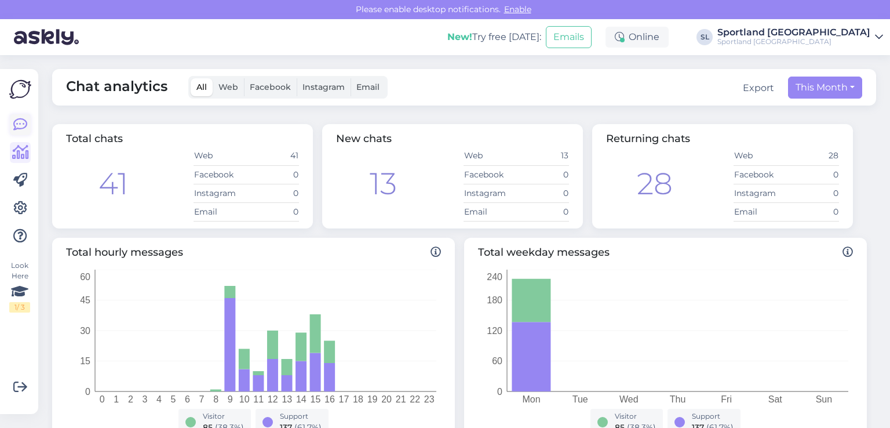
click at [24, 133] on link at bounding box center [20, 124] width 21 height 21
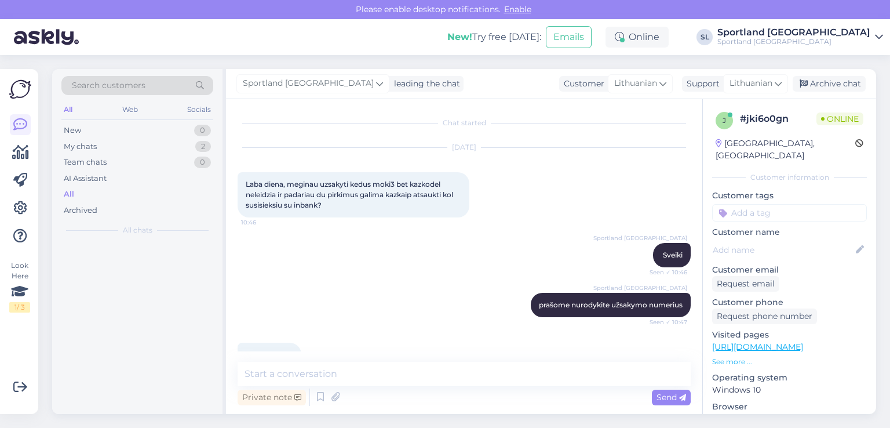
scroll to position [694, 0]
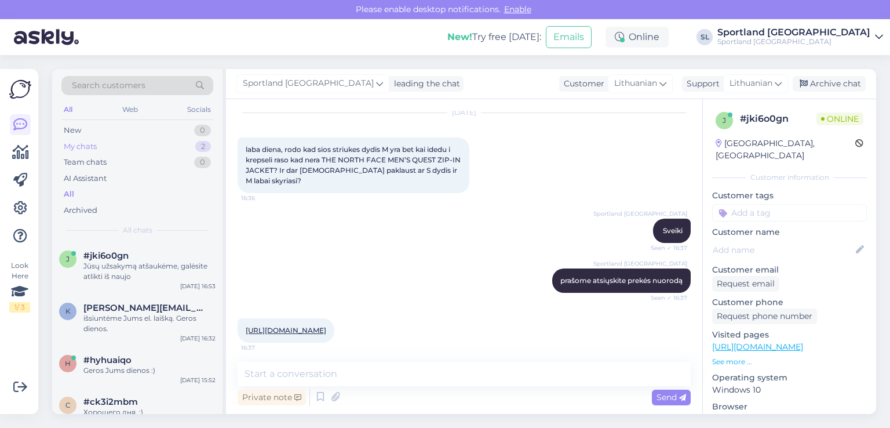
click at [104, 145] on div "My chats 2" at bounding box center [137, 147] width 152 height 16
click at [153, 308] on span "[PERSON_NAME][EMAIL_ADDRESS][DOMAIN_NAME]" at bounding box center [143, 308] width 121 height 10
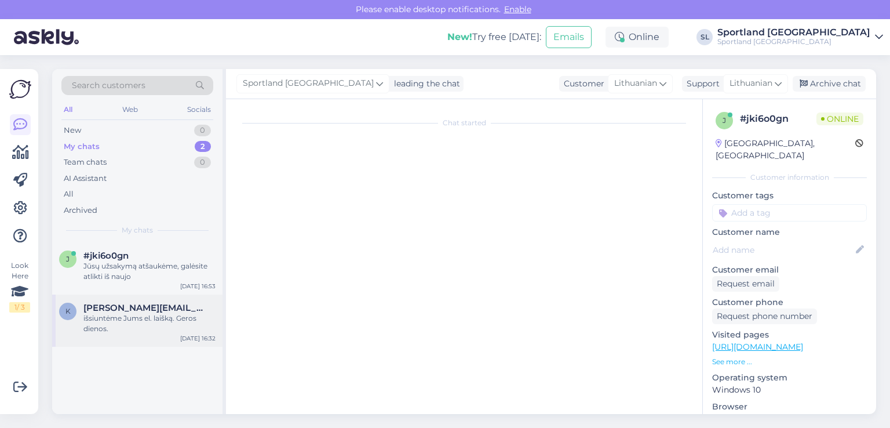
scroll to position [654, 0]
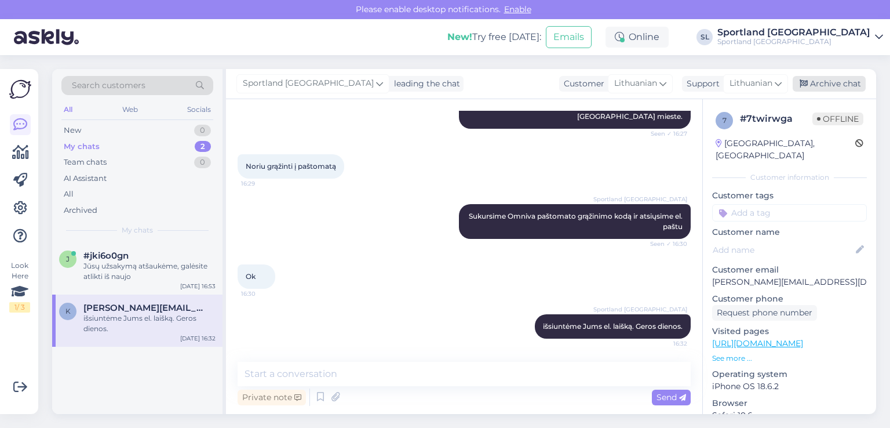
click at [815, 84] on div "Archive chat" at bounding box center [829, 84] width 73 height 16
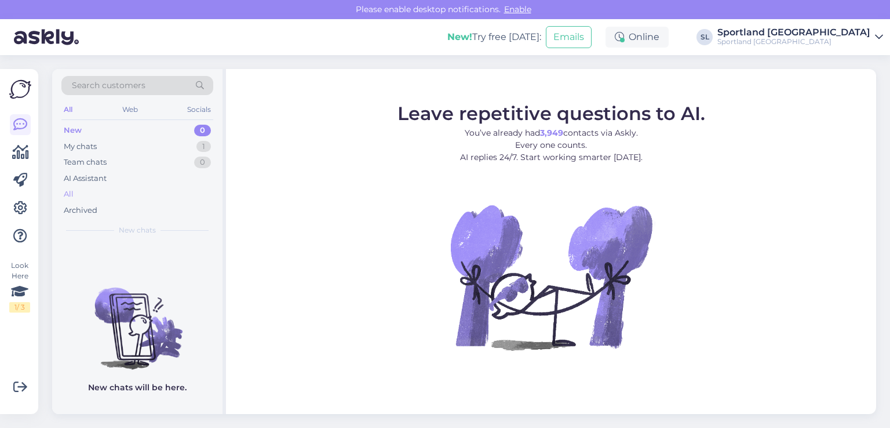
click at [72, 195] on div "All" at bounding box center [69, 194] width 10 height 12
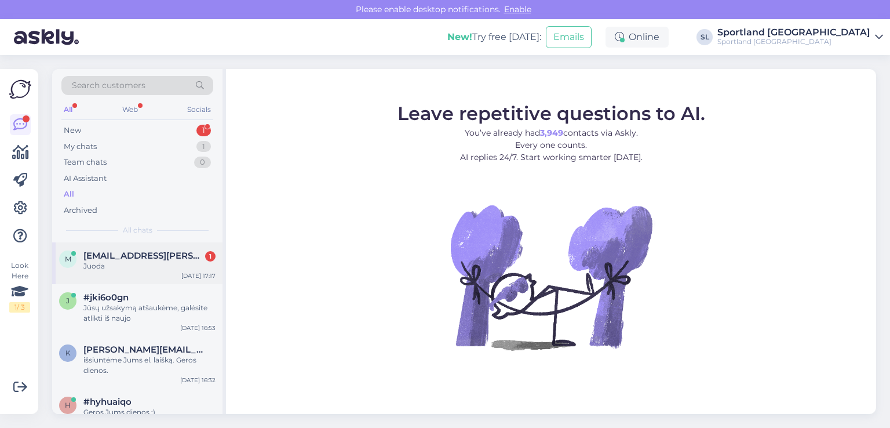
click at [127, 263] on div "Juoda" at bounding box center [149, 266] width 132 height 10
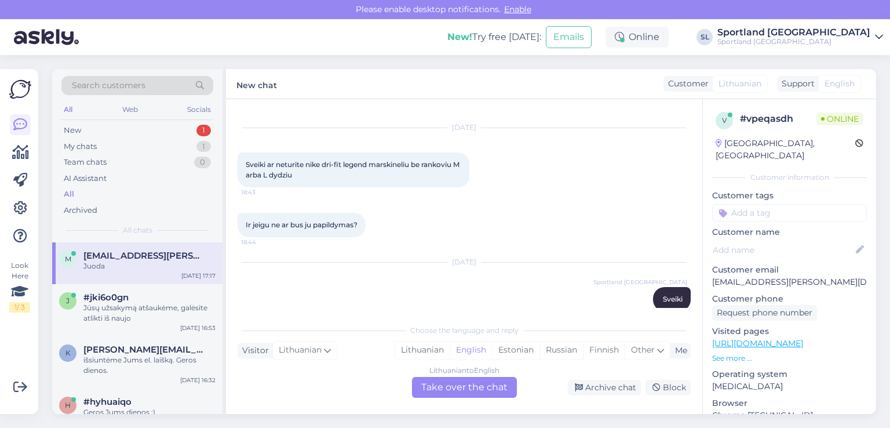
scroll to position [136, 0]
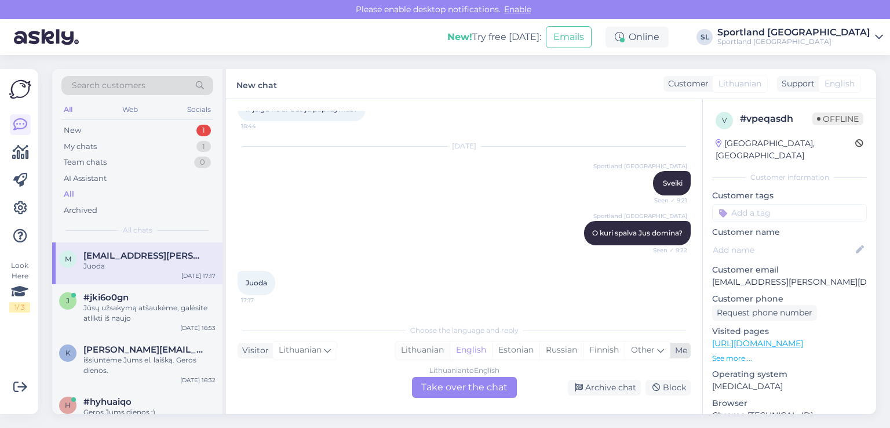
click at [416, 347] on div "Lithuanian" at bounding box center [422, 349] width 54 height 17
click at [438, 382] on div "Lithuanian to Lithuanian Take over the chat" at bounding box center [464, 387] width 105 height 21
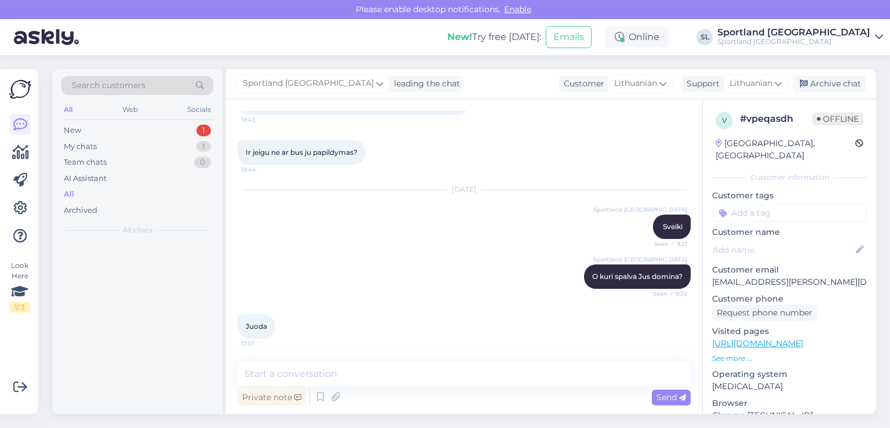
scroll to position [93, 0]
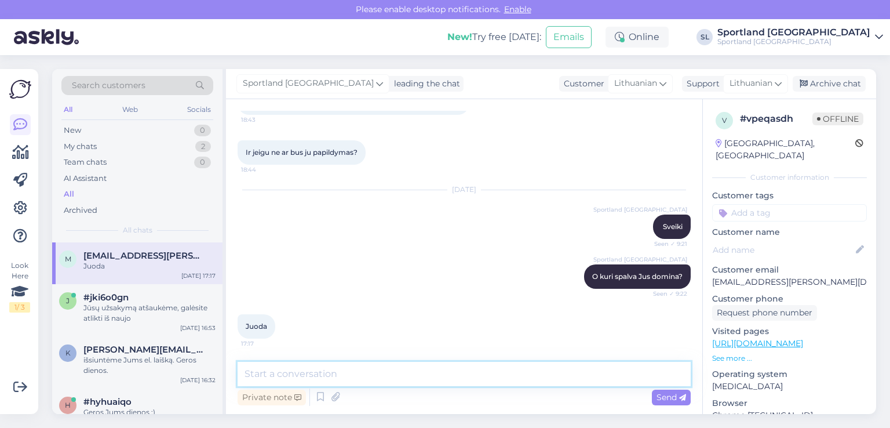
click at [376, 376] on textarea at bounding box center [464, 374] width 453 height 24
type textarea "Sveiki"
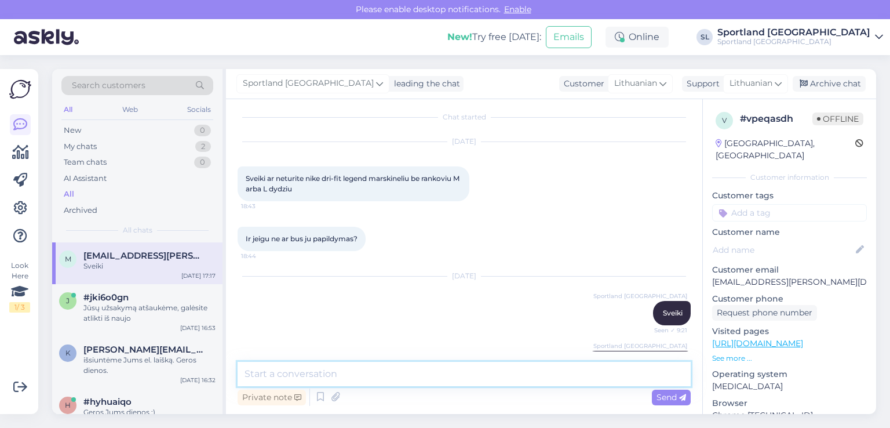
scroll to position [0, 0]
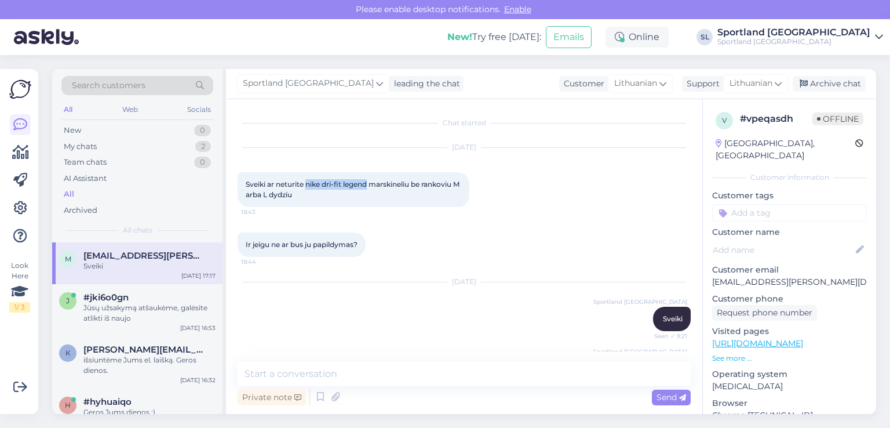
drag, startPoint x: 368, startPoint y: 182, endPoint x: 307, endPoint y: 181, distance: 61.4
click at [307, 181] on span "Sveiki ar neturite nike dri-fit legend marskineliu be rankoviu M arba L dydziu" at bounding box center [354, 189] width 216 height 19
copy span "nike dri-fit legend"
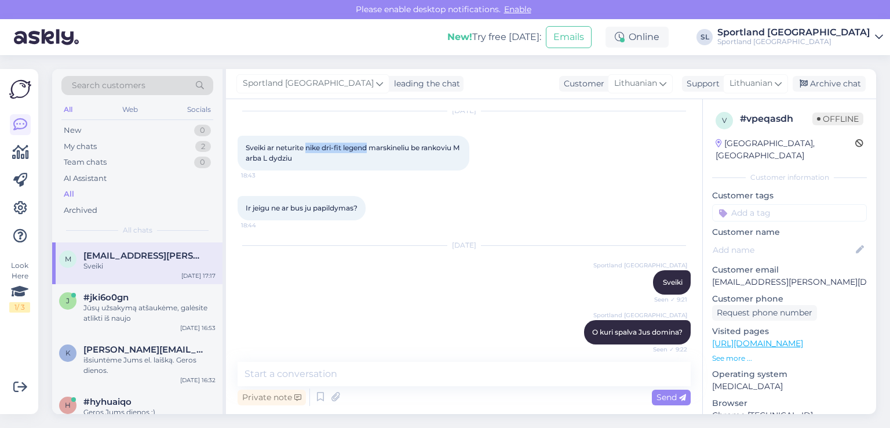
scroll to position [142, 0]
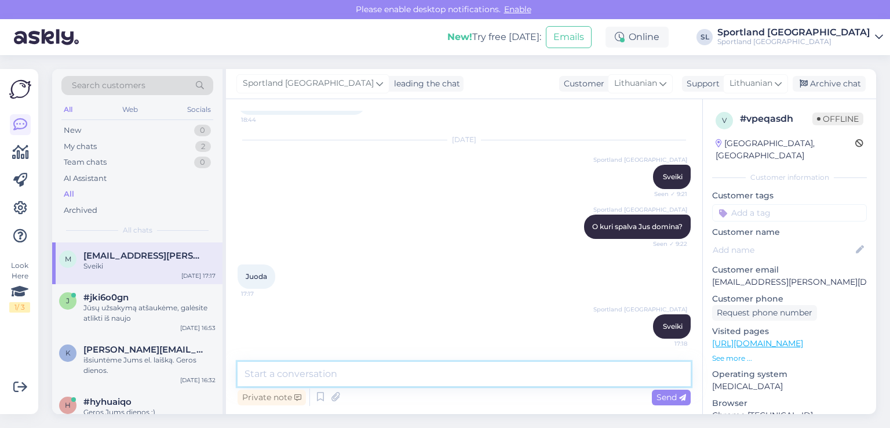
click at [399, 371] on textarea at bounding box center [464, 374] width 453 height 24
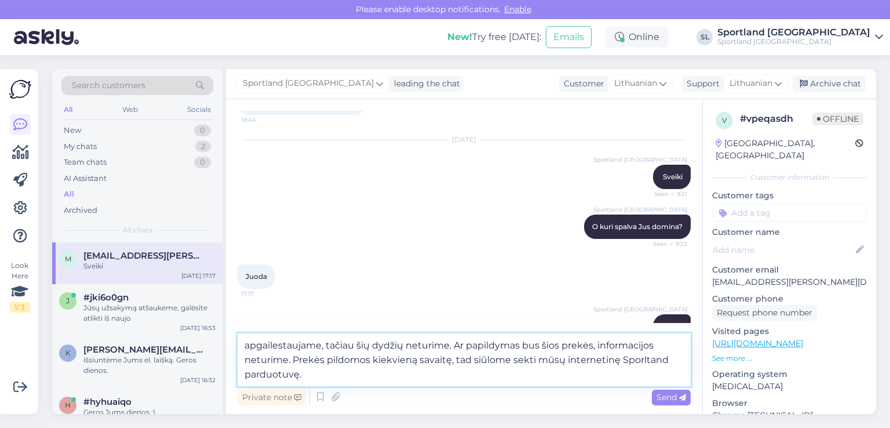
type textarea "apgailestaujame, tačiau šių dydžių neturime. Ar papildymas bus šios prekės, inf…"
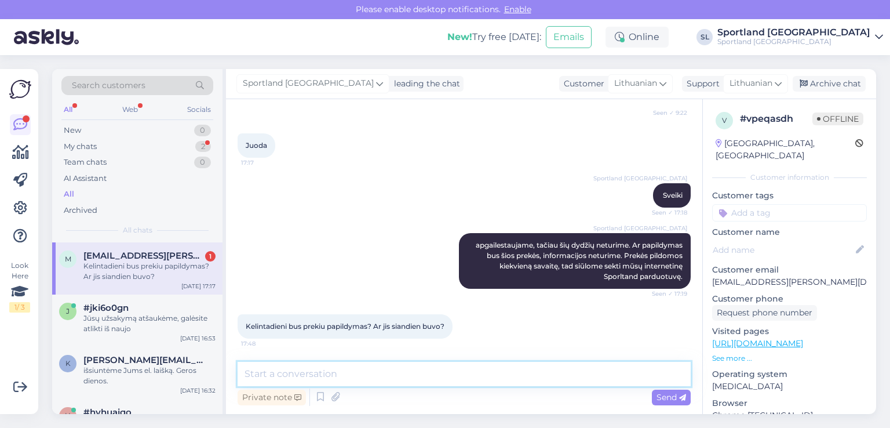
scroll to position [273, 0]
click at [357, 369] on textarea at bounding box center [464, 374] width 453 height 24
click at [332, 370] on textarea at bounding box center [464, 374] width 453 height 24
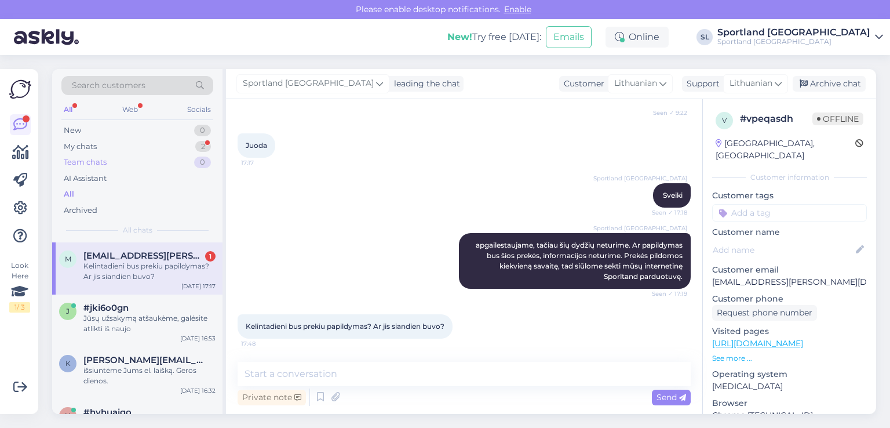
click at [108, 156] on div "Team chats 0" at bounding box center [137, 162] width 152 height 16
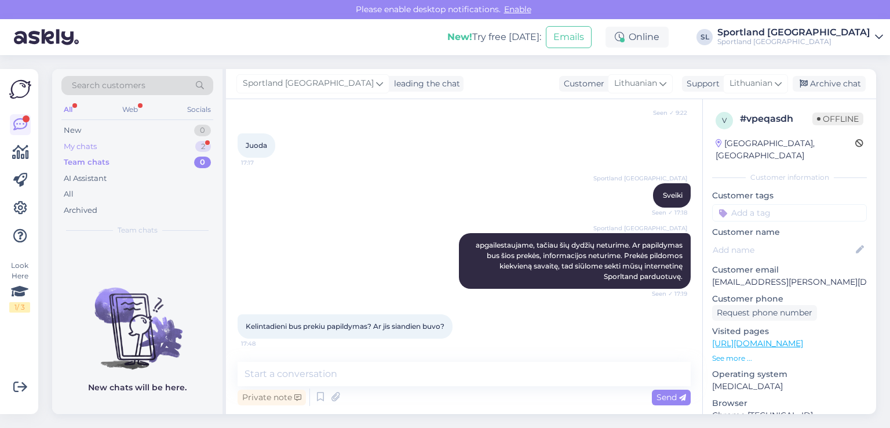
click at [102, 147] on div "My chats 2" at bounding box center [137, 147] width 152 height 16
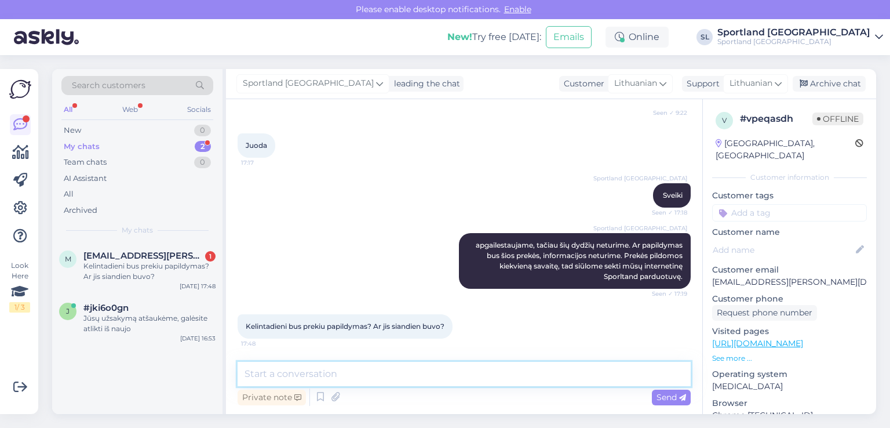
click at [440, 377] on textarea at bounding box center [464, 374] width 453 height 24
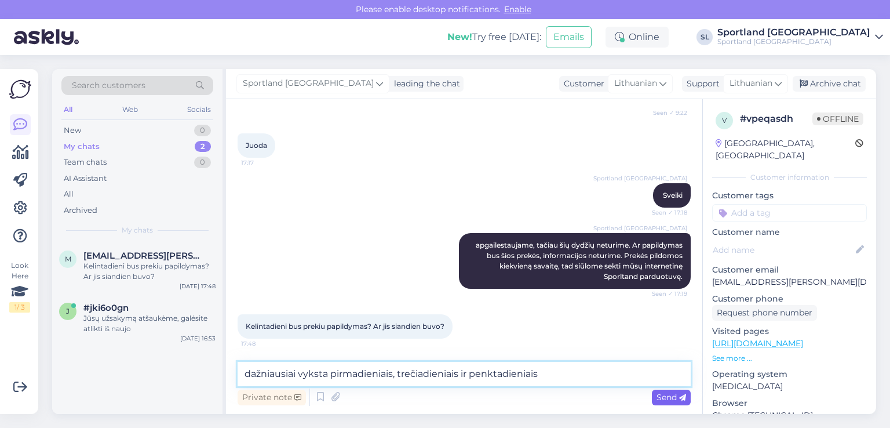
type textarea "dažniausiai vyksta pirmadieniais, trečiadieniais ir penktadieniais"
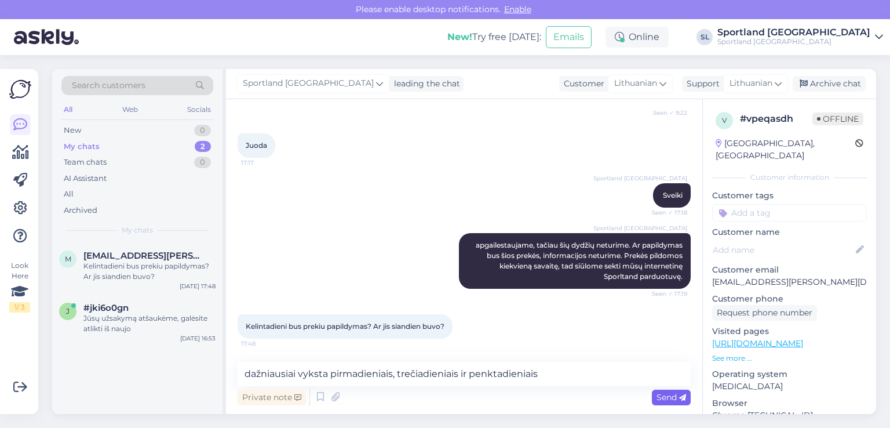
click at [682, 398] on icon at bounding box center [682, 397] width 7 height 7
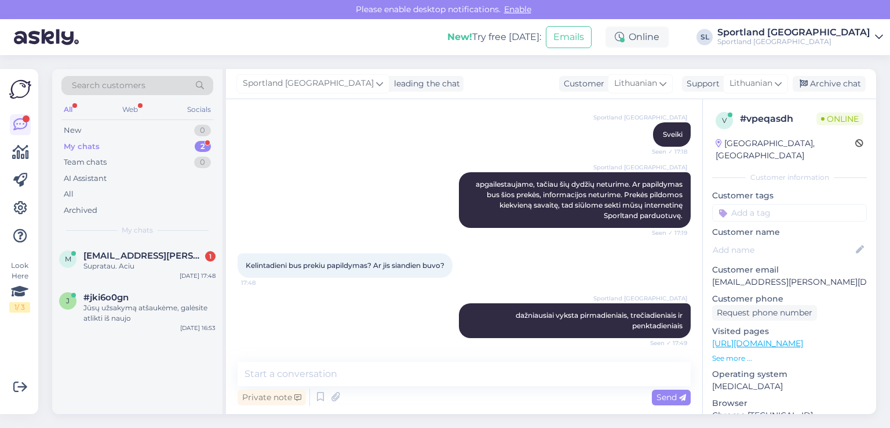
scroll to position [383, 0]
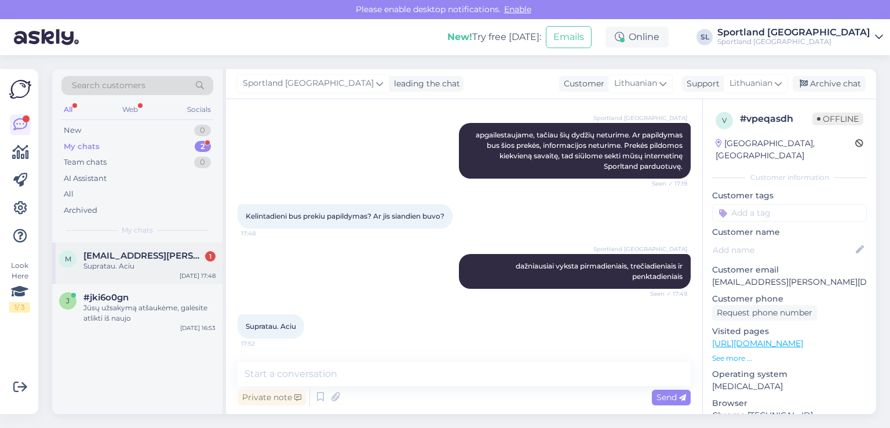
click at [102, 264] on div "Supratau. Aciu" at bounding box center [149, 266] width 132 height 10
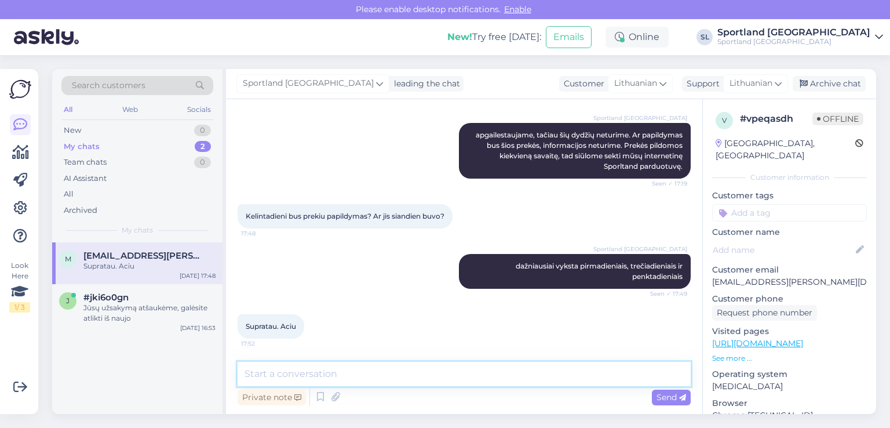
click at [477, 382] on textarea at bounding box center [464, 374] width 453 height 24
type textarea "[PERSON_NAME] vakaro :)"
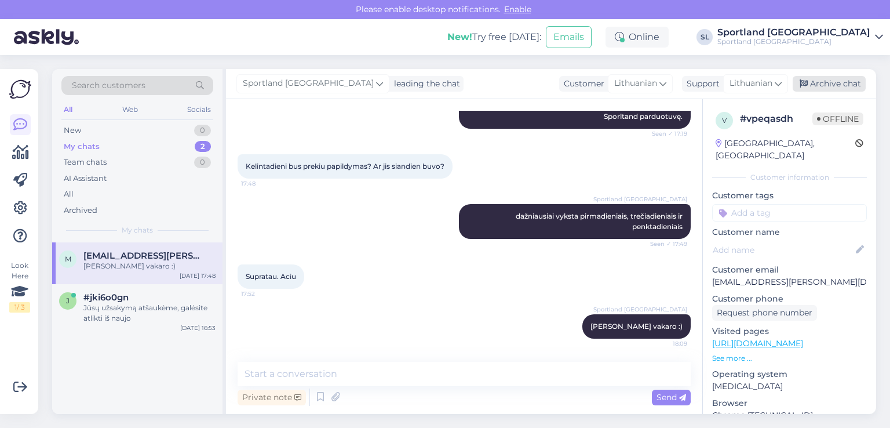
click at [825, 83] on div "Archive chat" at bounding box center [829, 84] width 73 height 16
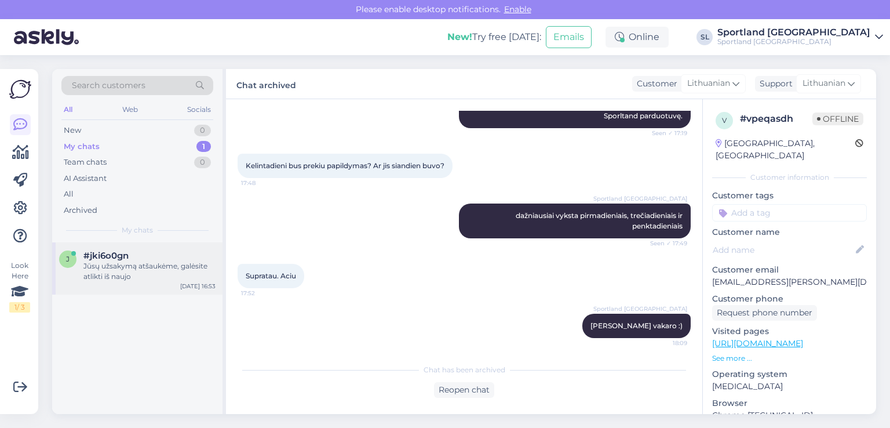
click at [105, 270] on div "Jūsų užsakymą atšaukėme, galėsite atlikti iš naujo" at bounding box center [149, 271] width 132 height 21
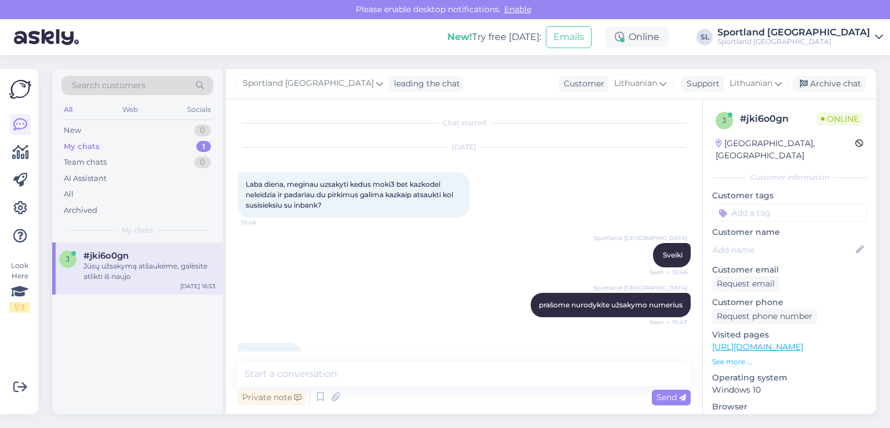
scroll to position [1299, 0]
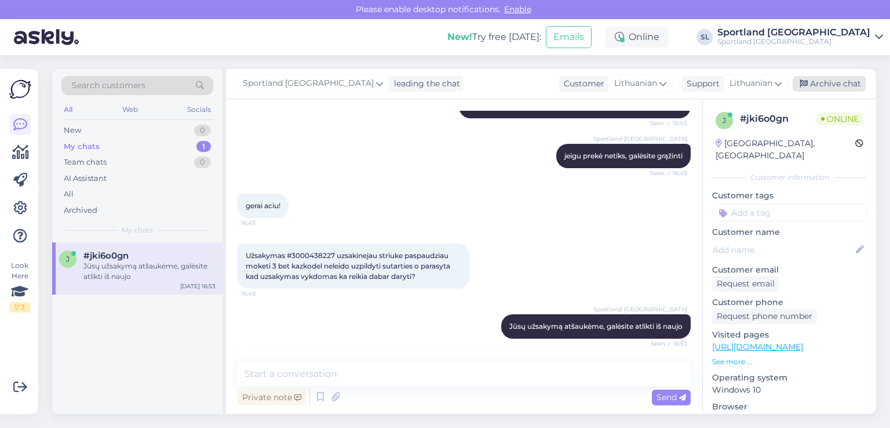
click at [829, 88] on div "Archive chat" at bounding box center [829, 84] width 73 height 16
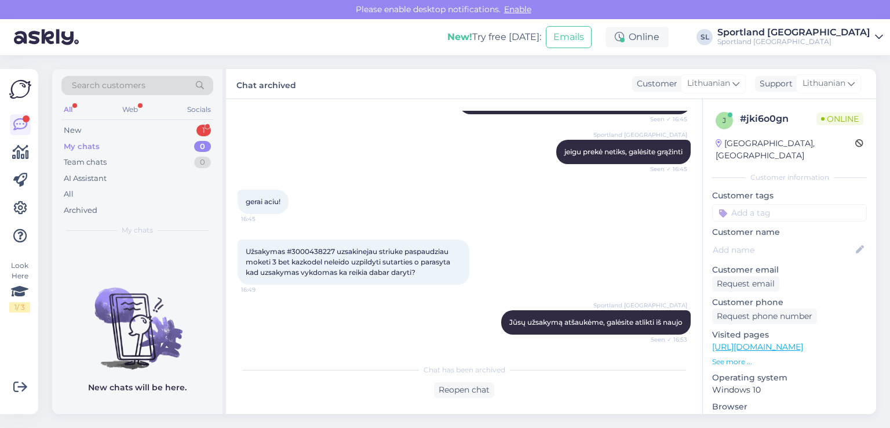
click at [136, 121] on div "Search customers All Web Socials New 1 My chats 0 Team chats 0 AI Assistant All…" at bounding box center [137, 155] width 170 height 173
click at [134, 132] on div "New 1" at bounding box center [137, 130] width 152 height 16
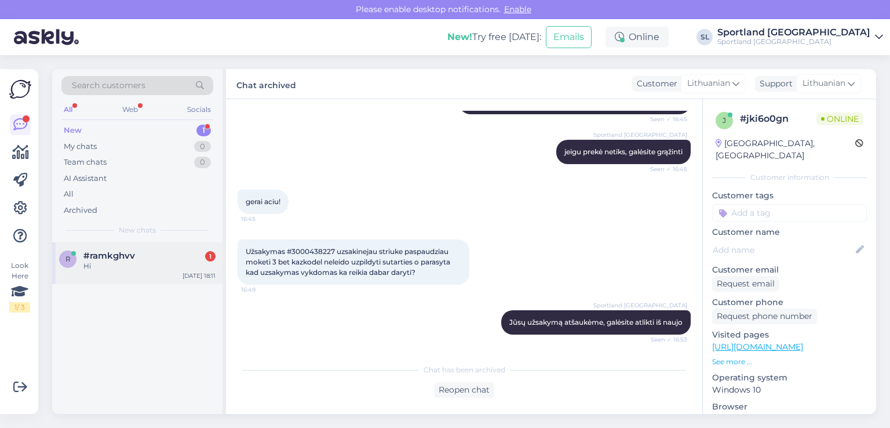
click at [123, 267] on div "Hi" at bounding box center [149, 266] width 132 height 10
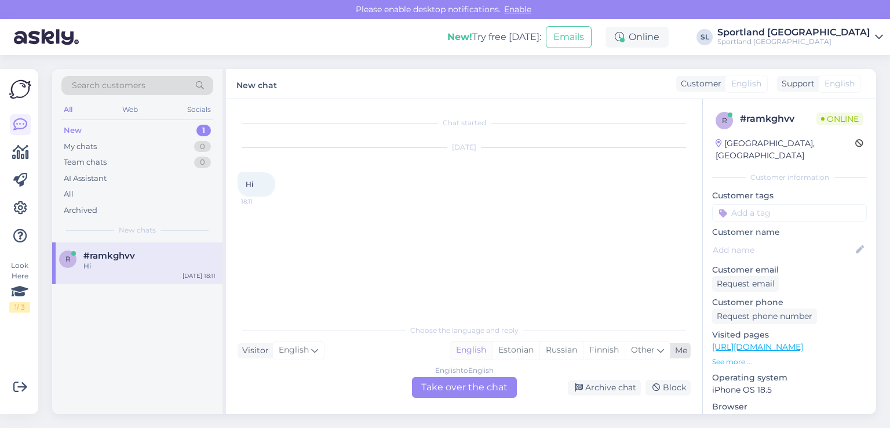
click at [462, 354] on div "English" at bounding box center [471, 349] width 42 height 17
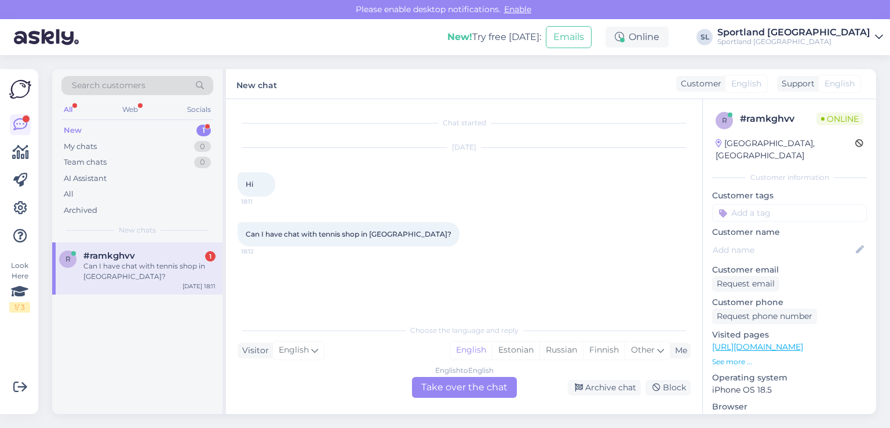
click at [456, 392] on div "English to English Take over the chat" at bounding box center [464, 387] width 105 height 21
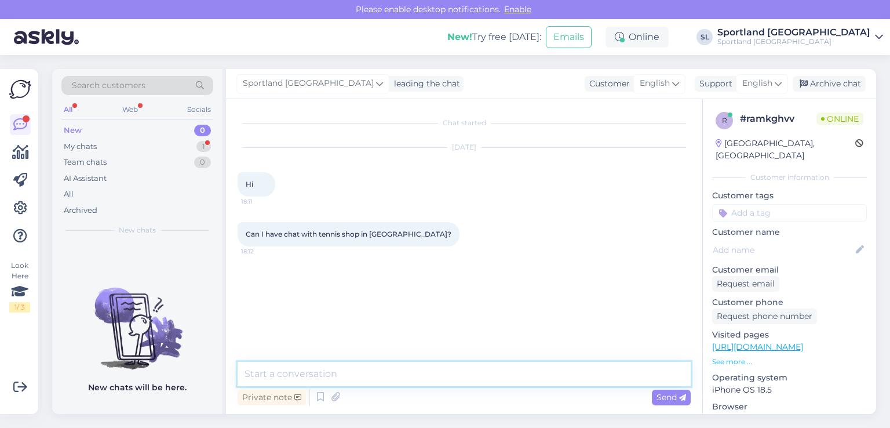
click at [395, 374] on textarea at bounding box center [464, 374] width 453 height 24
type textarea "Hello,"
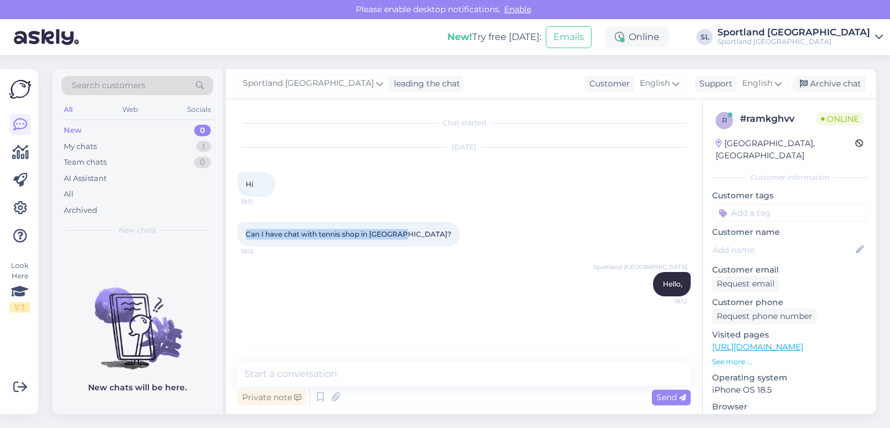
drag, startPoint x: 400, startPoint y: 232, endPoint x: 243, endPoint y: 228, distance: 157.1
click at [243, 228] on div "Can I have chat with tennis shop in [GEOGRAPHIC_DATA]? 18:12" at bounding box center [349, 234] width 222 height 24
copy span "Can I have chat with tennis shop in [GEOGRAPHIC_DATA]?"
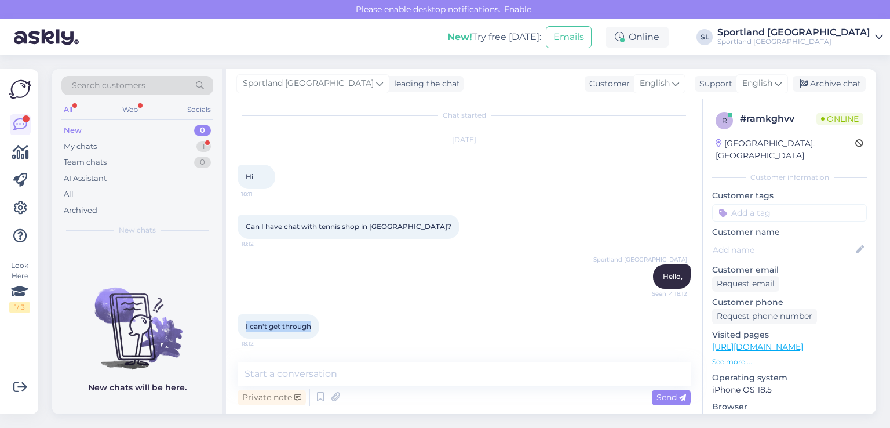
drag, startPoint x: 317, startPoint y: 327, endPoint x: 235, endPoint y: 318, distance: 82.8
click at [235, 318] on div "Chat started [DATE] Hi 18:11 Can I have chat with tennis shop in [GEOGRAPHIC_DA…" at bounding box center [464, 256] width 476 height 315
copy span "I can't get through"
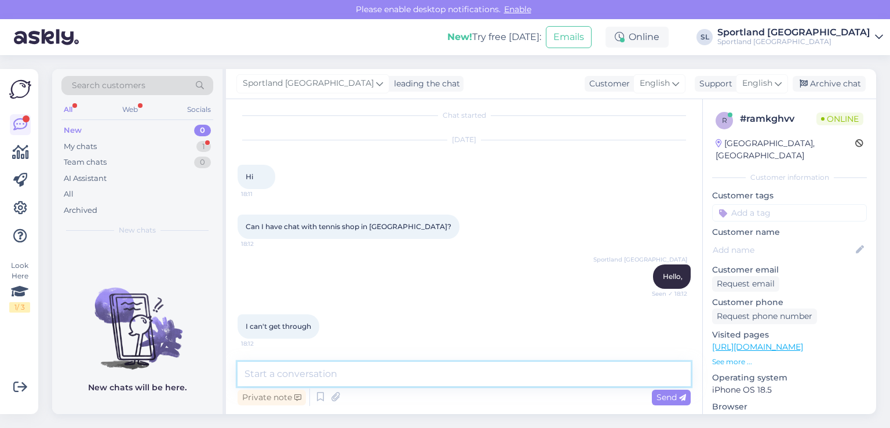
click at [367, 370] on textarea at bounding box center [464, 374] width 453 height 24
paste textarea "We add contacts:"
paste textarea "Sportland Tennis [GEOGRAPHIC_DATA] Ąžuolyno g. 7 P-Pn 10:00-20:00, Š 10:00-18:0…"
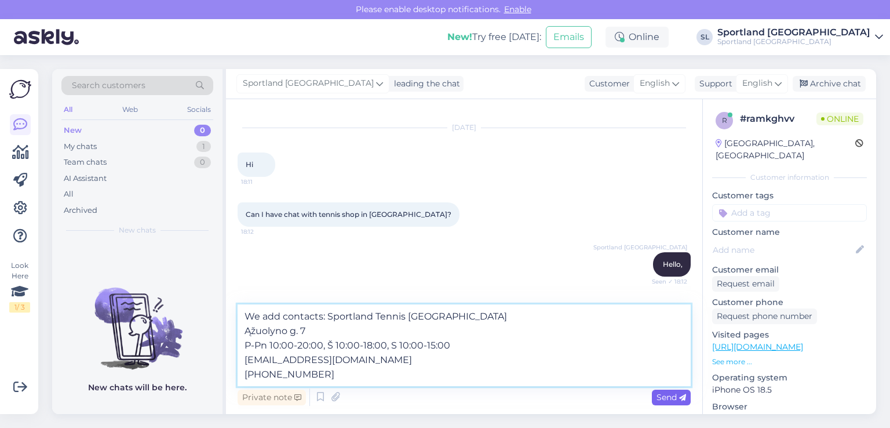
type textarea "We add contacts: Sportland Tennis [GEOGRAPHIC_DATA] Ąžuolyno g. 7 P-Pn 10:00-20…"
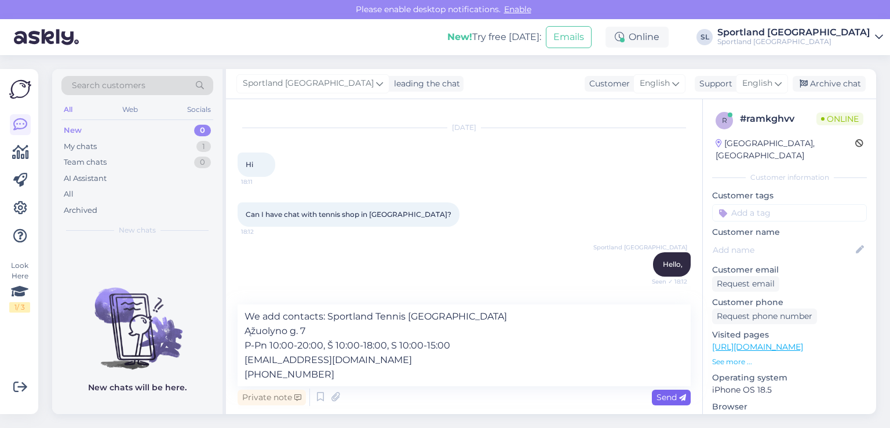
click at [678, 397] on span "Send" at bounding box center [672, 397] width 30 height 10
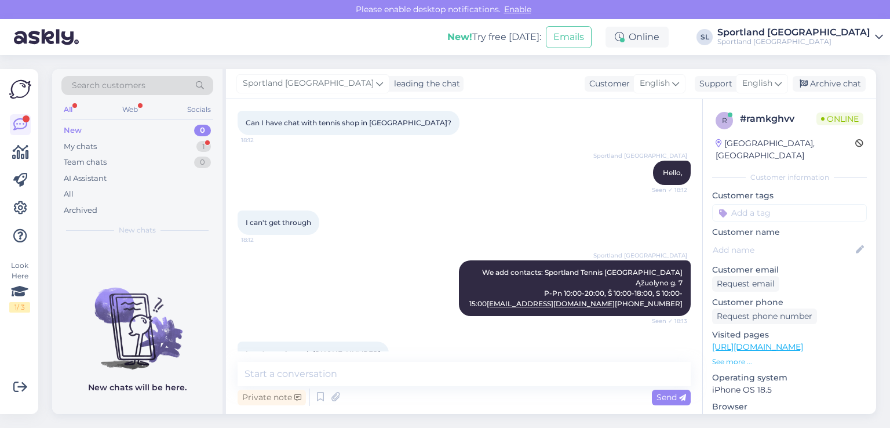
scroll to position [149, 0]
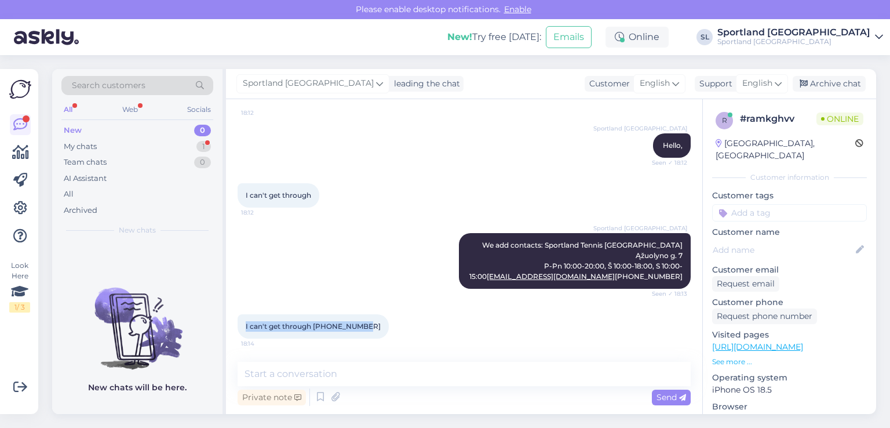
drag, startPoint x: 366, startPoint y: 326, endPoint x: 230, endPoint y: 321, distance: 136.9
click at [230, 321] on div "Chat started [DATE] Hi 18:11 Can I have chat with tennis shop in [GEOGRAPHIC_DA…" at bounding box center [464, 256] width 476 height 315
copy span "I can't get through [PHONE_NUMBER]"
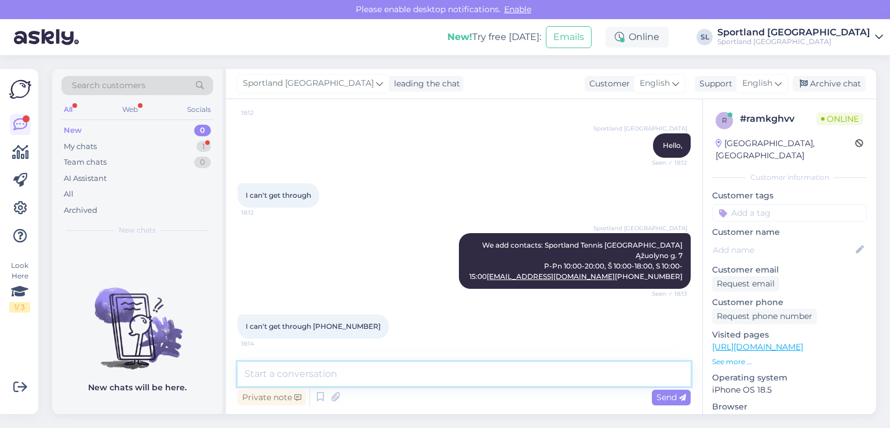
click at [385, 376] on textarea at bounding box center [464, 374] width 453 height 24
paste textarea "Sorry, try again later"
type textarea "Sorry, try again later"
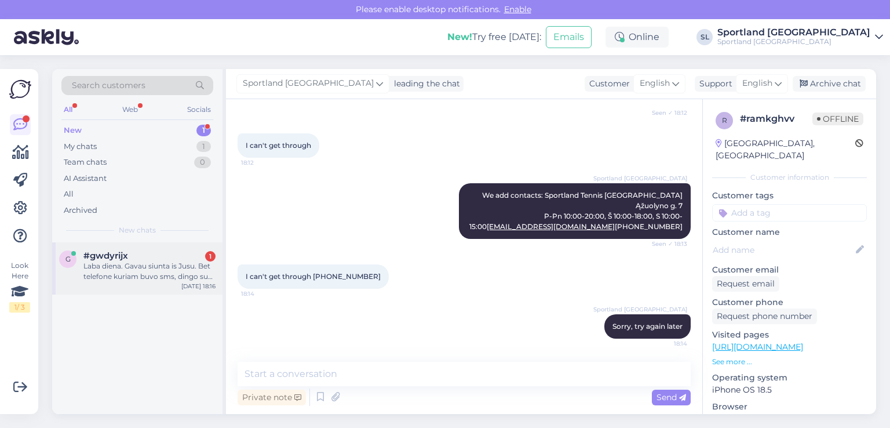
click at [134, 270] on div "Laba diena. Gavau siunta is Jusu. Bet telefone kuriam buvo sms, dingo su pastom…" at bounding box center [149, 271] width 132 height 21
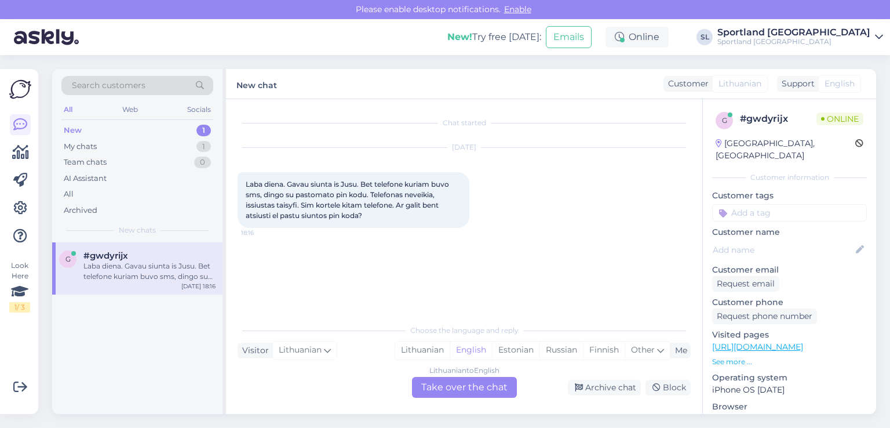
scroll to position [0, 0]
click at [429, 353] on div "Lithuanian" at bounding box center [422, 349] width 54 height 17
click at [449, 398] on div "Chat started [DATE] Laba diena. Gavau siunta is Jusu. Bet telefone kuriam buvo …" at bounding box center [464, 256] width 476 height 315
click at [446, 395] on div "Lithuanian to Lithuanian Take over the chat" at bounding box center [464, 387] width 105 height 21
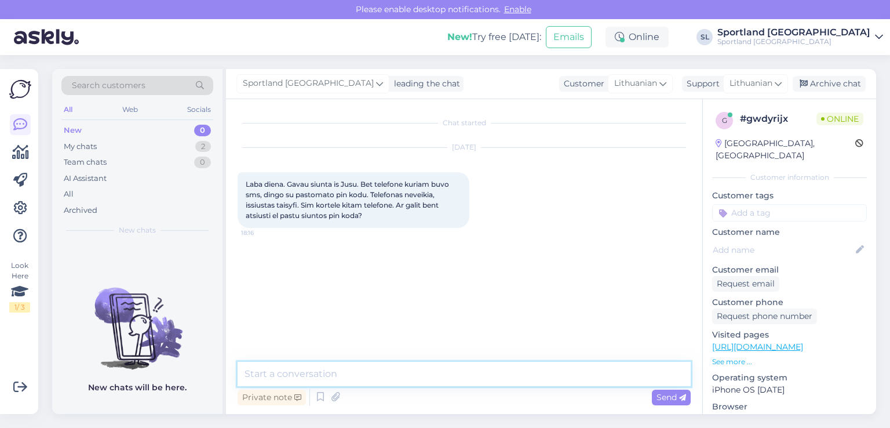
click at [413, 381] on textarea at bounding box center [464, 374] width 453 height 24
type textarea "S"
type textarea "v"
type textarea "Sveiki"
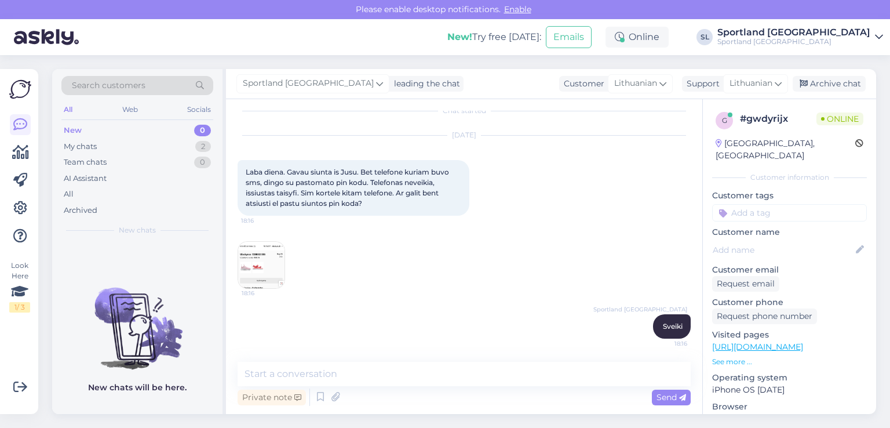
click at [257, 260] on img at bounding box center [261, 265] width 46 height 46
click at [327, 387] on div "Private note Send" at bounding box center [464, 397] width 453 height 22
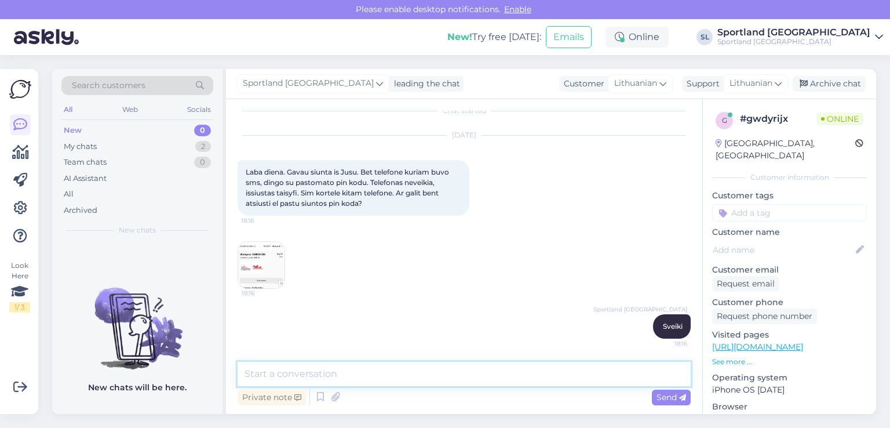
click at [326, 372] on textarea at bounding box center [464, 374] width 453 height 24
click at [478, 376] on textarea "Susisieksime su Omniva partneriais ir paprašysime kad" at bounding box center [464, 374] width 453 height 24
click at [517, 376] on textarea "Susisieksime su Omniva partneriais ir paprašysime, kad" at bounding box center [464, 374] width 453 height 24
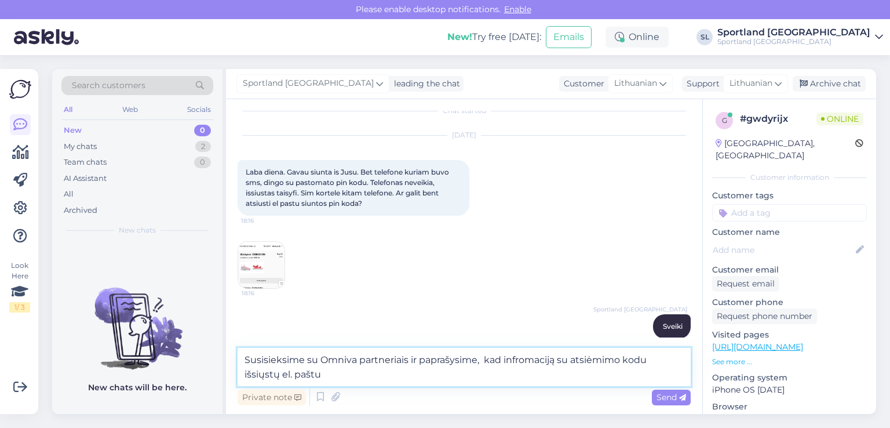
paste textarea "deimantenaseer@gmail.com"
type textarea "Susisieksime su Omniva partneriais ir paprašysime, kad infromaciją su atsiėmimo…"
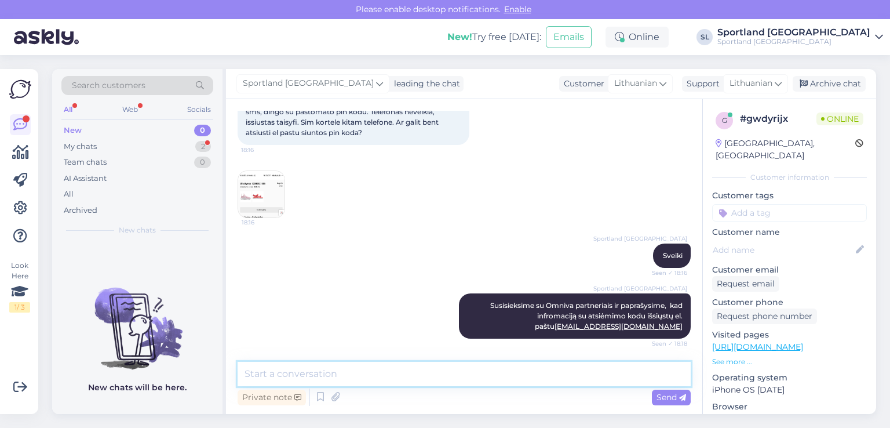
scroll to position [133, 0]
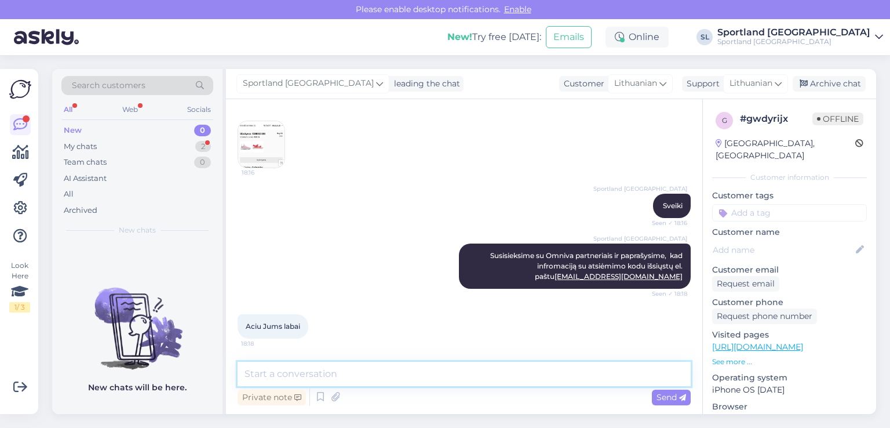
click at [388, 376] on textarea at bounding box center [464, 374] width 453 height 24
type textarea "Gero vakaro Jums :)"
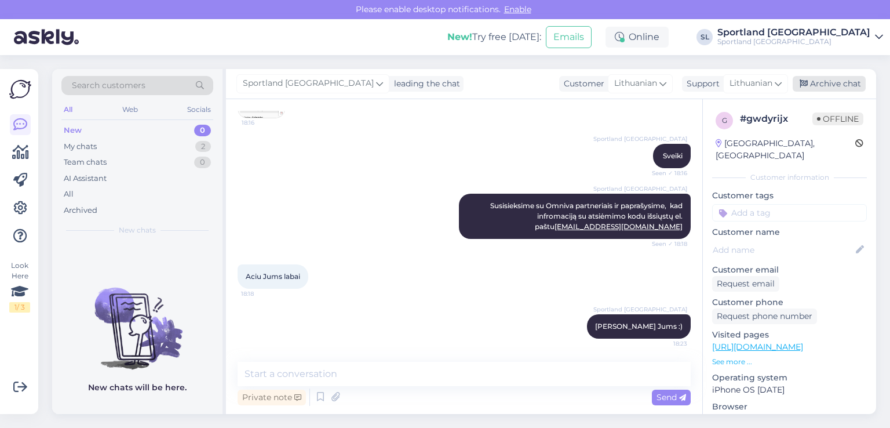
click at [851, 85] on div "Archive chat" at bounding box center [829, 84] width 73 height 16
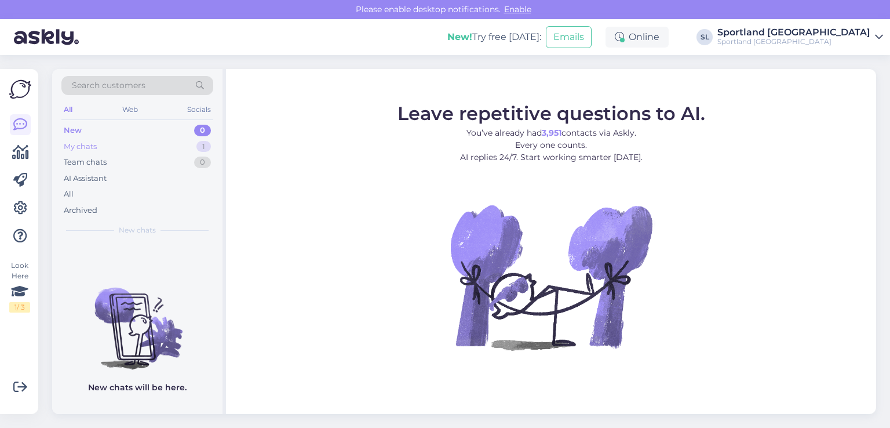
click at [95, 139] on div "My chats 1" at bounding box center [137, 147] width 152 height 16
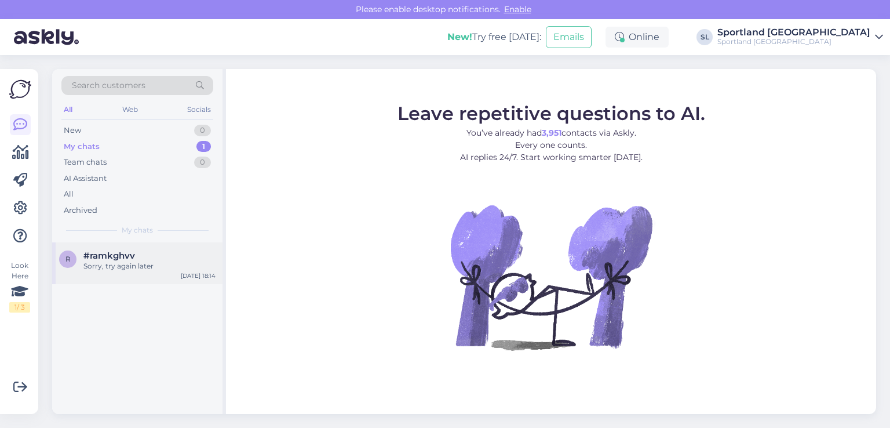
click at [119, 265] on div "Sorry, try again later" at bounding box center [149, 266] width 132 height 10
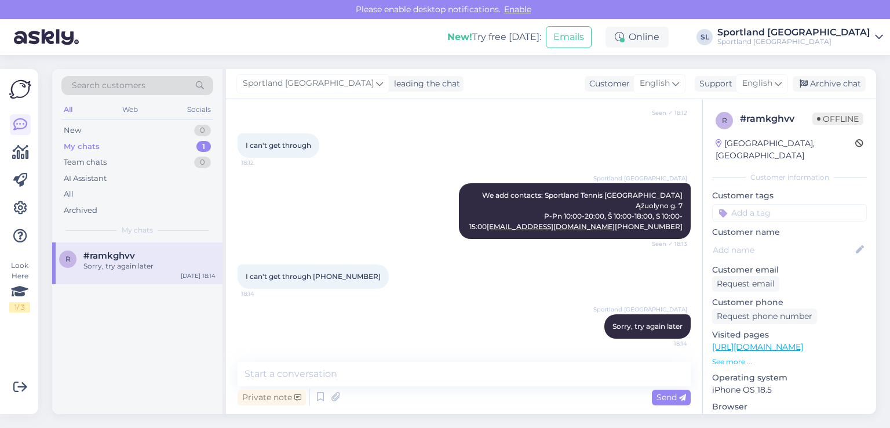
scroll to position [199, 0]
click at [835, 85] on div "Archive chat" at bounding box center [829, 84] width 73 height 16
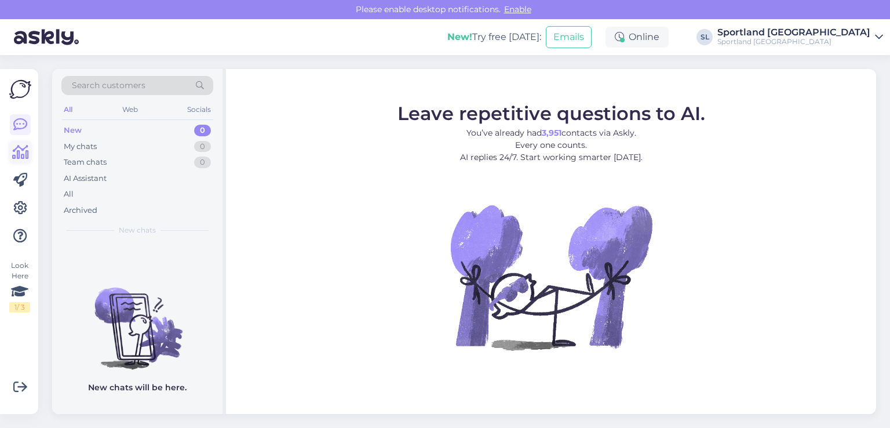
click at [23, 152] on icon at bounding box center [20, 152] width 17 height 14
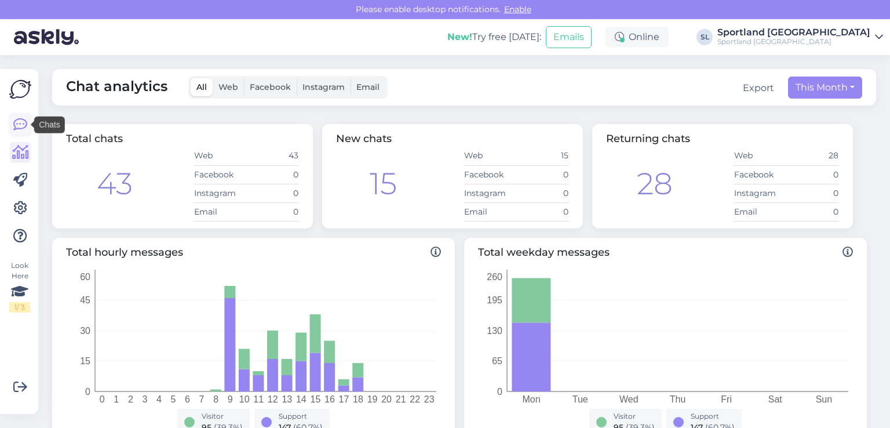
click at [13, 129] on icon at bounding box center [20, 125] width 14 height 14
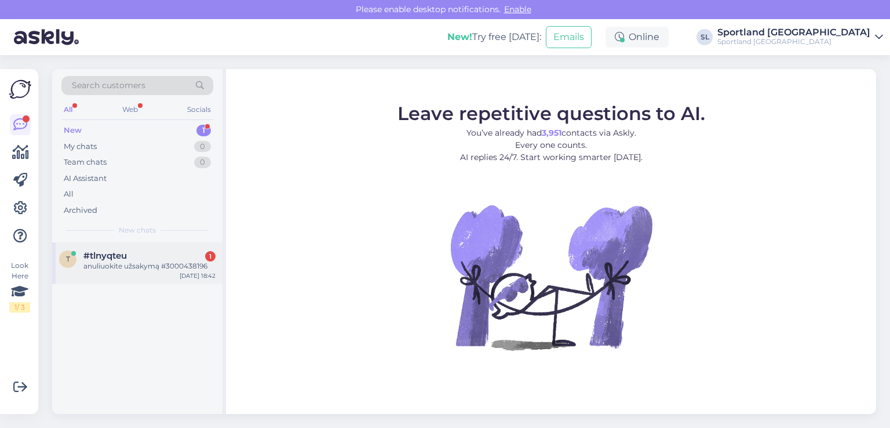
click at [149, 256] on div "#tlnyqteu 1" at bounding box center [149, 255] width 132 height 10
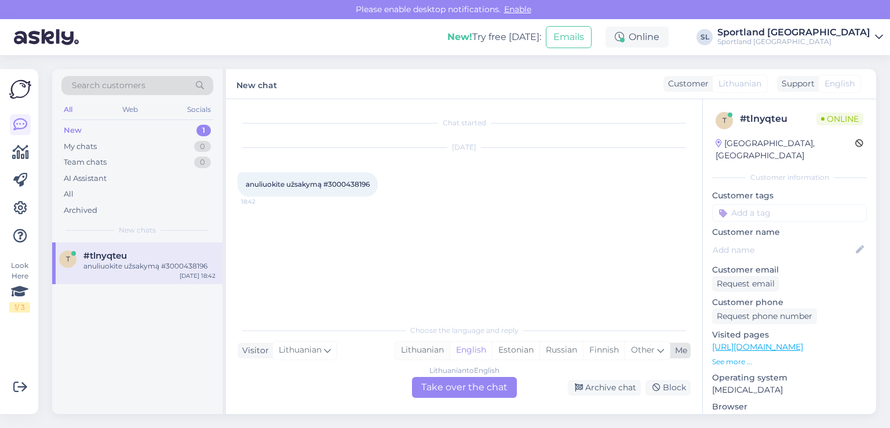
click at [436, 341] on div "Lithuanian" at bounding box center [422, 349] width 54 height 17
click at [453, 382] on div "Lithuanian to Lithuanian Take over the chat" at bounding box center [464, 387] width 105 height 21
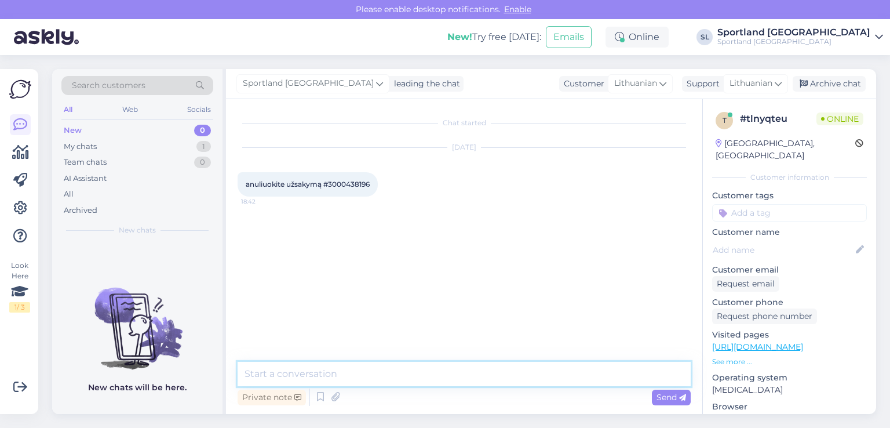
click at [385, 367] on textarea at bounding box center [464, 374] width 453 height 24
type textarea "Sveiki"
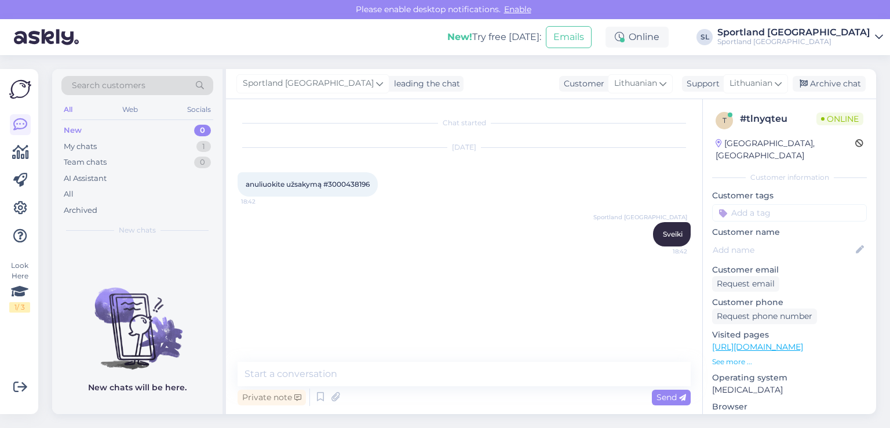
click at [347, 183] on span "anuliuokite užsakymą #3000438196" at bounding box center [308, 184] width 124 height 9
copy div "3000438196 18:42"
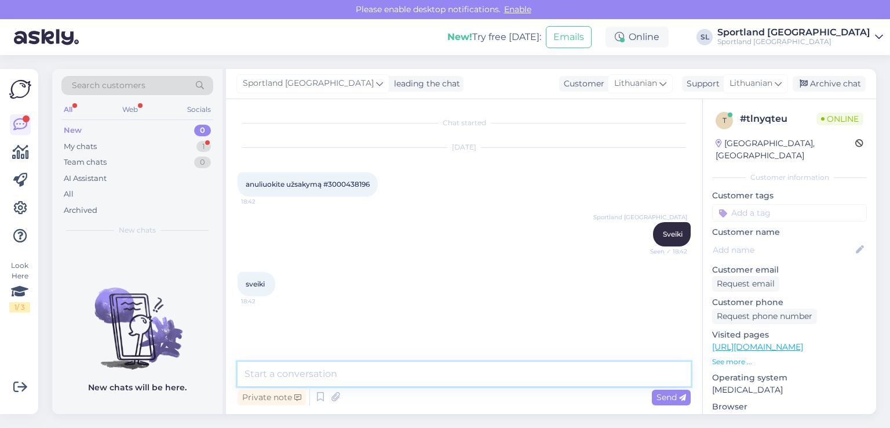
click at [348, 368] on textarea at bounding box center [464, 374] width 453 height 24
type textarea "užsakymas atšauktas"
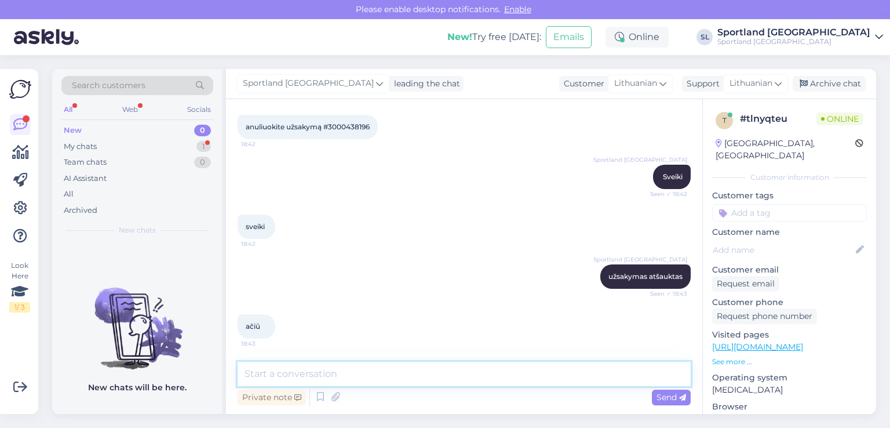
scroll to position [57, 0]
click at [374, 373] on textarea at bounding box center [464, 374] width 453 height 24
type textarea "G"
type textarea "Nėra už ką"
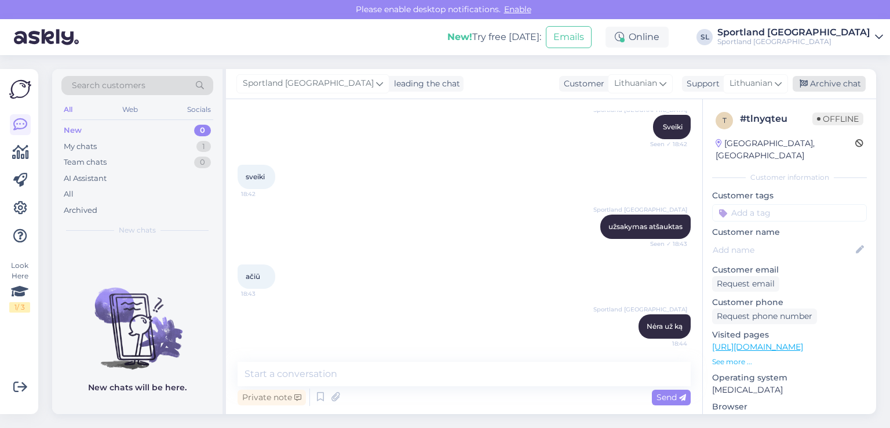
click at [839, 86] on div "Archive chat" at bounding box center [829, 84] width 73 height 16
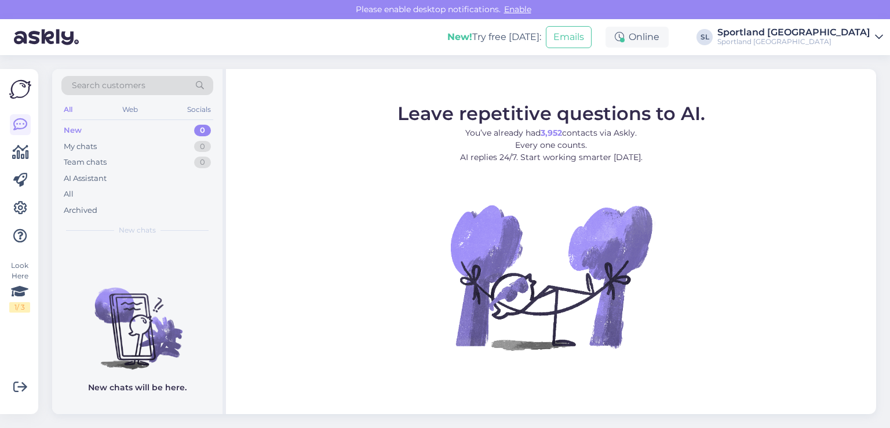
click at [94, 193] on div "All" at bounding box center [137, 194] width 152 height 16
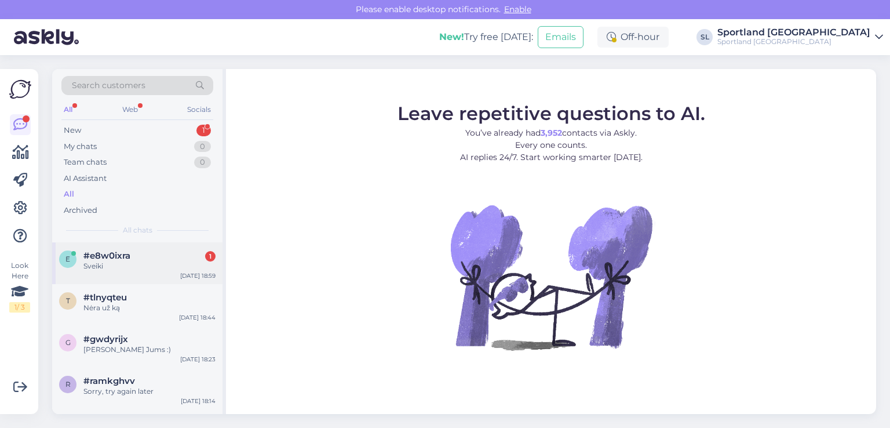
click at [143, 256] on div "#e8w0ixra 1" at bounding box center [149, 255] width 132 height 10
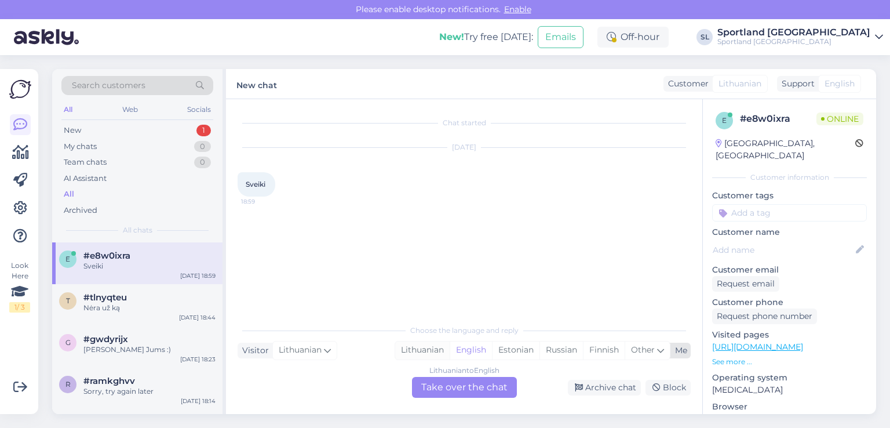
click at [414, 352] on div "Lithuanian" at bounding box center [422, 349] width 54 height 17
click at [436, 384] on div "Lithuanian to Lithuanian Take over the chat" at bounding box center [464, 387] width 105 height 21
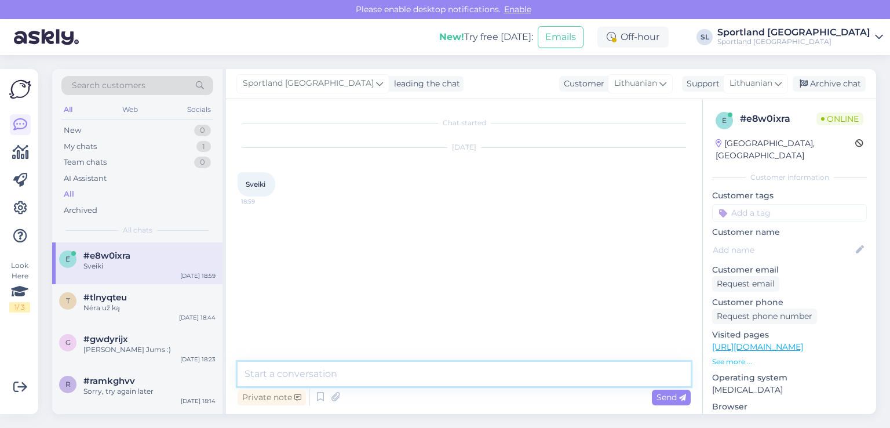
click at [376, 372] on textarea at bounding box center [464, 374] width 453 height 24
type textarea "Sveiki"
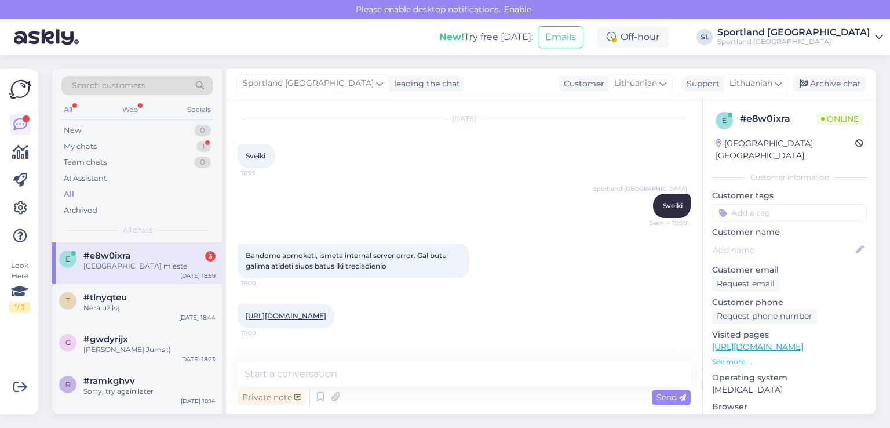
scroll to position [79, 0]
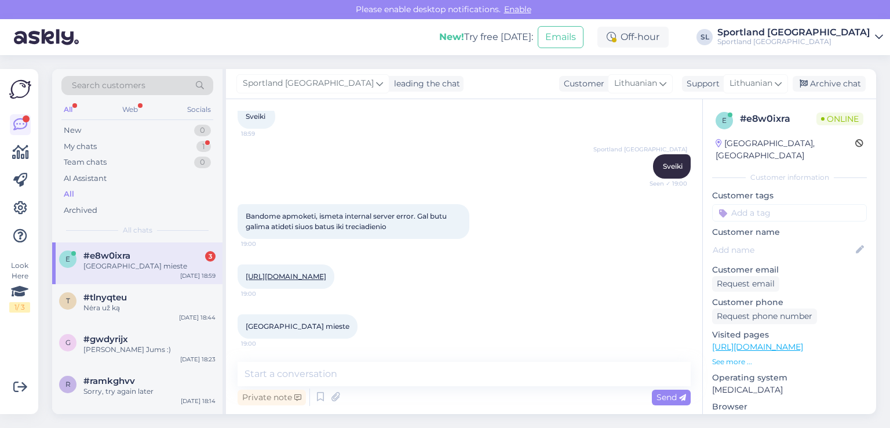
click at [350, 320] on div "Ogmia mieste 19:00" at bounding box center [464, 326] width 453 height 50
click at [325, 273] on link "[URL][DOMAIN_NAME]" at bounding box center [286, 276] width 81 height 9
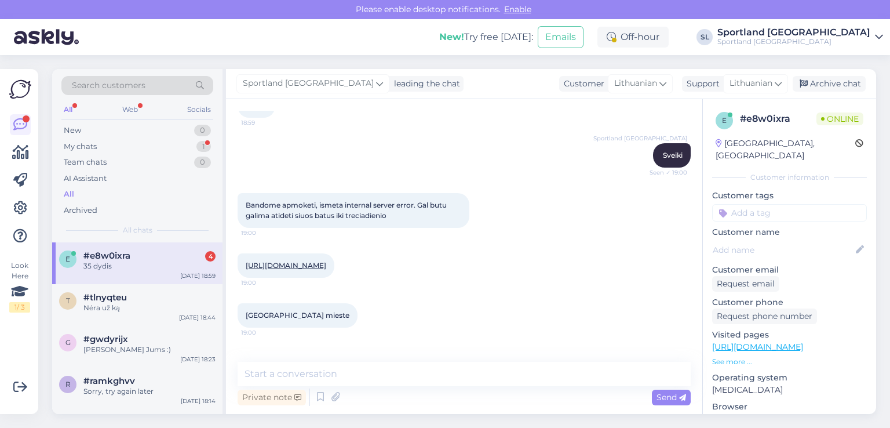
scroll to position [128, 0]
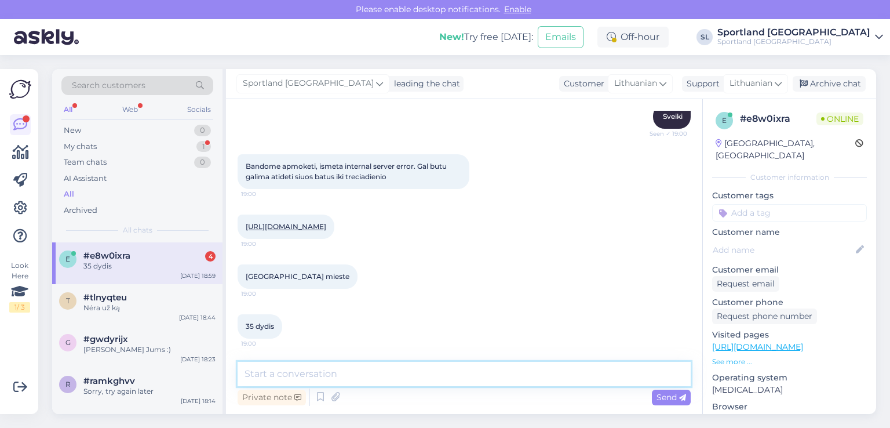
click at [382, 376] on textarea at bounding box center [464, 374] width 453 height 24
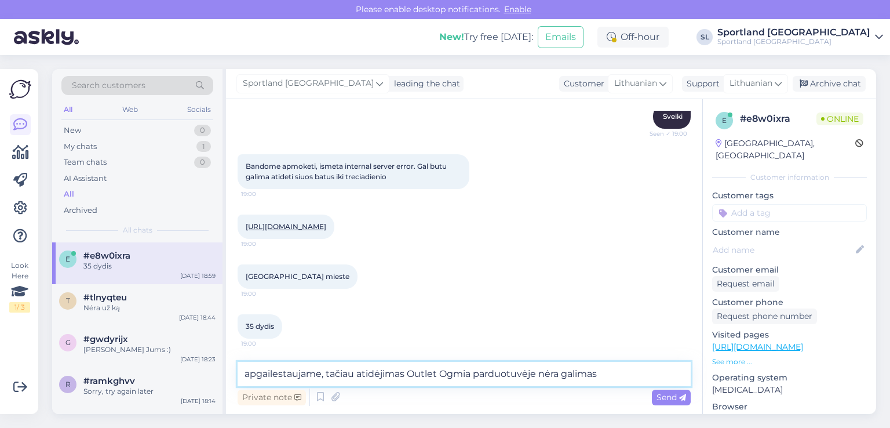
type textarea "apgailestaujame, tačiau atidėjimas Outlet Ogmia parduotuvėje nėra galimas"
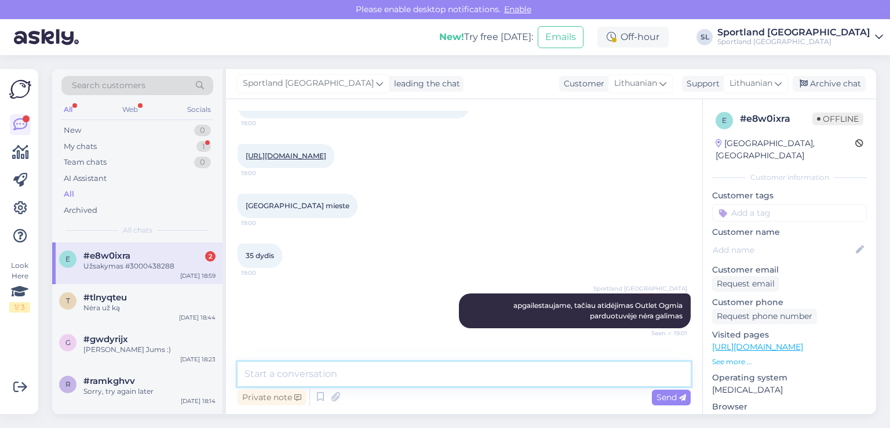
scroll to position [299, 0]
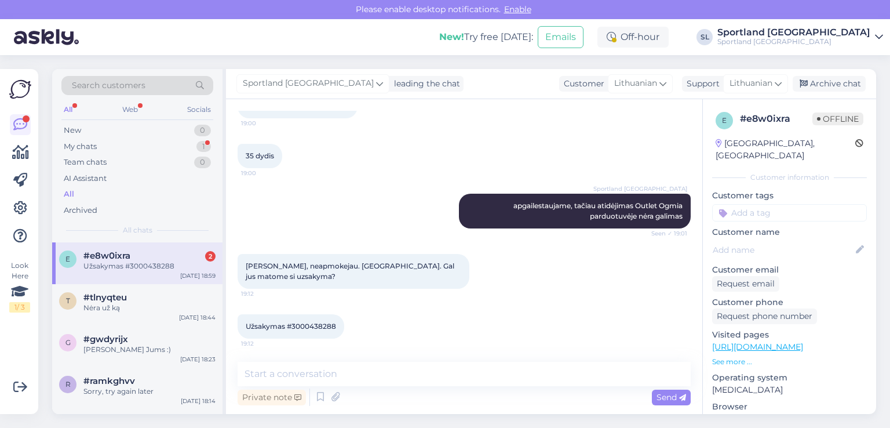
click at [315, 326] on span "Užsakymas #3000438288" at bounding box center [291, 326] width 90 height 9
copy div "3000438288 19:12"
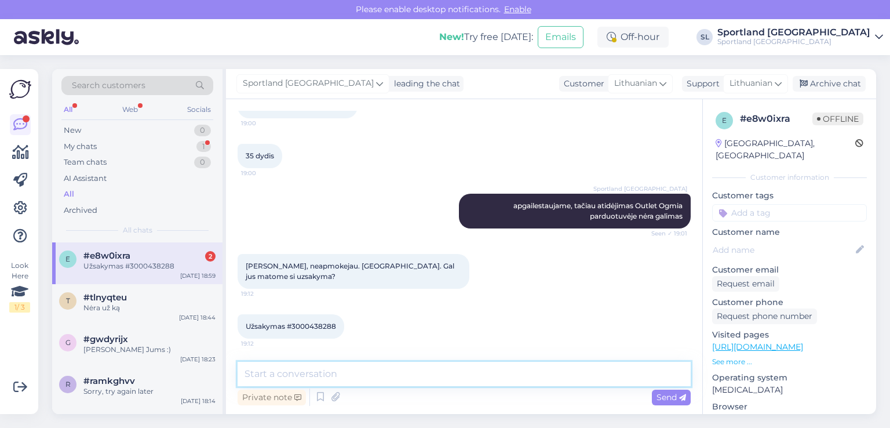
click at [407, 370] on textarea at bounding box center [464, 374] width 453 height 24
paste textarea "3000438288"
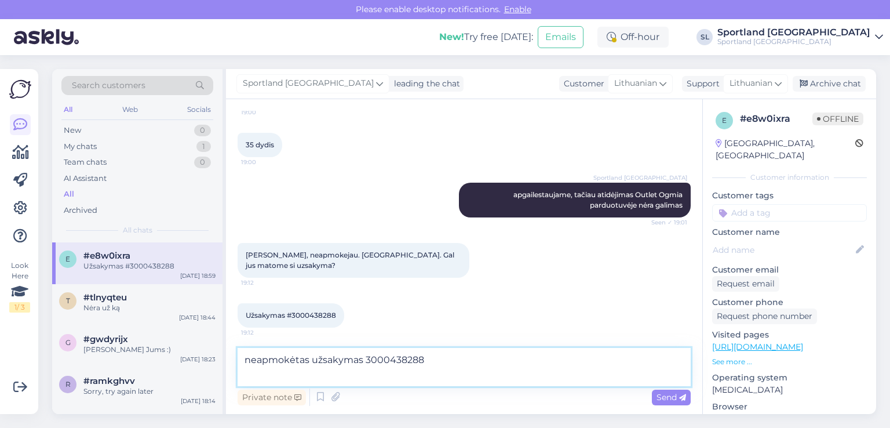
click at [487, 359] on textarea "neapmokėtas užsakymas 3000438288" at bounding box center [464, 367] width 453 height 38
type textarea "neapmokėtas užsakymas 3000438288 atšauktas."
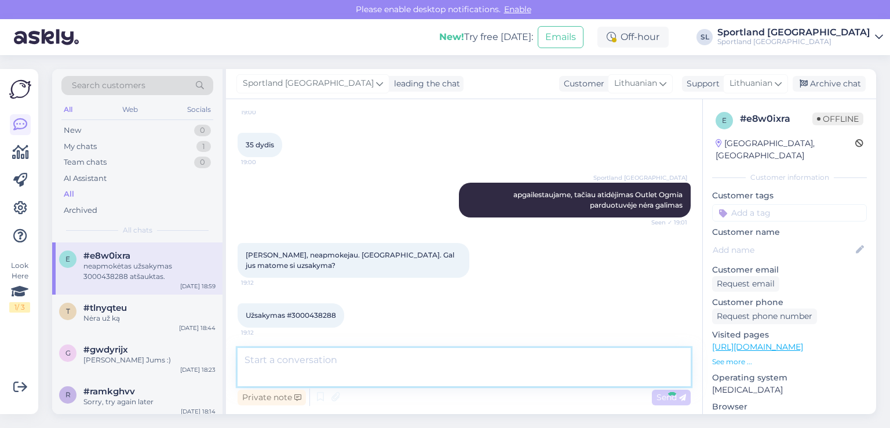
scroll to position [359, 0]
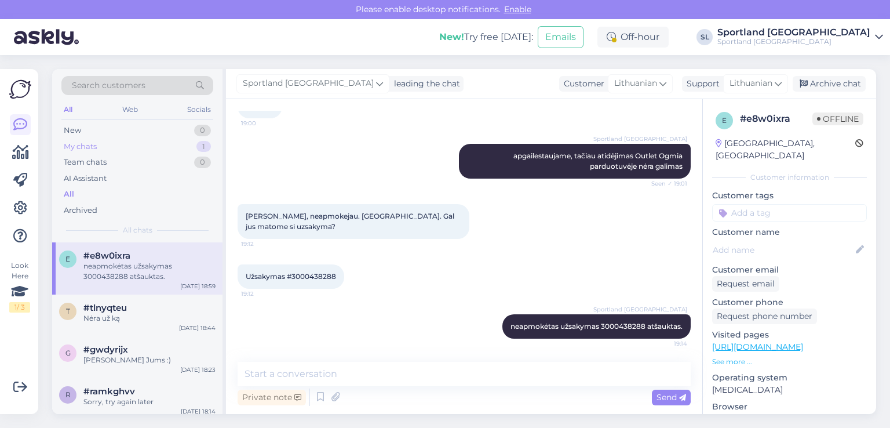
click at [82, 148] on div "My chats" at bounding box center [80, 147] width 33 height 12
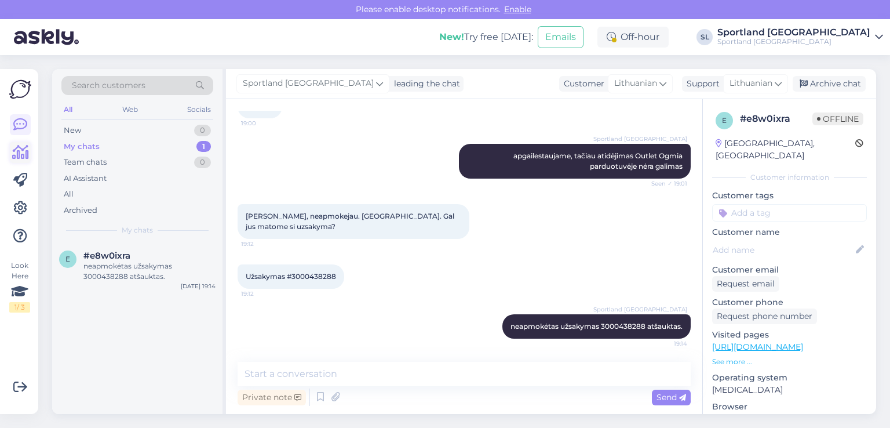
click at [19, 158] on icon at bounding box center [20, 152] width 17 height 14
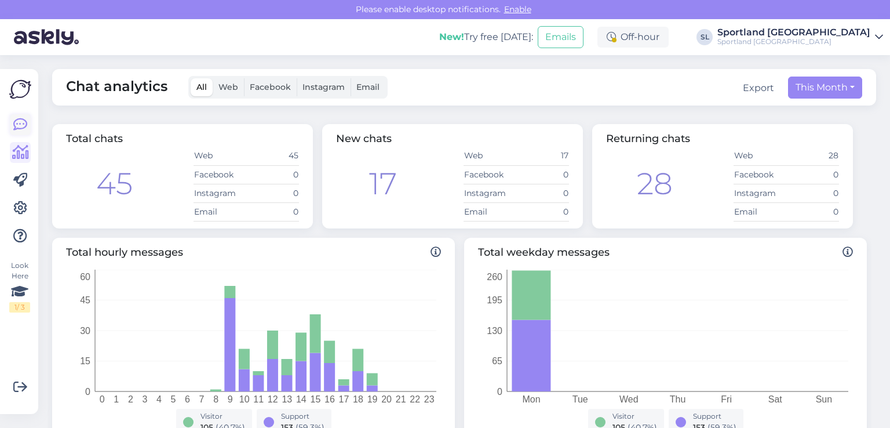
click at [24, 130] on icon at bounding box center [20, 125] width 14 height 14
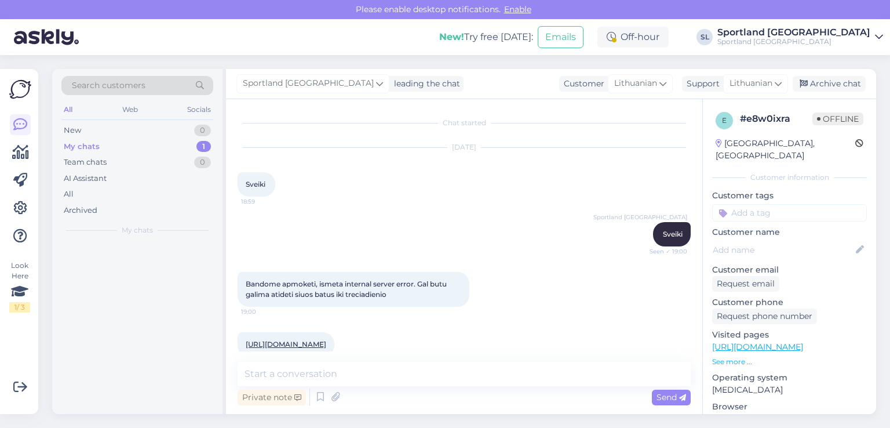
scroll to position [24, 0]
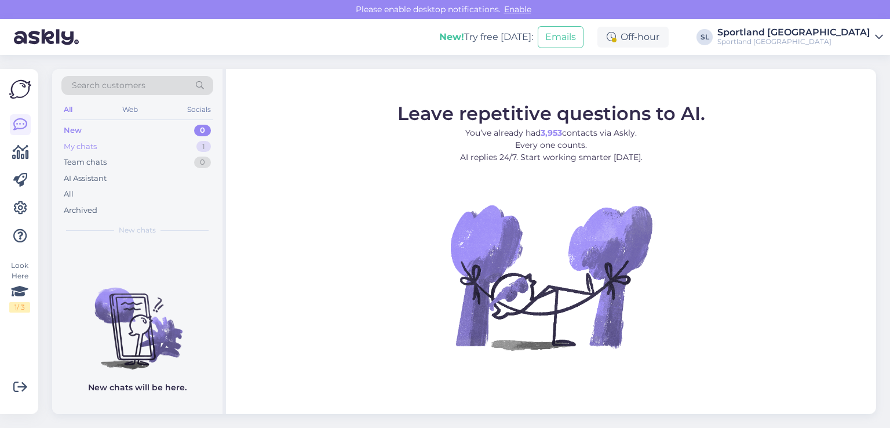
click at [70, 141] on div "My chats" at bounding box center [80, 147] width 33 height 12
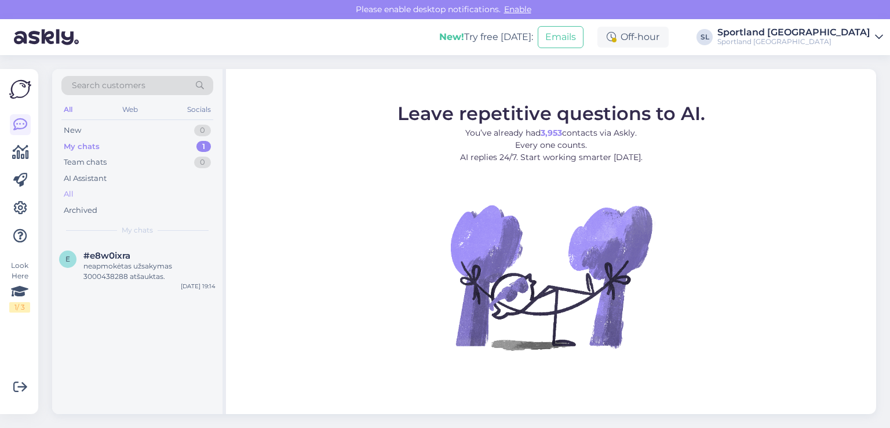
click at [83, 191] on div "All" at bounding box center [137, 194] width 152 height 16
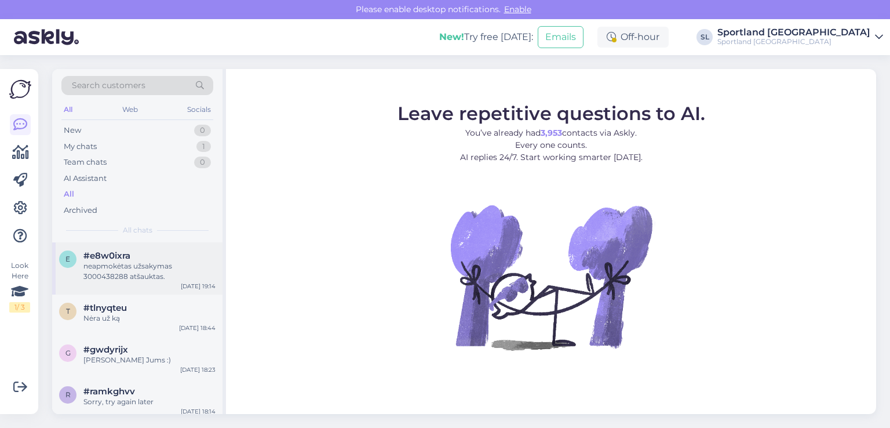
click at [89, 271] on div "neapmokėtas užsakymas 3000438288 atšauktas." at bounding box center [149, 271] width 132 height 21
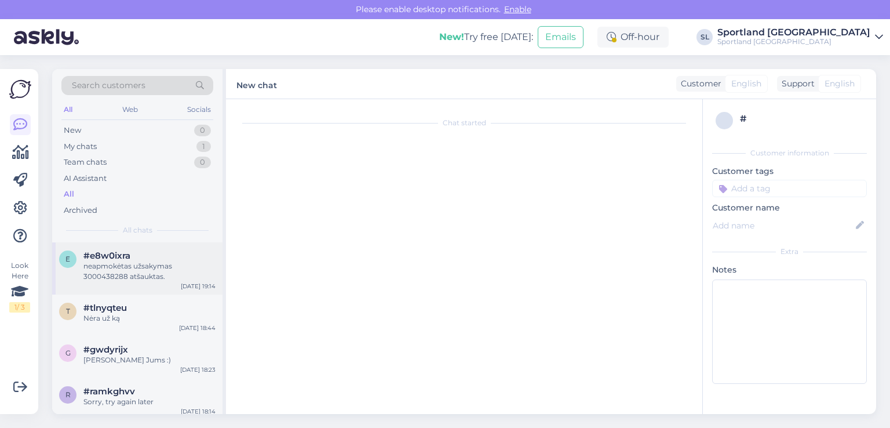
scroll to position [359, 0]
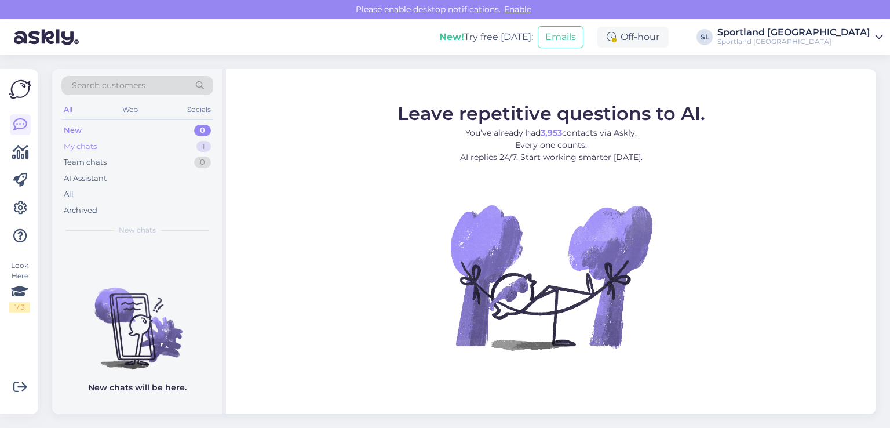
click at [94, 146] on div "My chats" at bounding box center [80, 147] width 33 height 12
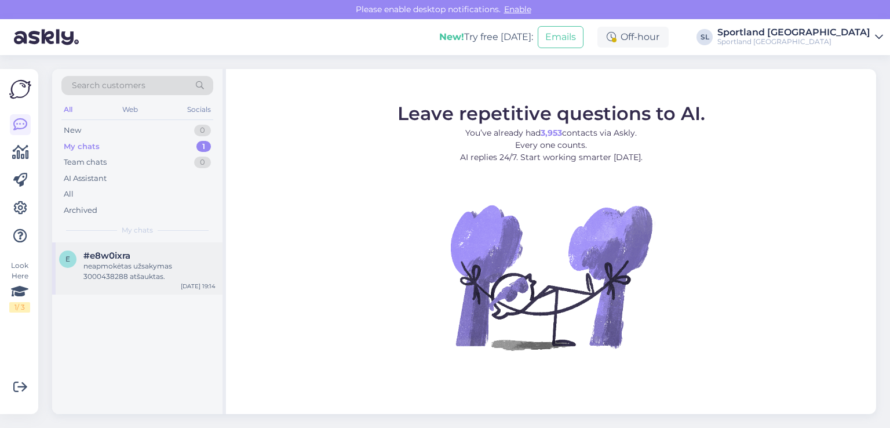
click at [103, 248] on div "e #e8w0ixra neapmokėtas užsakymas 3000438288 atšauktas. [DATE] 19:14" at bounding box center [137, 268] width 170 height 52
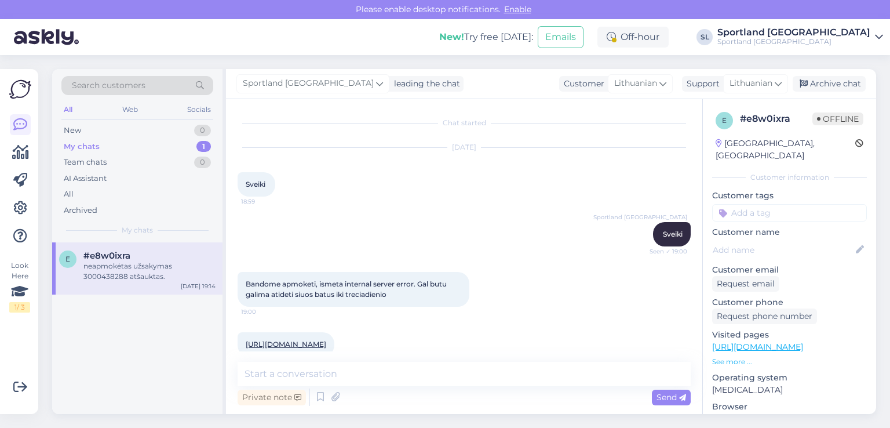
scroll to position [359, 0]
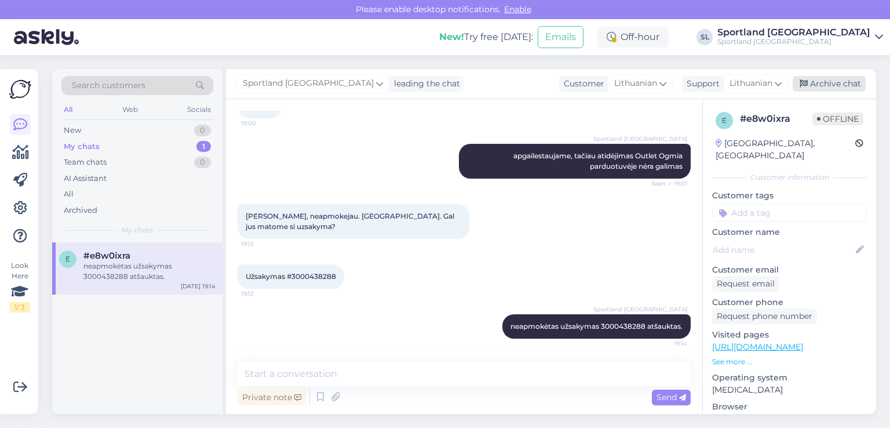
click at [834, 80] on div "Archive chat" at bounding box center [829, 84] width 73 height 16
